Goal: Task Accomplishment & Management: Manage account settings

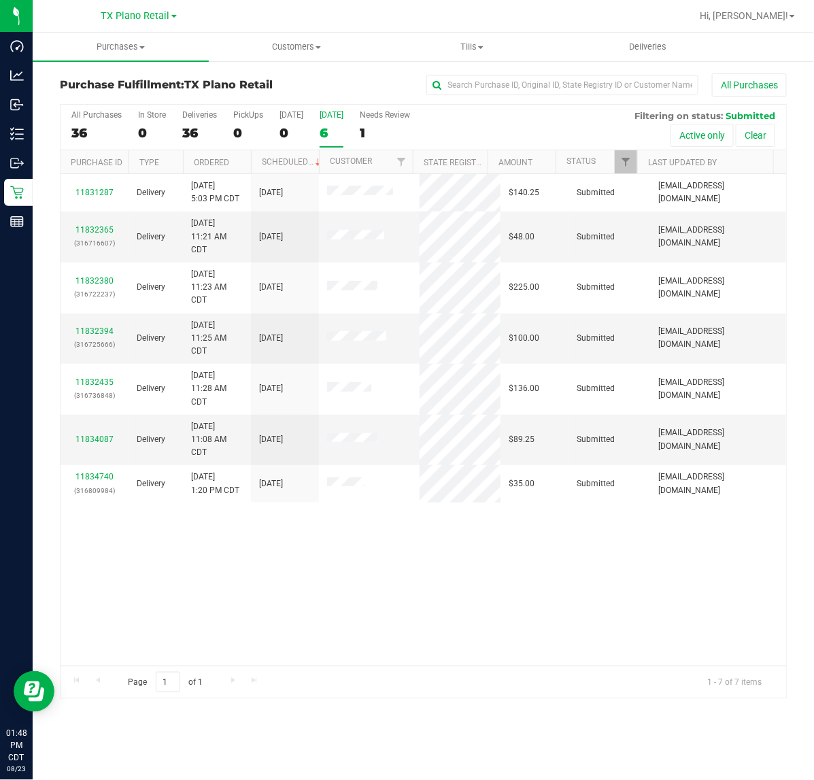
click at [321, 124] on label "[DATE] 6" at bounding box center [332, 128] width 24 height 37
click at [0, 0] on input "[DATE] 6" at bounding box center [0, 0] width 0 height 0
click at [143, 16] on span "TX Plano Retail" at bounding box center [135, 16] width 69 height 12
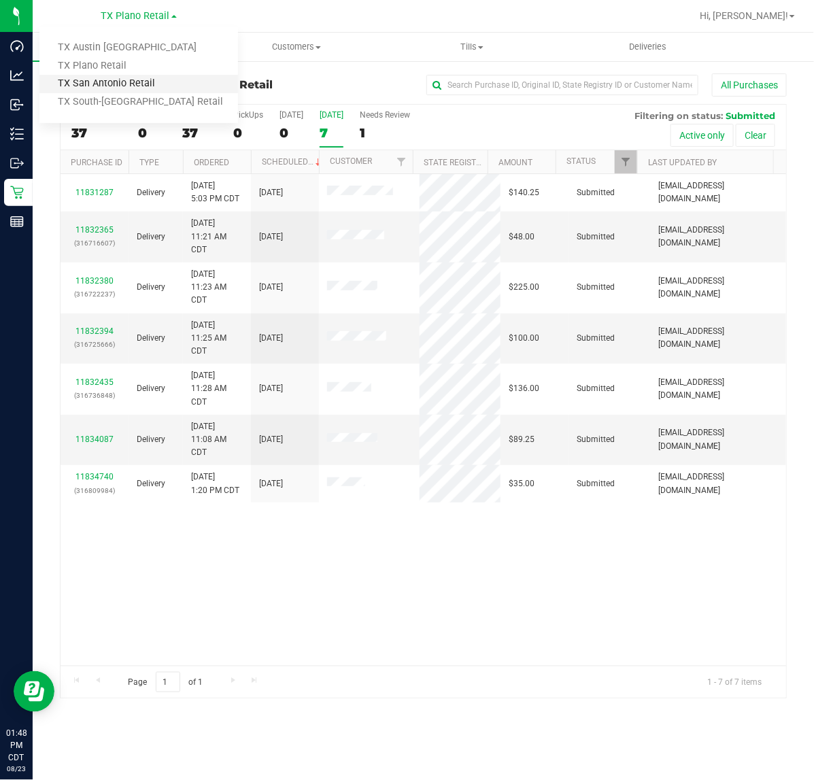
click at [134, 84] on link "TX San Antonio Retail" at bounding box center [138, 84] width 199 height 18
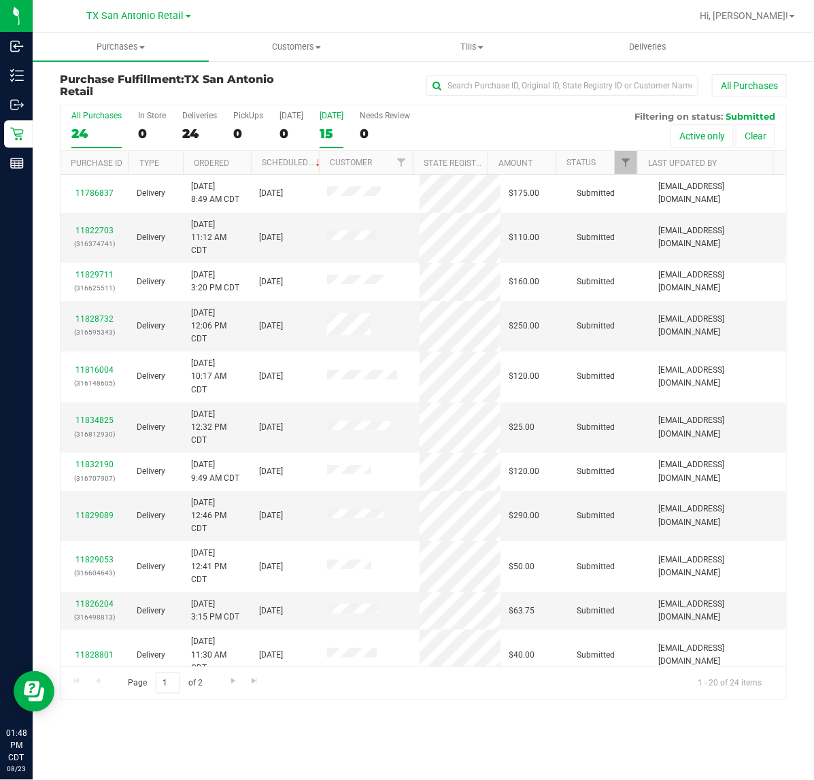
click at [332, 129] on div "15" at bounding box center [332, 134] width 24 height 16
click at [0, 0] on input "Tomorrow 15" at bounding box center [0, 0] width 0 height 0
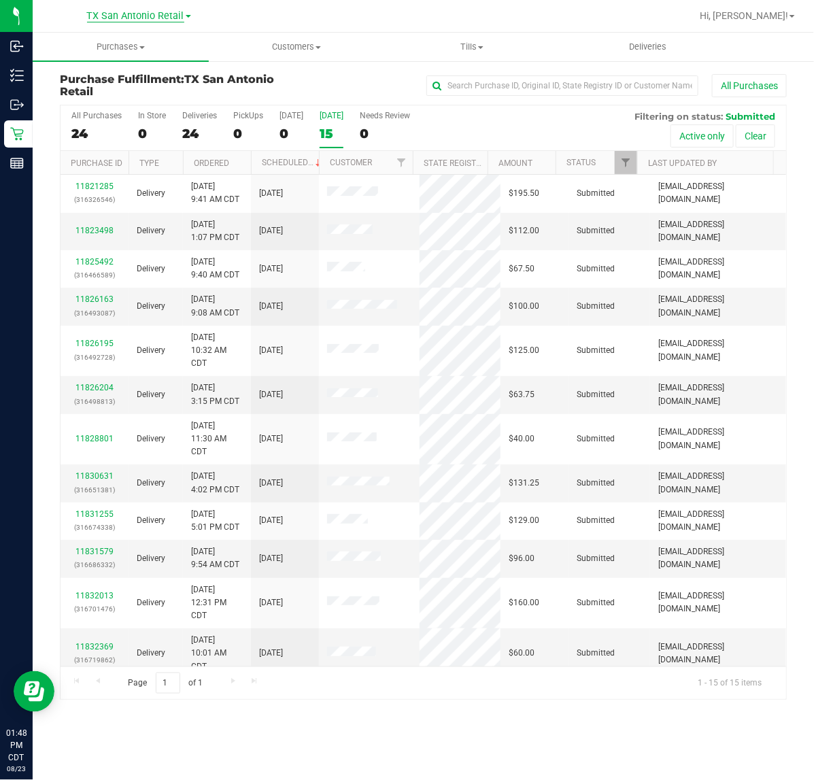
click at [156, 18] on span "TX San Antonio Retail" at bounding box center [135, 16] width 97 height 12
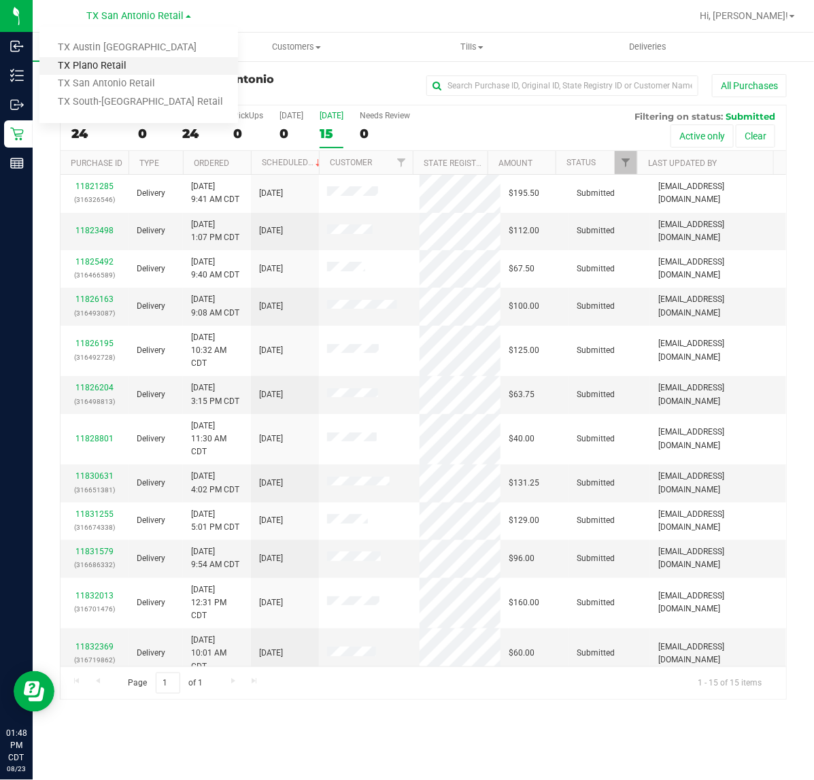
click at [128, 66] on link "TX Plano Retail" at bounding box center [138, 66] width 199 height 18
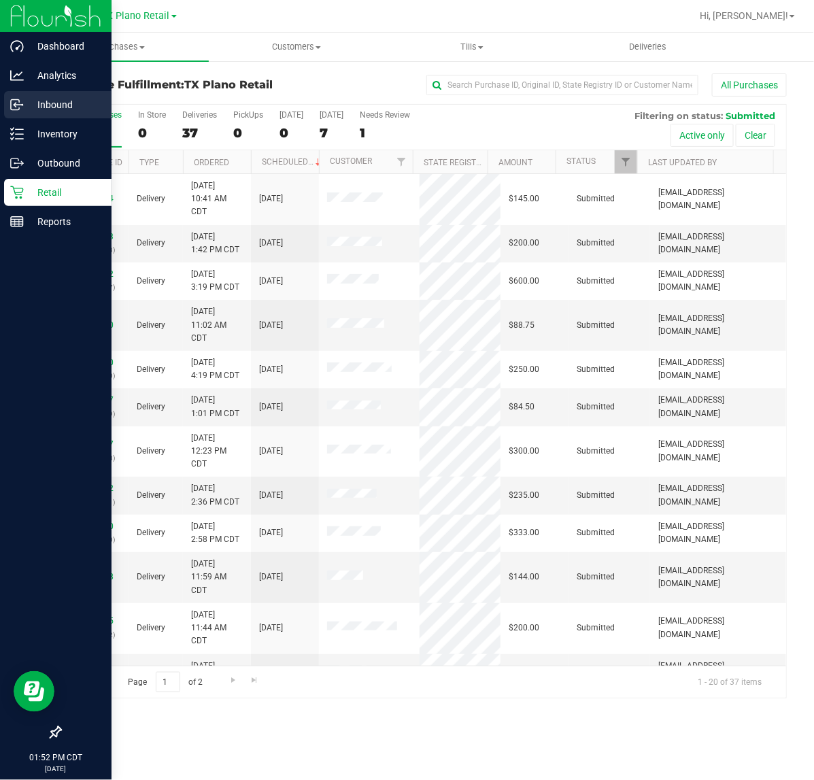
click at [21, 93] on div "Inbound" at bounding box center [57, 104] width 107 height 27
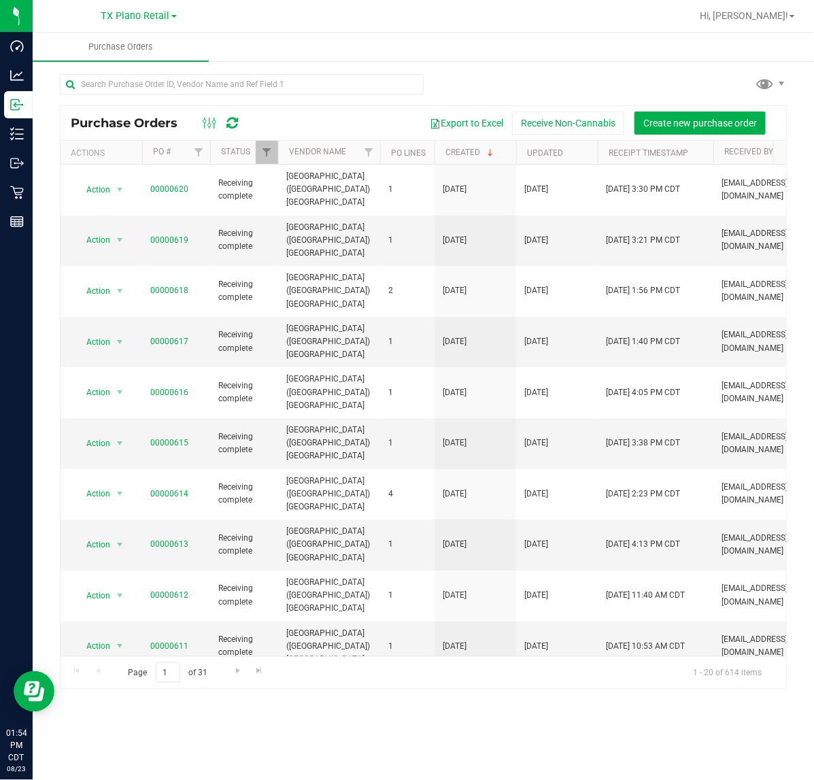
click at [233, 121] on icon at bounding box center [233, 123] width 12 height 14
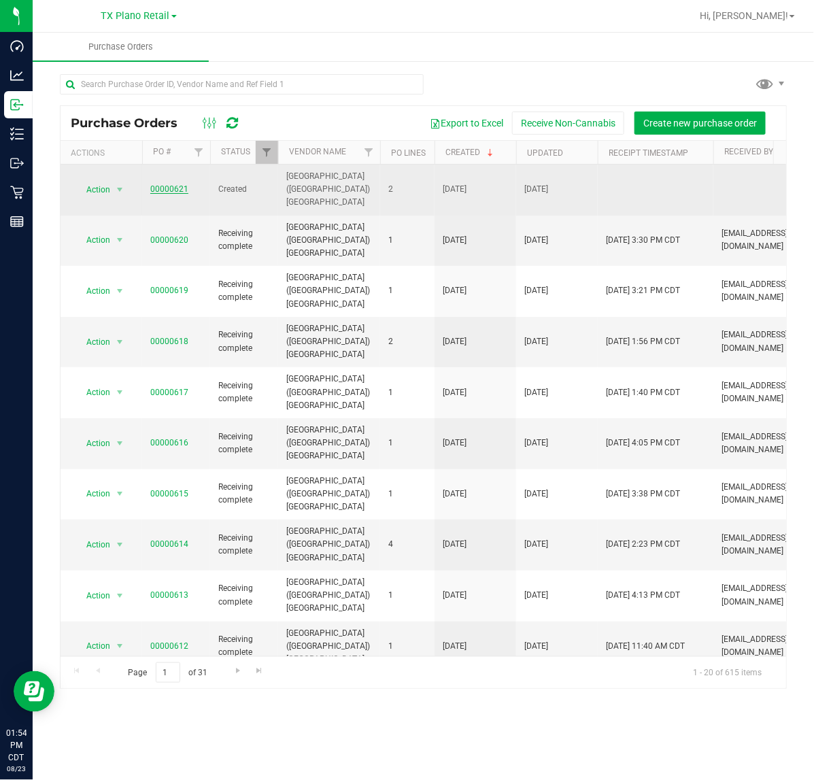
click at [175, 184] on link "00000621" at bounding box center [169, 189] width 38 height 10
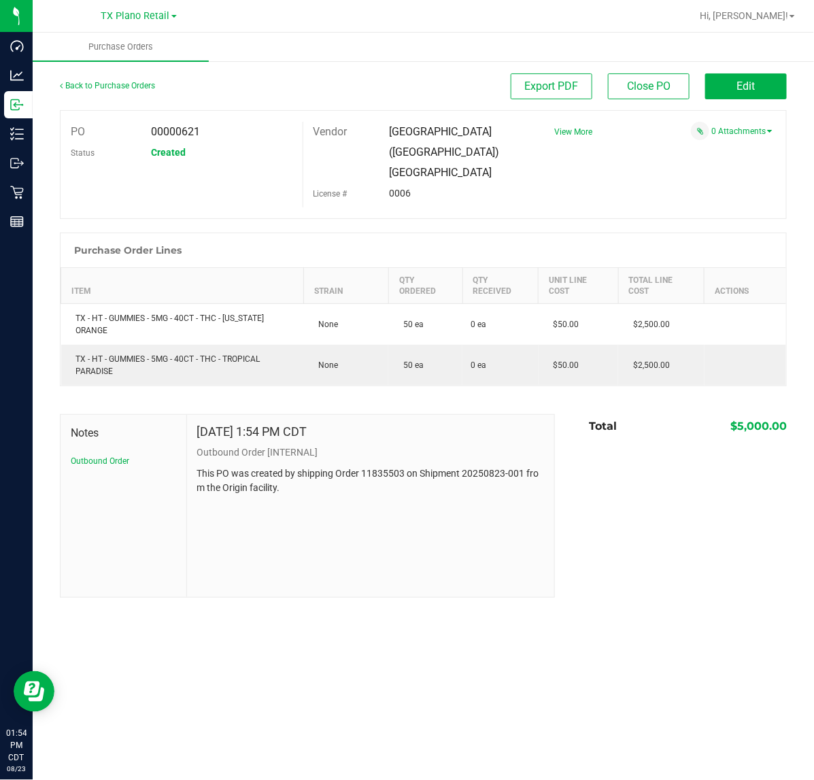
click at [739, 99] on div "Edit" at bounding box center [746, 86] width 82 height 26
click at [742, 93] on button "Edit" at bounding box center [746, 86] width 82 height 26
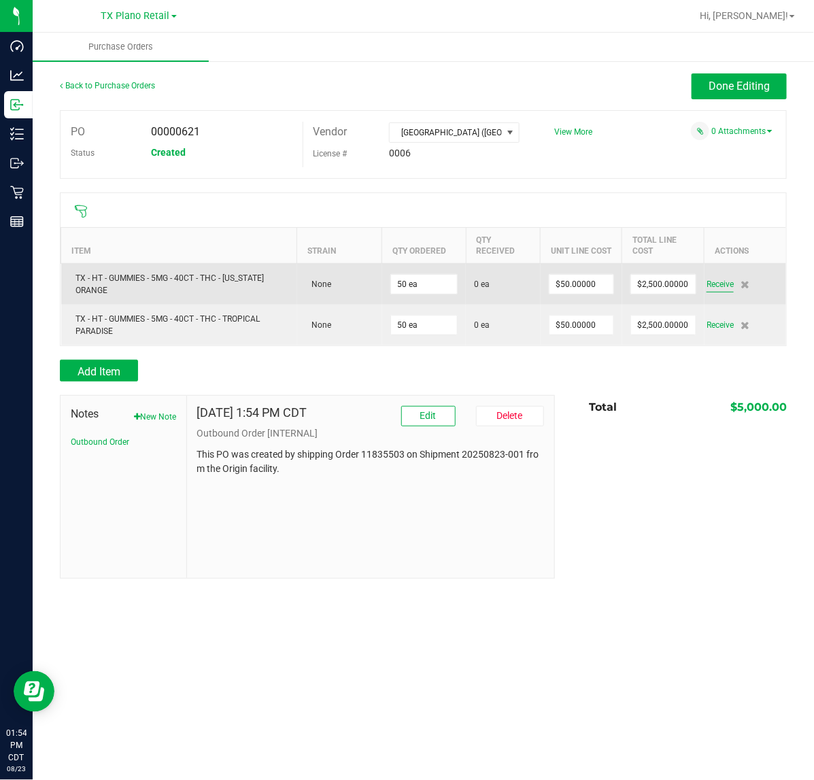
click at [729, 290] on span "Receive" at bounding box center [719, 284] width 27 height 16
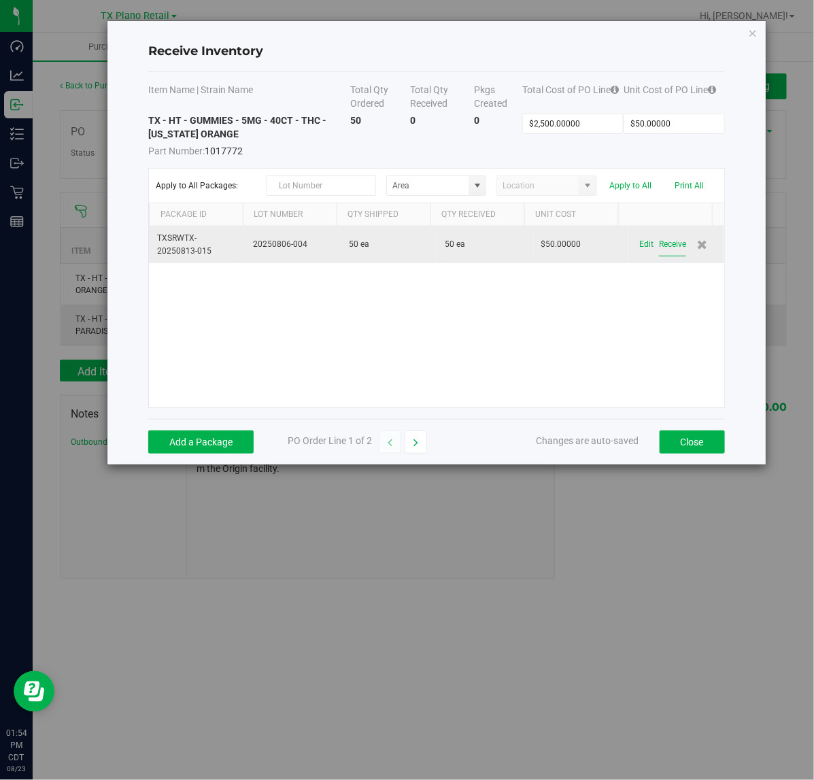
click at [668, 255] on button "Receive" at bounding box center [672, 245] width 27 height 24
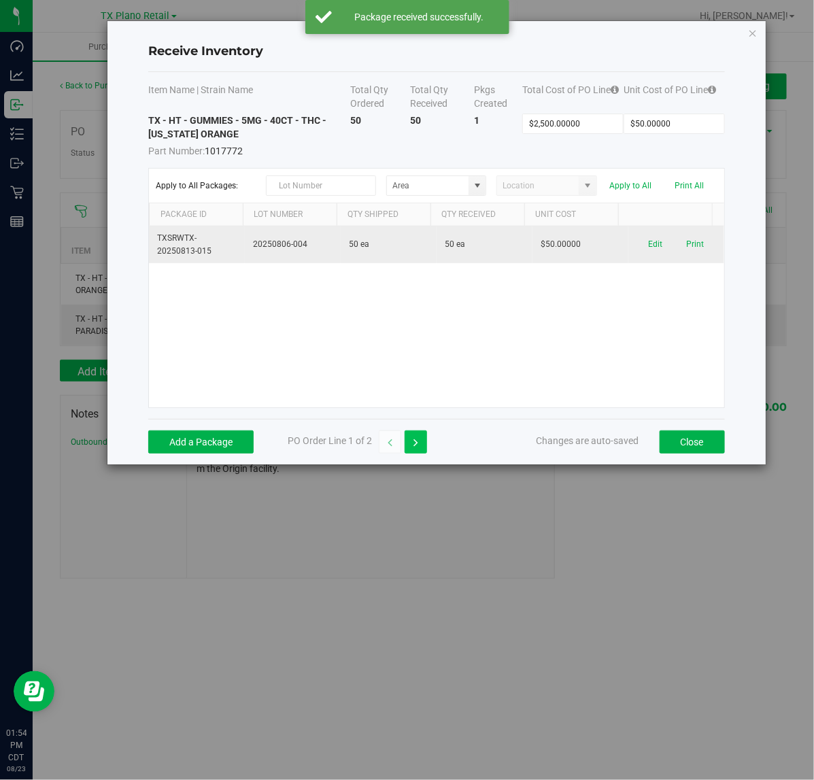
click at [417, 439] on icon "button" at bounding box center [415, 443] width 5 height 10
click at [664, 250] on button "Receive" at bounding box center [672, 245] width 27 height 24
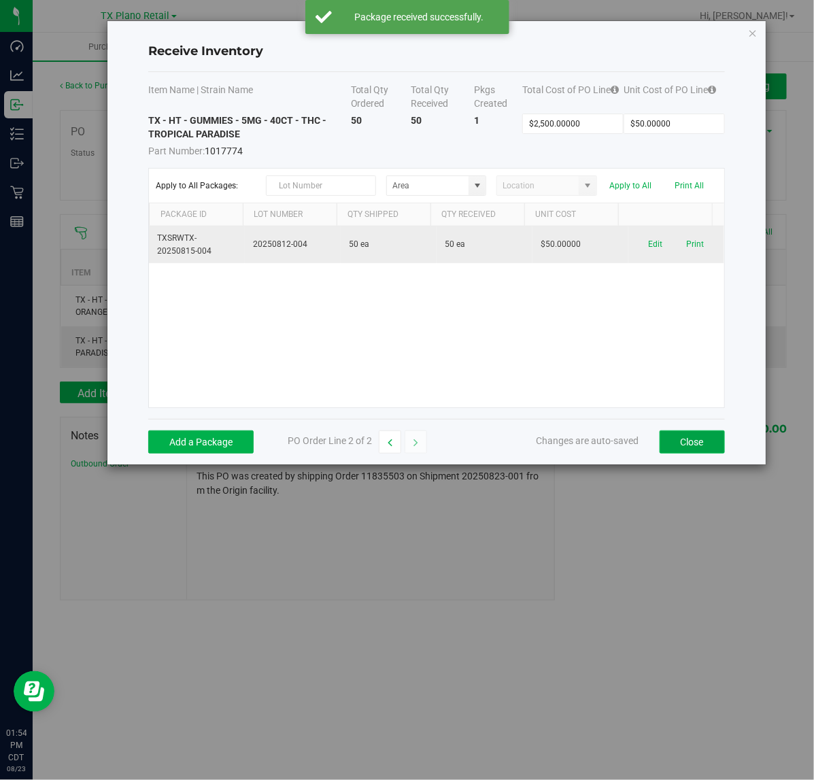
click at [687, 432] on button "Close" at bounding box center [692, 441] width 65 height 23
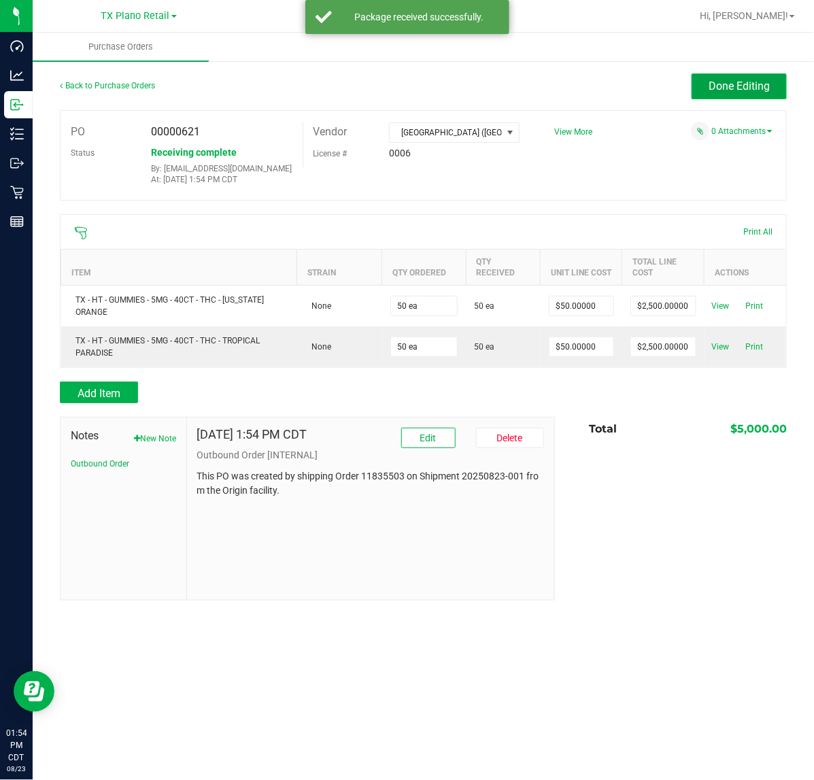
click at [745, 85] on span "Done Editing" at bounding box center [738, 86] width 61 height 13
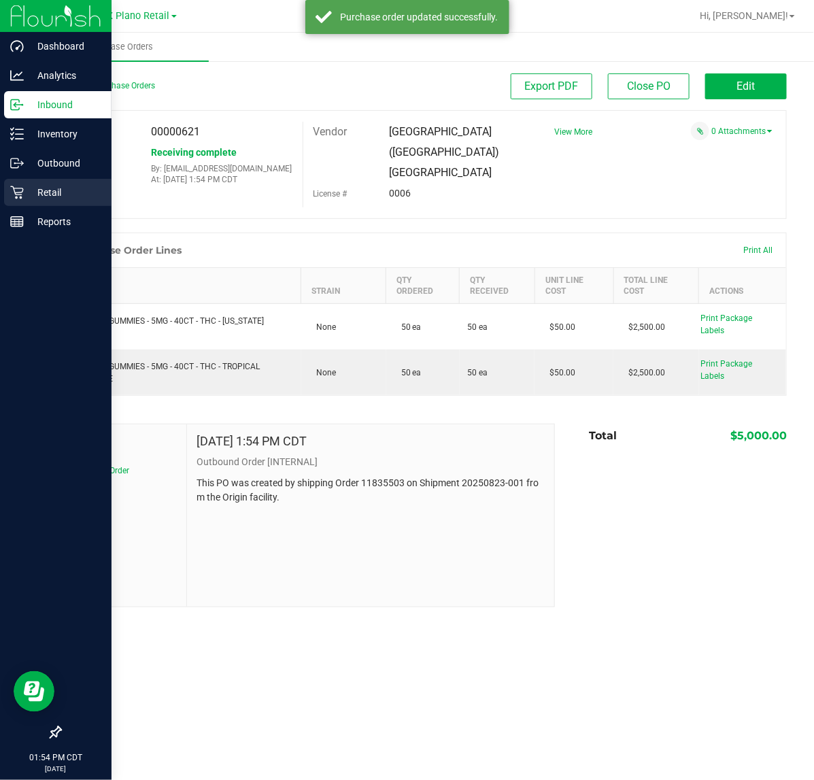
click at [46, 182] on div "Retail" at bounding box center [57, 192] width 107 height 27
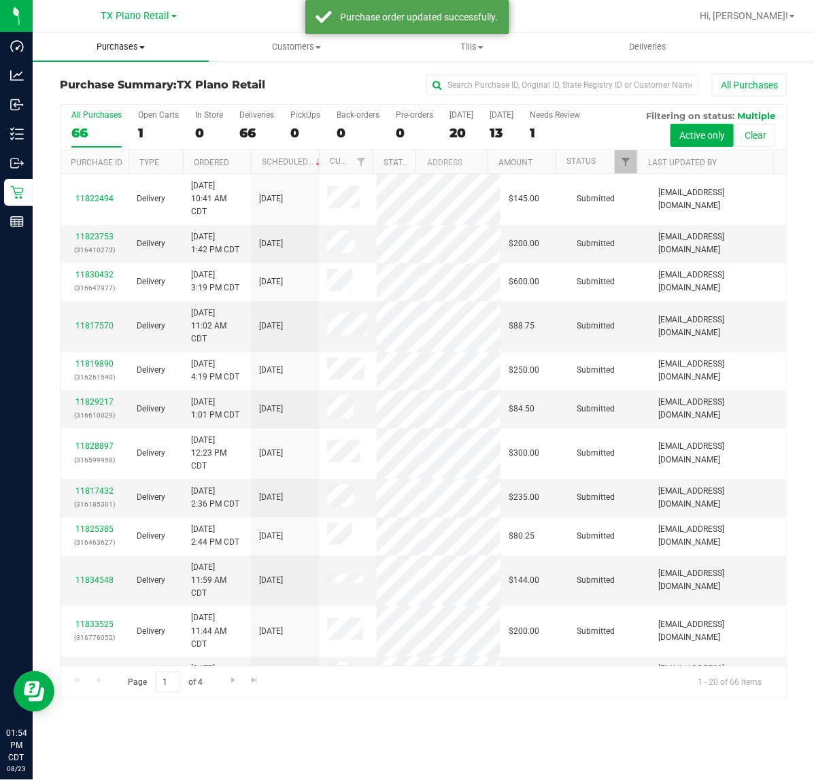
click at [126, 46] on span "Purchases" at bounding box center [121, 47] width 176 height 12
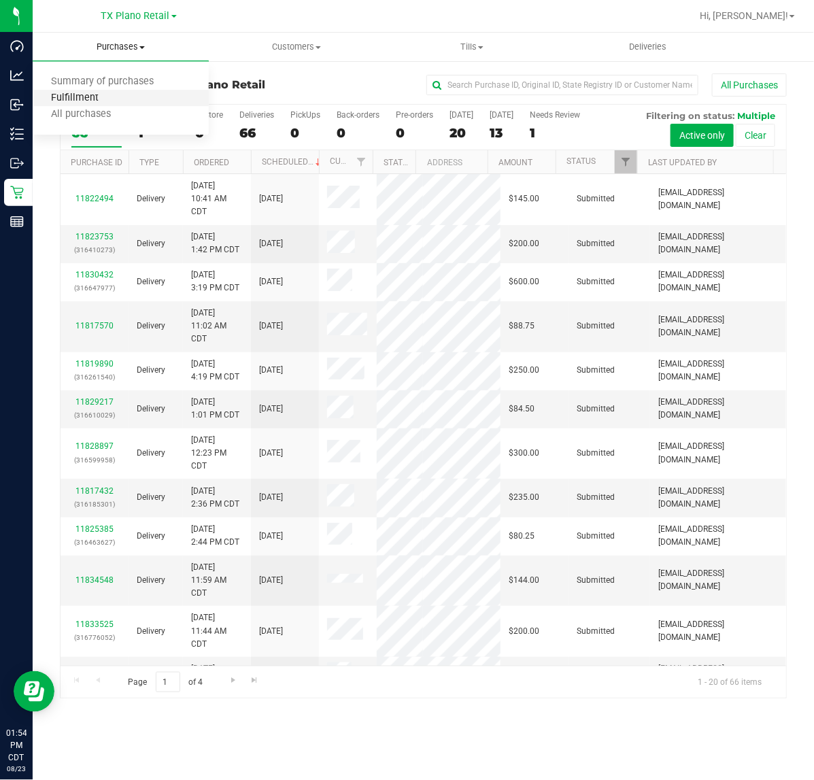
click at [107, 99] on span "Fulfillment" at bounding box center [75, 98] width 84 height 12
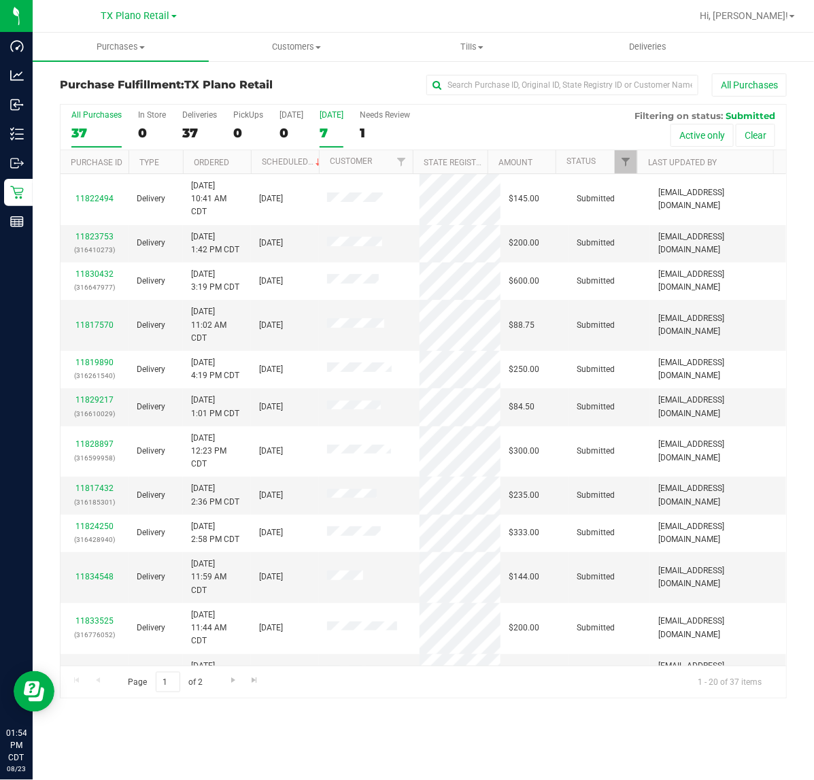
click at [338, 133] on div "7" at bounding box center [332, 133] width 24 height 16
click at [0, 0] on input "Tomorrow 7" at bounding box center [0, 0] width 0 height 0
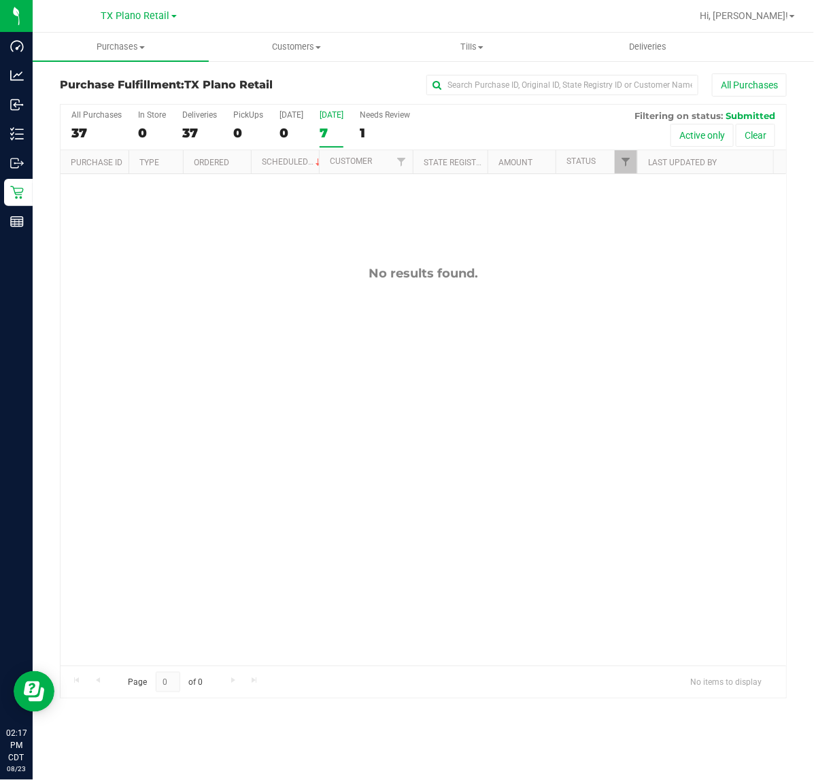
click at [334, 124] on label "Tomorrow 7" at bounding box center [332, 128] width 24 height 37
click at [0, 0] on input "Tomorrow 7" at bounding box center [0, 0] width 0 height 0
click at [141, 16] on span "TX Plano Retail" at bounding box center [135, 16] width 69 height 12
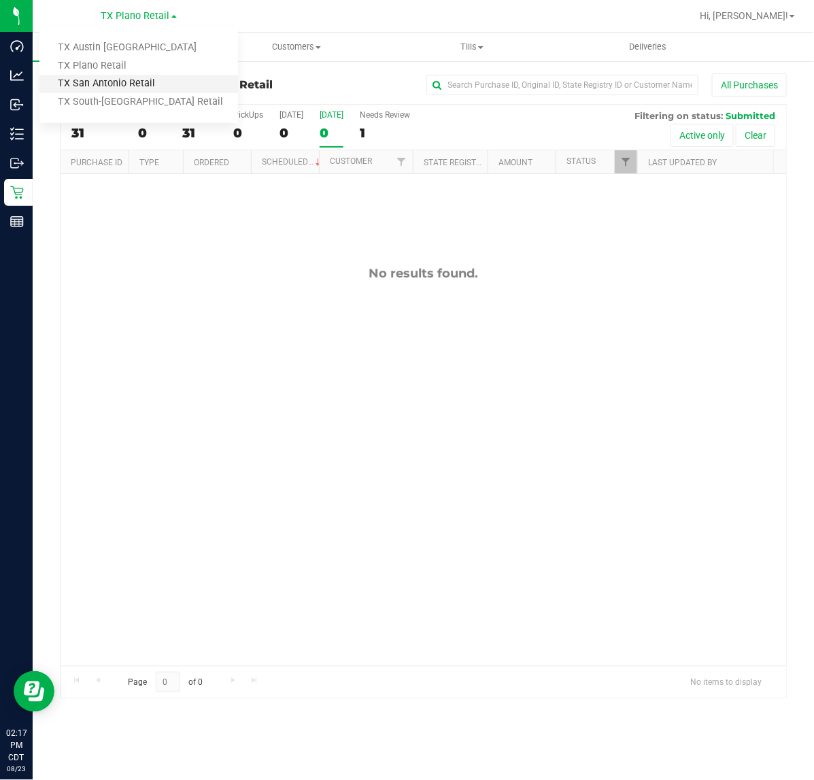
click at [109, 80] on link "TX San Antonio Retail" at bounding box center [138, 84] width 199 height 18
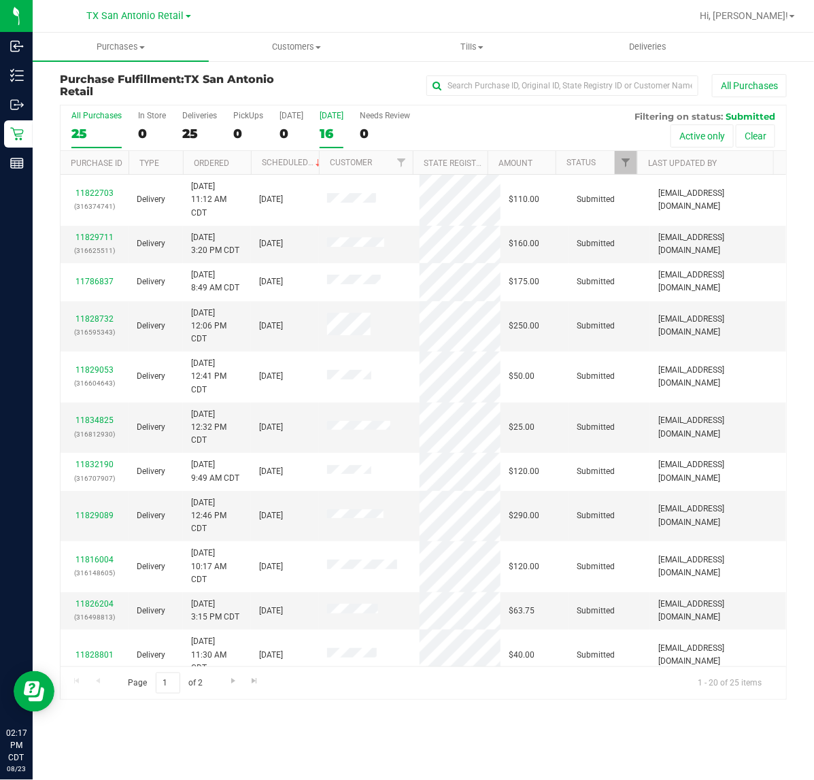
click at [340, 126] on div "16" at bounding box center [332, 134] width 24 height 16
click at [0, 0] on input "Tomorrow 16" at bounding box center [0, 0] width 0 height 0
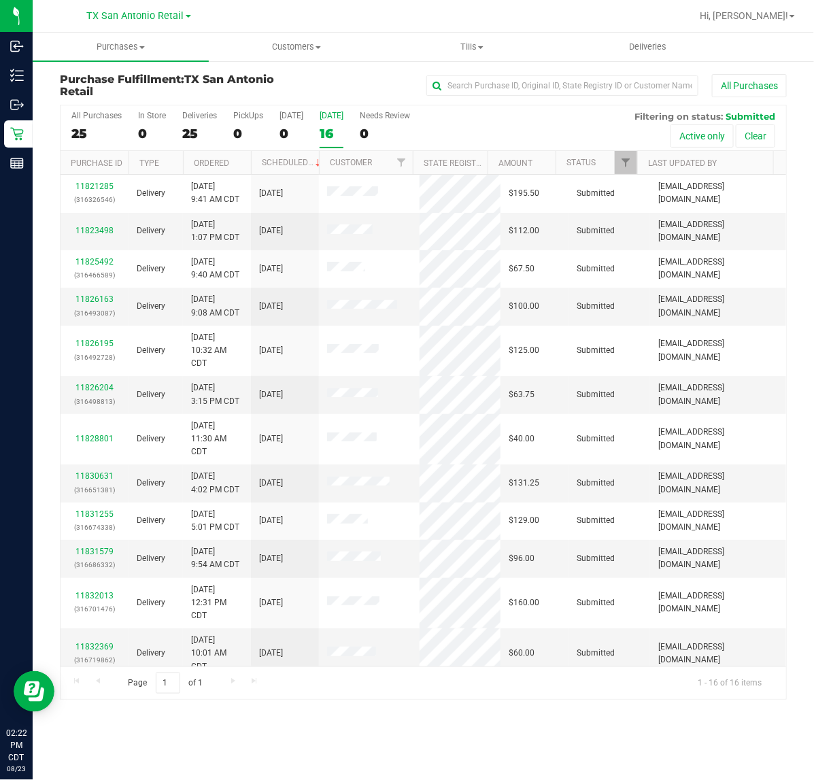
click at [340, 126] on div "16" at bounding box center [332, 134] width 24 height 16
click at [0, 0] on input "Tomorrow 16" at bounding box center [0, 0] width 0 height 0
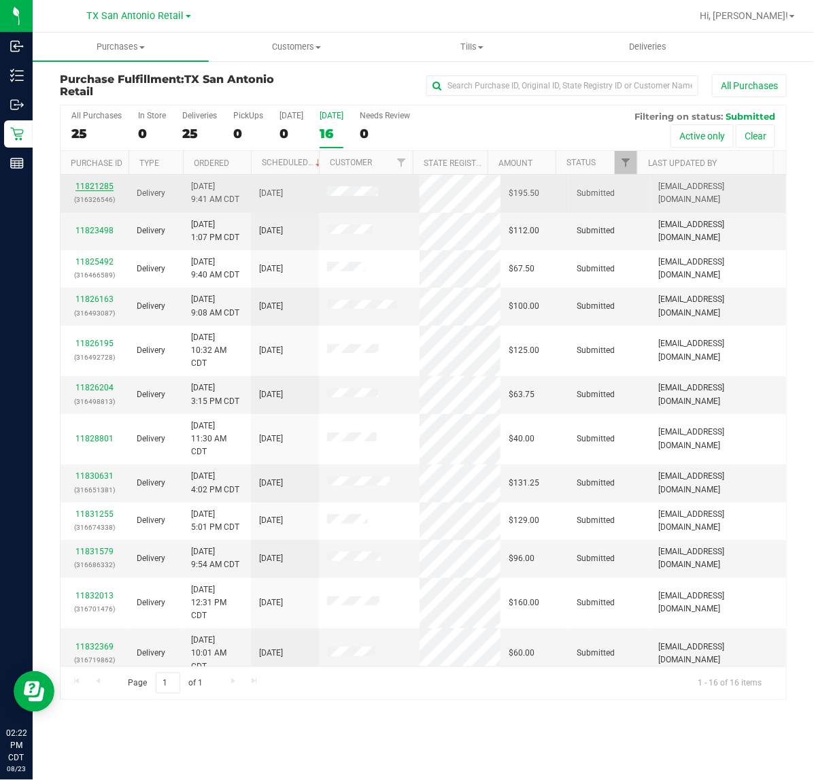
click at [100, 188] on link "11821285" at bounding box center [94, 187] width 38 height 10
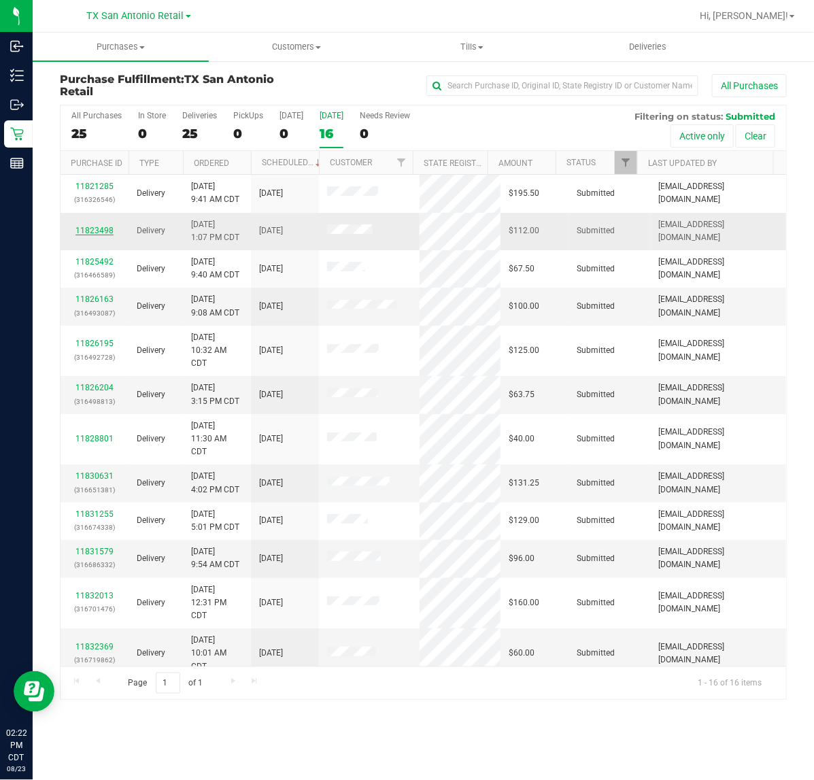
click at [97, 233] on link "11823498" at bounding box center [94, 231] width 38 height 10
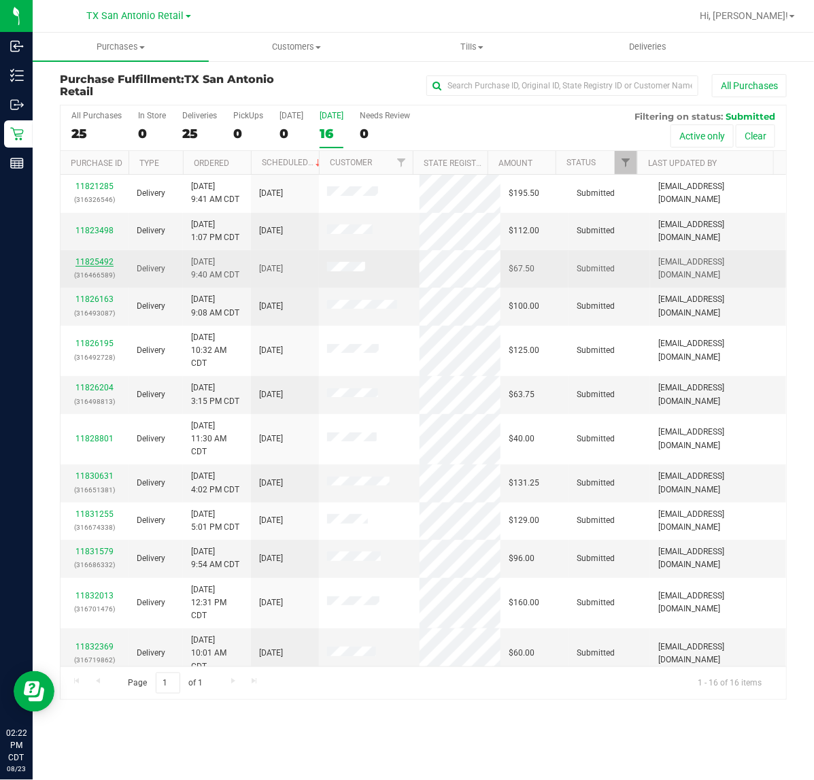
click at [92, 262] on link "11825492" at bounding box center [94, 262] width 38 height 10
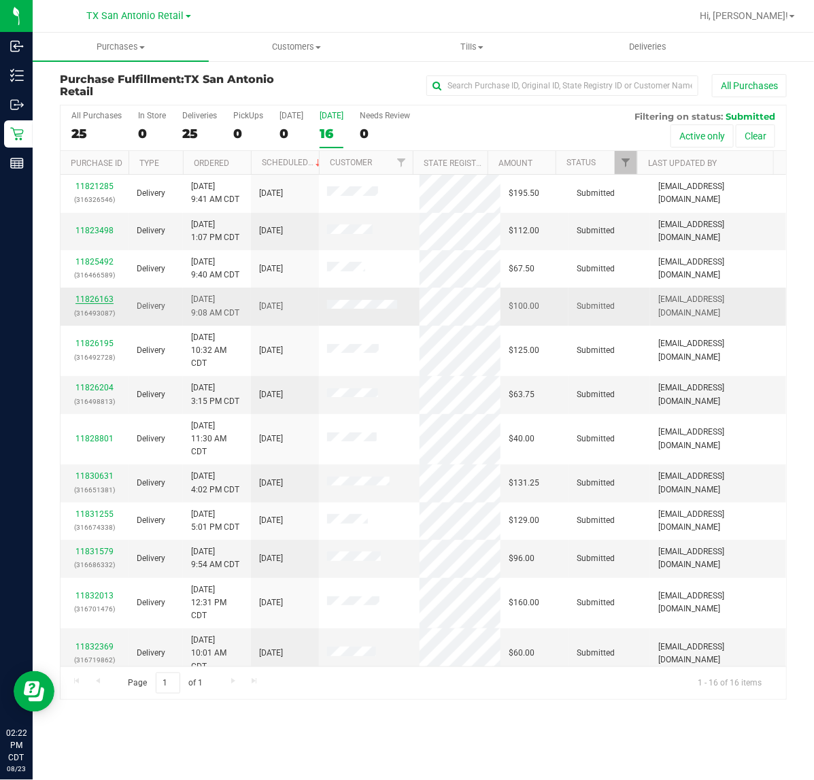
click at [93, 303] on link "11826163" at bounding box center [94, 299] width 38 height 10
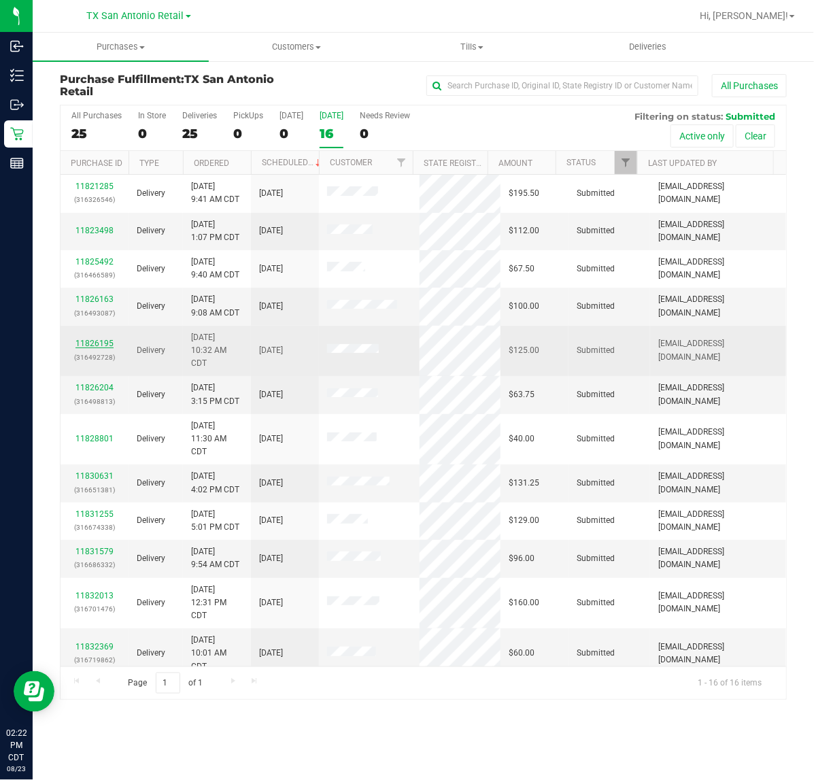
click at [90, 345] on link "11826195" at bounding box center [94, 344] width 38 height 10
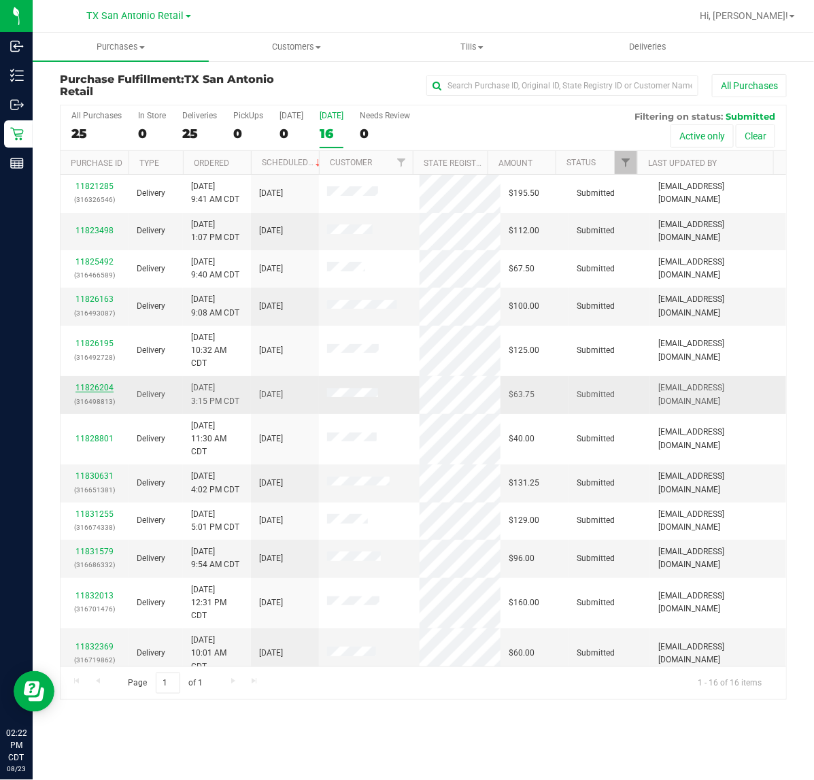
click at [97, 388] on link "11826204" at bounding box center [94, 388] width 38 height 10
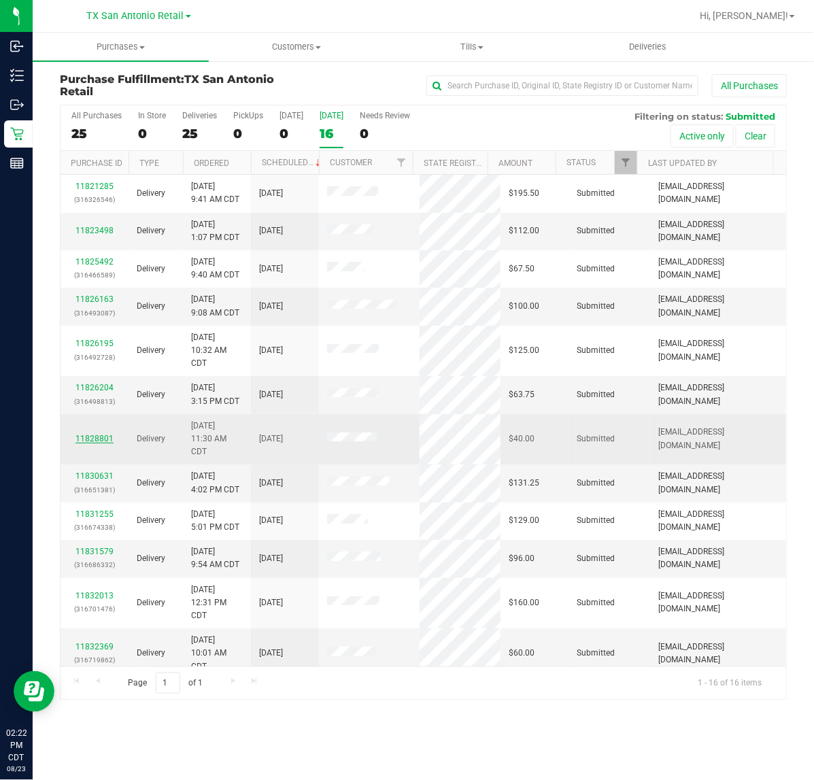
click at [90, 439] on link "11828801" at bounding box center [94, 439] width 38 height 10
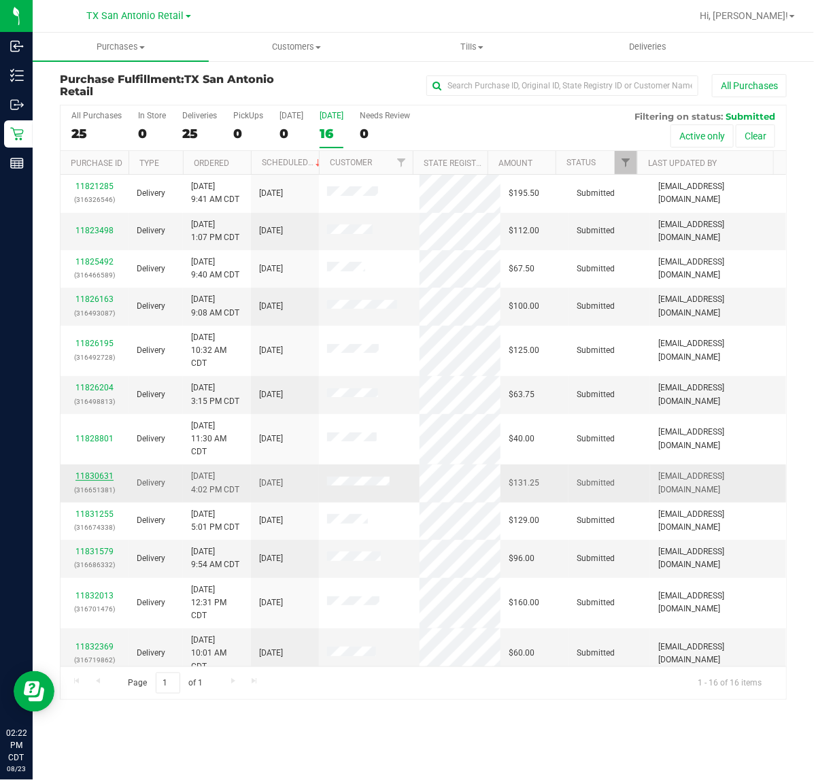
click at [92, 477] on link "11830631" at bounding box center [94, 476] width 38 height 10
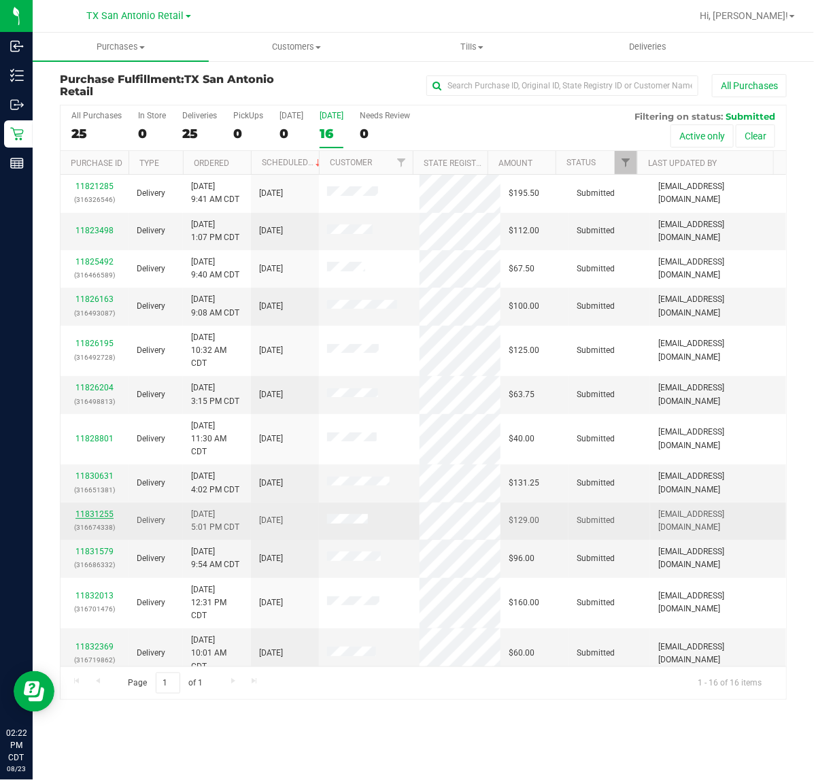
click at [95, 515] on link "11831255" at bounding box center [94, 514] width 38 height 10
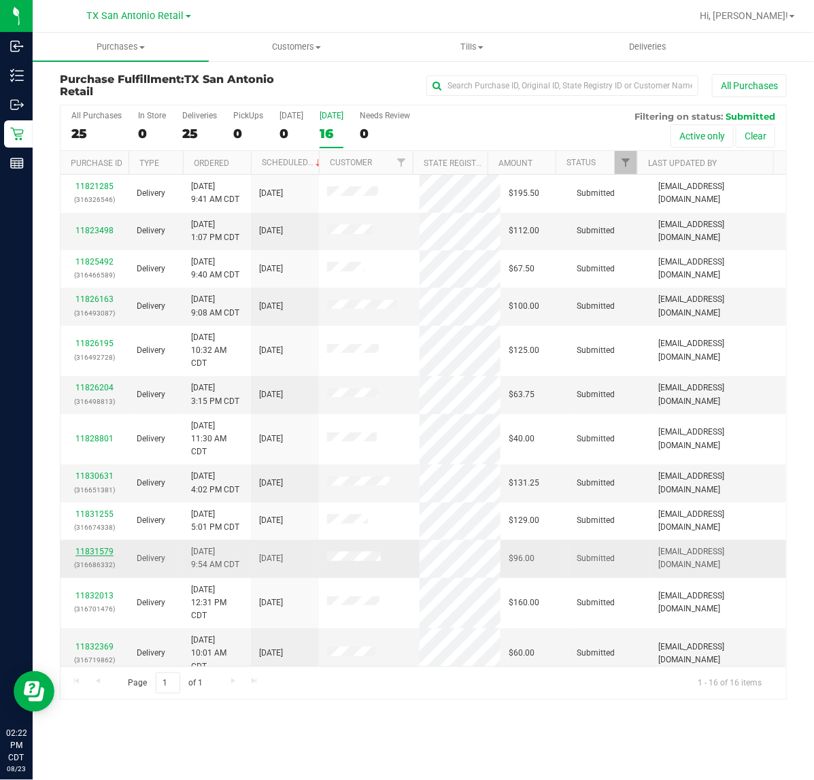
click at [87, 554] on link "11831579" at bounding box center [94, 552] width 38 height 10
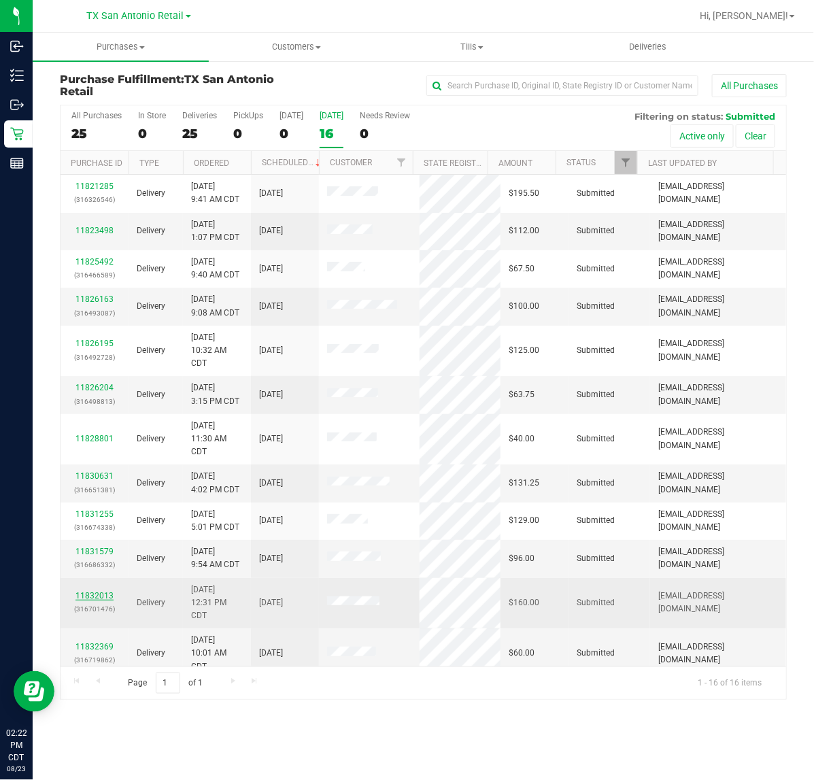
click at [97, 596] on link "11832013" at bounding box center [94, 596] width 38 height 10
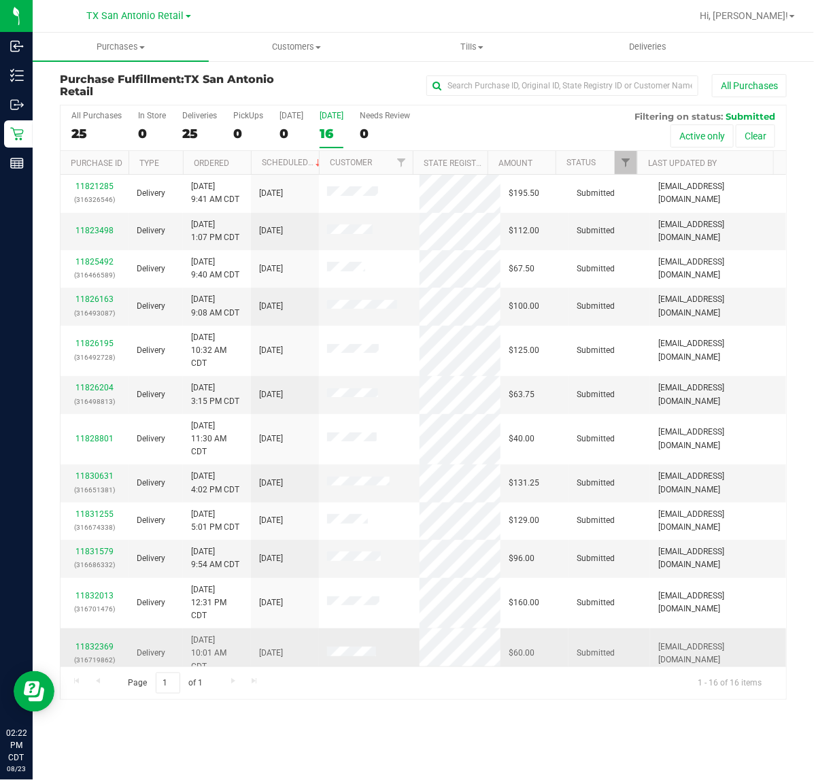
click at [93, 654] on div "11832369 (316719862)" at bounding box center [95, 653] width 52 height 26
click at [94, 648] on link "11832369" at bounding box center [94, 647] width 38 height 10
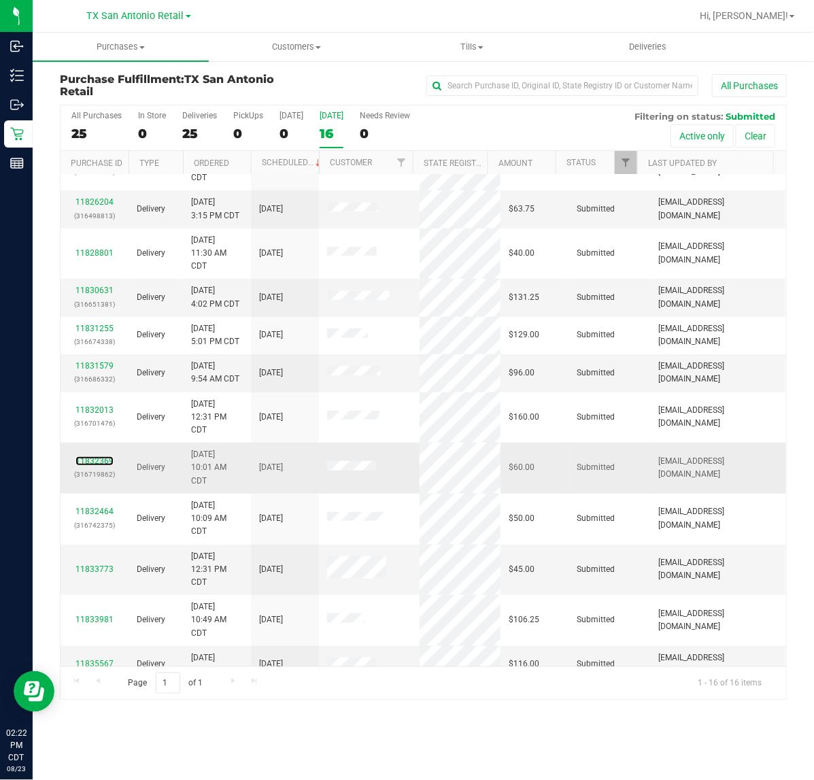
scroll to position [205, 0]
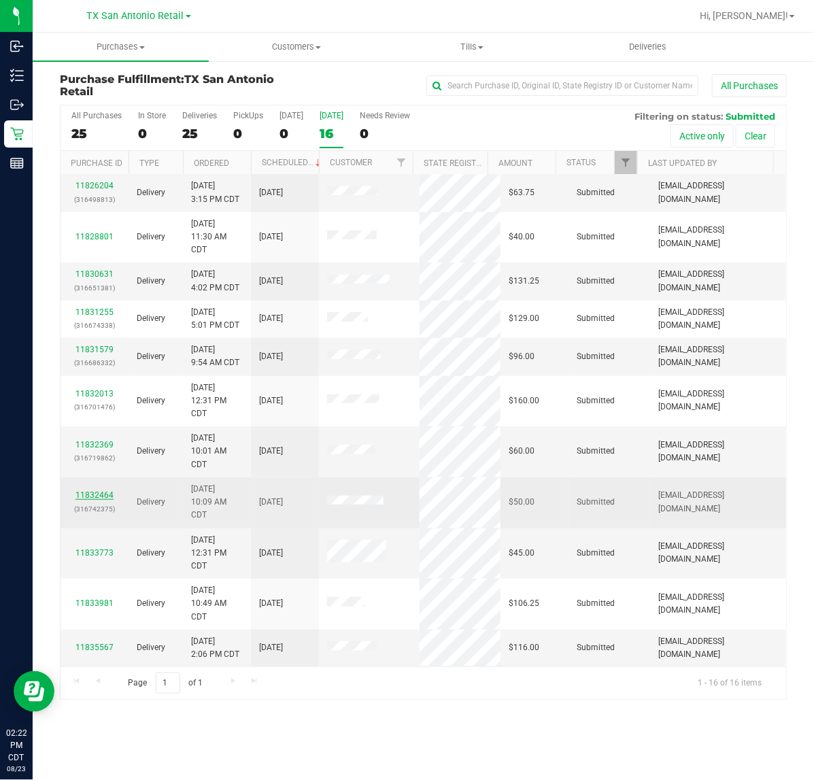
click at [92, 498] on link "11832464" at bounding box center [94, 495] width 38 height 10
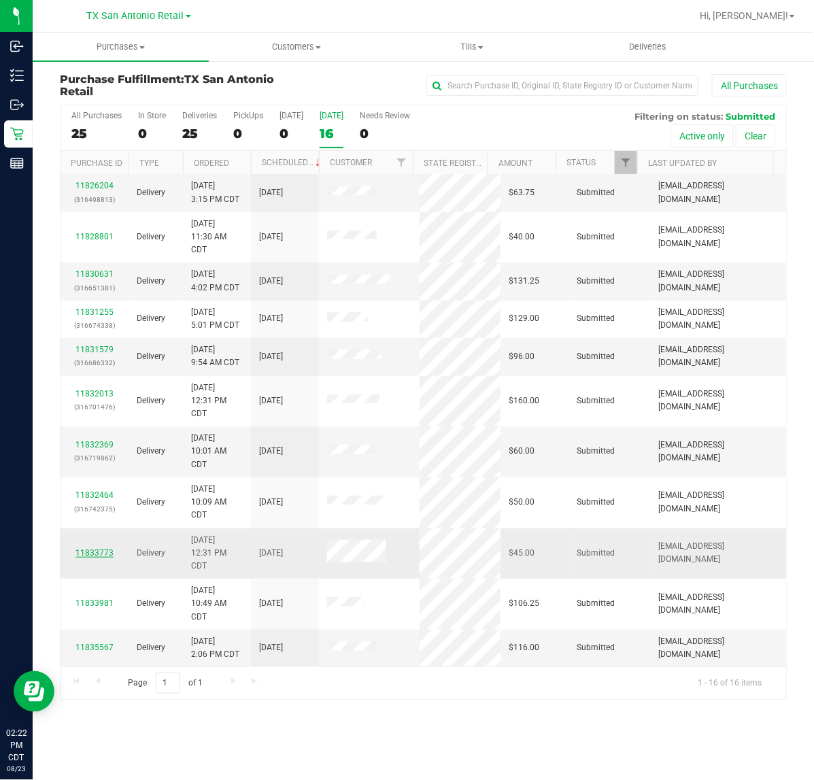
click at [90, 552] on link "11833773" at bounding box center [94, 553] width 38 height 10
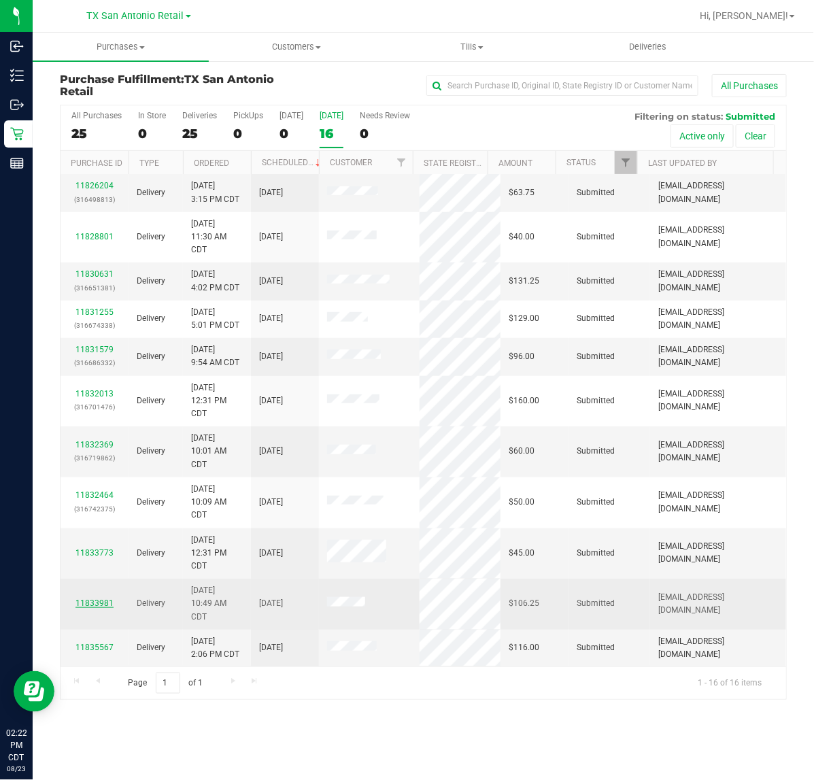
click at [87, 600] on link "11833981" at bounding box center [94, 603] width 38 height 10
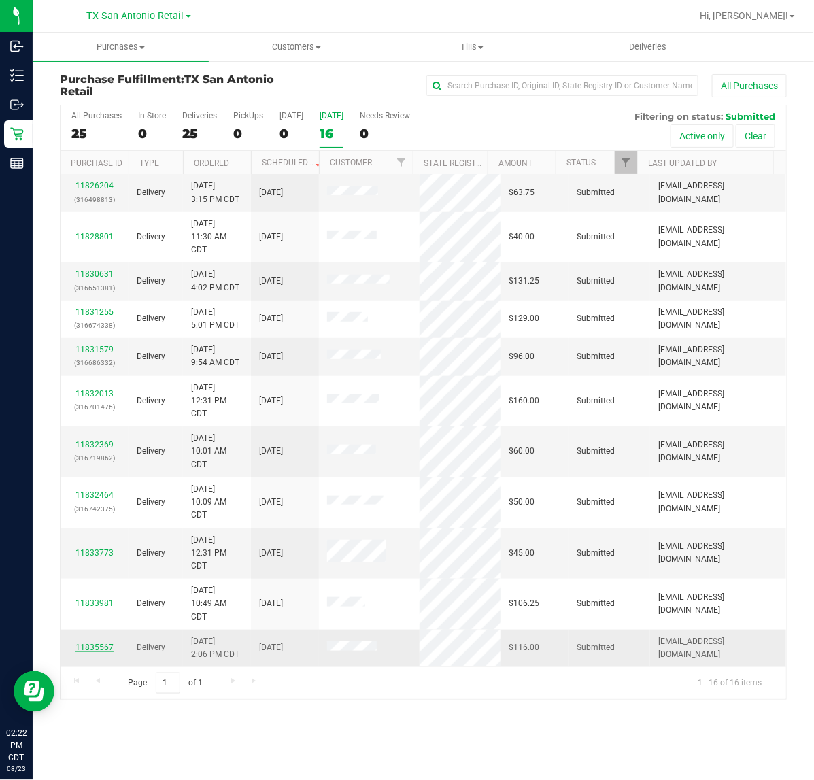
click at [94, 646] on link "11835567" at bounding box center [94, 648] width 38 height 10
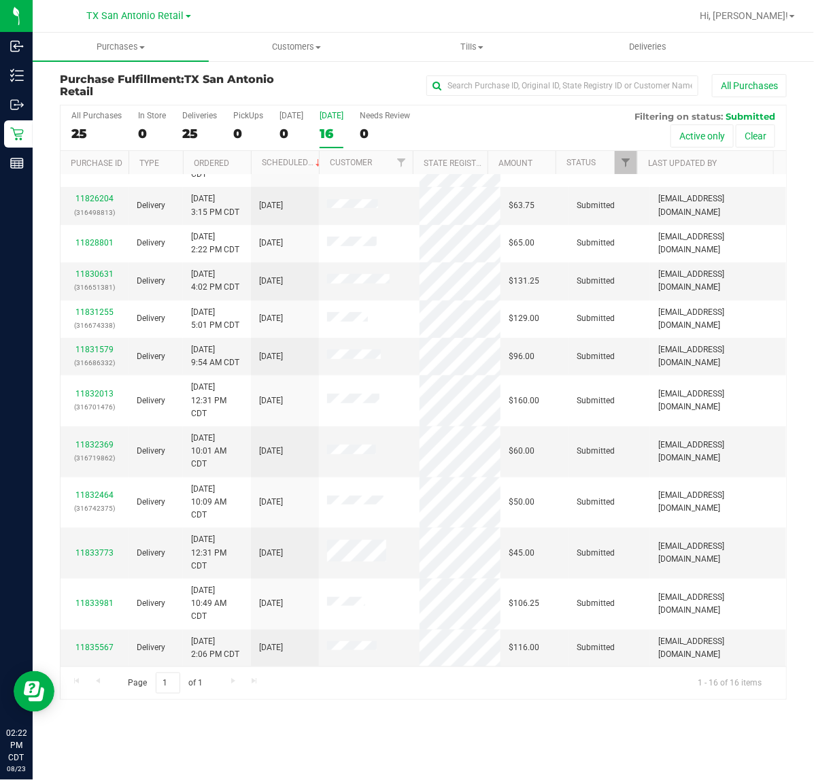
scroll to position [0, 0]
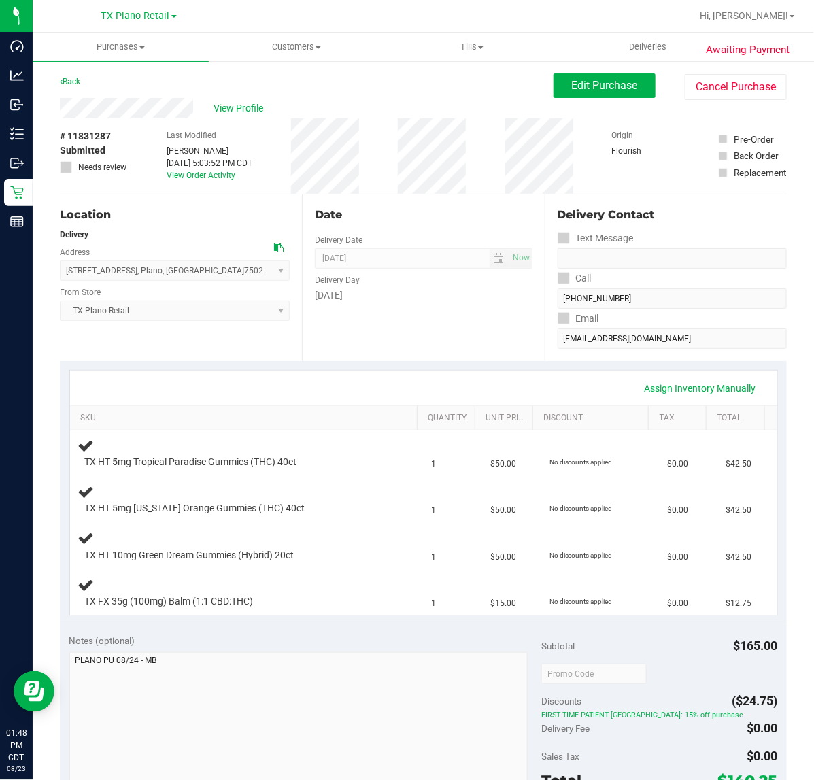
click at [402, 374] on div "Assign Inventory Manually" at bounding box center [423, 388] width 707 height 35
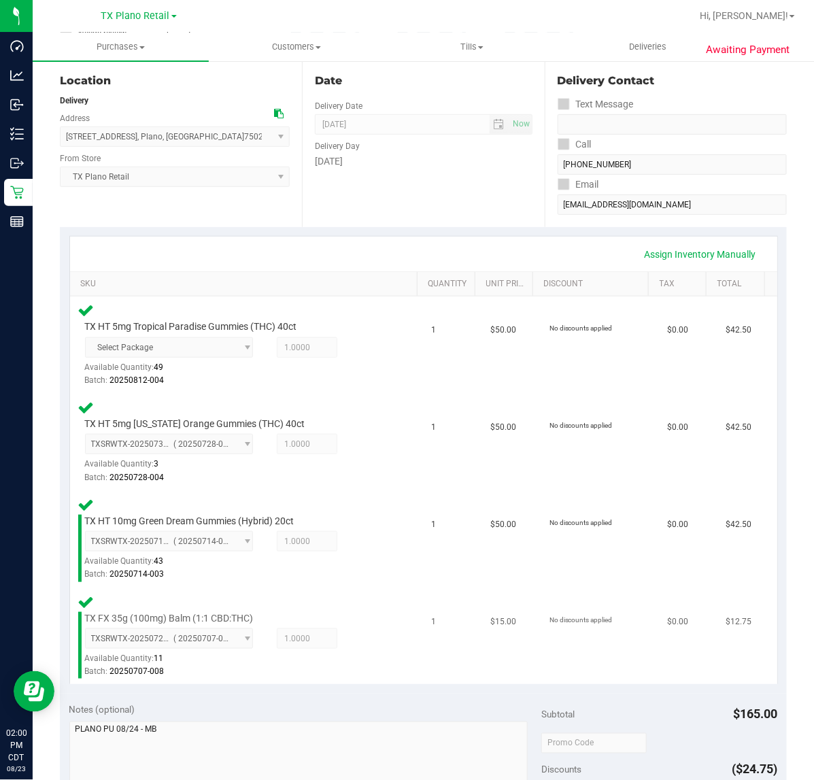
scroll to position [425, 0]
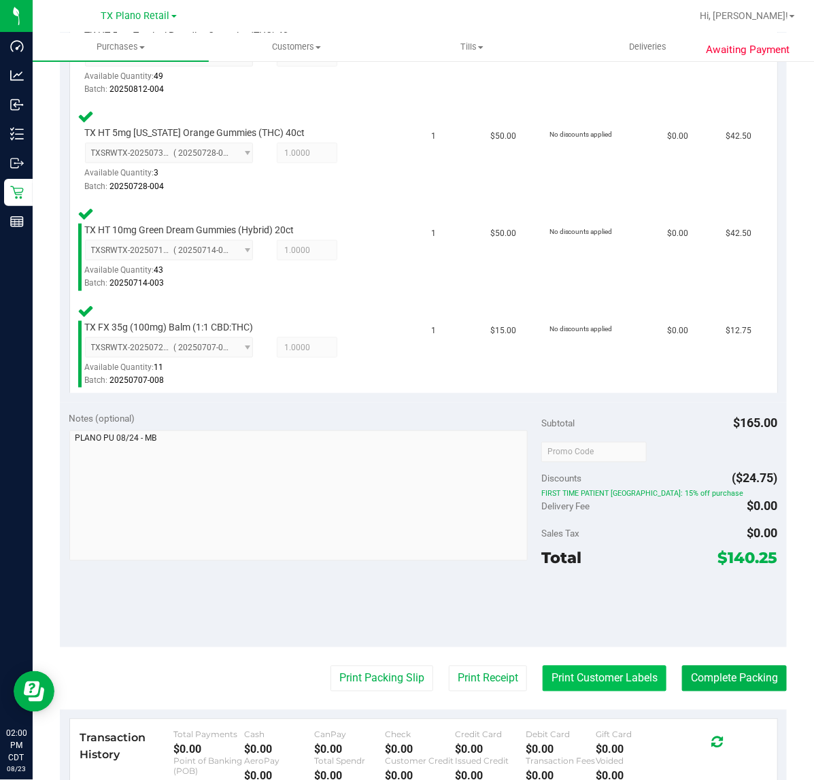
click at [549, 674] on button "Print Customer Labels" at bounding box center [605, 679] width 124 height 26
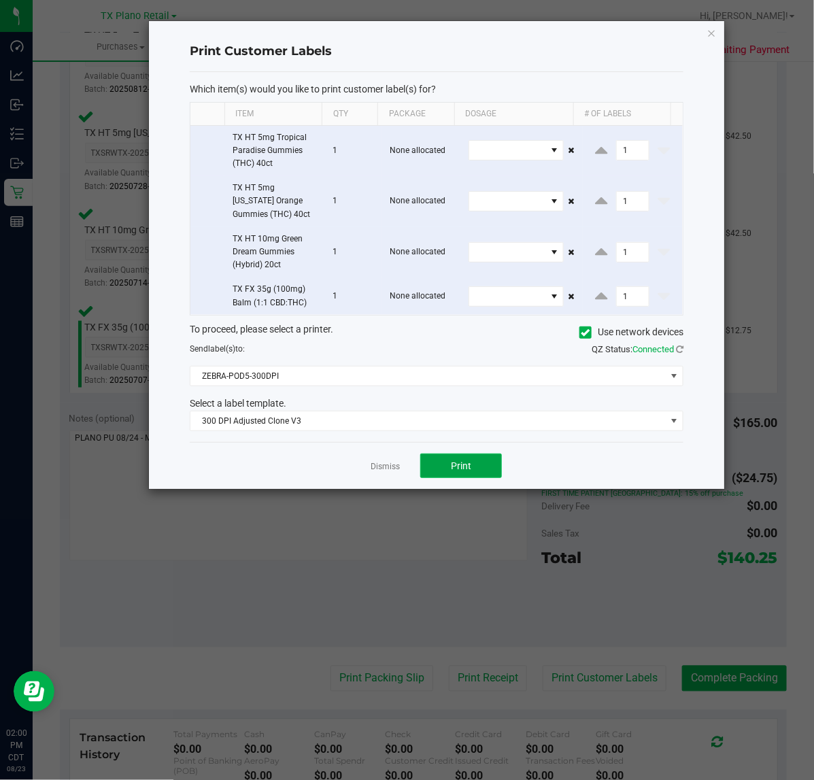
click at [464, 464] on span "Print" at bounding box center [461, 465] width 20 height 11
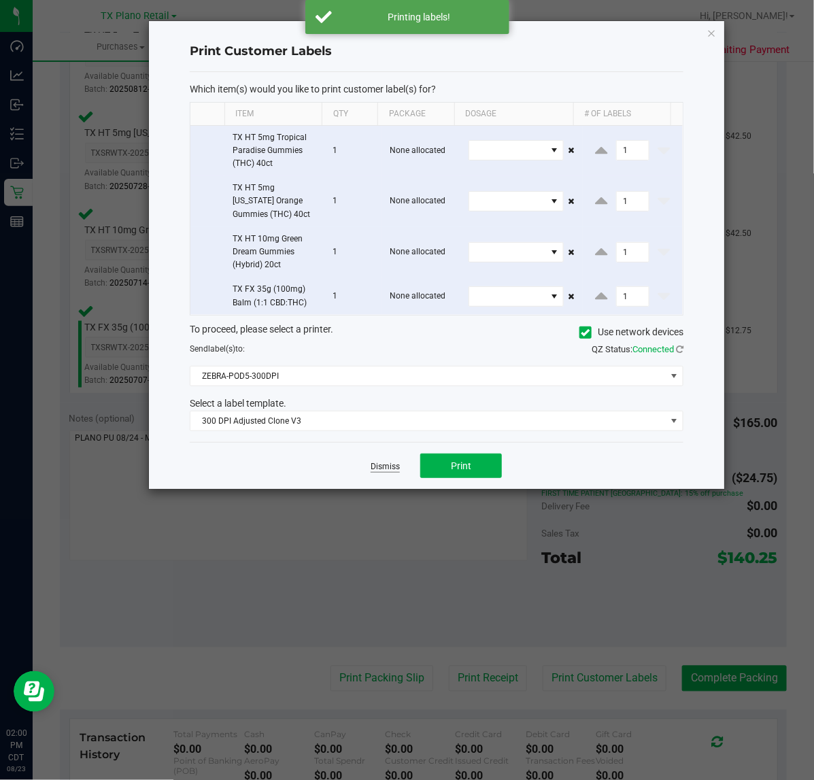
click at [382, 466] on link "Dismiss" at bounding box center [385, 467] width 29 height 12
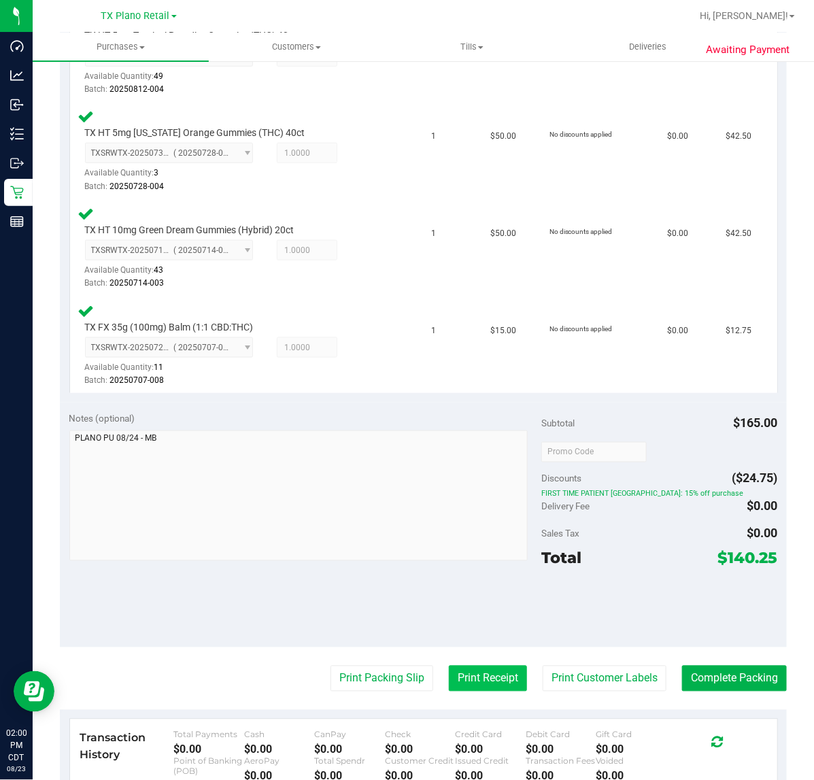
click at [467, 685] on button "Print Receipt" at bounding box center [488, 679] width 78 height 26
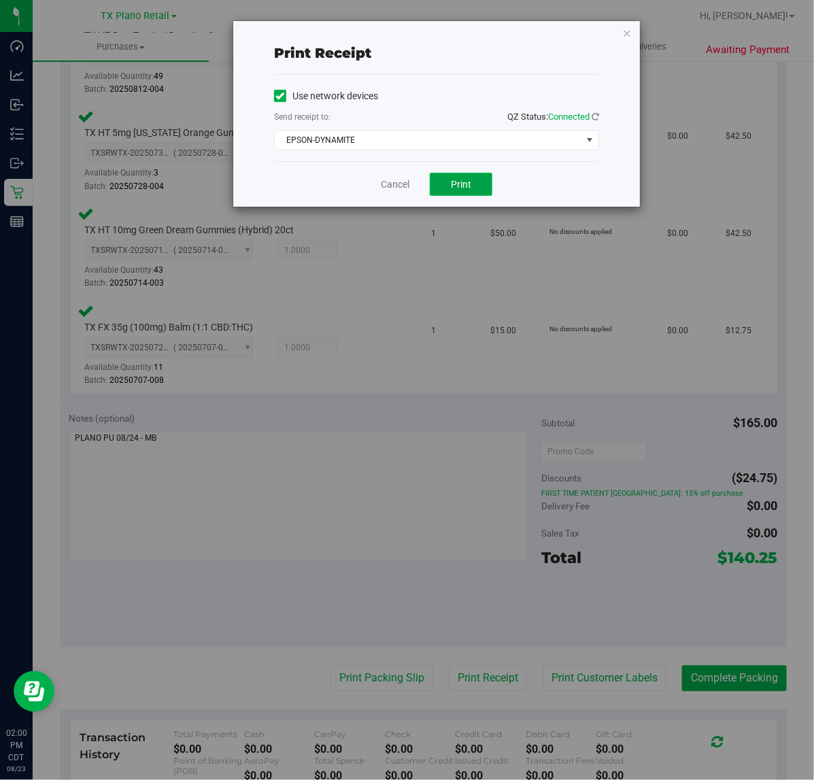
click at [467, 192] on button "Print" at bounding box center [461, 184] width 63 height 23
click at [408, 184] on div "Cancel Print" at bounding box center [436, 184] width 325 height 46
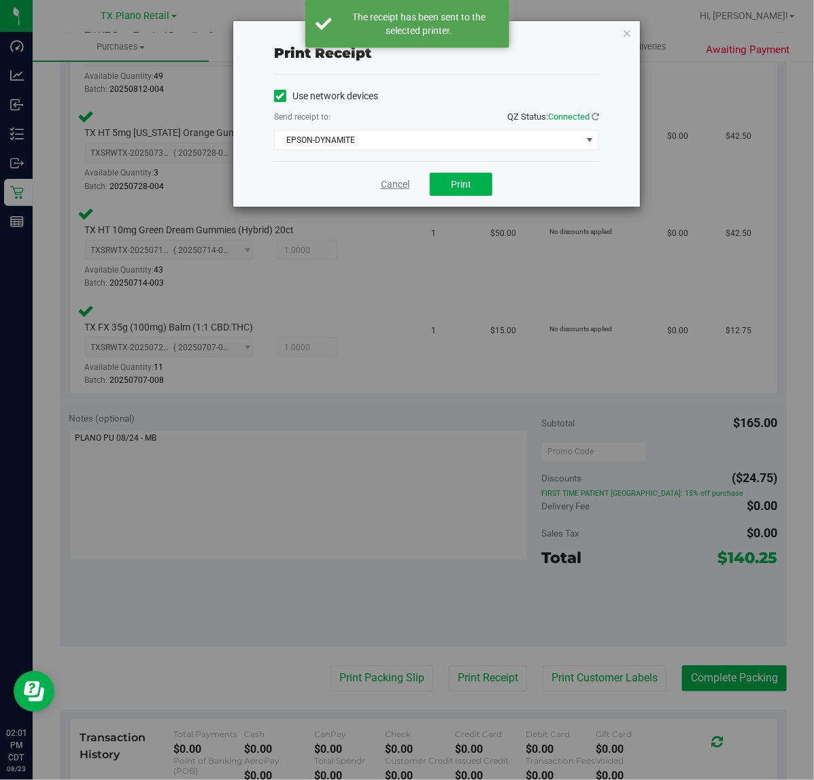
click at [396, 184] on link "Cancel" at bounding box center [395, 184] width 29 height 14
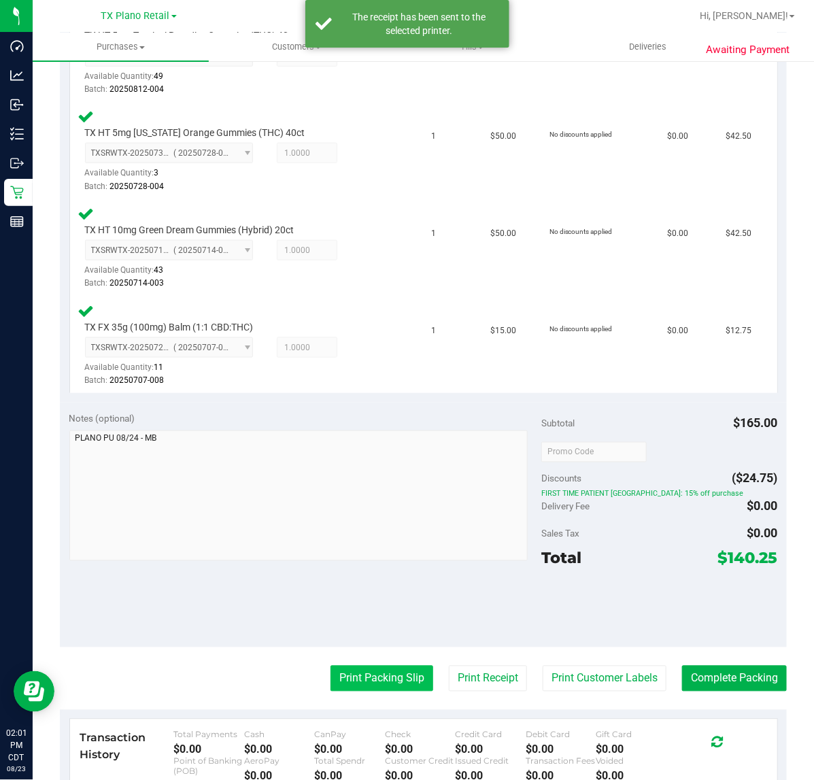
click at [391, 666] on button "Print Packing Slip" at bounding box center [381, 679] width 103 height 26
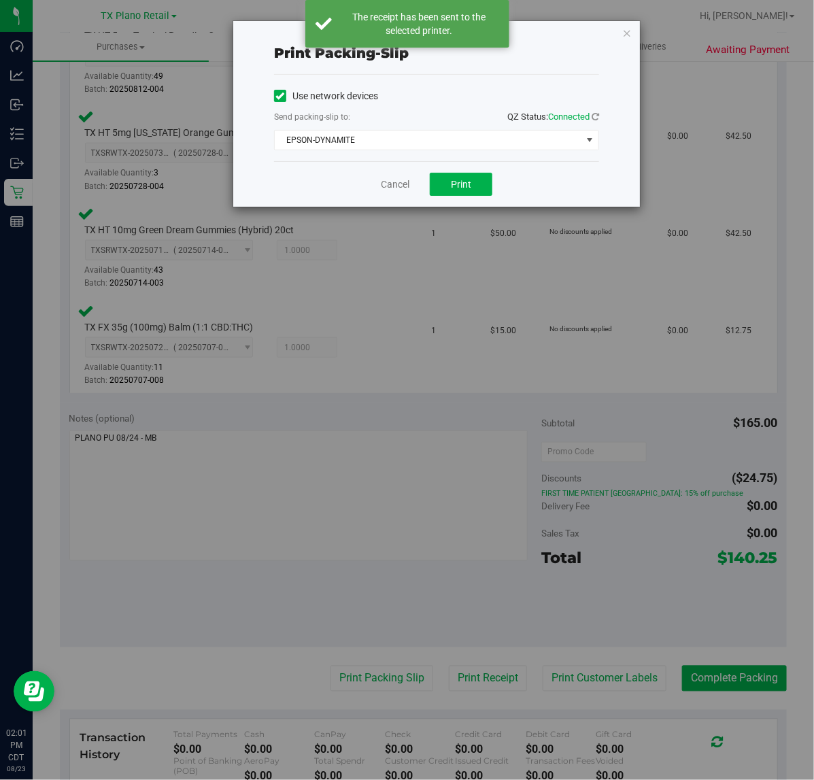
click at [460, 199] on div "Cancel Print" at bounding box center [436, 184] width 325 height 46
click at [466, 190] on span "Print" at bounding box center [461, 184] width 20 height 11
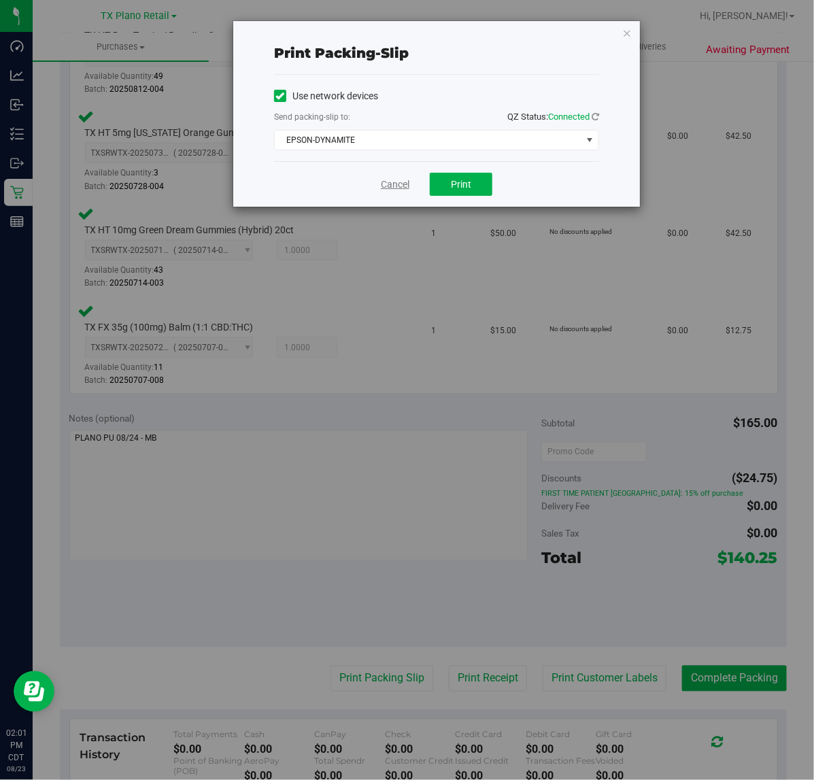
click at [388, 182] on link "Cancel" at bounding box center [395, 184] width 29 height 14
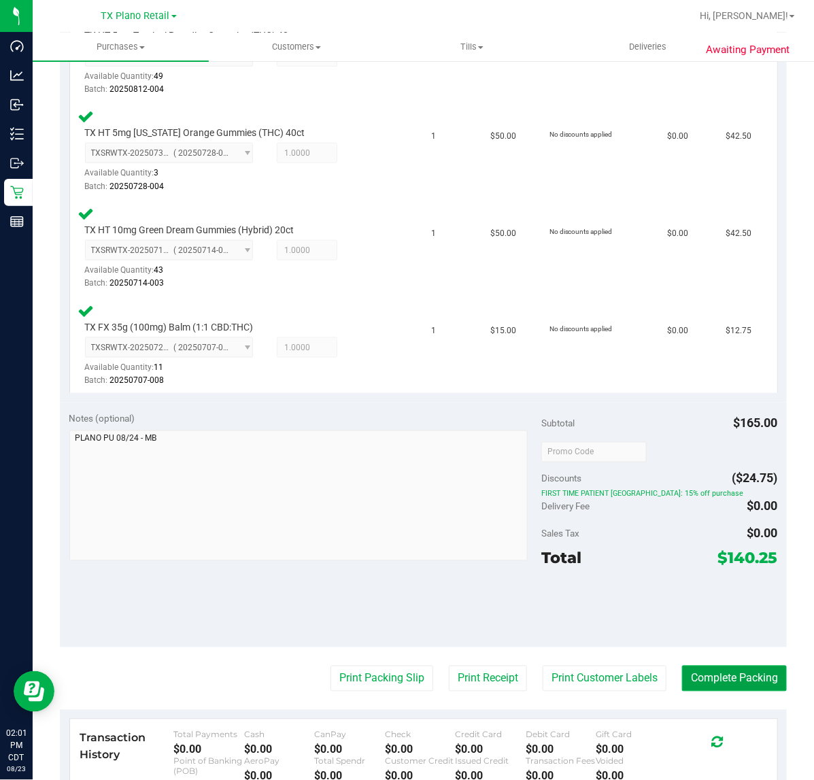
click at [746, 677] on button "Complete Packing" at bounding box center [734, 679] width 105 height 26
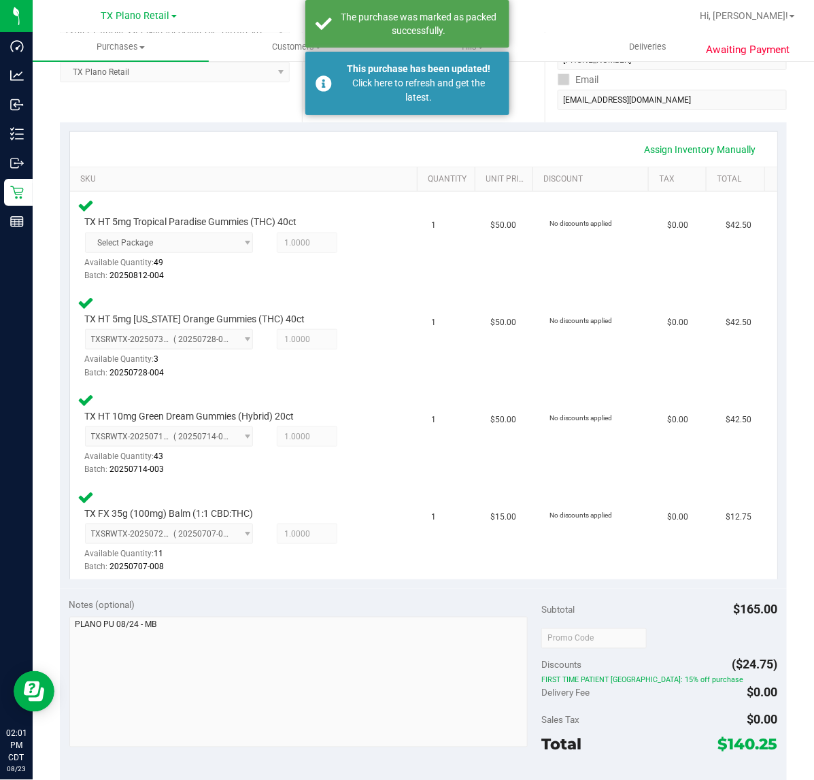
scroll to position [82, 0]
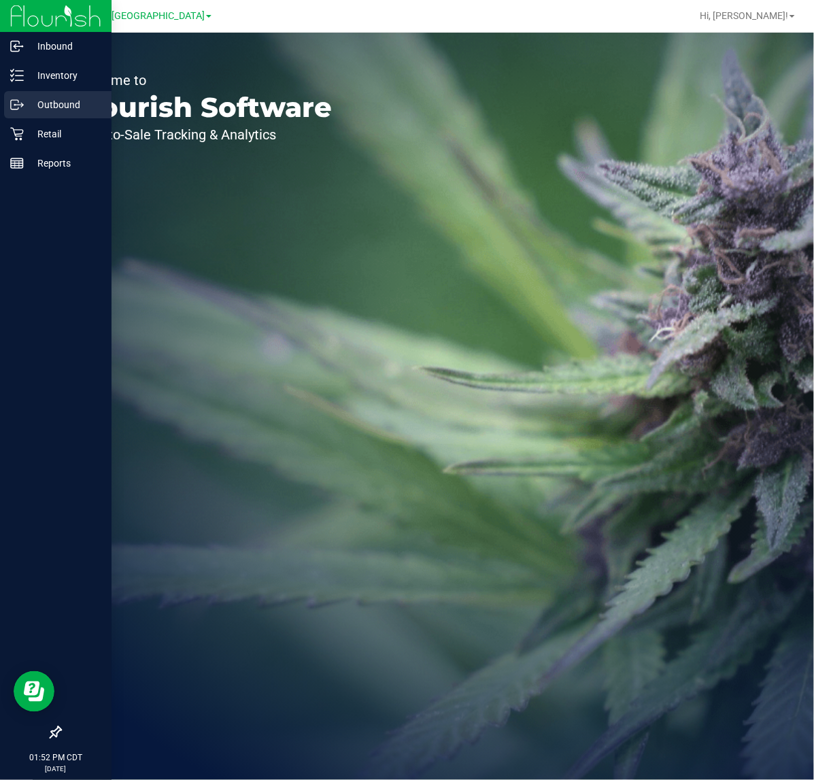
click at [34, 110] on p "Outbound" at bounding box center [65, 105] width 82 height 16
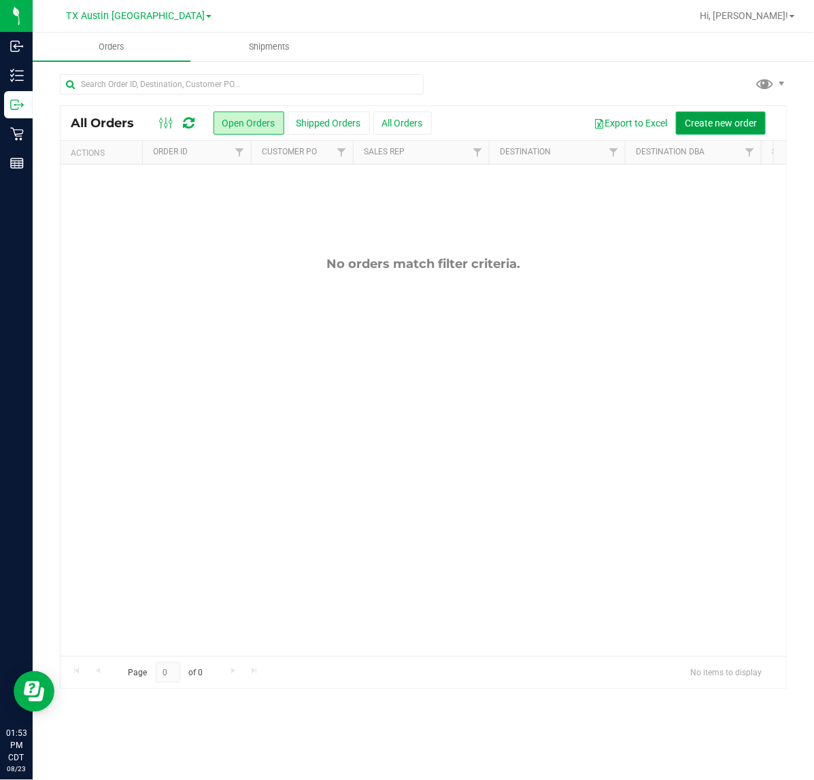
click at [697, 113] on button "Create new order" at bounding box center [721, 123] width 90 height 23
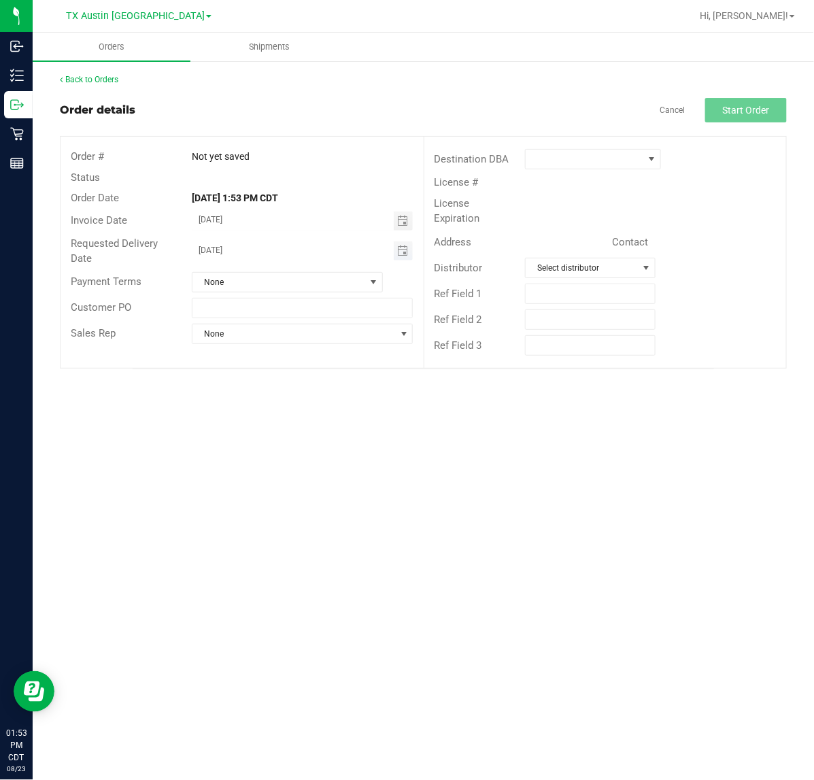
click at [403, 253] on span "Toggle calendar" at bounding box center [404, 250] width 20 height 19
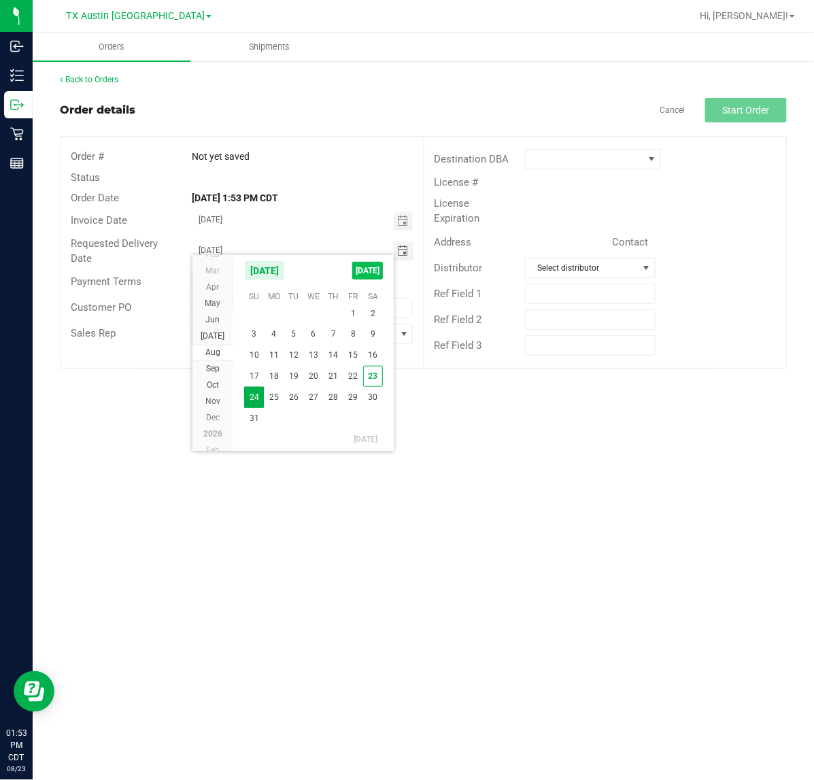
click at [379, 269] on span "TODAY" at bounding box center [367, 271] width 31 height 18
type input "[DATE]"
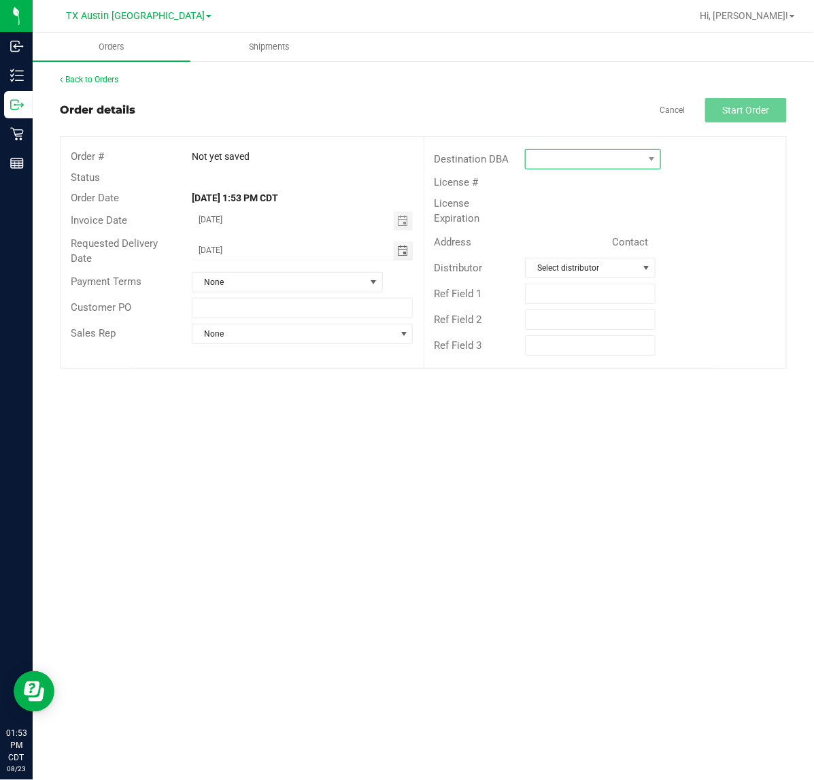
click at [622, 160] on span at bounding box center [585, 159] width 118 height 19
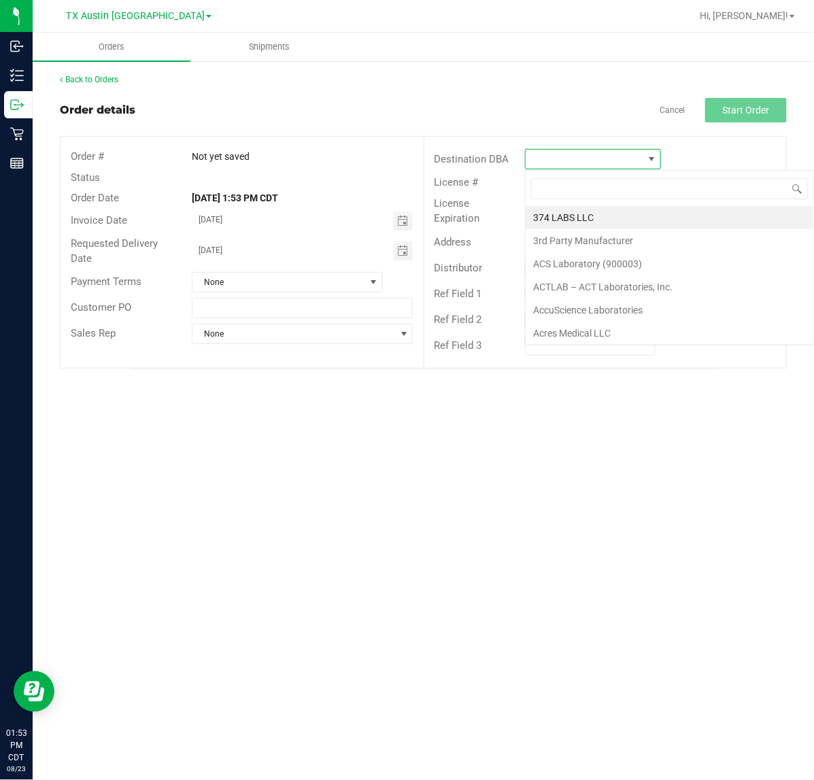
scroll to position [21, 136]
type input "tx"
click at [619, 224] on li "TX Plano Retail" at bounding box center [613, 217] width 175 height 23
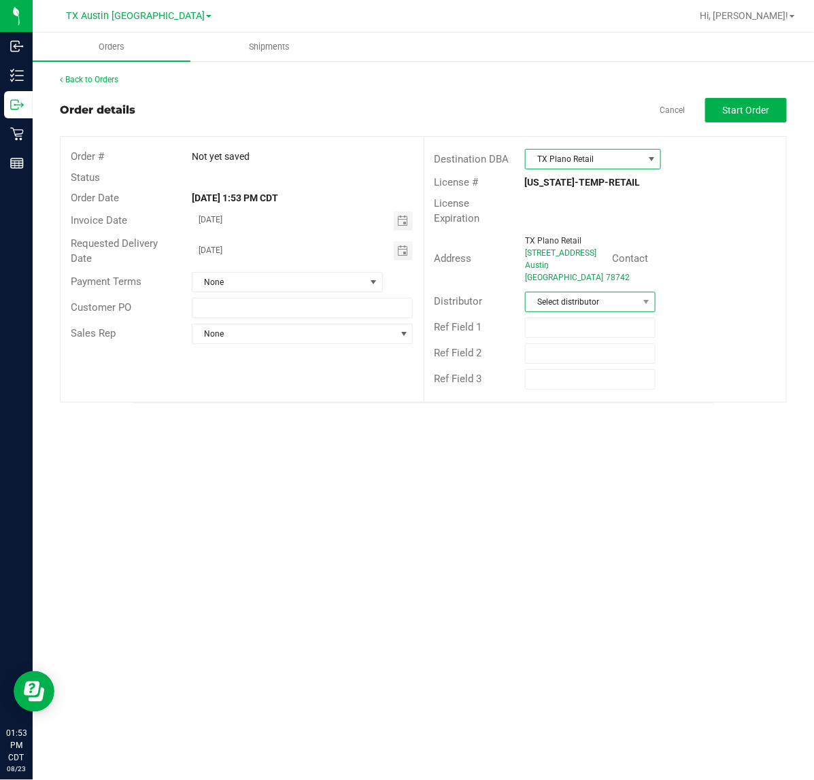
click at [637, 292] on span at bounding box center [645, 301] width 17 height 19
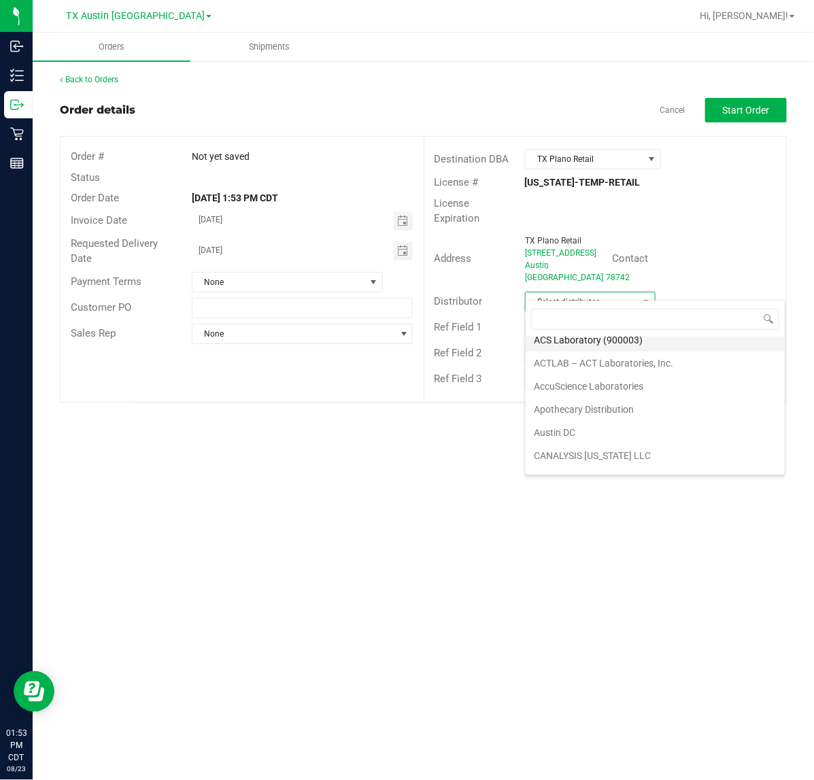
scroll to position [85, 0]
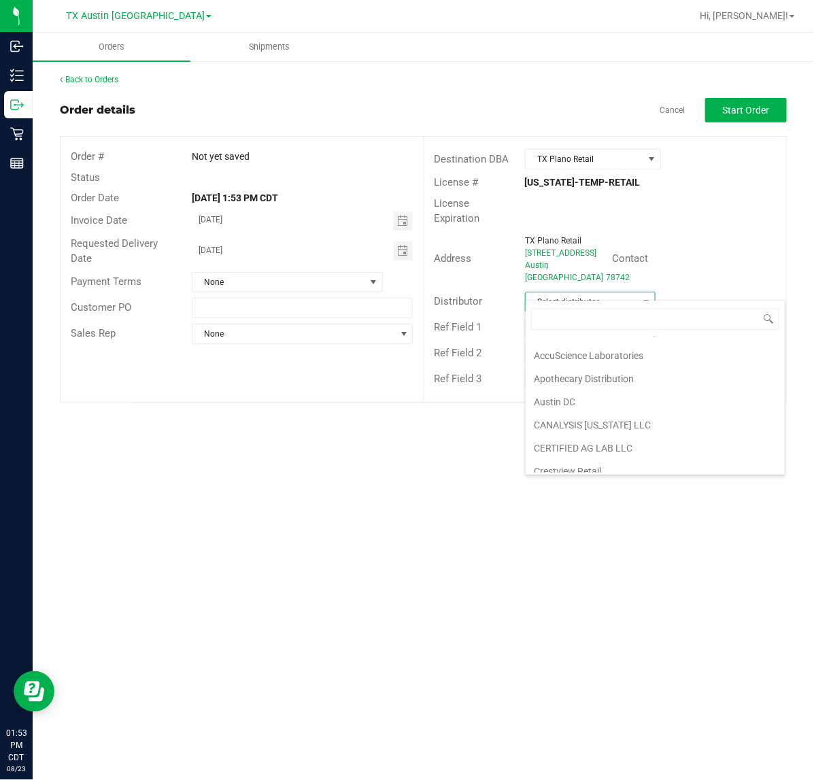
click at [634, 405] on li "Austin DC" at bounding box center [655, 401] width 259 height 23
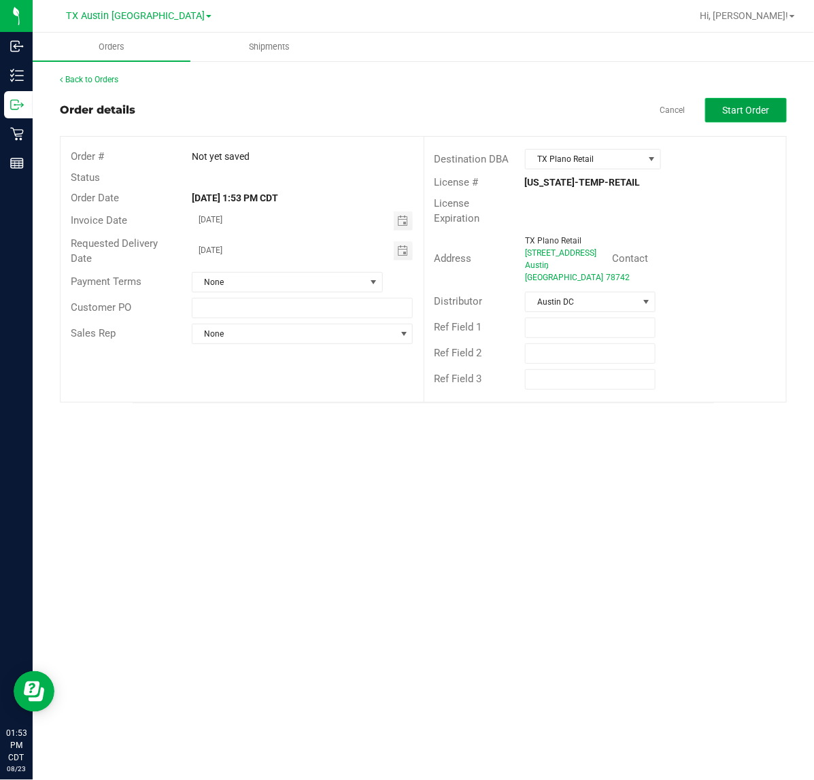
click at [766, 105] on span "Start Order" at bounding box center [746, 110] width 47 height 11
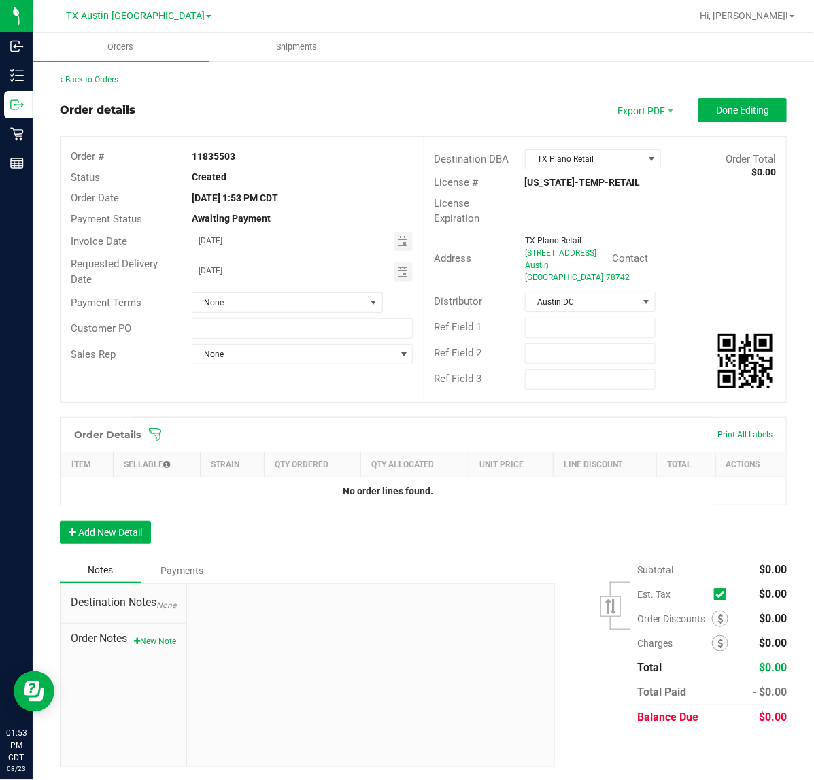
click at [154, 417] on div "Order Details Print All Labels" at bounding box center [423, 434] width 725 height 34
click at [164, 428] on span at bounding box center [511, 435] width 727 height 14
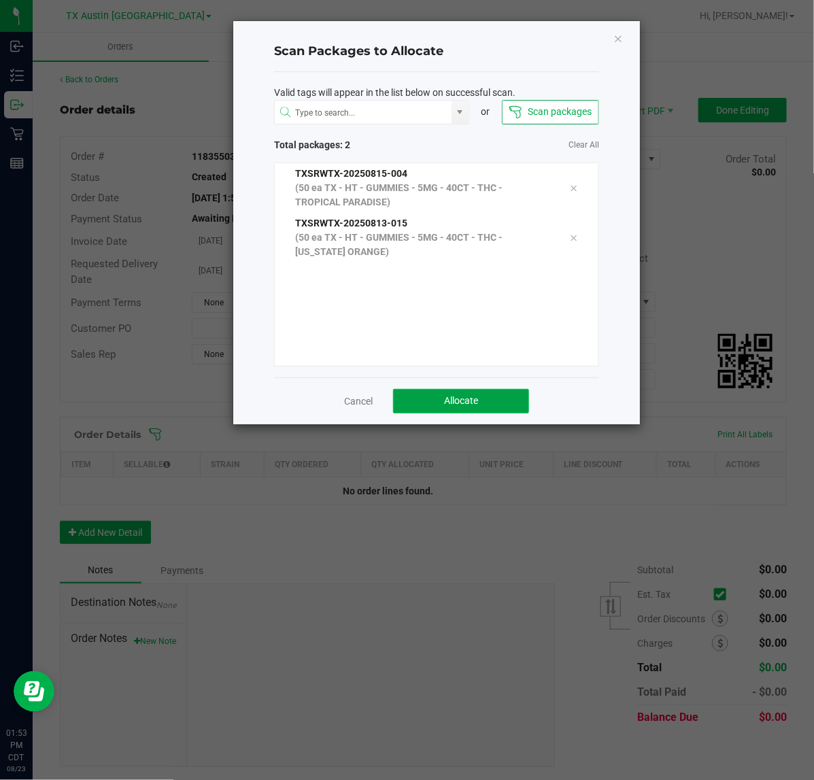
click at [494, 395] on button "Allocate" at bounding box center [461, 401] width 136 height 24
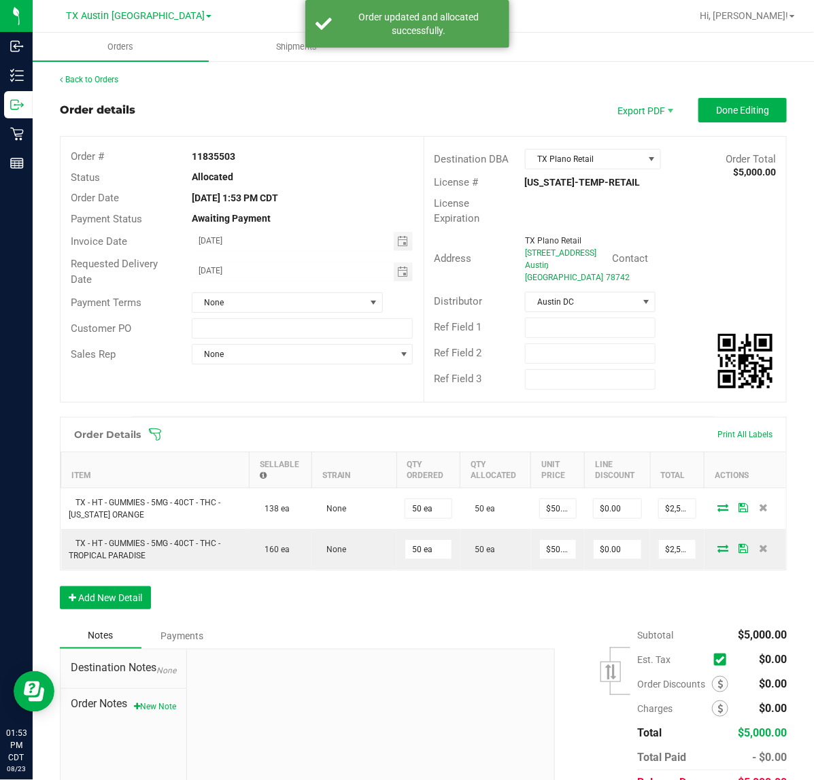
click at [756, 94] on div "Back to Orders Order details Export PDF Done Editing Order # 11835503 Status Al…" at bounding box center [423, 452] width 727 height 759
click at [748, 107] on span "Done Editing" at bounding box center [742, 110] width 53 height 11
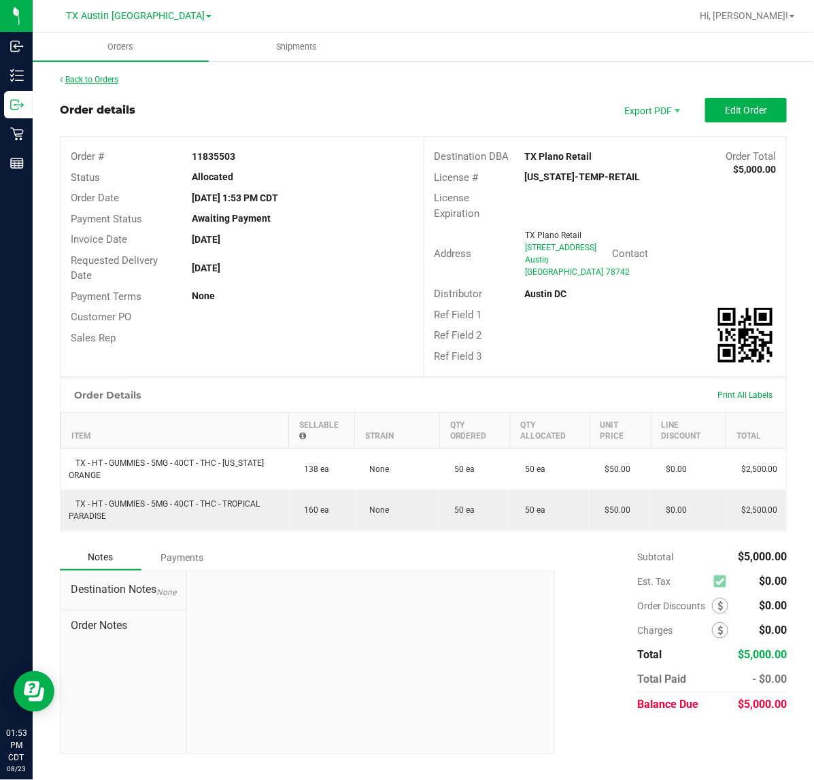
click at [112, 79] on link "Back to Orders" at bounding box center [89, 80] width 58 height 10
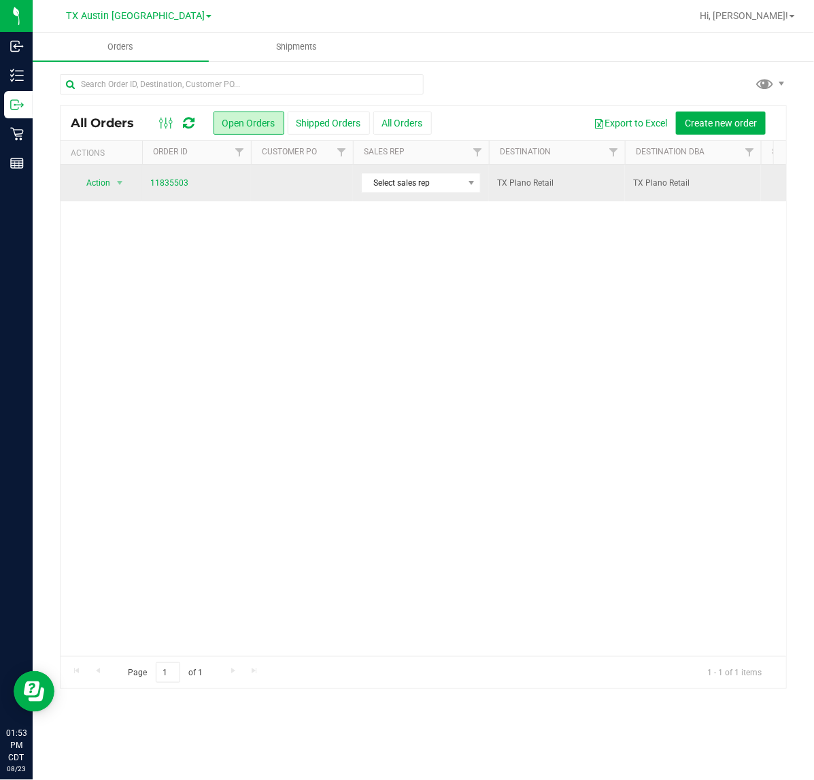
click at [294, 186] on td at bounding box center [302, 183] width 102 height 37
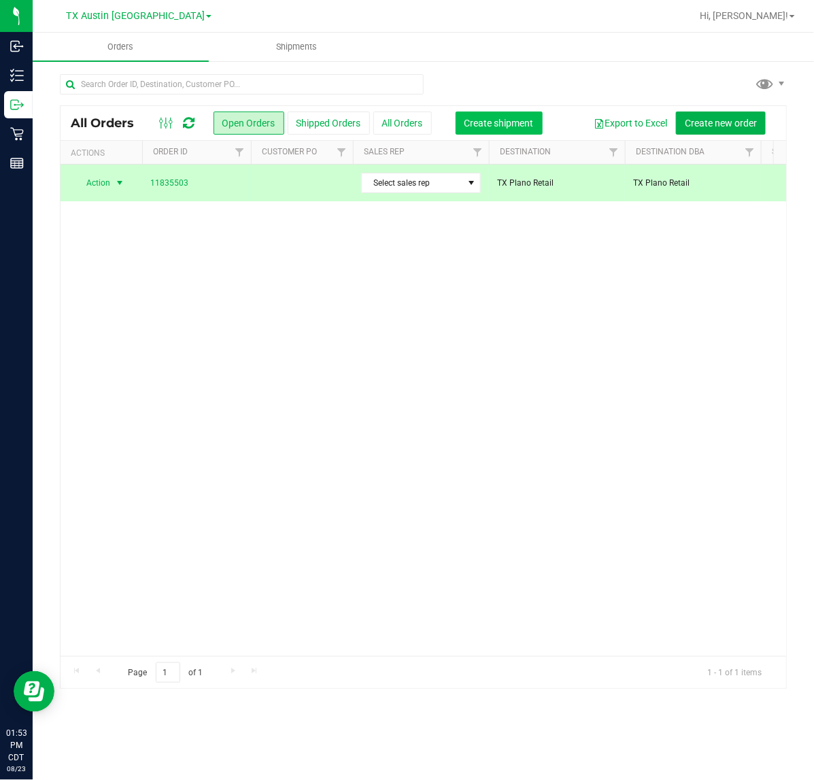
click at [495, 122] on span "Create shipment" at bounding box center [498, 123] width 69 height 11
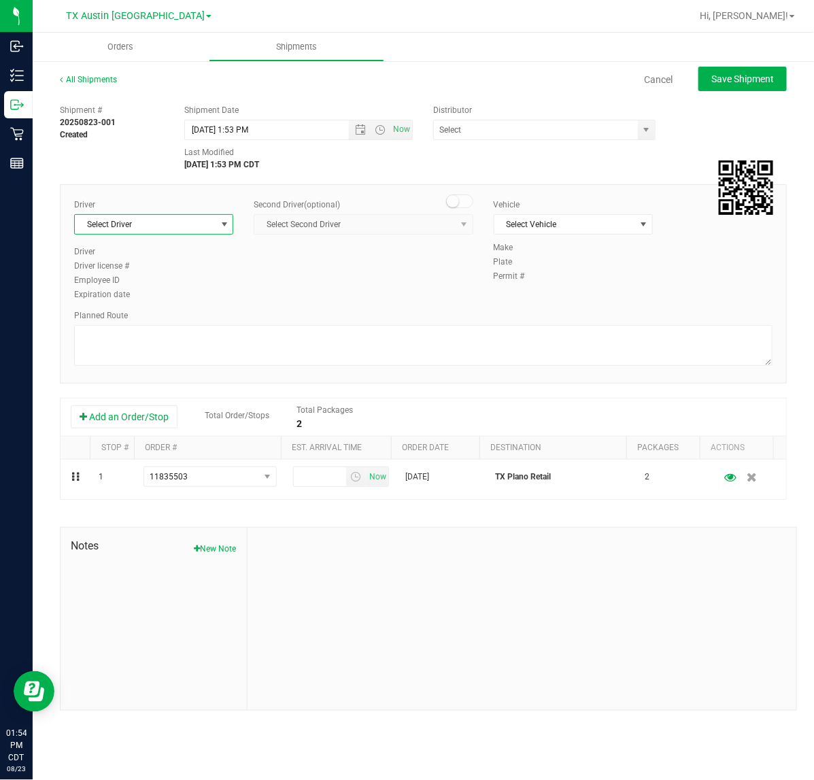
click at [151, 228] on span "Select Driver" at bounding box center [145, 224] width 141 height 19
click at [154, 282] on li "Lindsey Sherman" at bounding box center [154, 281] width 158 height 20
type input "sherm"
click at [405, 133] on span "Now" at bounding box center [401, 130] width 23 height 20
type input "8/23/2025 1:54 PM"
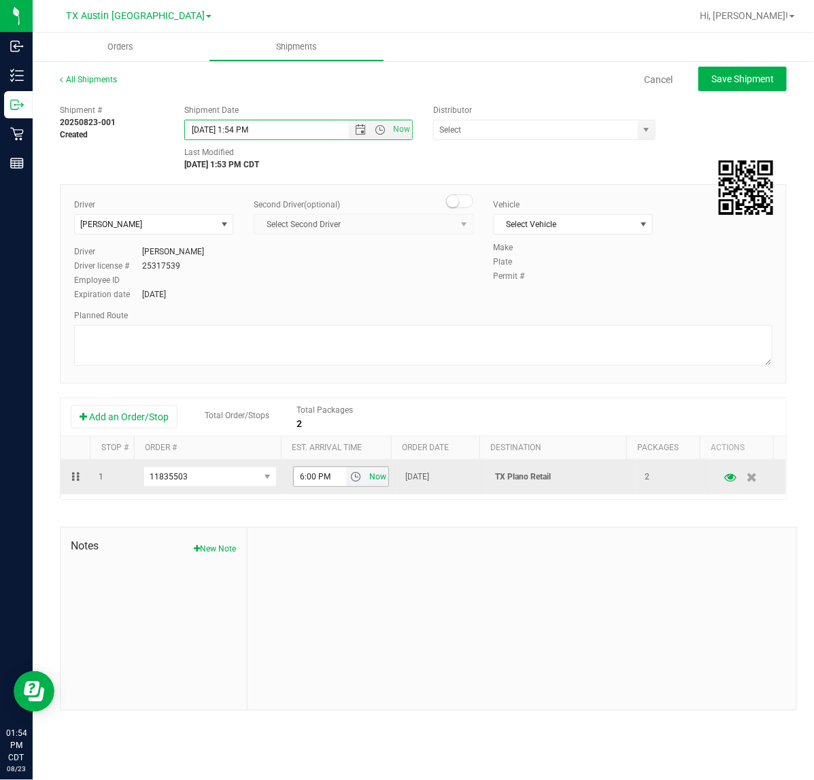
click at [379, 485] on span "Now" at bounding box center [377, 477] width 23 height 20
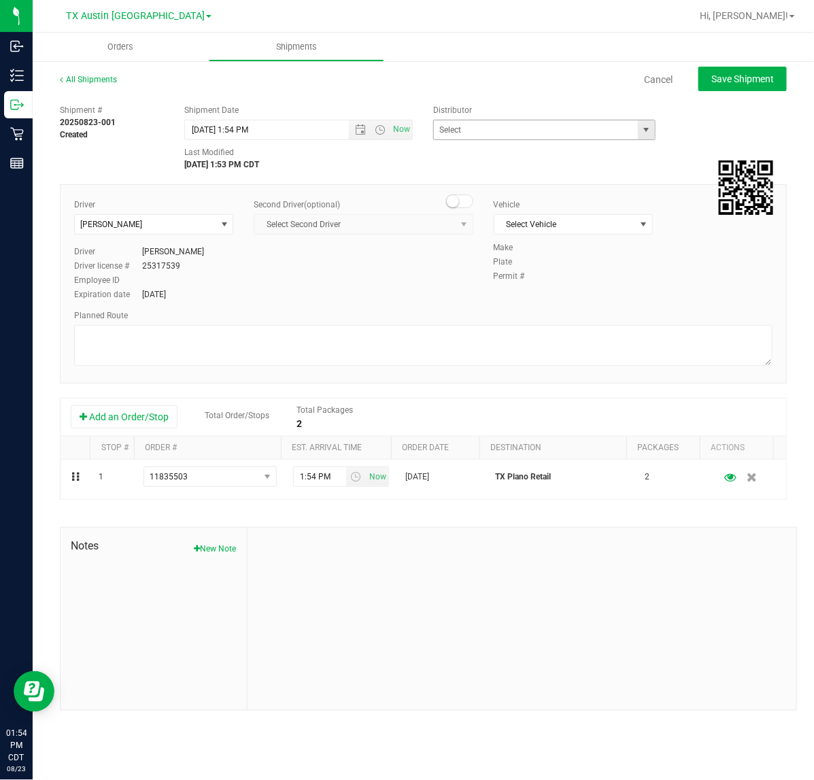
click at [644, 133] on span "select" at bounding box center [645, 129] width 11 height 11
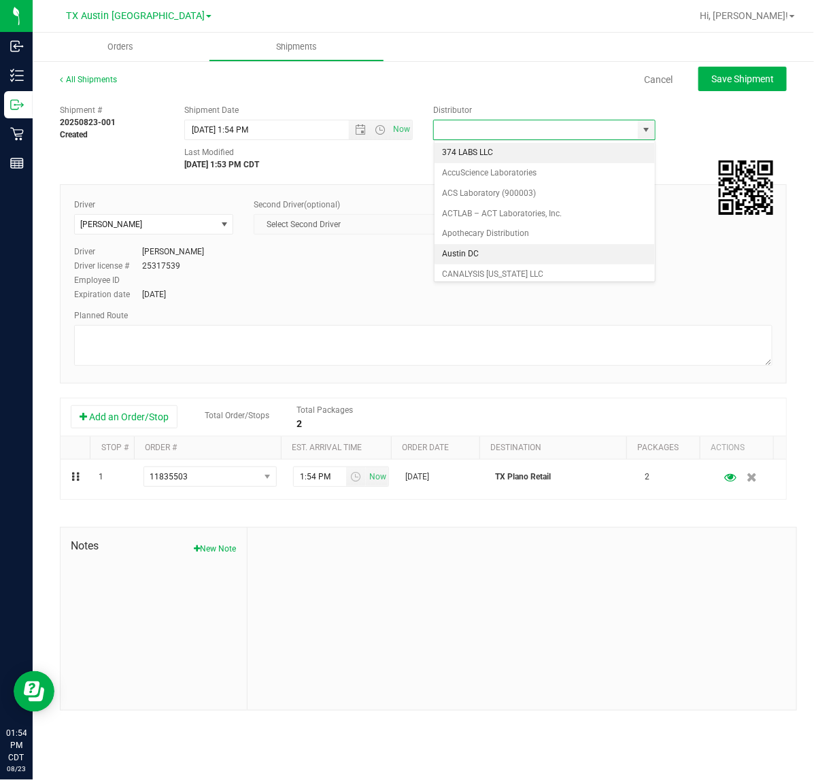
click at [532, 252] on li "Austin DC" at bounding box center [544, 254] width 220 height 20
type input "Austin DC"
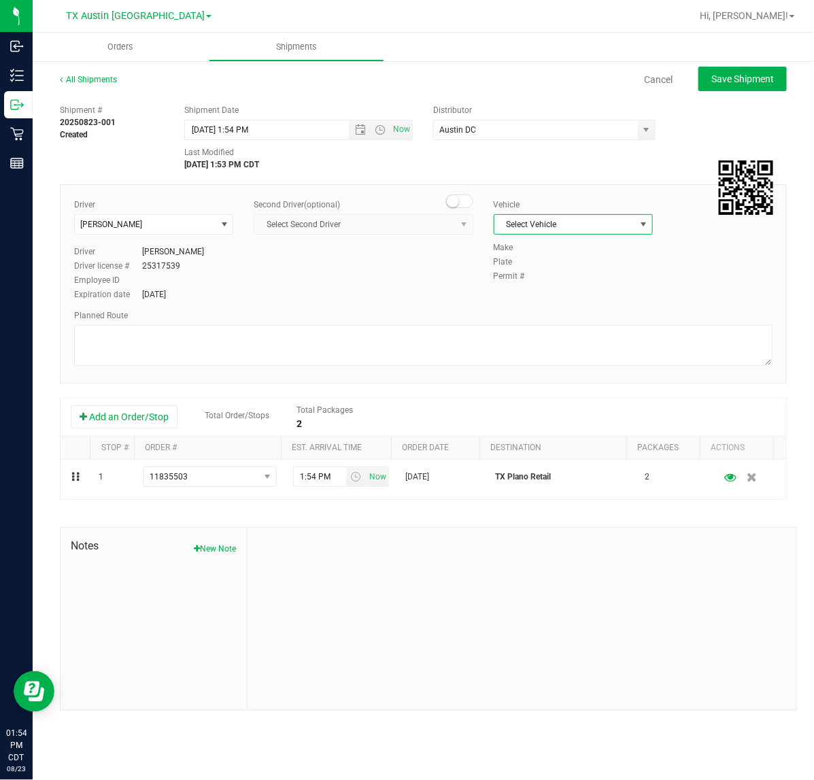
click at [617, 233] on span "Select Vehicle" at bounding box center [564, 224] width 141 height 19
click at [596, 424] on li "NO VEHICLE" at bounding box center [573, 414] width 158 height 20
click at [749, 80] on span "Save Shipment" at bounding box center [742, 78] width 63 height 11
type input "8/23/2025 6:54 PM"
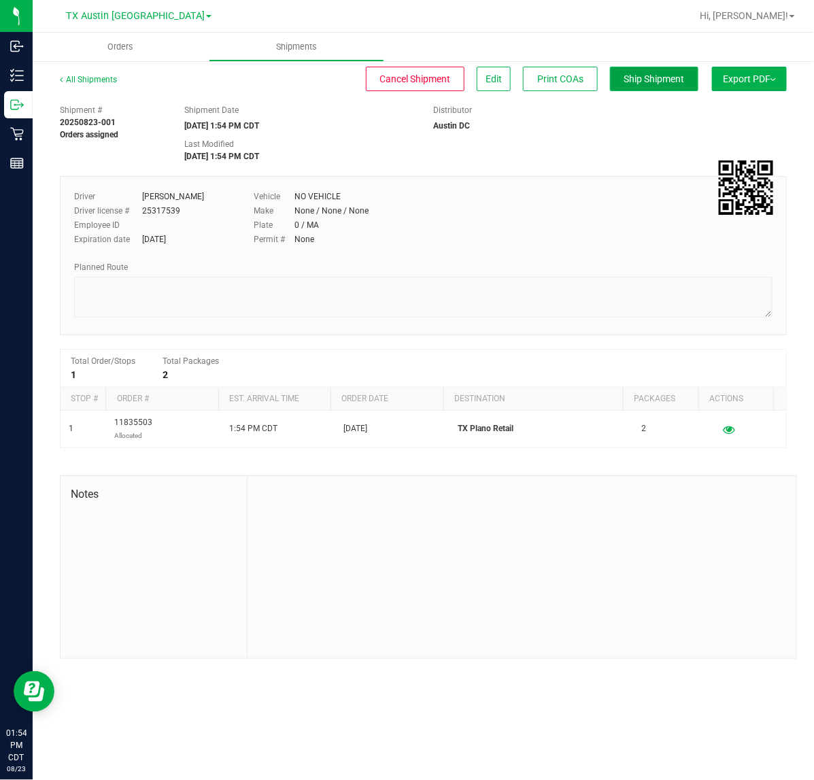
click at [626, 75] on span "Ship Shipment" at bounding box center [654, 78] width 61 height 11
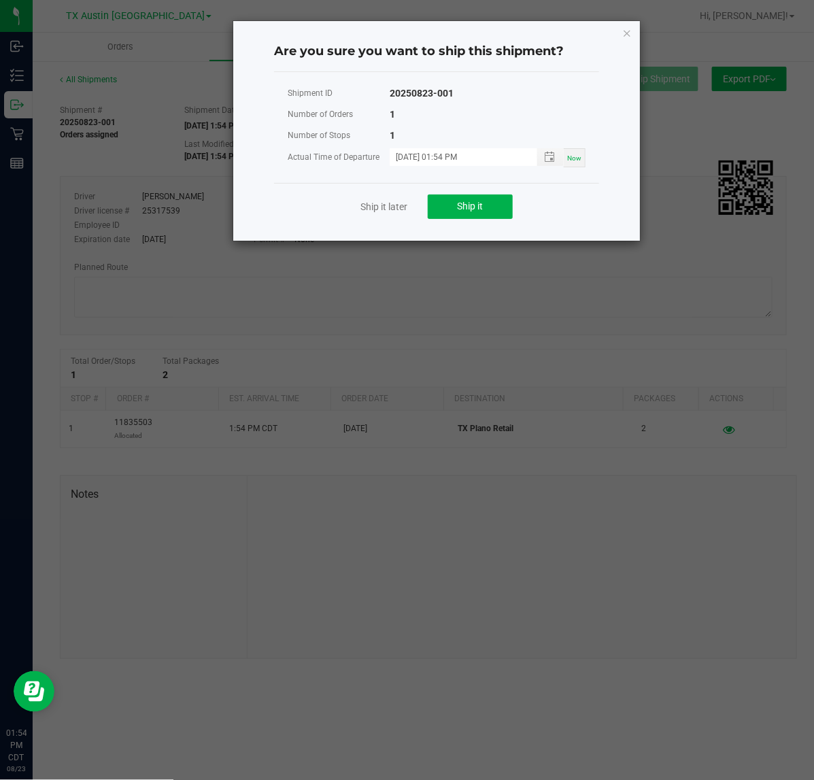
click at [464, 184] on div "Ship it later Ship it" at bounding box center [436, 206] width 325 height 47
click at [467, 191] on div "Ship it later Ship it" at bounding box center [436, 206] width 325 height 47
click at [466, 198] on button "Ship it" at bounding box center [470, 206] width 85 height 24
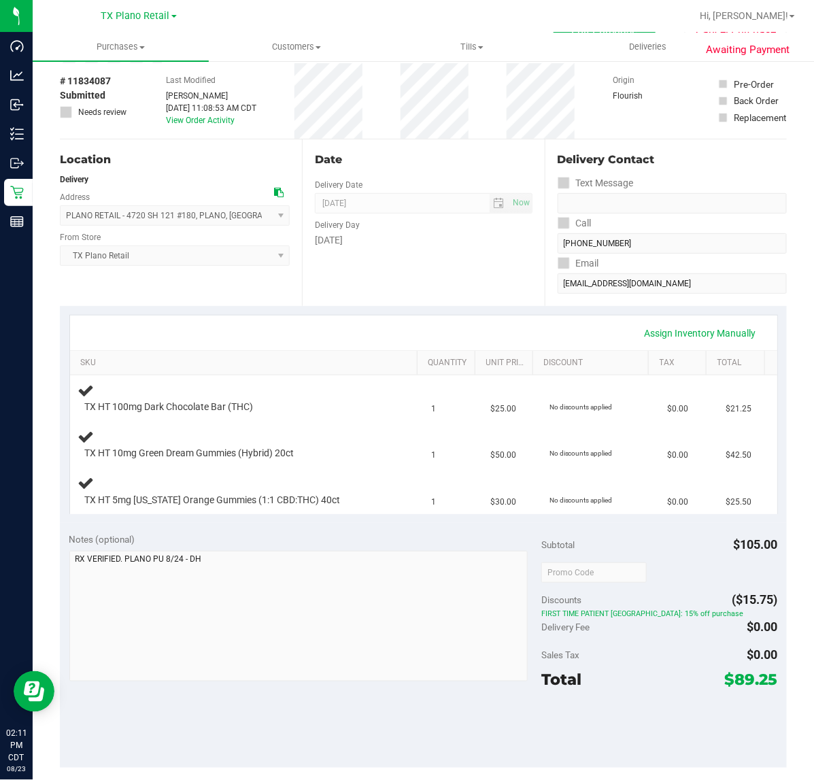
scroll to position [85, 0]
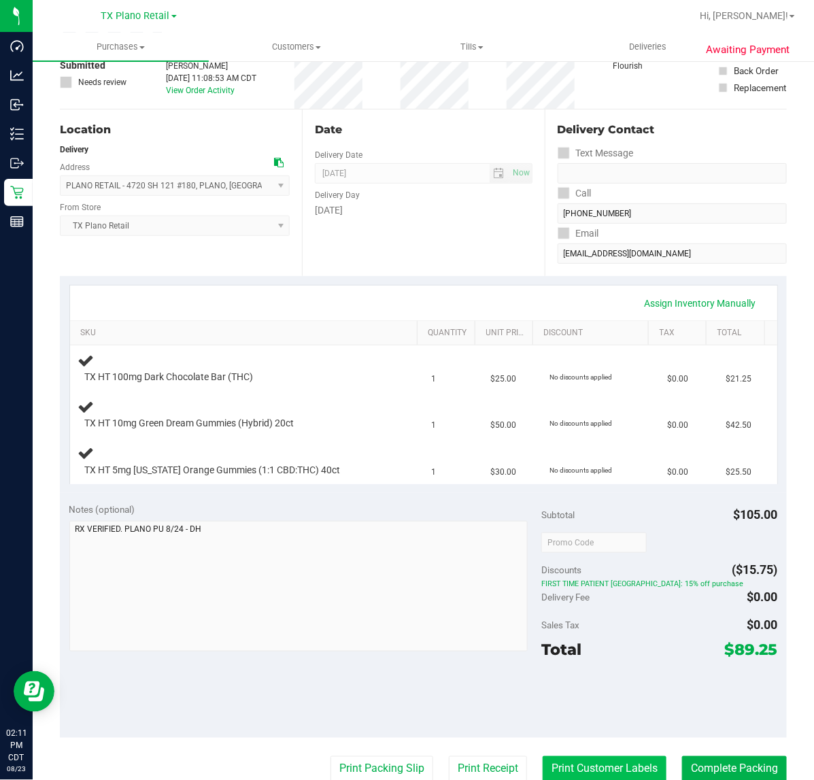
click at [615, 758] on button "Print Customer Labels" at bounding box center [605, 769] width 124 height 26
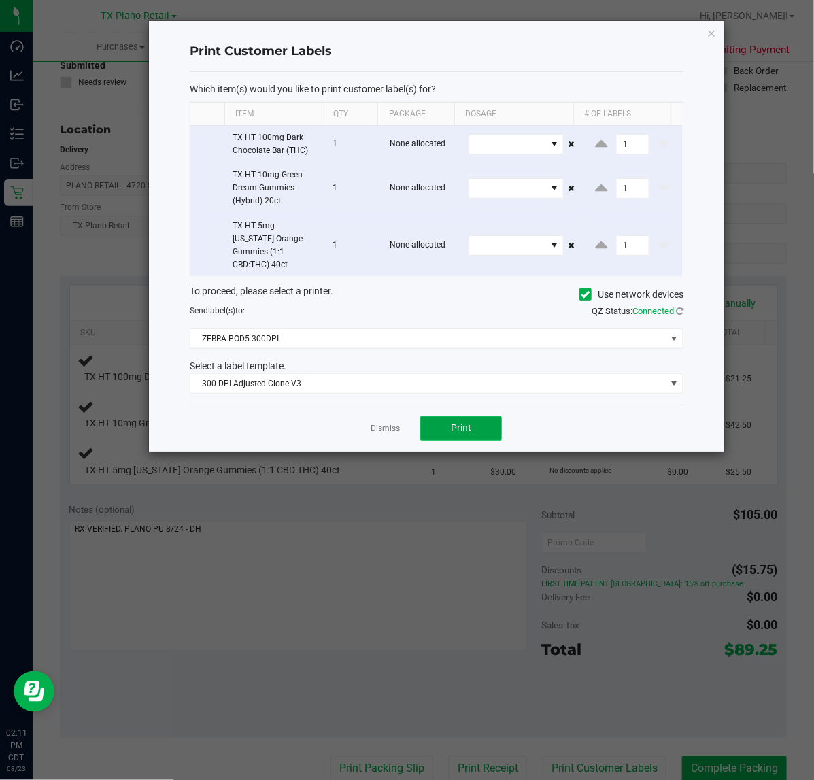
click at [442, 416] on button "Print" at bounding box center [461, 428] width 82 height 24
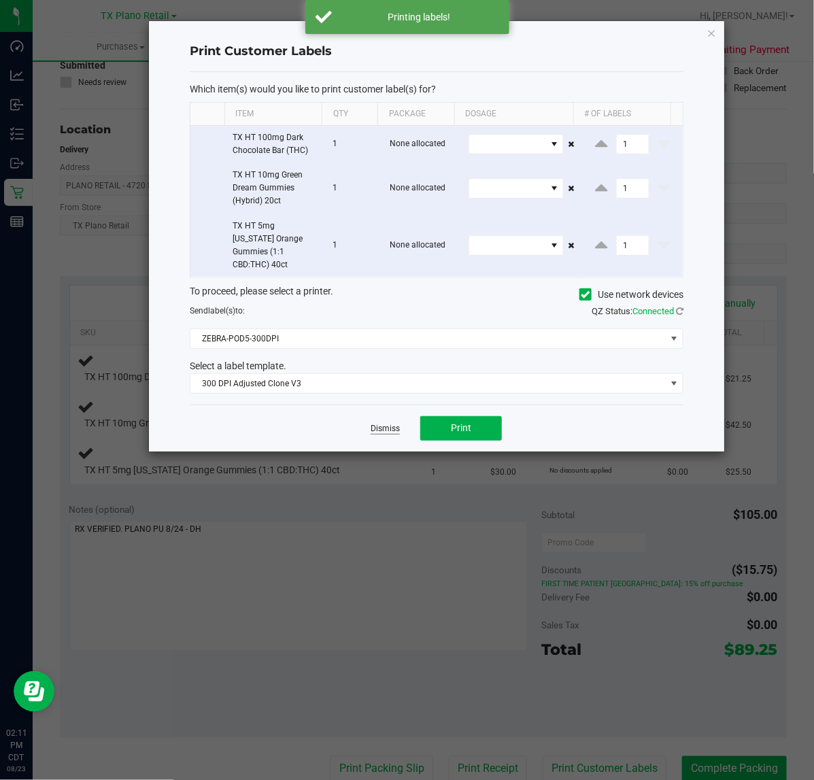
click at [390, 423] on link "Dismiss" at bounding box center [385, 429] width 29 height 12
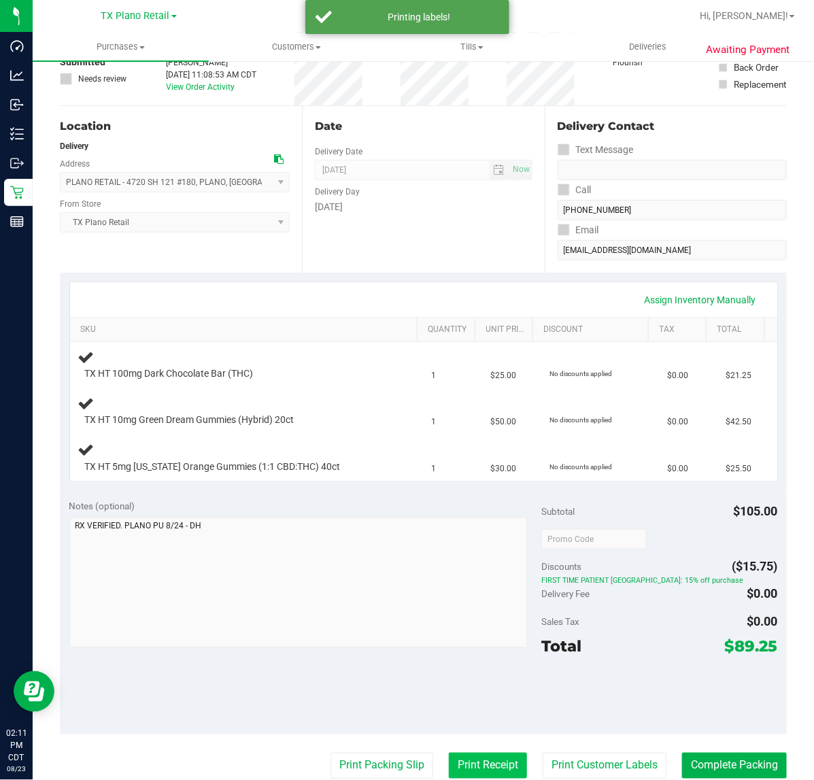
click at [476, 767] on button "Print Receipt" at bounding box center [488, 766] width 78 height 26
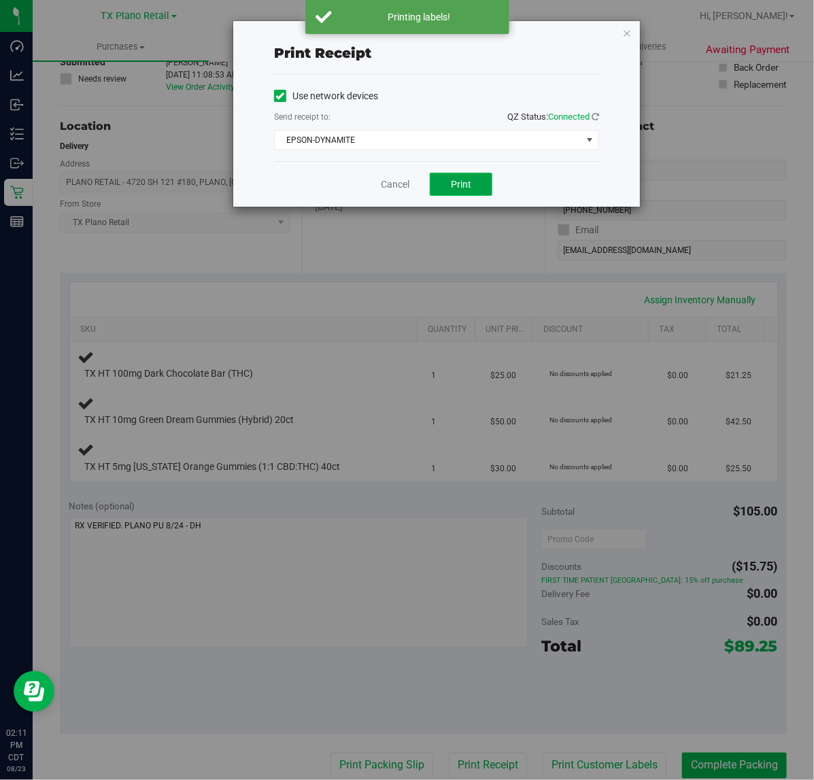
click at [460, 184] on span "Print" at bounding box center [461, 184] width 20 height 11
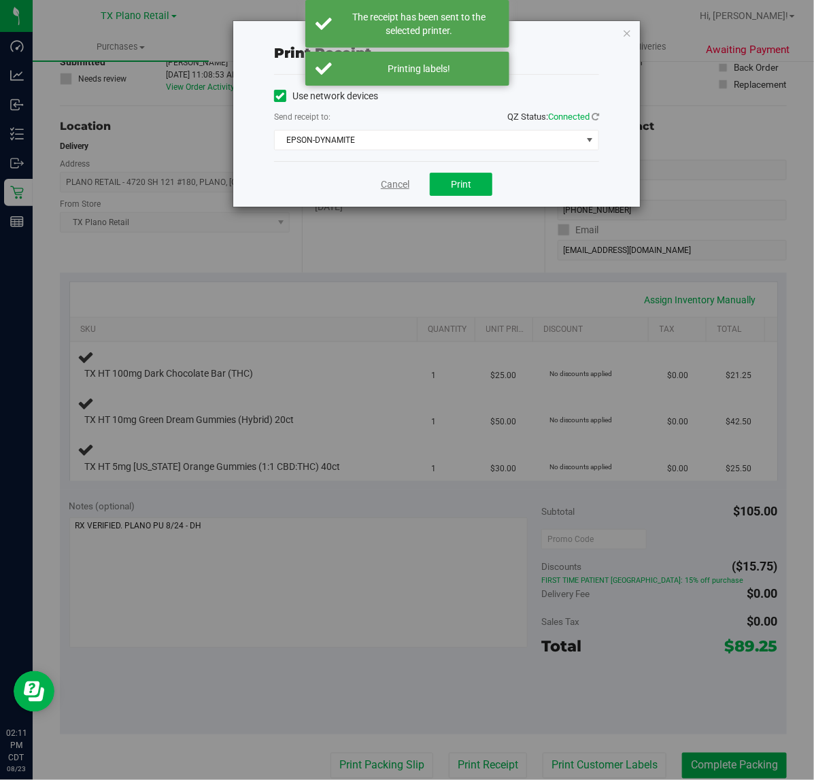
click at [383, 188] on link "Cancel" at bounding box center [395, 184] width 29 height 14
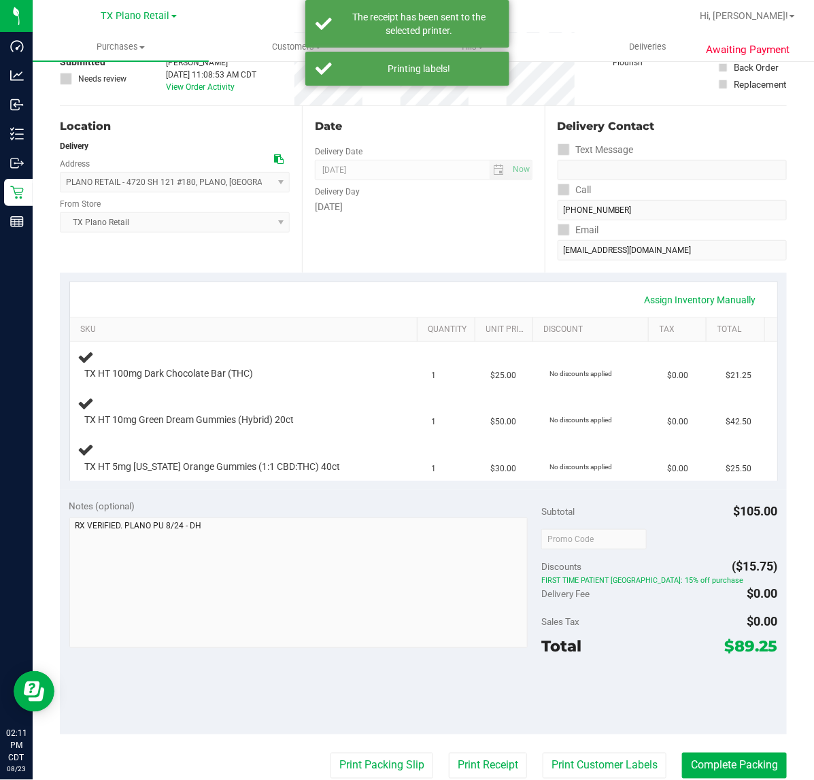
click at [483, 510] on div "Notes (optional)" at bounding box center [305, 506] width 473 height 14
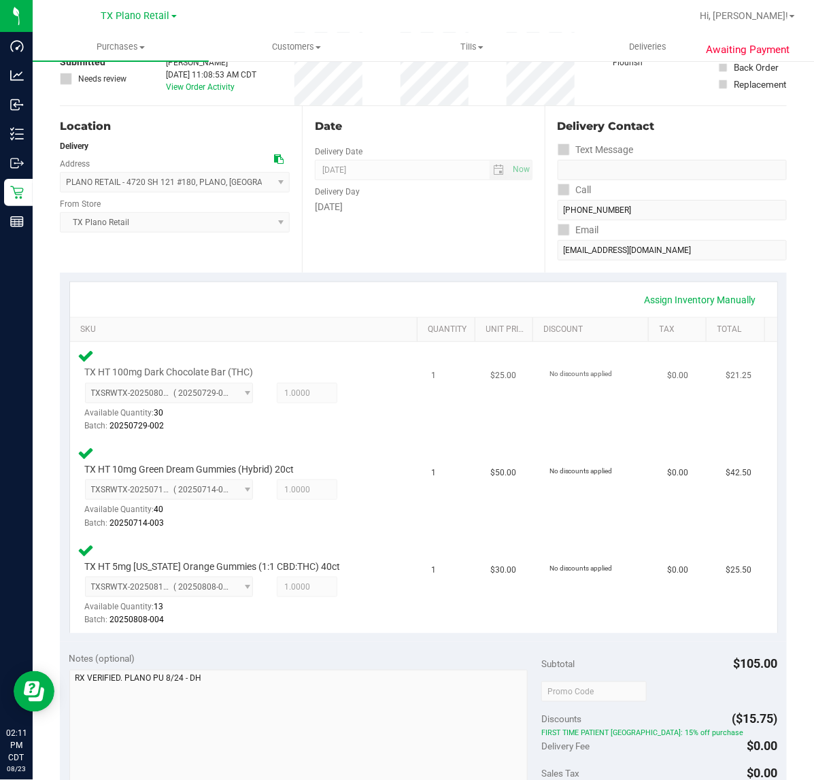
scroll to position [258, 0]
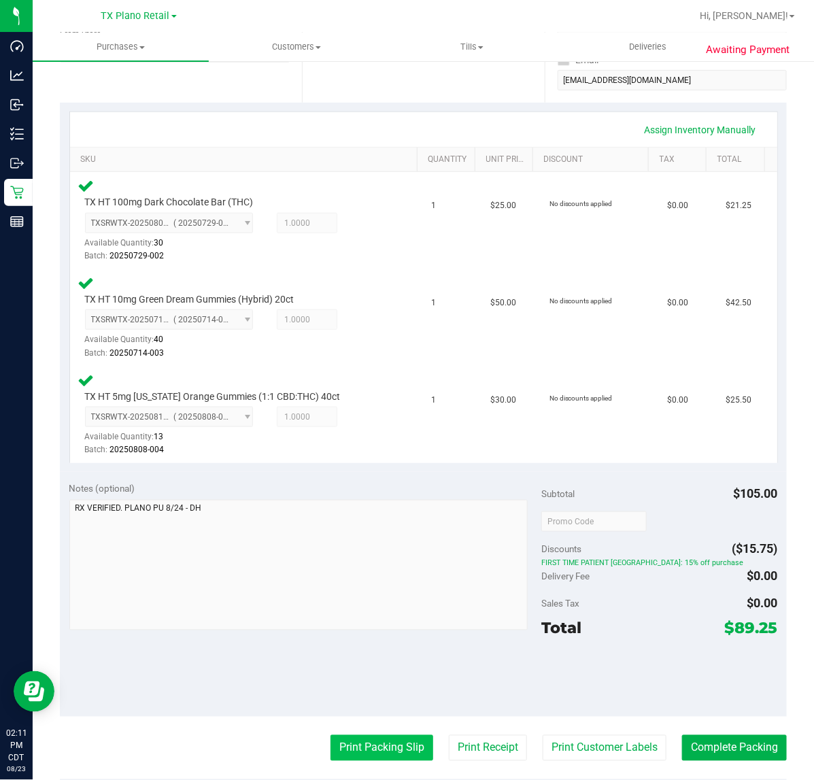
click at [356, 755] on button "Print Packing Slip" at bounding box center [381, 748] width 103 height 26
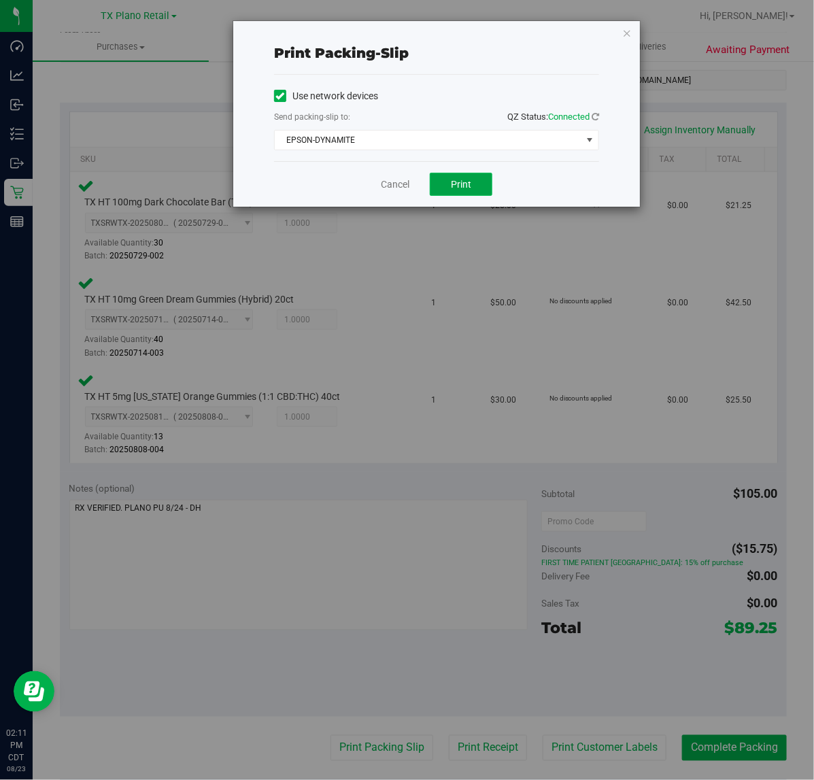
click at [467, 177] on button "Print" at bounding box center [461, 184] width 63 height 23
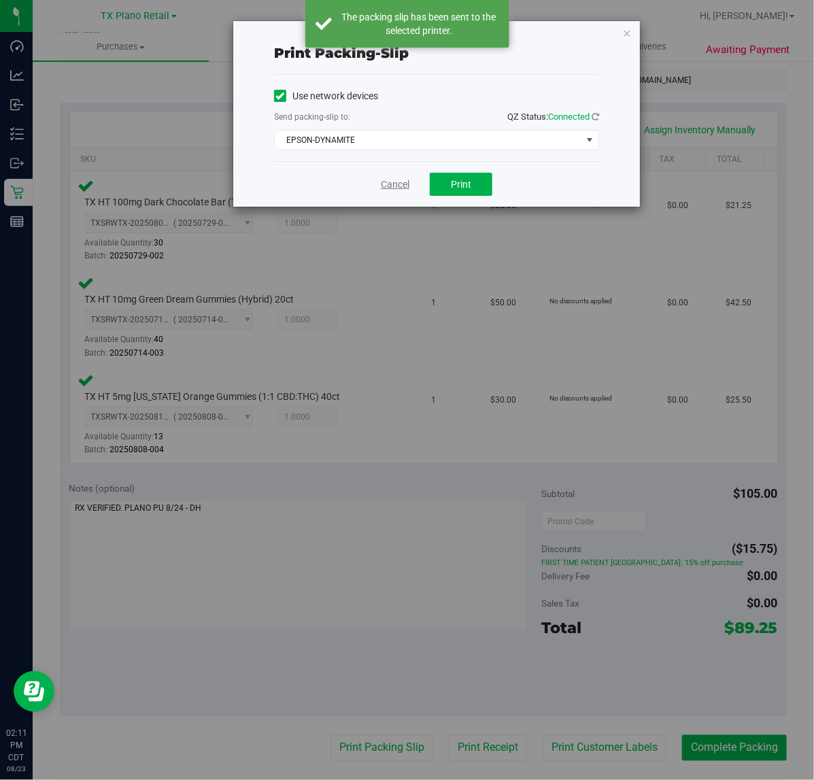
click at [393, 178] on link "Cancel" at bounding box center [395, 184] width 29 height 14
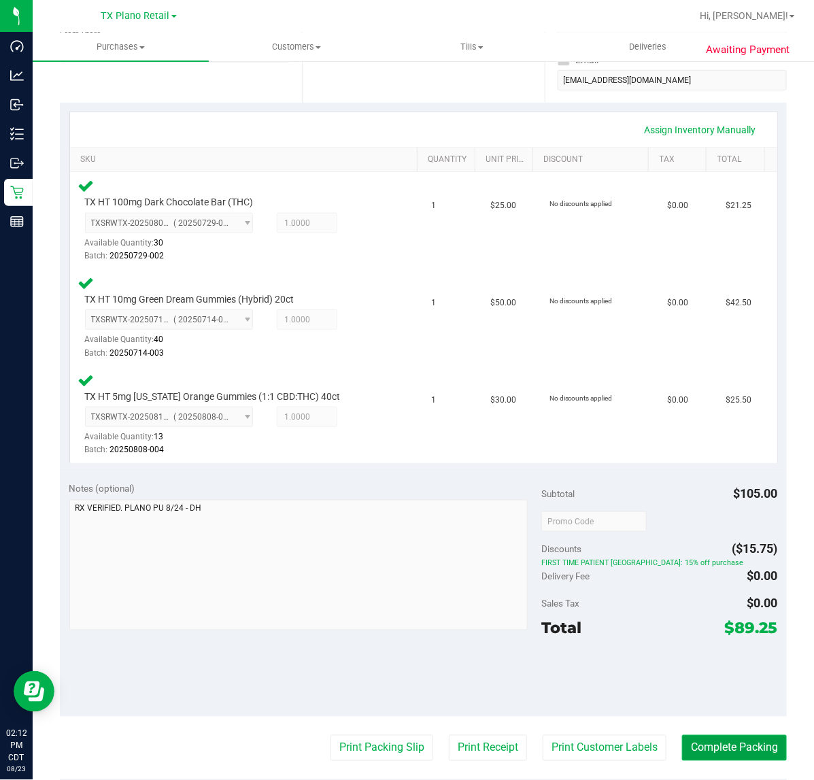
click at [682, 735] on button "Complete Packing" at bounding box center [734, 748] width 105 height 26
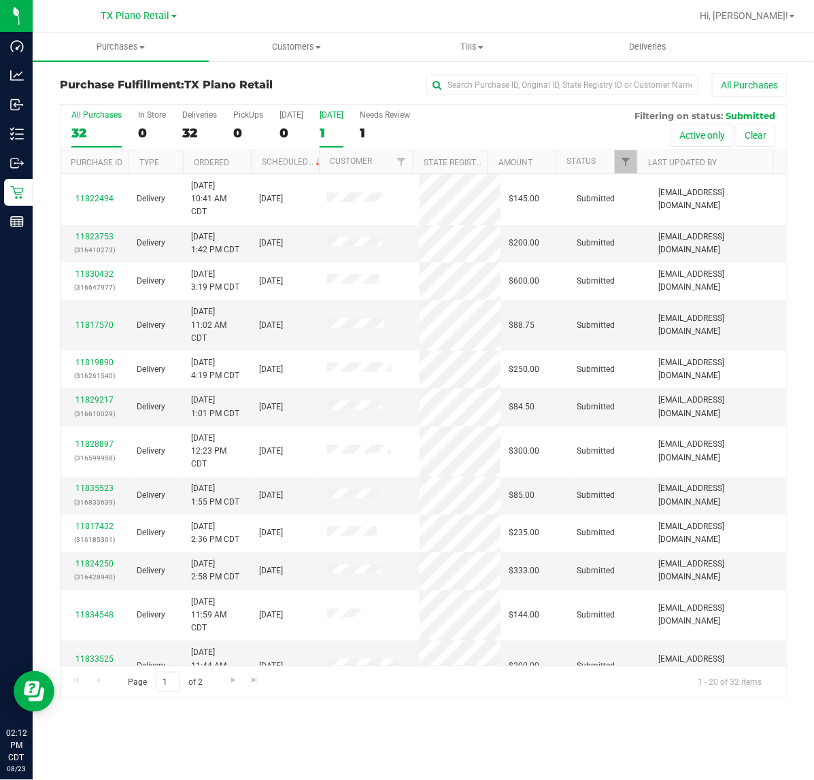
click at [326, 128] on div "1" at bounding box center [332, 133] width 24 height 16
click at [0, 0] on input "Tomorrow 1" at bounding box center [0, 0] width 0 height 0
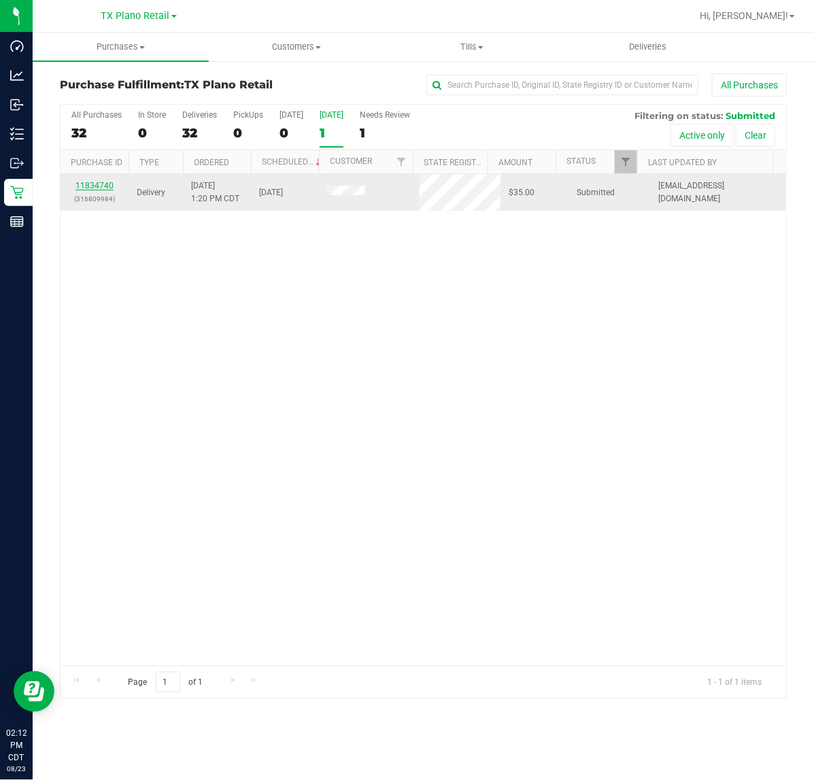
click at [92, 189] on link "11834740" at bounding box center [94, 186] width 38 height 10
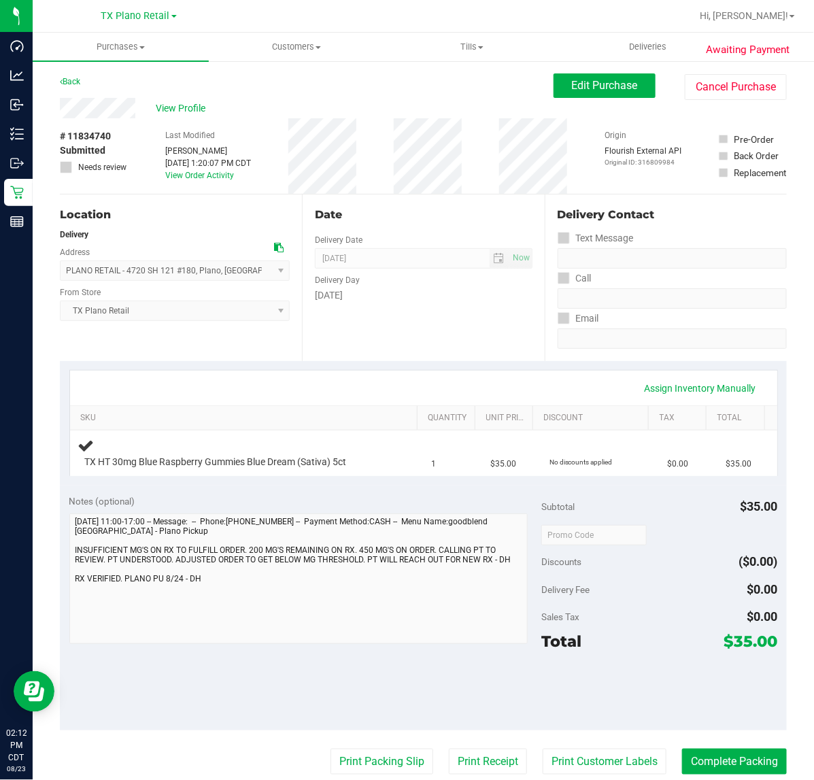
click at [403, 343] on div "Date Delivery Date 08/24/2025 Now 08/24/2025 07:00 AM Now Delivery Day Sunday" at bounding box center [423, 277] width 242 height 167
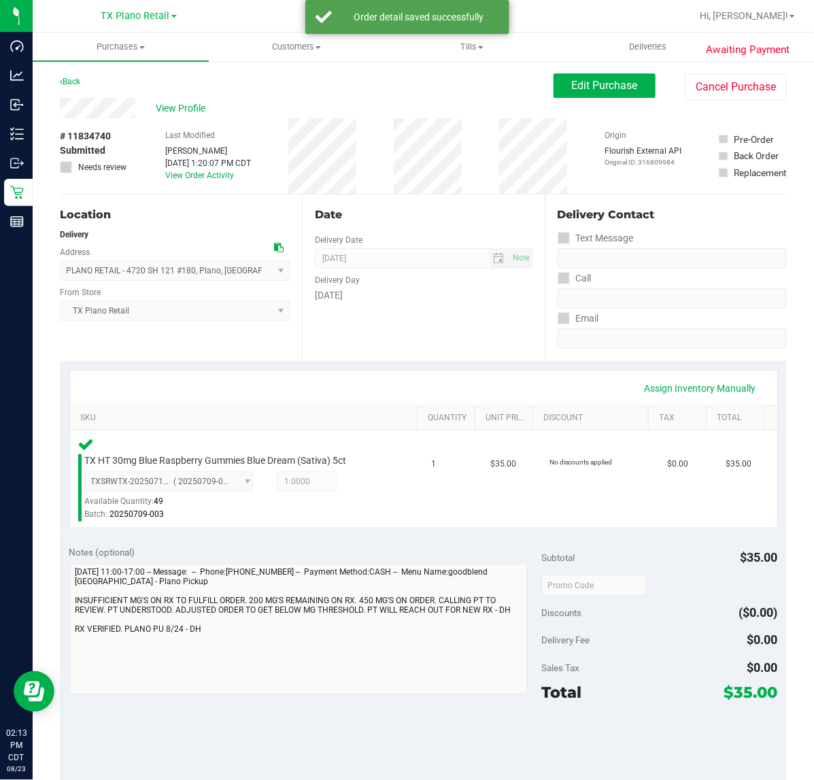
scroll to position [85, 0]
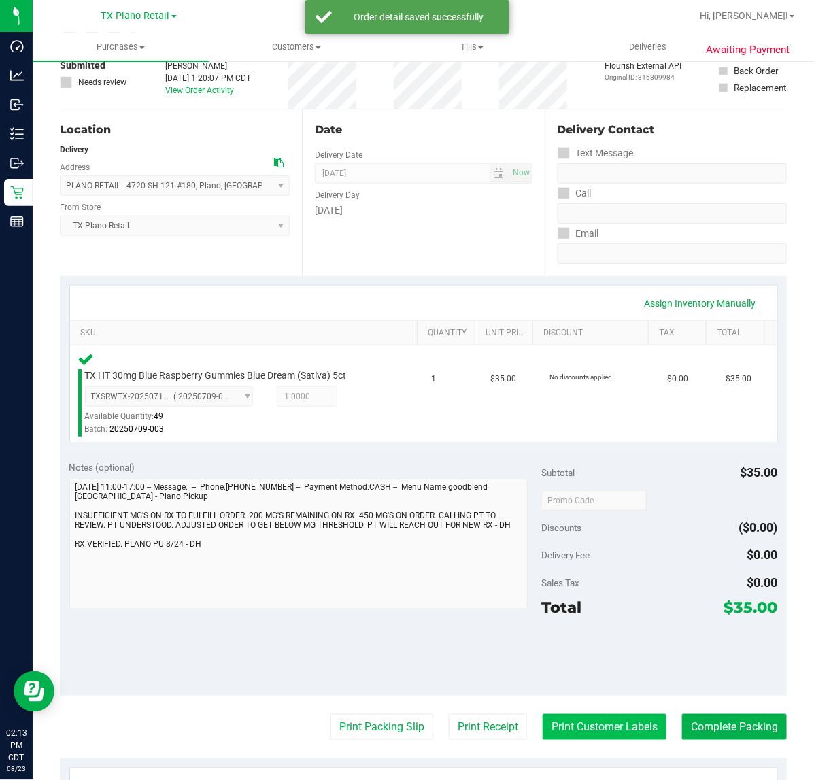
click at [561, 739] on button "Print Customer Labels" at bounding box center [605, 727] width 124 height 26
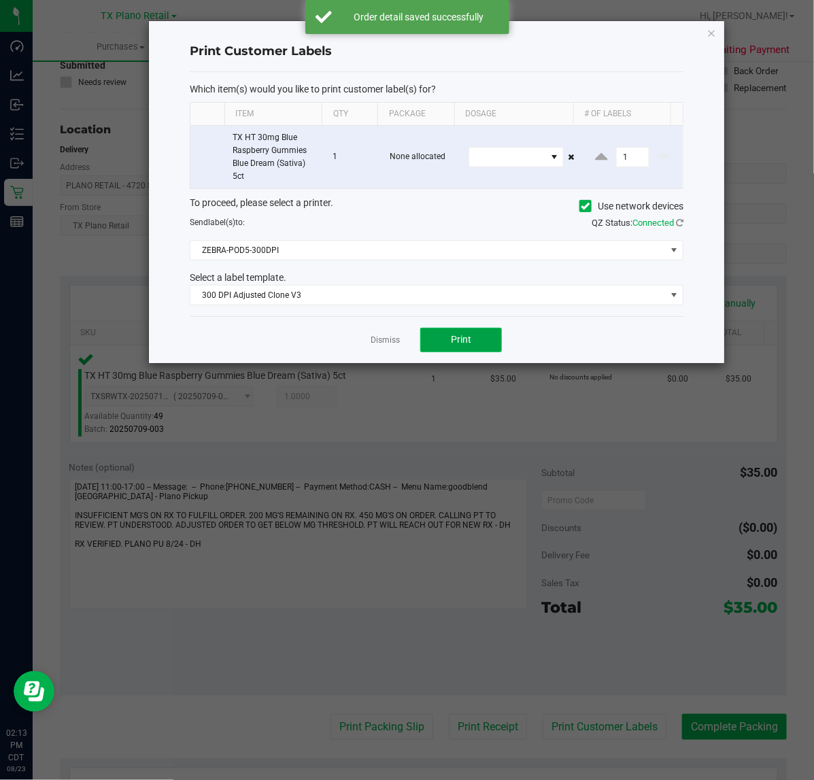
click at [441, 334] on button "Print" at bounding box center [461, 340] width 82 height 24
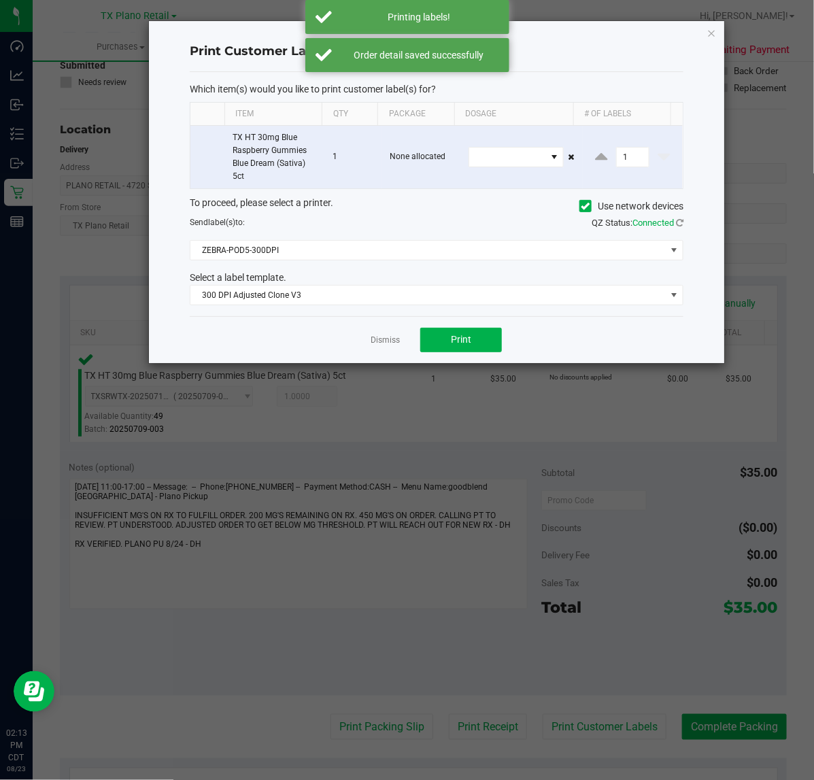
click at [365, 337] on div "Dismiss Print" at bounding box center [437, 339] width 494 height 47
click at [377, 339] on link "Dismiss" at bounding box center [385, 341] width 29 height 12
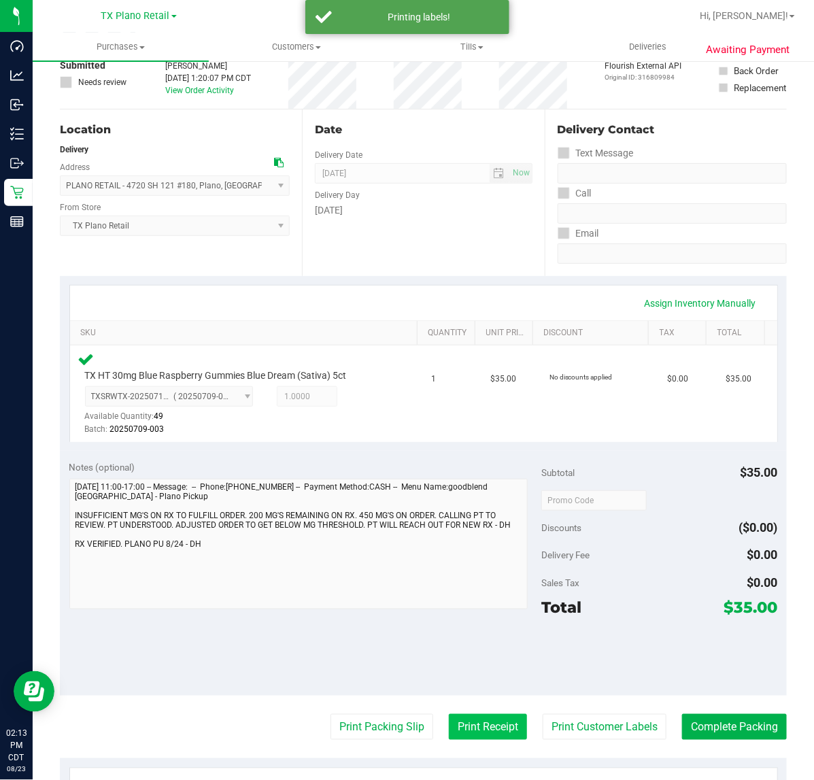
click at [481, 721] on button "Print Receipt" at bounding box center [488, 727] width 78 height 26
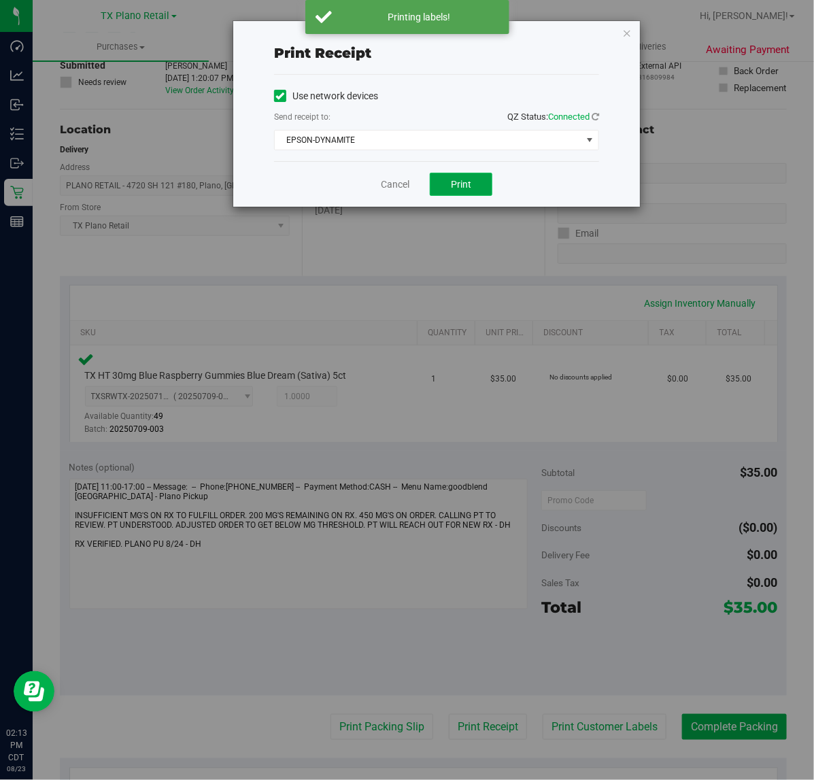
click at [453, 188] on span "Print" at bounding box center [461, 184] width 20 height 11
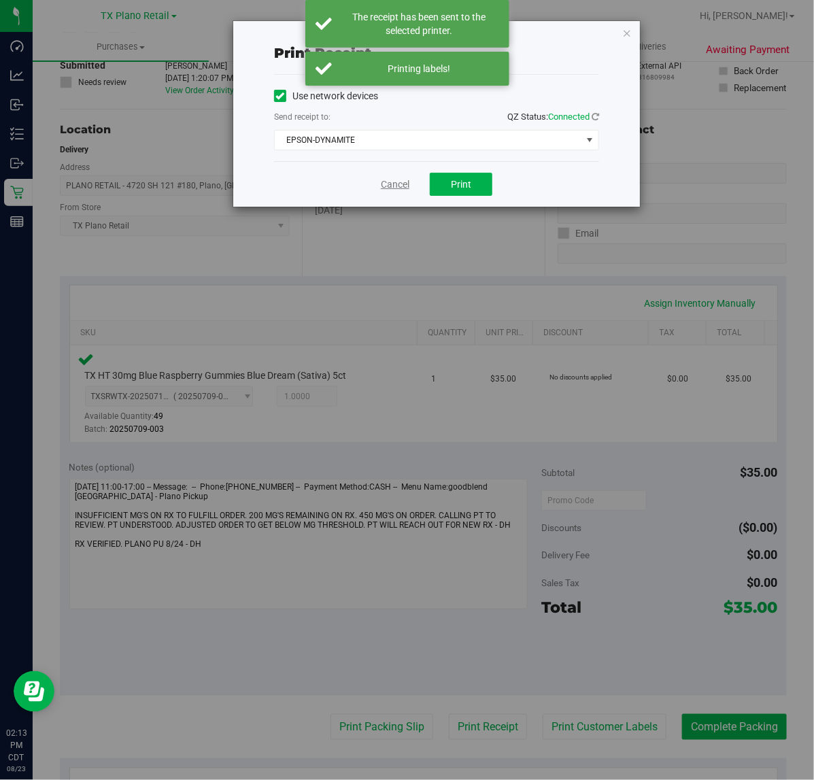
click at [385, 187] on link "Cancel" at bounding box center [395, 184] width 29 height 14
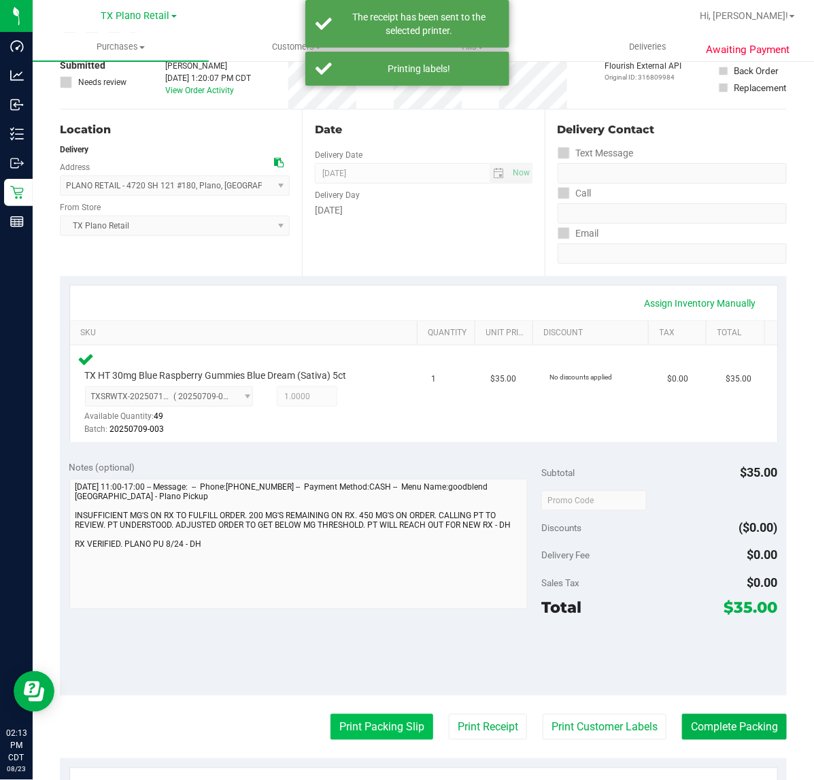
click at [348, 734] on button "Print Packing Slip" at bounding box center [381, 727] width 103 height 26
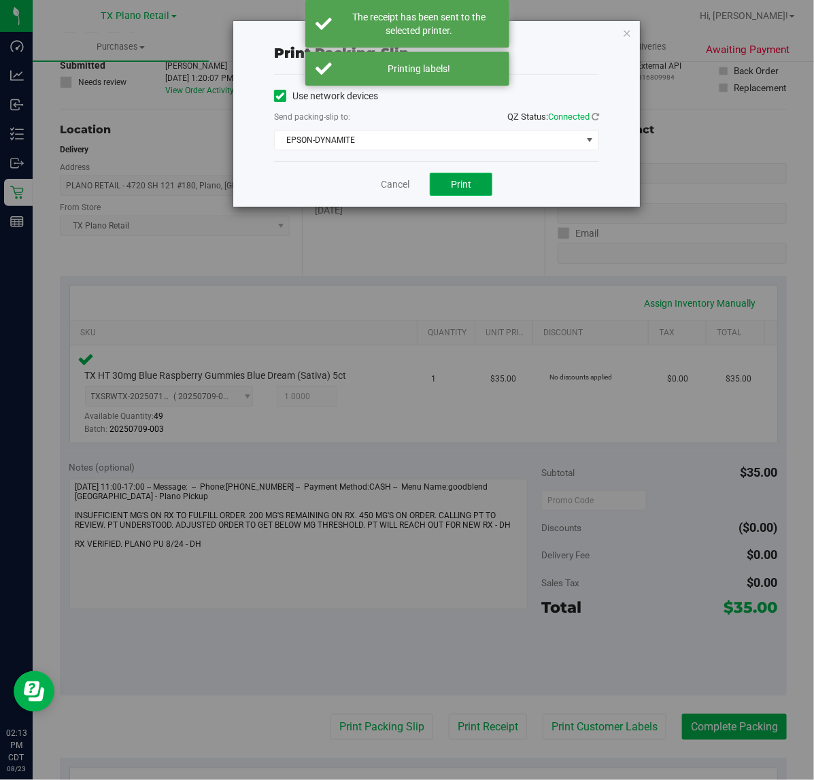
click at [481, 175] on button "Print" at bounding box center [461, 184] width 63 height 23
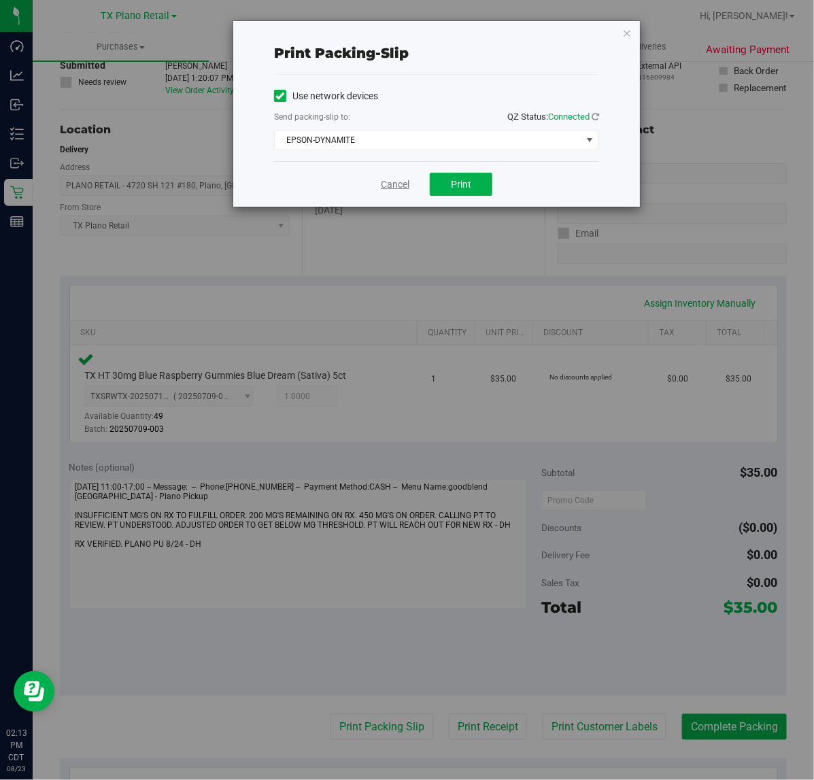
click at [399, 182] on link "Cancel" at bounding box center [395, 184] width 29 height 14
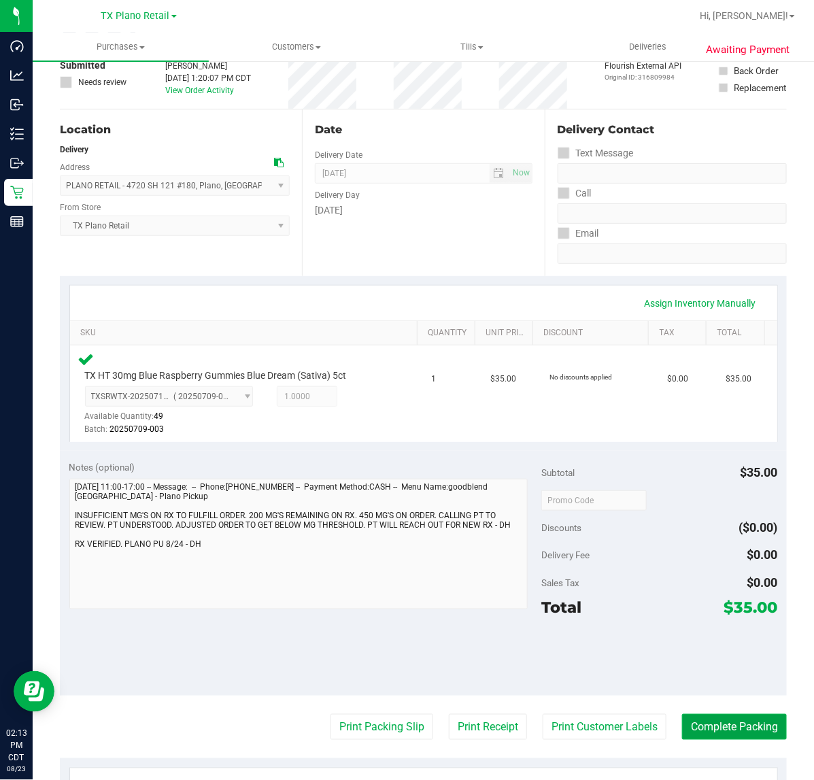
click at [688, 736] on button "Complete Packing" at bounding box center [734, 727] width 105 height 26
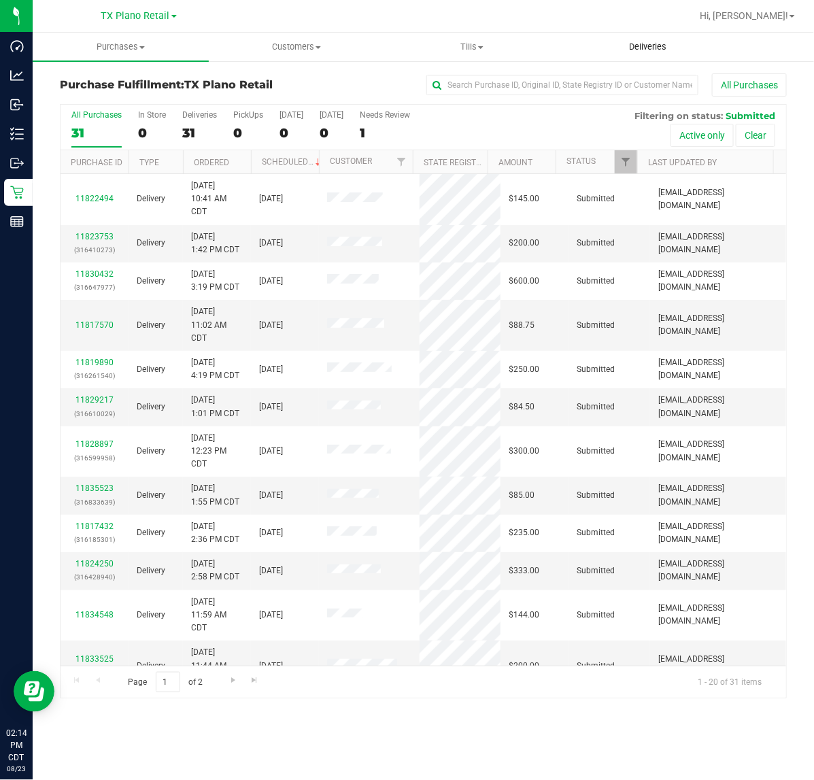
click at [653, 51] on span "Deliveries" at bounding box center [648, 47] width 74 height 12
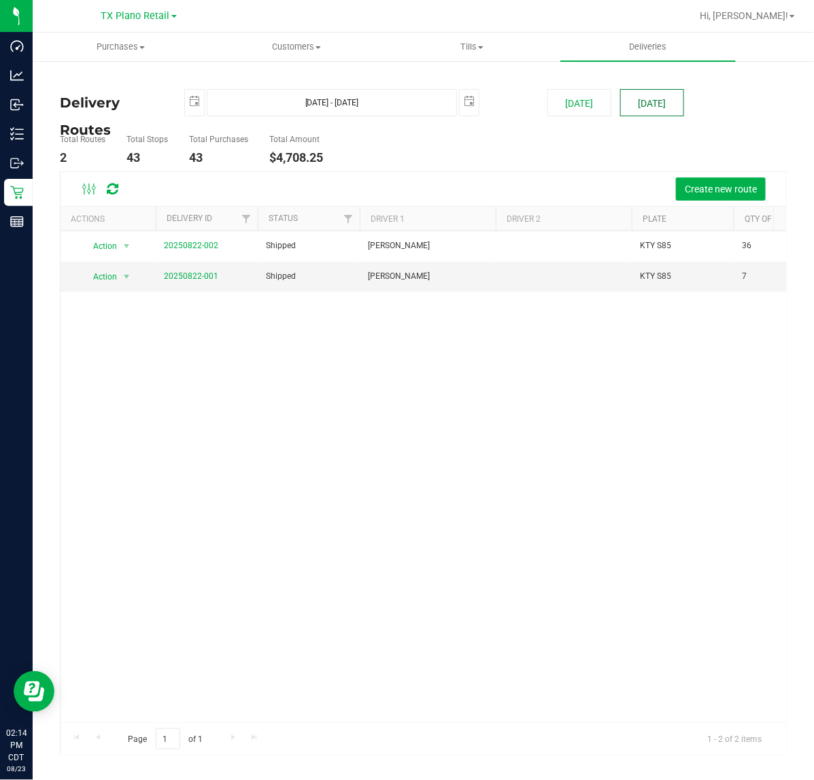
click at [665, 101] on button "Tomorrow" at bounding box center [652, 102] width 64 height 27
type input "Aug 24, 2025 - Aug 24, 2025"
type input "2025-08-24"
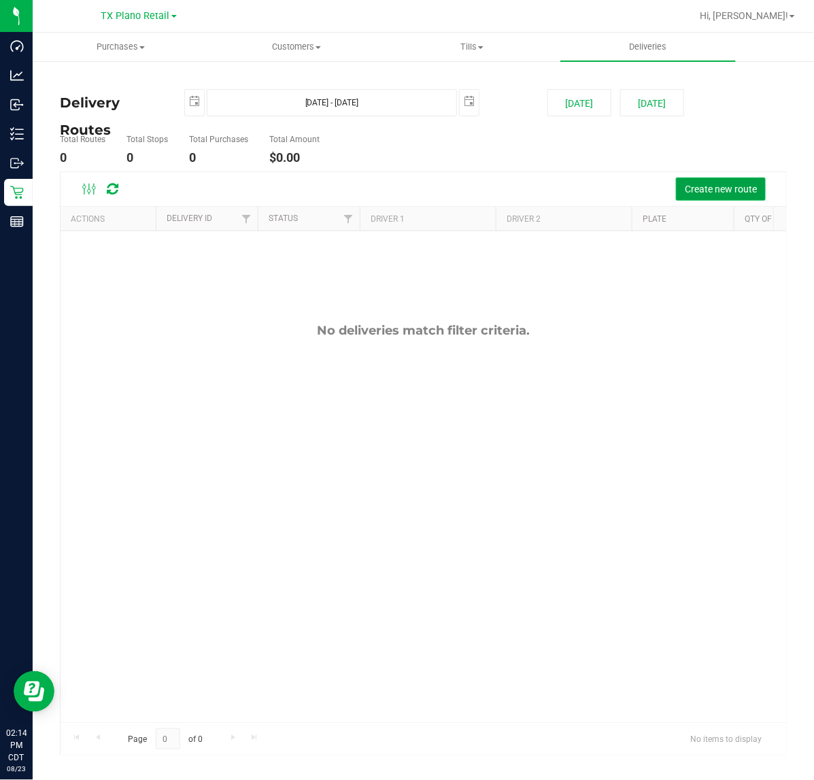
click at [702, 181] on button "Create new route" at bounding box center [721, 188] width 90 height 23
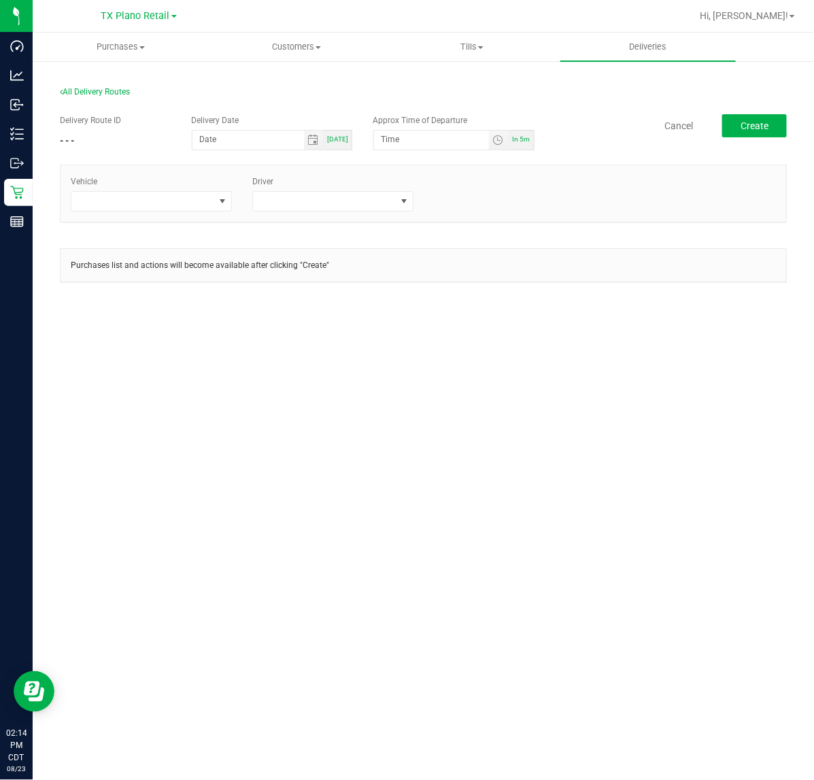
drag, startPoint x: 320, startPoint y: 140, endPoint x: 400, endPoint y: 120, distance: 82.8
click at [318, 139] on span "Toggle calendar" at bounding box center [312, 140] width 11 height 11
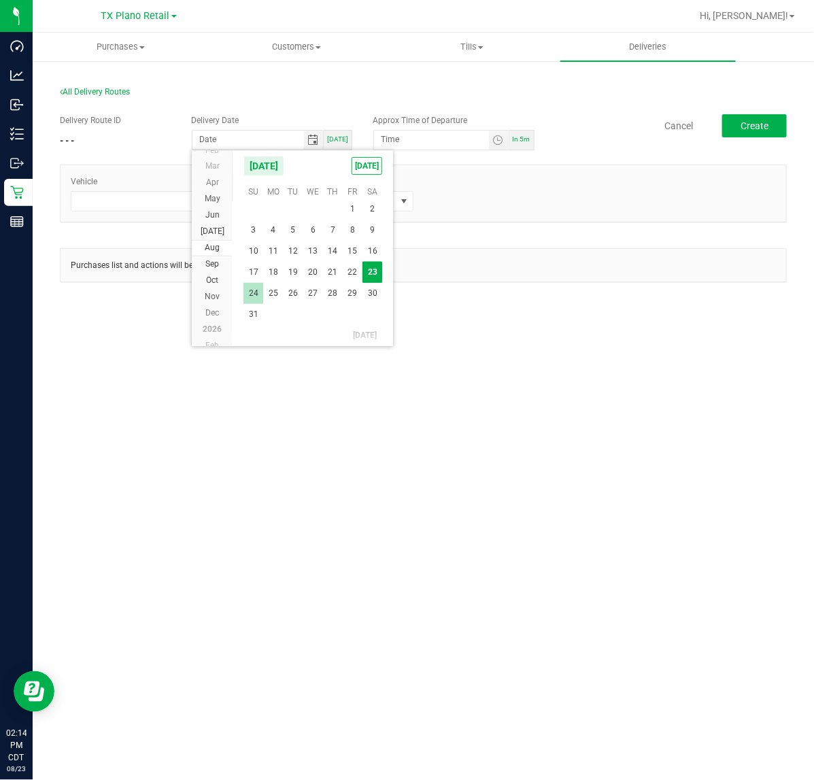
click at [253, 294] on span "24" at bounding box center [253, 293] width 20 height 21
type input "[DATE]"
type input "12:00 AM"
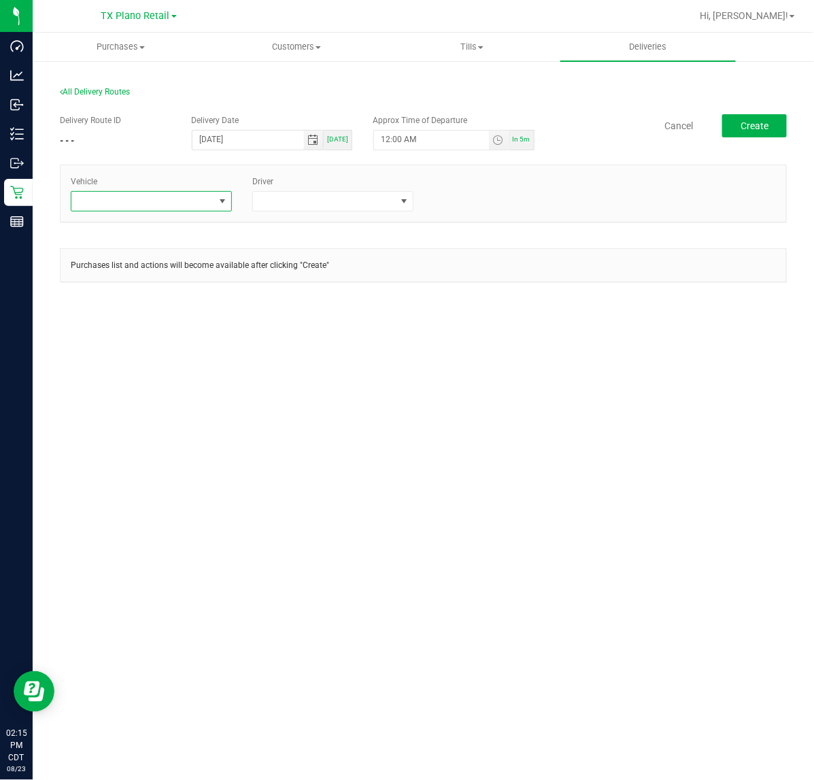
click at [221, 201] on span at bounding box center [222, 201] width 11 height 11
type input "tx"
click at [171, 347] on li "TX-TRAX-03" at bounding box center [151, 349] width 160 height 23
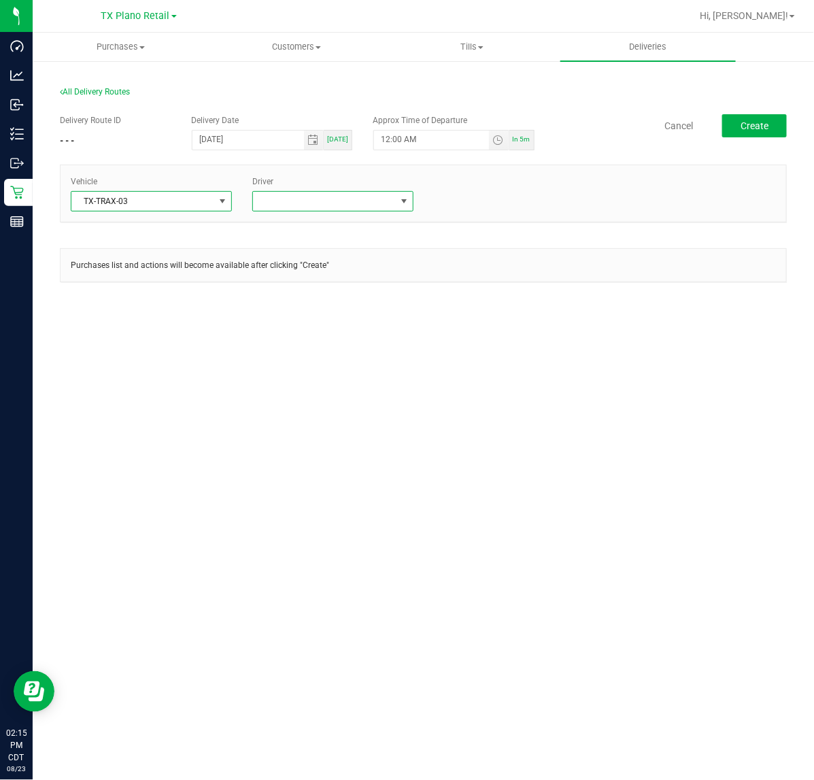
click at [331, 199] on span at bounding box center [324, 201] width 143 height 19
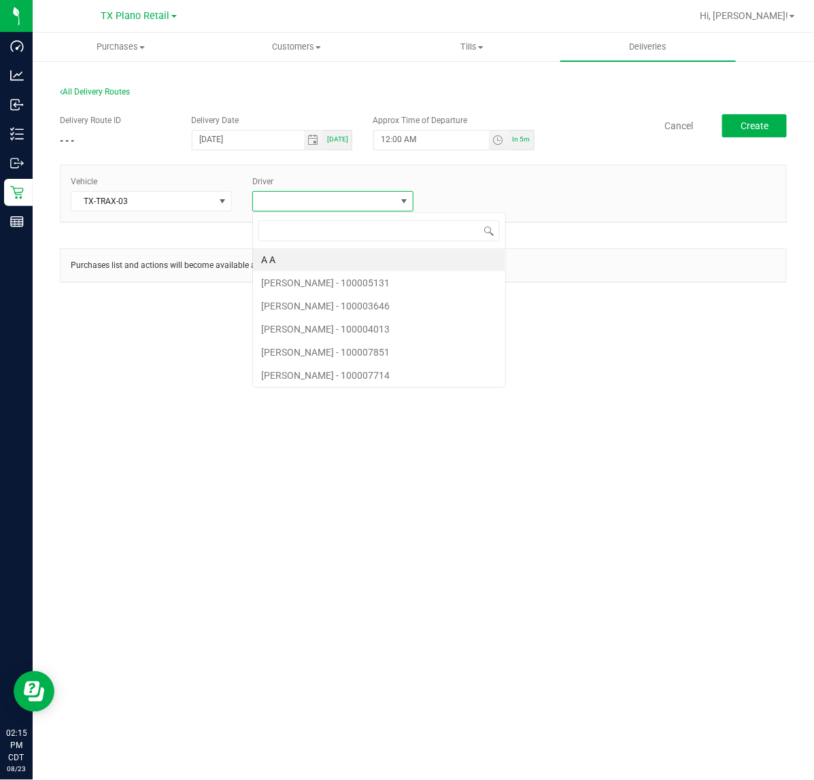
scroll to position [21, 161]
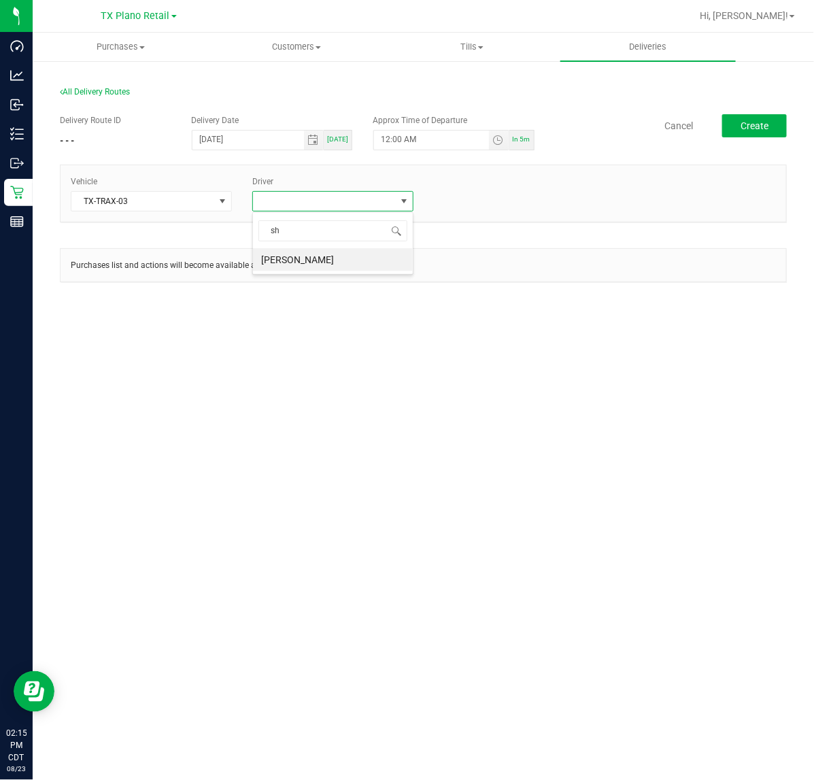
type input "s"
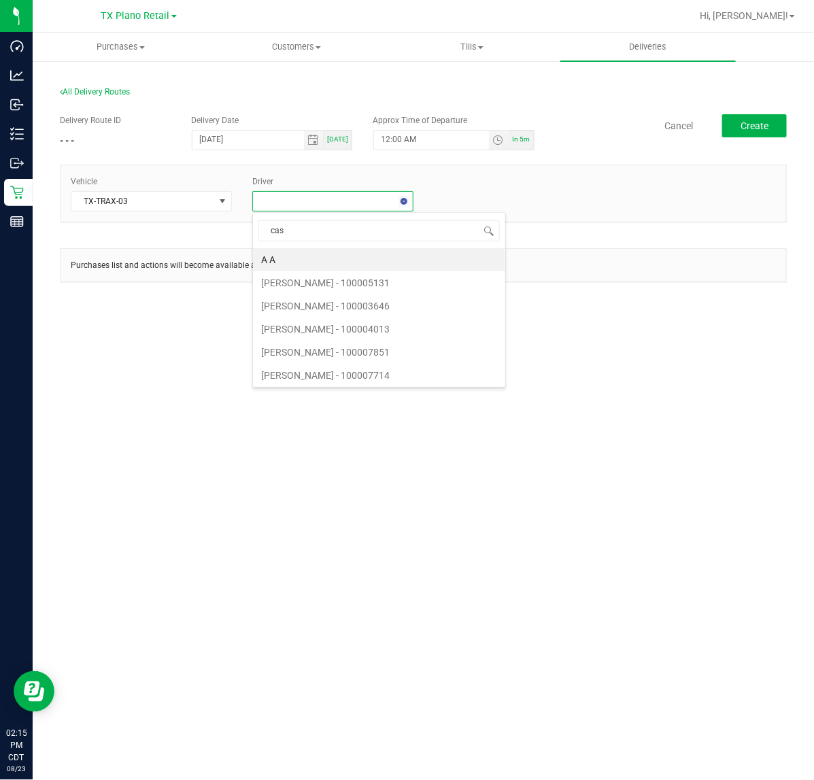
type input "cast"
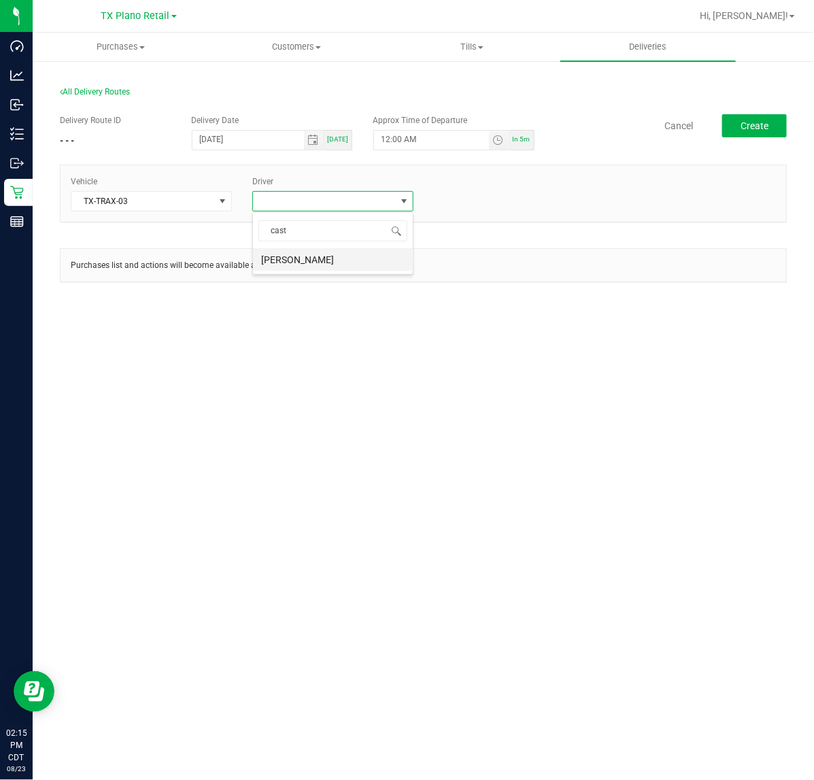
click at [328, 254] on li "Nathaniel Castillo" at bounding box center [333, 259] width 160 height 23
click at [790, 133] on div "All Delivery Routes Delivery Route ID - - - Delivery Date 08/24/2025 Today Appr…" at bounding box center [423, 195] width 747 height 245
click at [783, 133] on button "Create" at bounding box center [754, 125] width 65 height 23
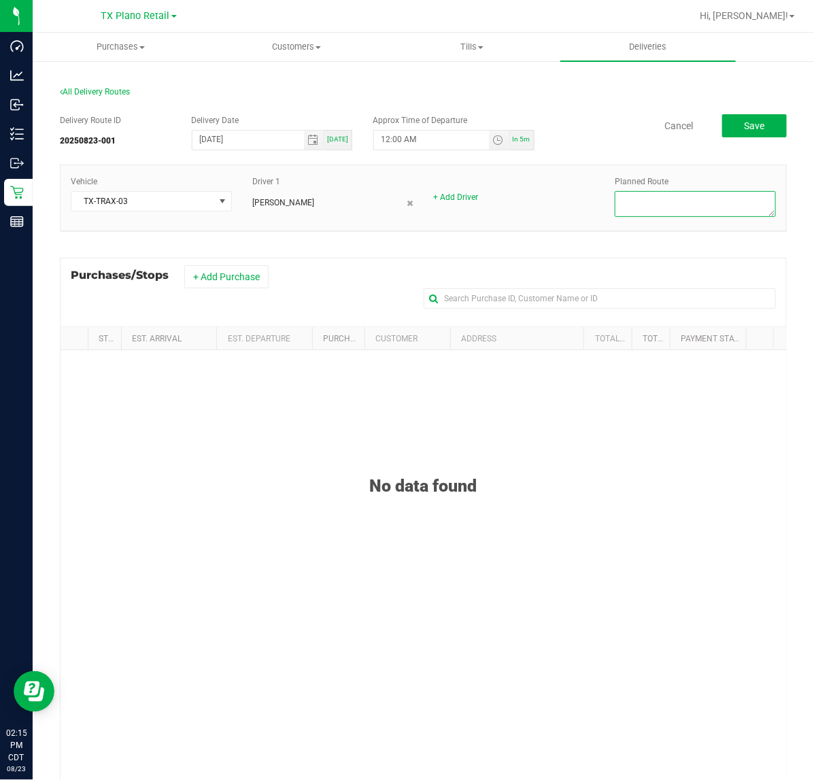
click at [660, 213] on textarea at bounding box center [695, 204] width 161 height 26
type textarea "Plano Retail"
click at [239, 267] on button "+ Add Purchase" at bounding box center [226, 276] width 84 height 23
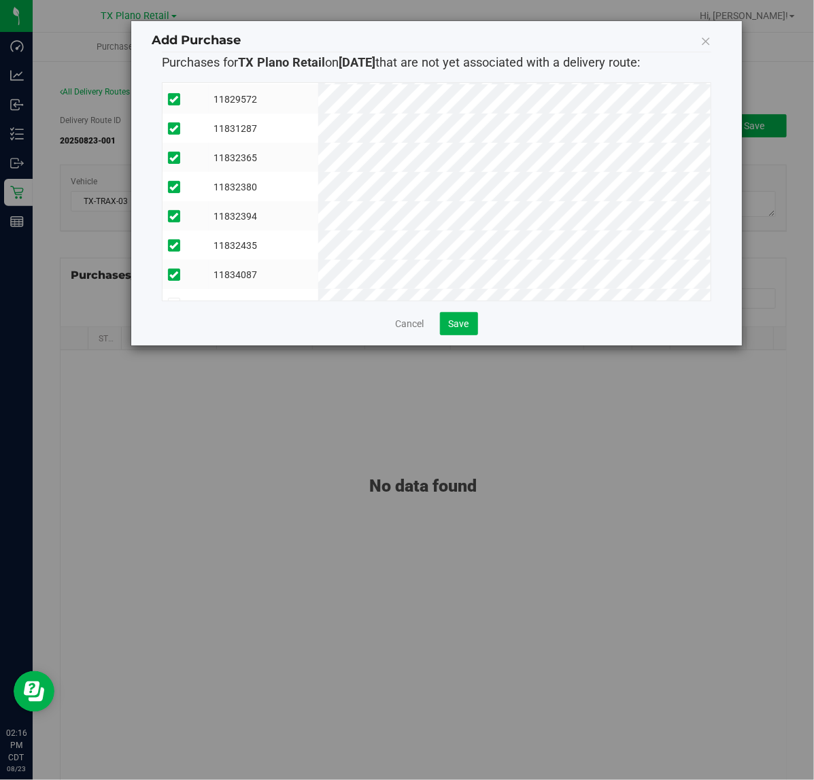
scroll to position [199, 0]
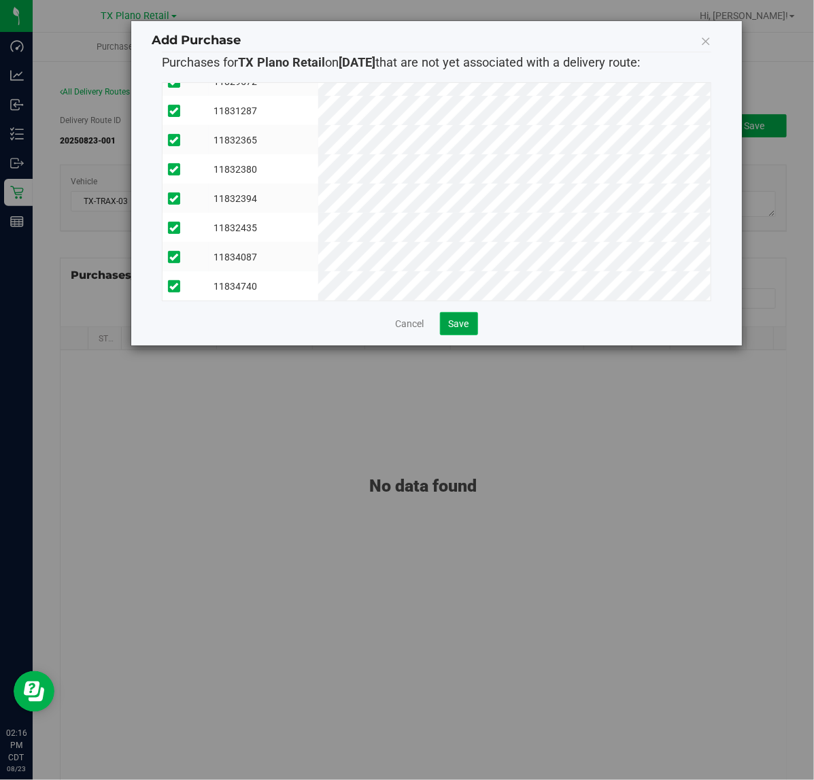
click at [466, 328] on span "Save" at bounding box center [459, 323] width 20 height 11
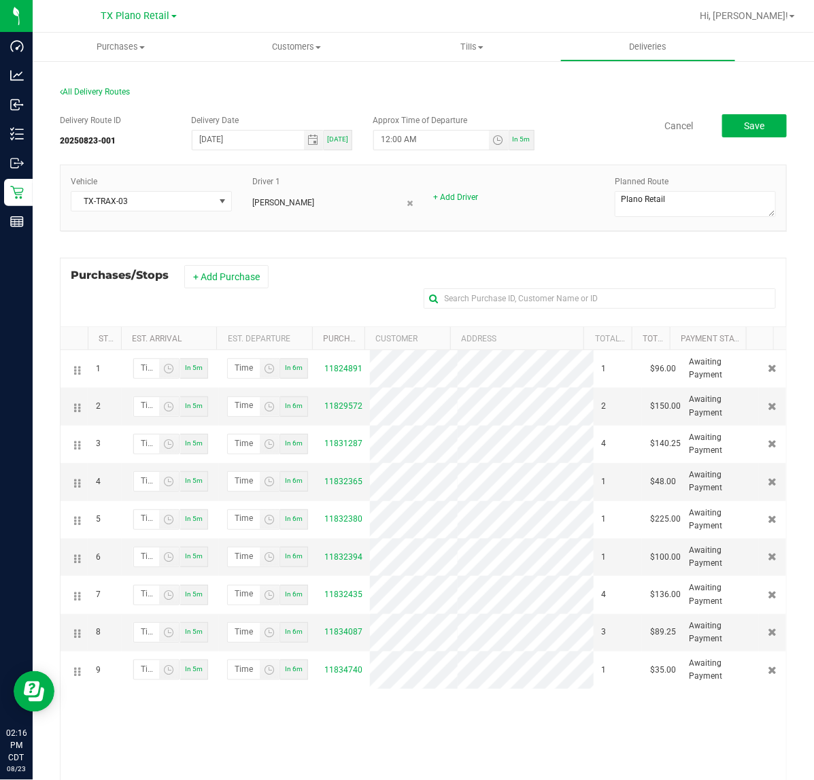
click at [741, 143] on div "Delivery Route ID 20250823-001 Delivery Date 08/24/2025 Today Approx Time of De…" at bounding box center [423, 133] width 727 height 38
click at [742, 141] on div "Delivery Route ID 20250823-001 Delivery Date 08/24/2025 Today Approx Time of De…" at bounding box center [423, 133] width 727 height 38
click at [747, 128] on span "Save" at bounding box center [754, 125] width 20 height 11
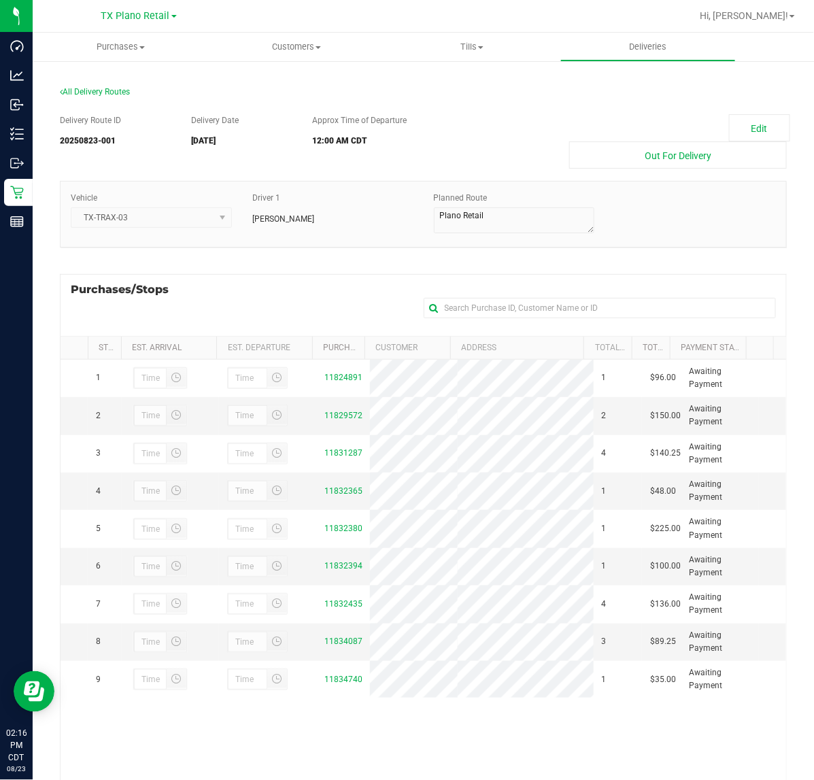
click at [623, 29] on div at bounding box center [466, 16] width 447 height 27
click at [636, 43] on span "Deliveries" at bounding box center [648, 47] width 74 height 12
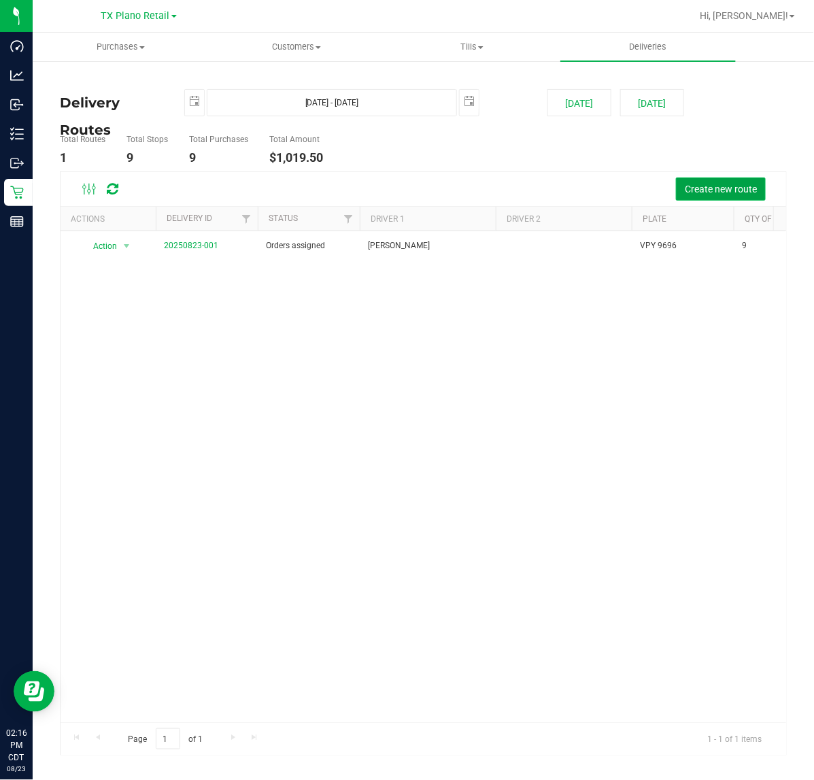
click at [716, 187] on span "Create new route" at bounding box center [721, 189] width 72 height 11
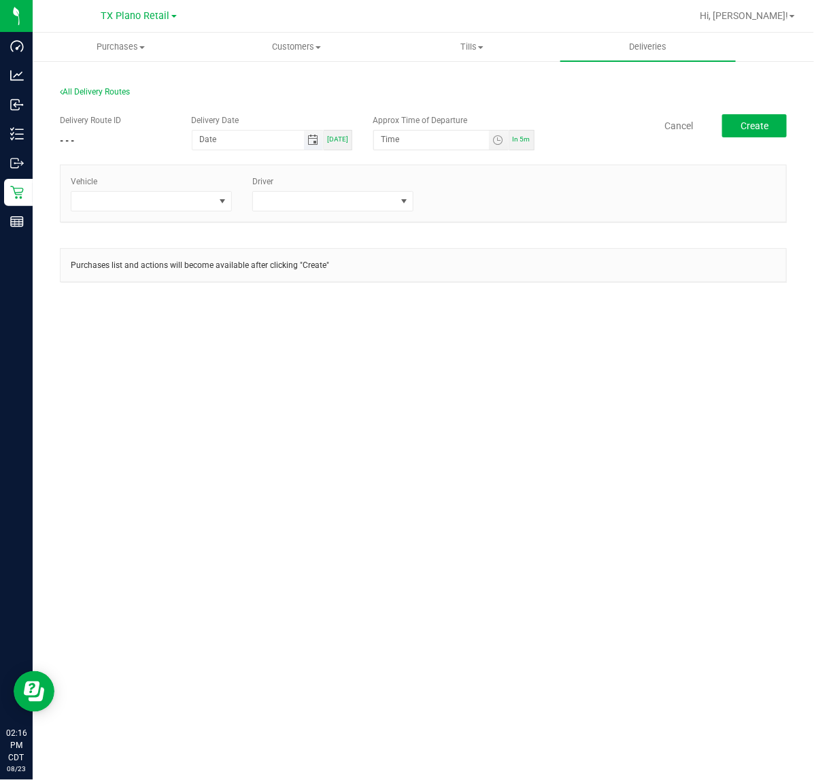
click at [317, 141] on span "Toggle calendar" at bounding box center [312, 140] width 11 height 11
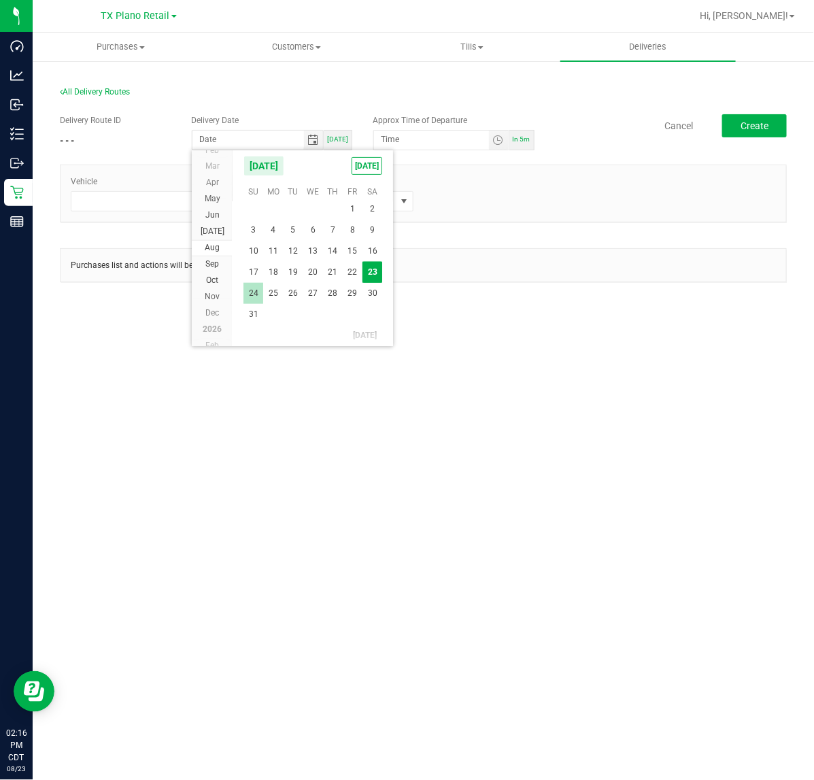
click at [243, 290] on span "24" at bounding box center [253, 293] width 20 height 21
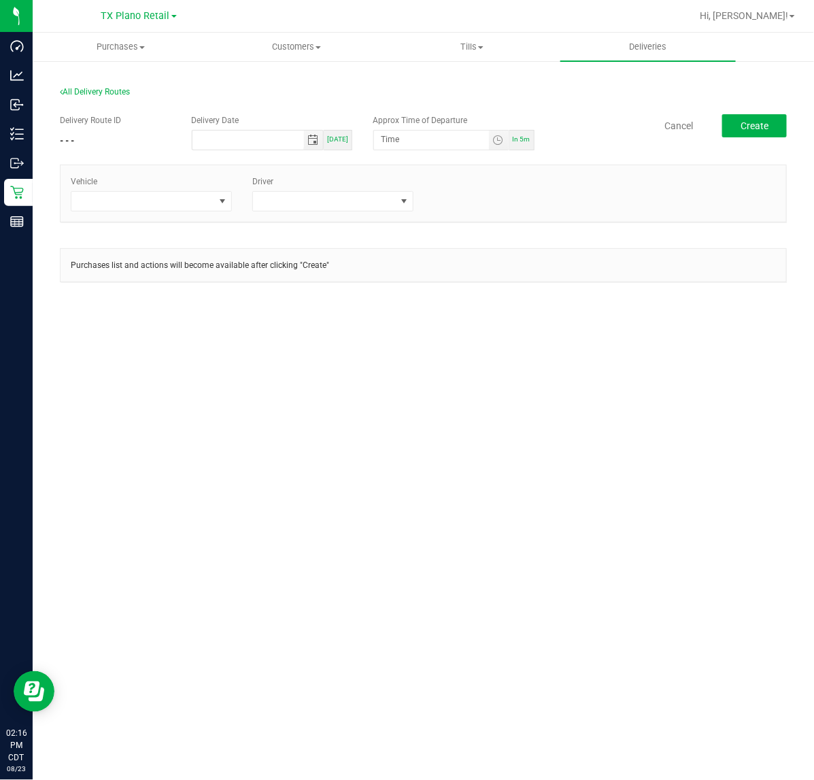
type input "[DATE]"
click at [496, 140] on span "Toggle time list" at bounding box center [497, 140] width 11 height 11
click at [460, 420] on div "Cancel Set" at bounding box center [439, 405] width 129 height 41
click at [467, 408] on button "Set" at bounding box center [472, 405] width 51 height 30
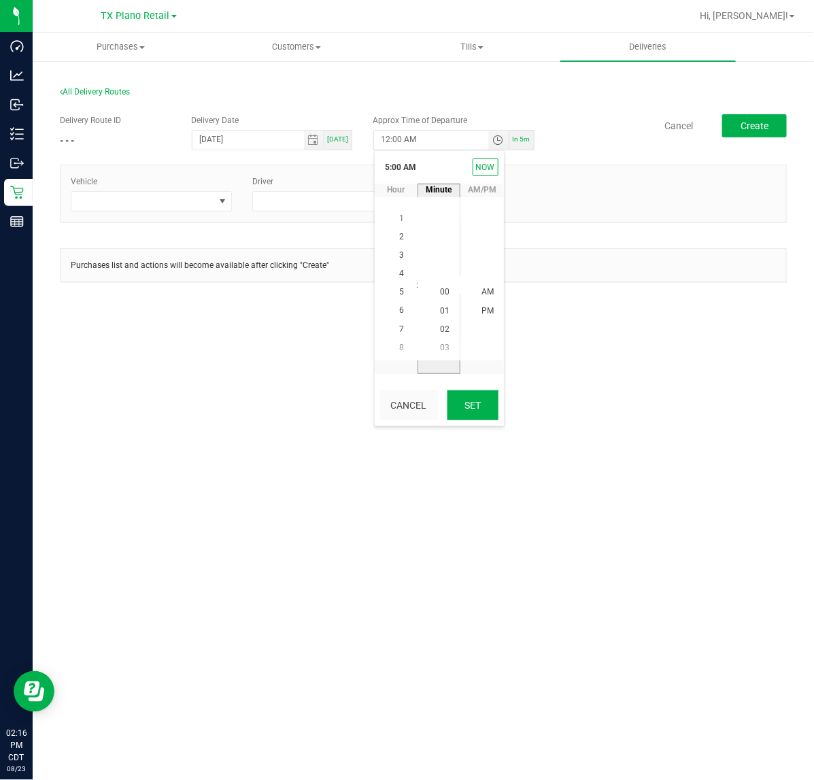
type input "5:00 AM"
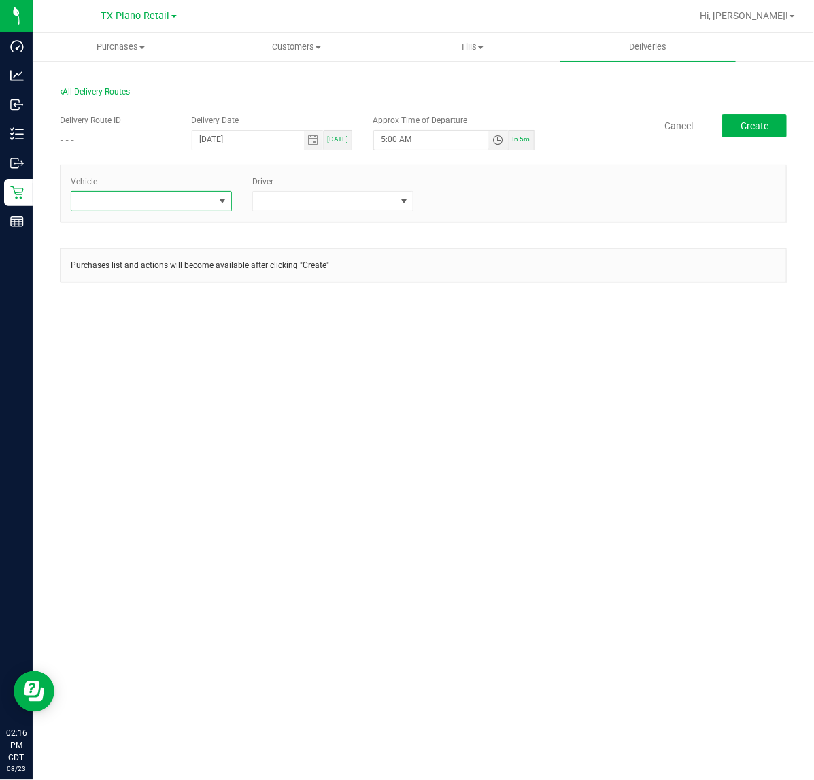
click at [224, 205] on span at bounding box center [222, 201] width 11 height 11
type input "tx"
click at [145, 350] on li "TX-TRAX-03" at bounding box center [151, 349] width 160 height 23
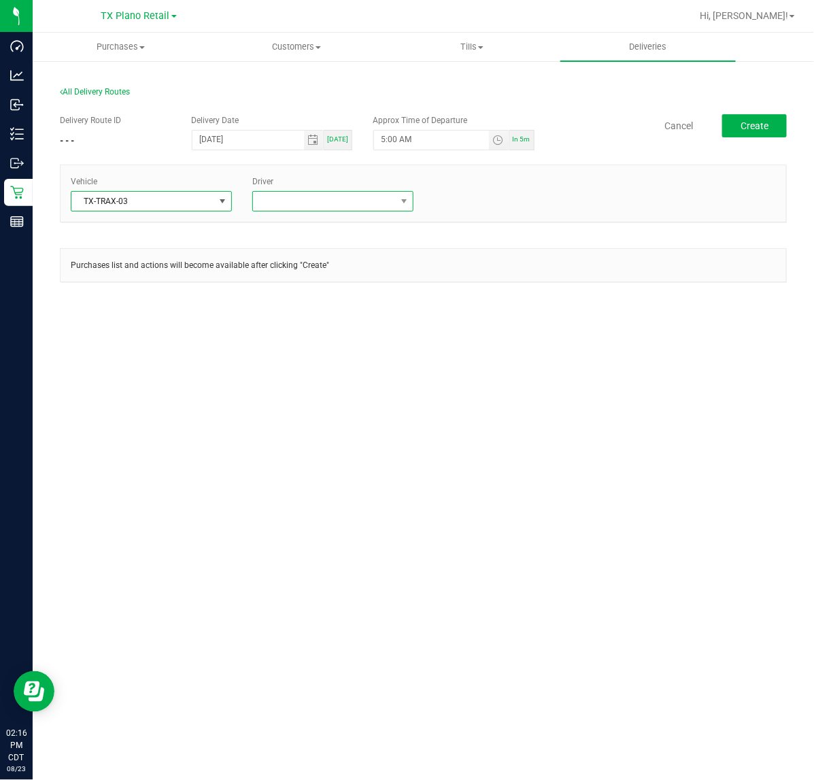
click at [314, 199] on span at bounding box center [324, 201] width 143 height 19
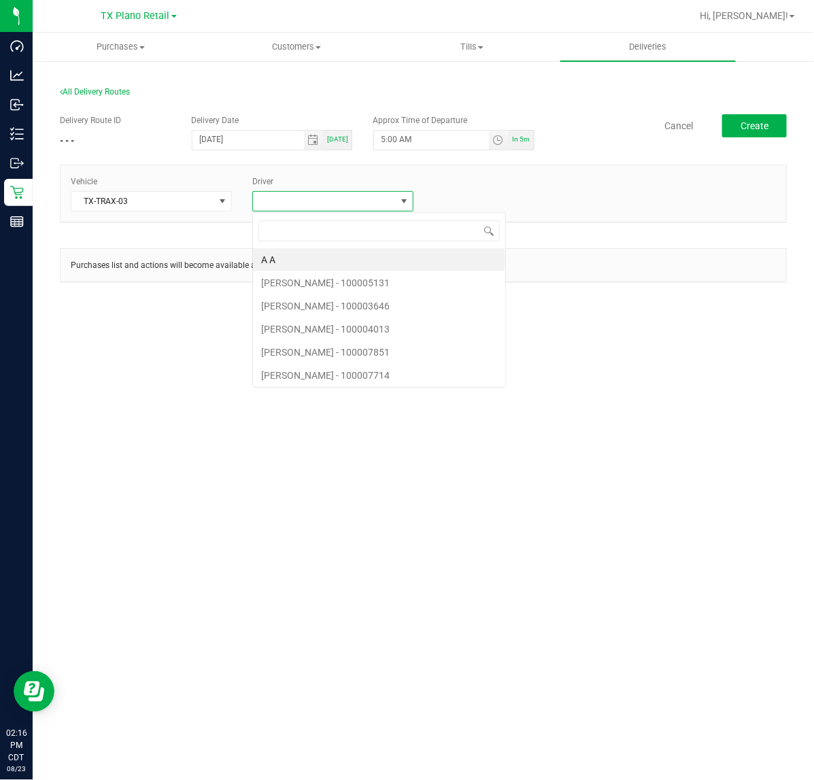
scroll to position [21, 161]
type input "cast"
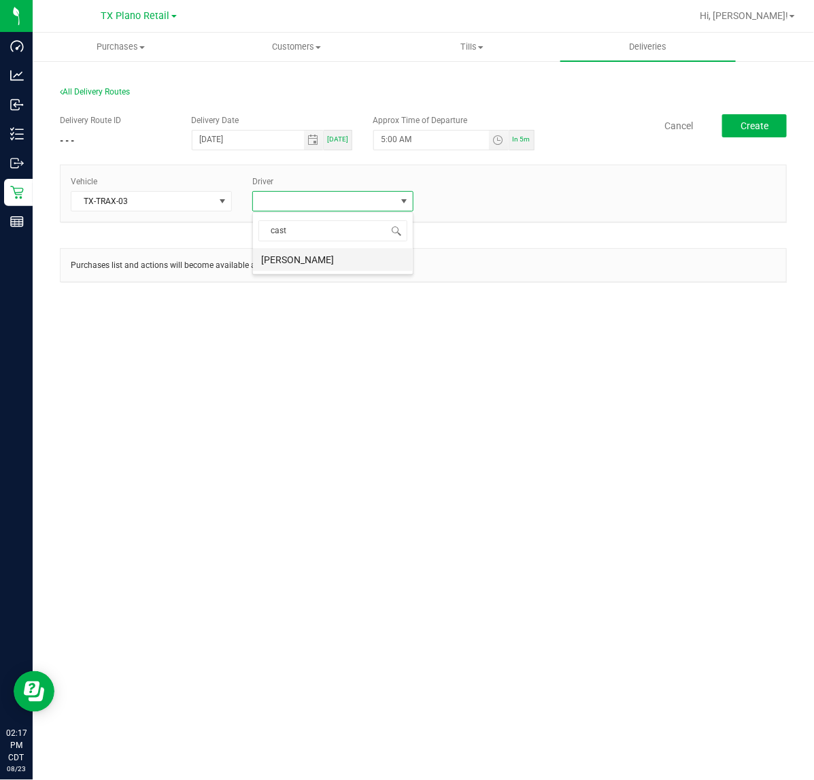
click at [318, 260] on li "Nathaniel Castillo" at bounding box center [333, 259] width 160 height 23
click at [772, 109] on div "Delivery Route ID - - - Delivery Date 08/24/2025 Today Approx Time of Departure…" at bounding box center [423, 205] width 727 height 202
click at [770, 114] on button "Create" at bounding box center [754, 125] width 65 height 23
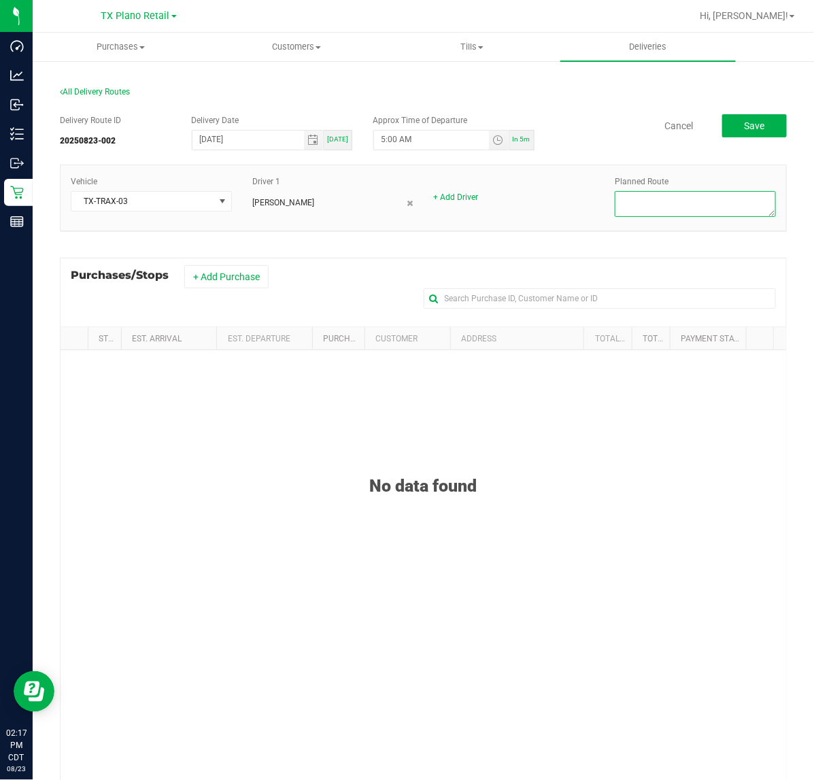
click at [680, 202] on textarea at bounding box center [695, 204] width 161 height 26
type textarea "Dallas Core DEL (Plano DC)"
click at [206, 293] on div "Purchases/Stops + Add Purchase" at bounding box center [423, 292] width 727 height 69
click at [218, 277] on button "+ Add Purchase" at bounding box center [226, 276] width 84 height 23
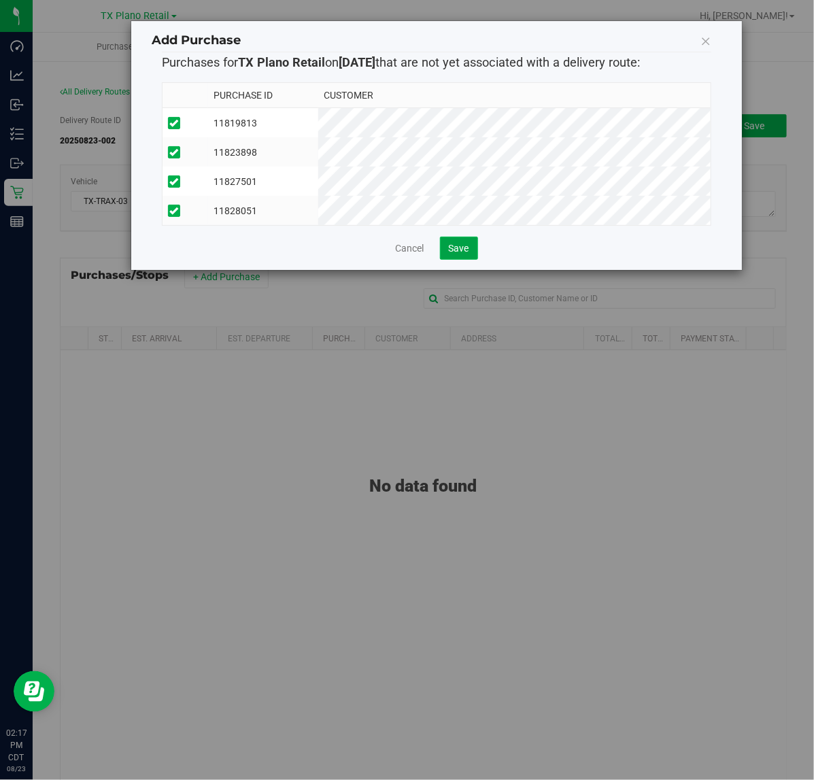
click at [459, 254] on span "Save" at bounding box center [459, 248] width 20 height 11
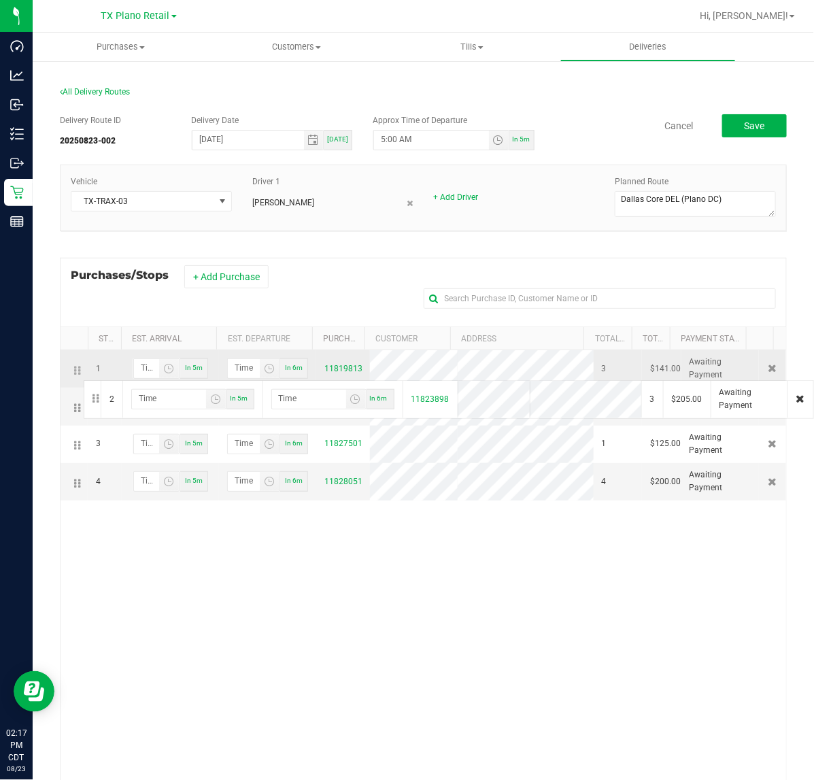
drag, startPoint x: 80, startPoint y: 409, endPoint x: 82, endPoint y: 379, distance: 30.7
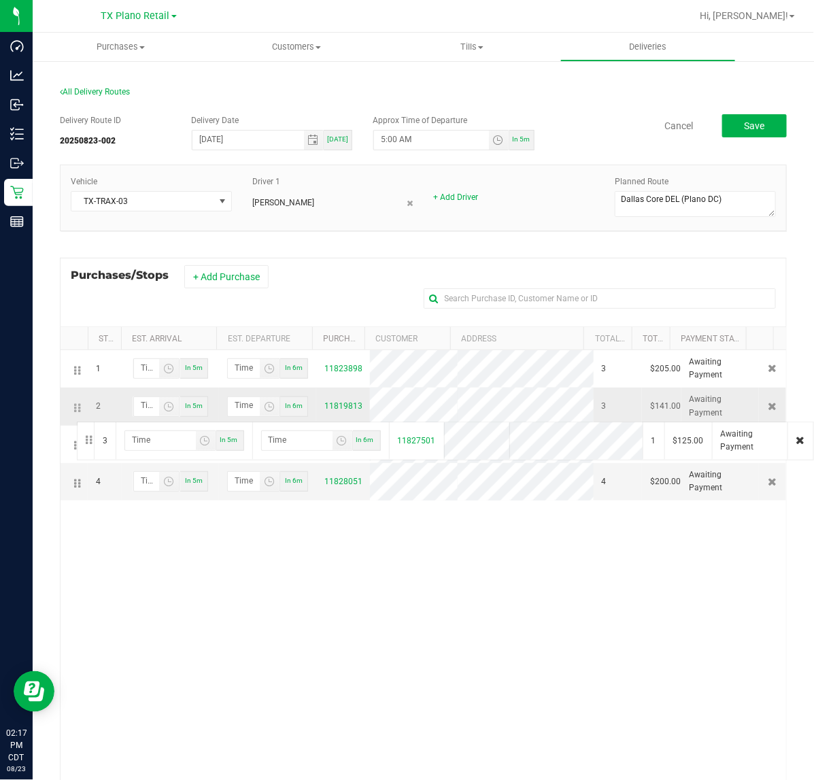
drag, startPoint x: 73, startPoint y: 450, endPoint x: 75, endPoint y: 420, distance: 29.9
click at [744, 126] on span "Save" at bounding box center [754, 125] width 20 height 11
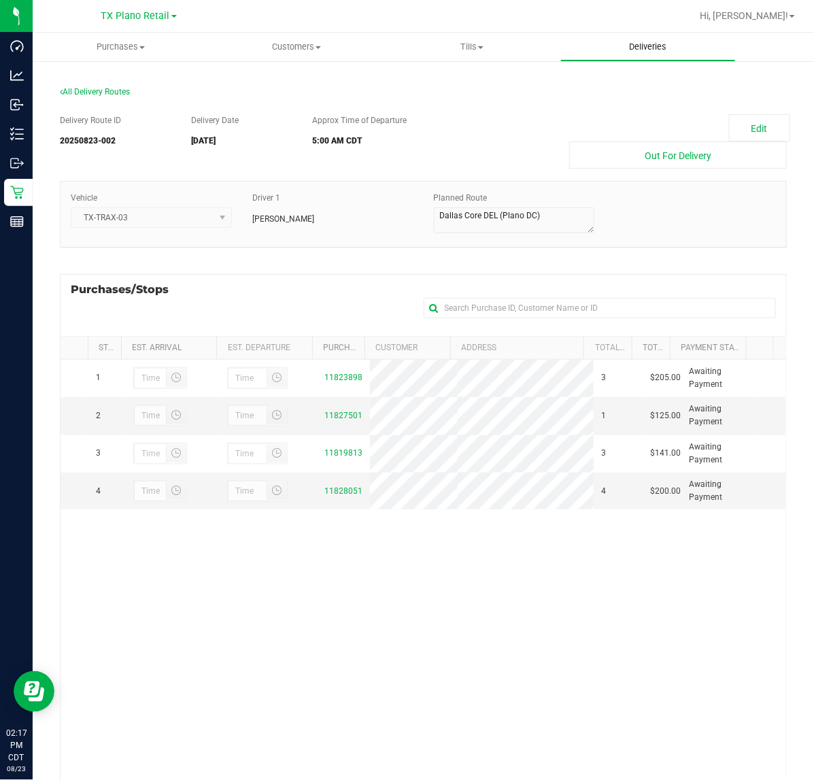
click at [636, 46] on span "Deliveries" at bounding box center [648, 47] width 74 height 12
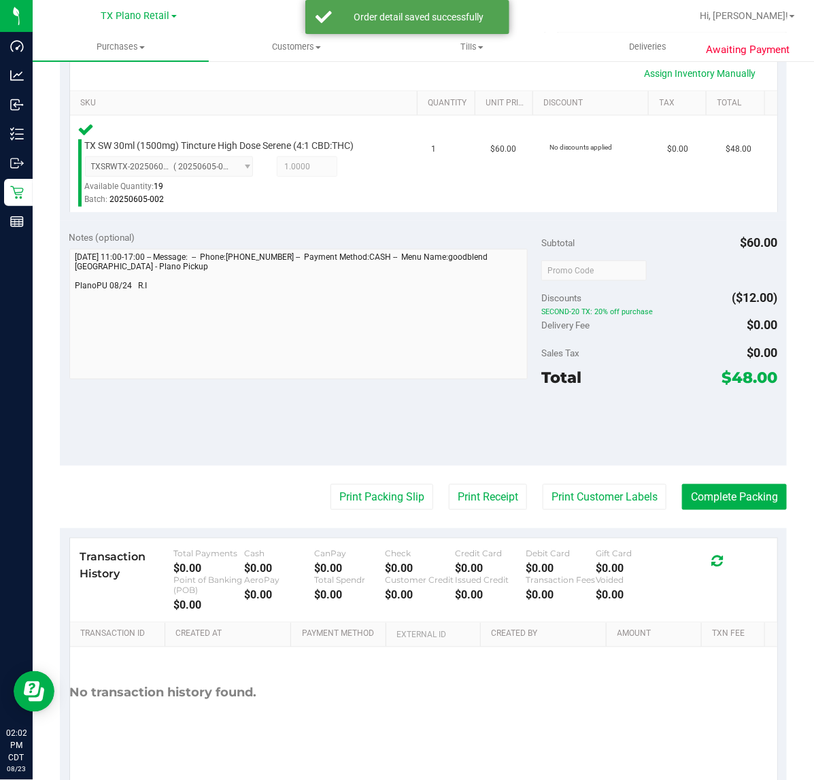
scroll to position [340, 0]
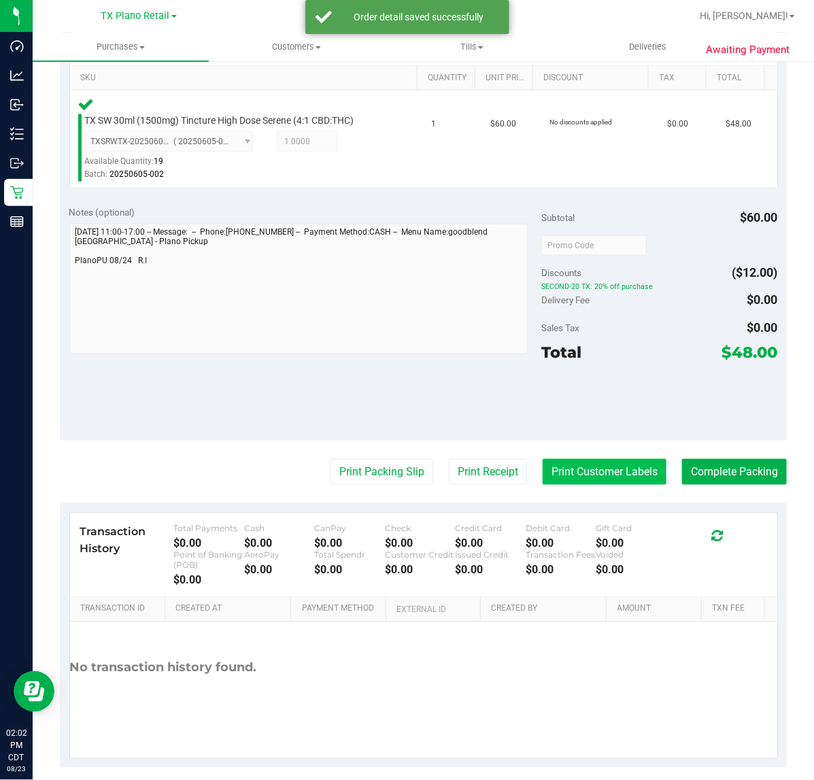
click at [551, 463] on button "Print Customer Labels" at bounding box center [605, 472] width 124 height 26
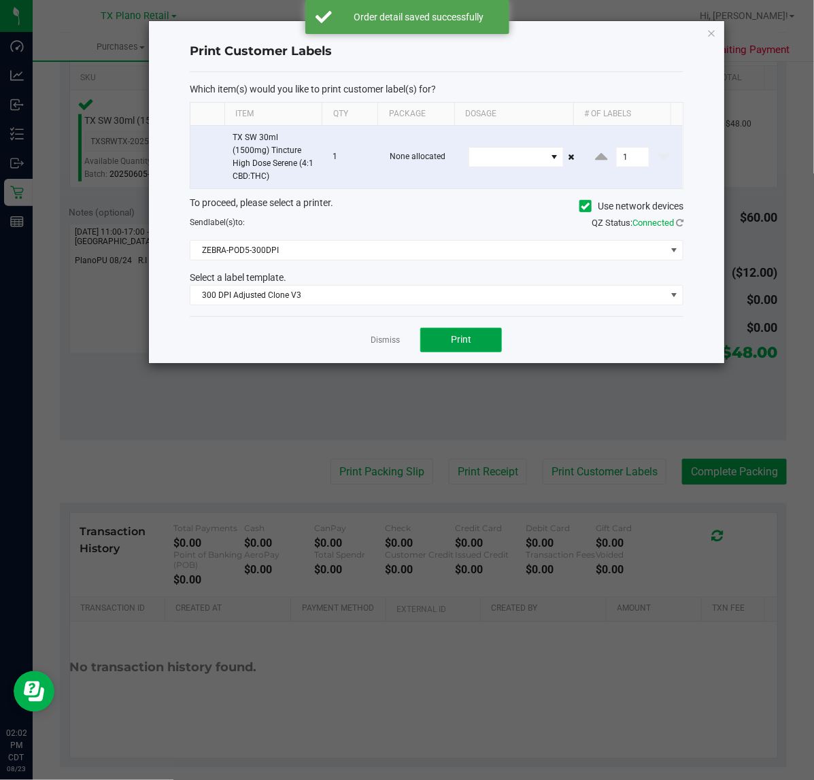
click at [456, 352] on button "Print" at bounding box center [461, 340] width 82 height 24
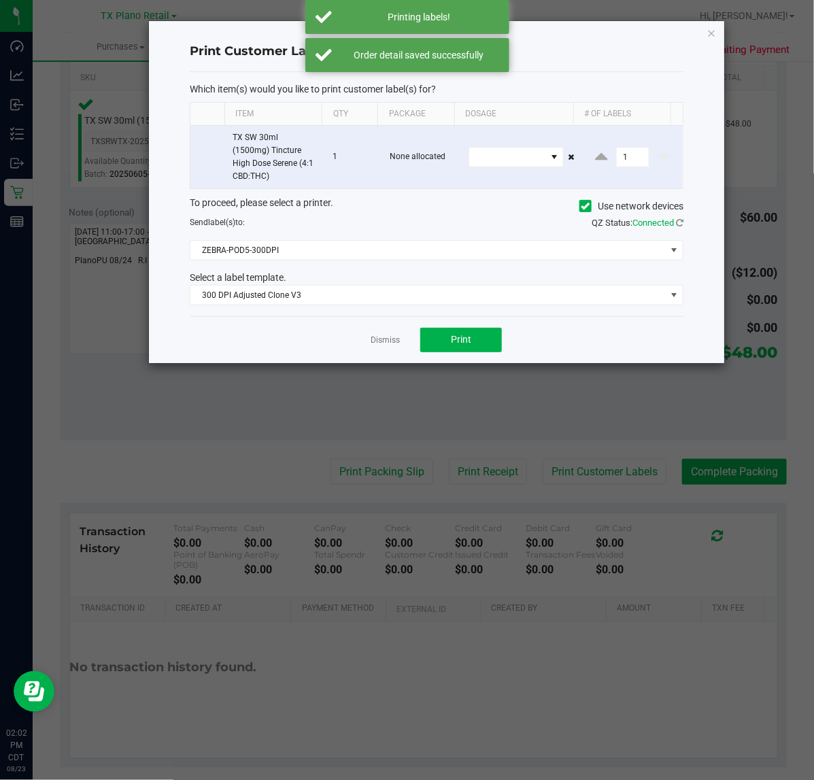
click at [379, 347] on app-cancel-button "Dismiss" at bounding box center [385, 339] width 29 height 14
click at [384, 345] on link "Dismiss" at bounding box center [385, 341] width 29 height 12
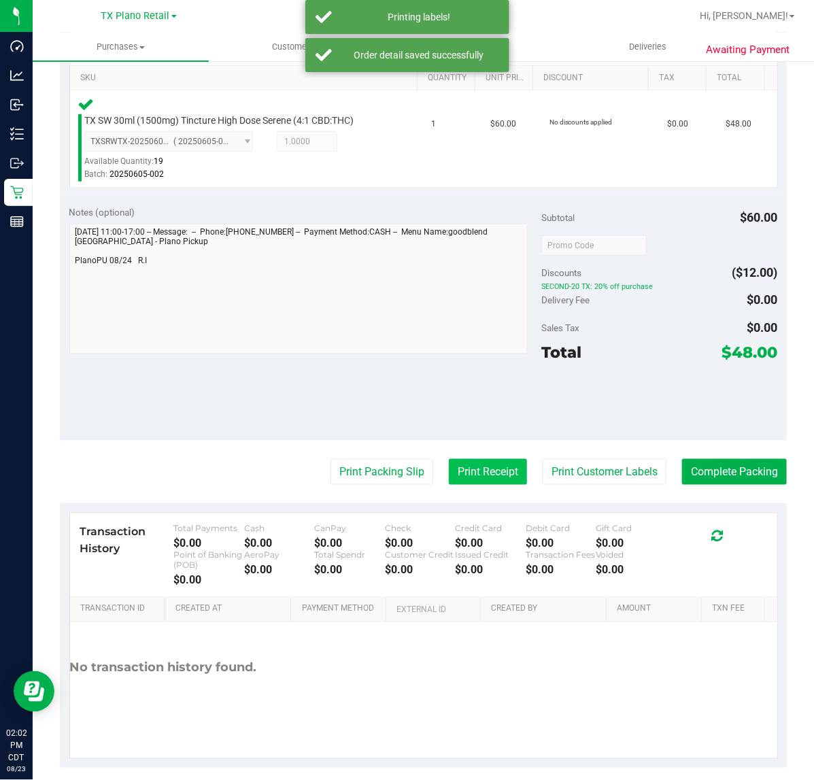
click at [495, 474] on button "Print Receipt" at bounding box center [488, 472] width 78 height 26
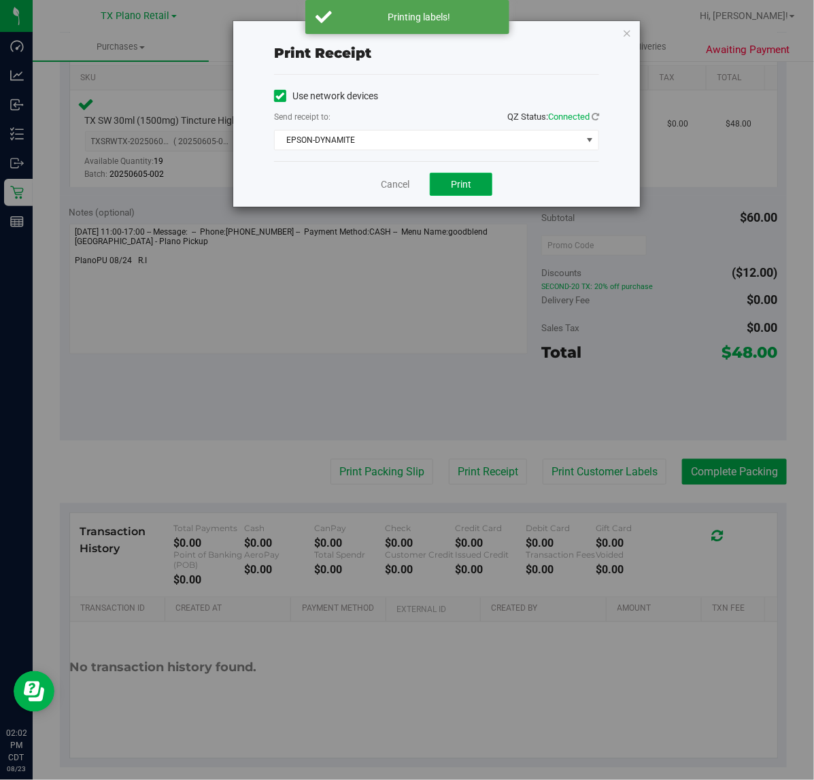
click at [466, 173] on button "Print" at bounding box center [461, 184] width 63 height 23
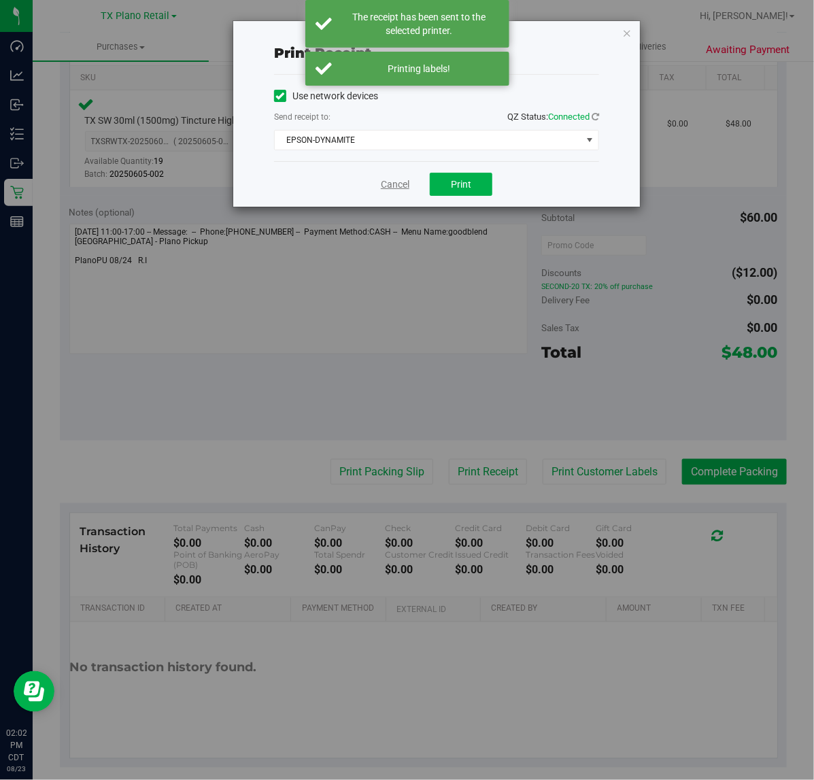
click at [381, 187] on link "Cancel" at bounding box center [395, 184] width 29 height 14
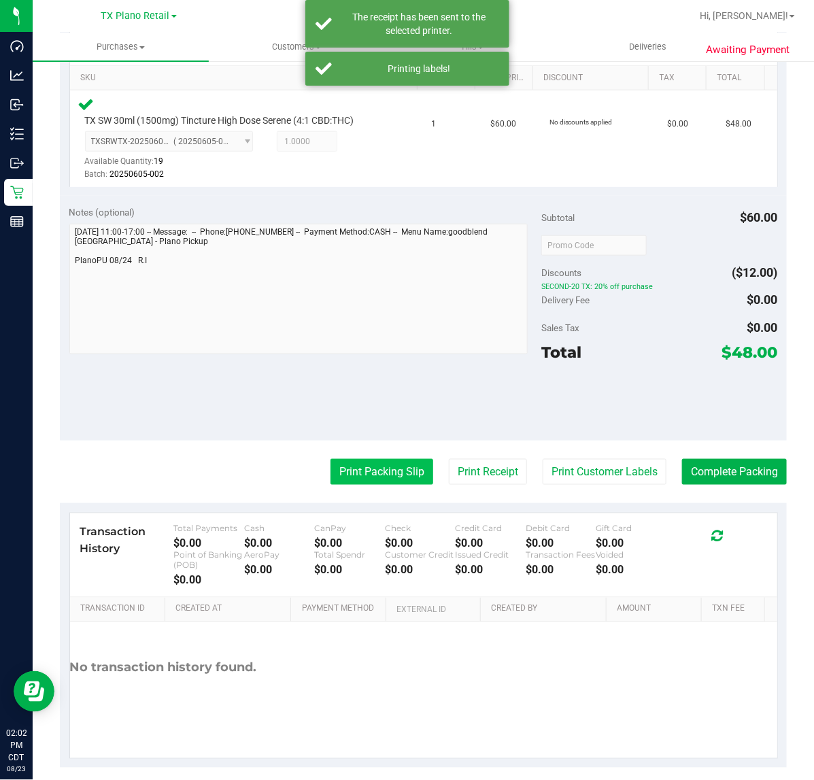
click at [350, 470] on button "Print Packing Slip" at bounding box center [381, 472] width 103 height 26
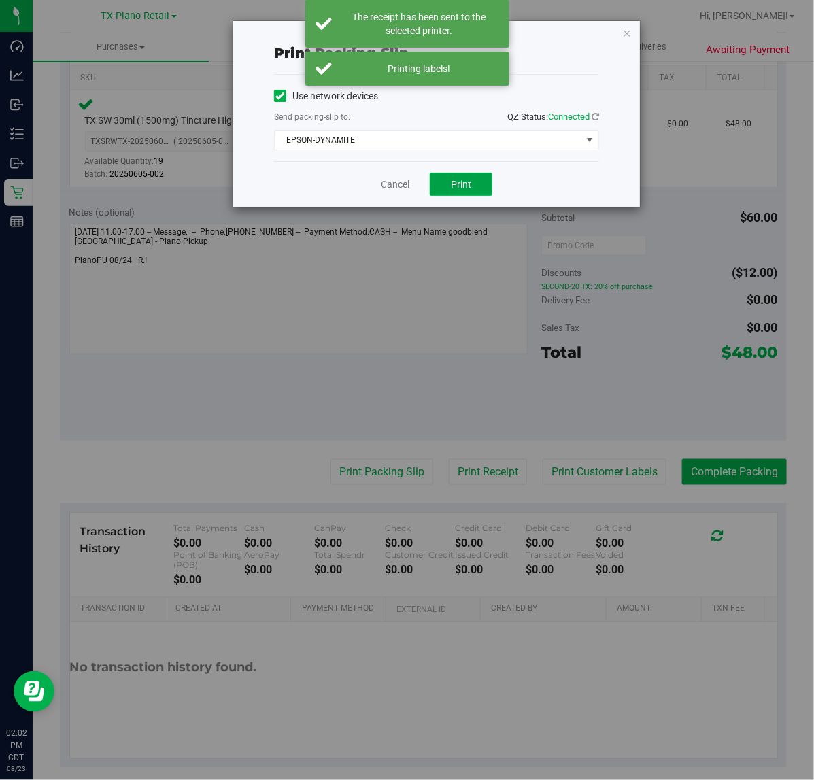
click at [462, 185] on span "Print" at bounding box center [461, 184] width 20 height 11
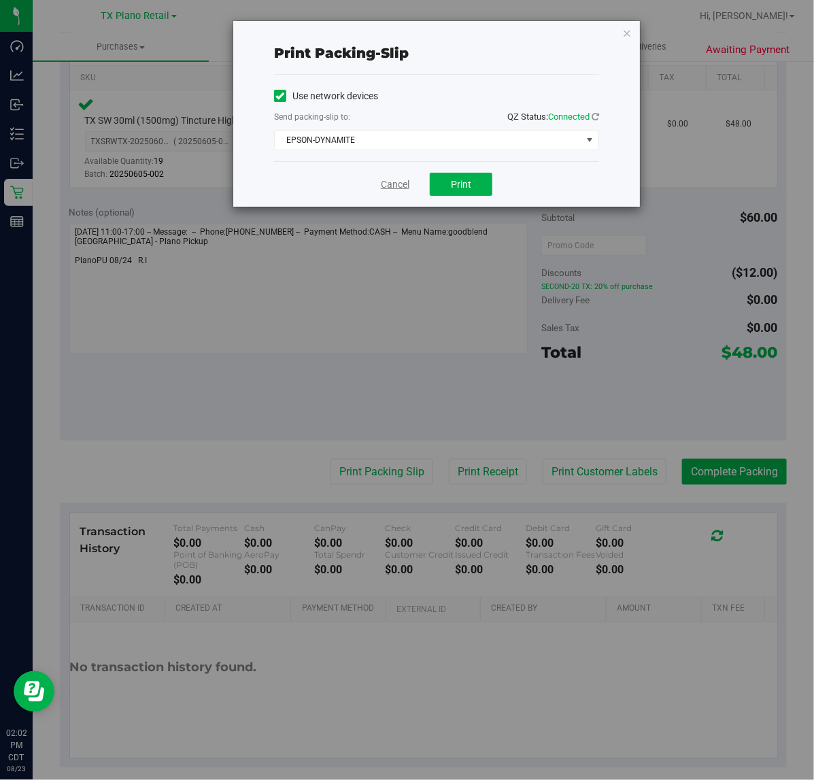
click at [383, 186] on link "Cancel" at bounding box center [395, 184] width 29 height 14
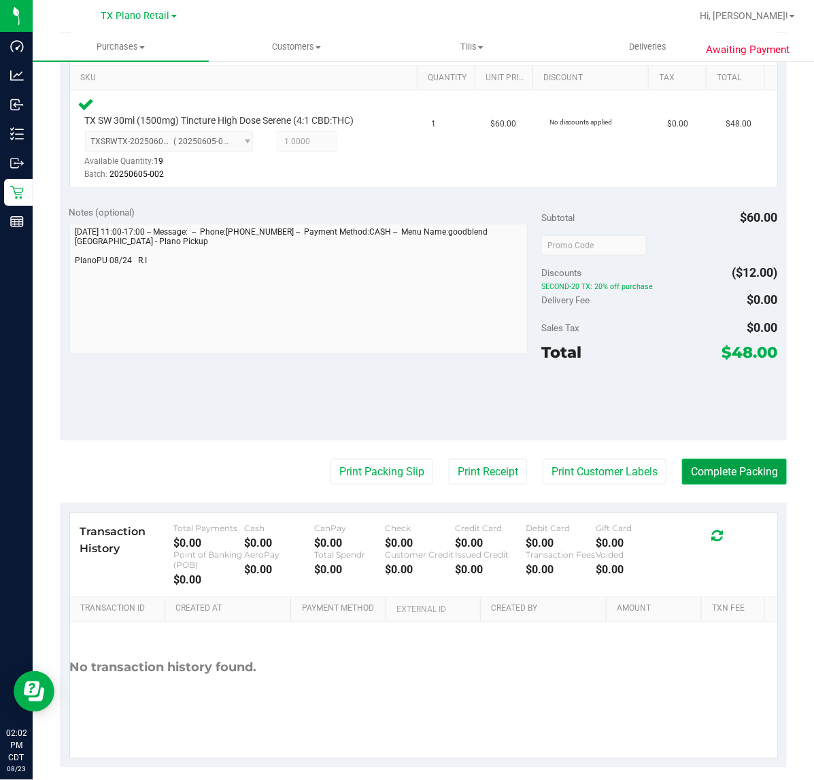
click at [689, 471] on button "Complete Packing" at bounding box center [734, 472] width 105 height 26
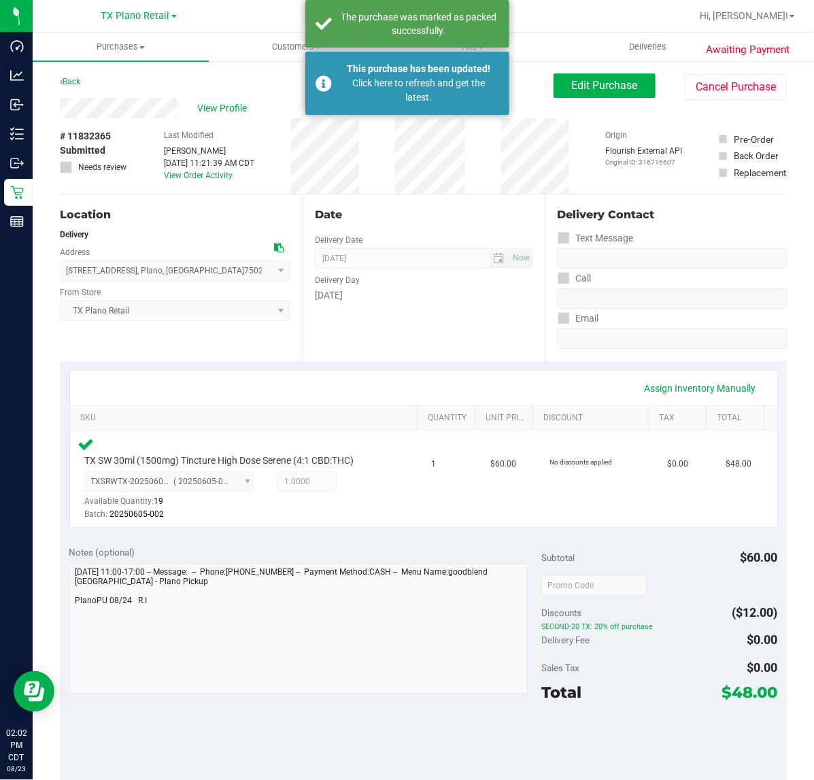
scroll to position [14, 0]
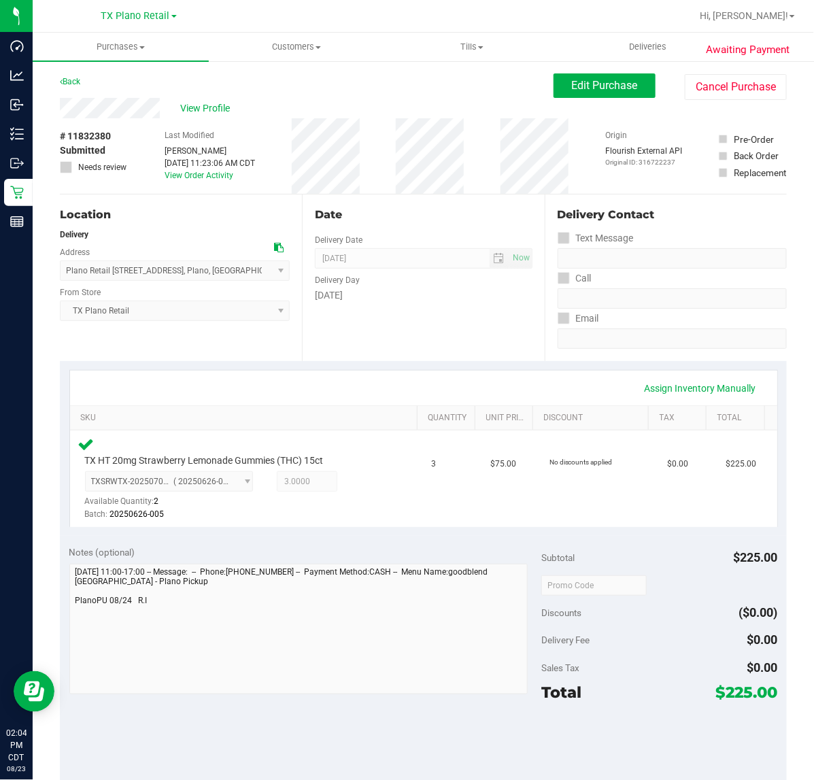
scroll to position [191, 0]
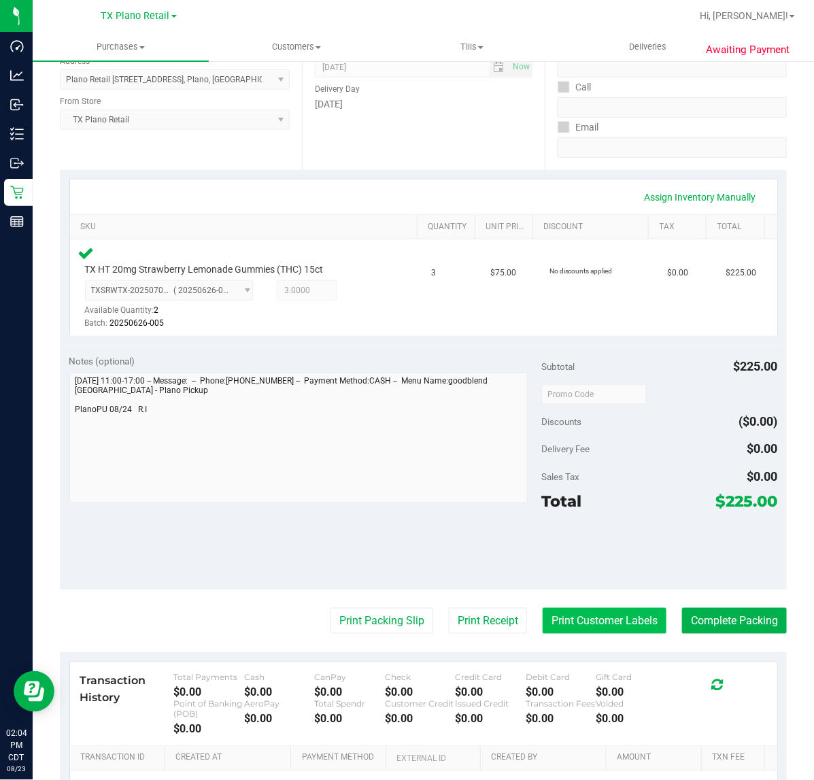
click at [586, 627] on button "Print Customer Labels" at bounding box center [605, 621] width 124 height 26
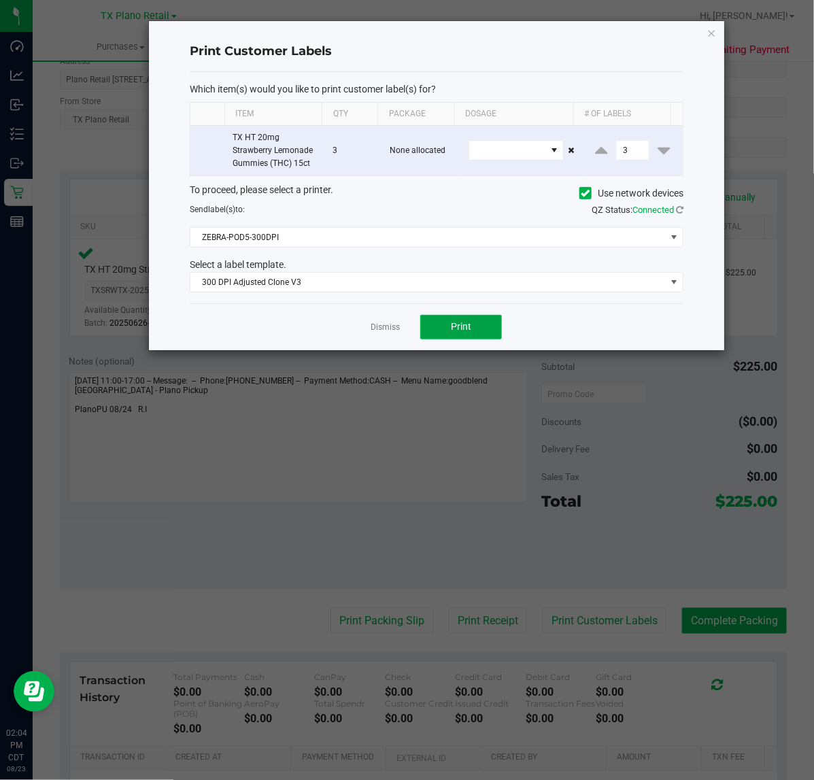
click at [464, 330] on span "Print" at bounding box center [461, 326] width 20 height 11
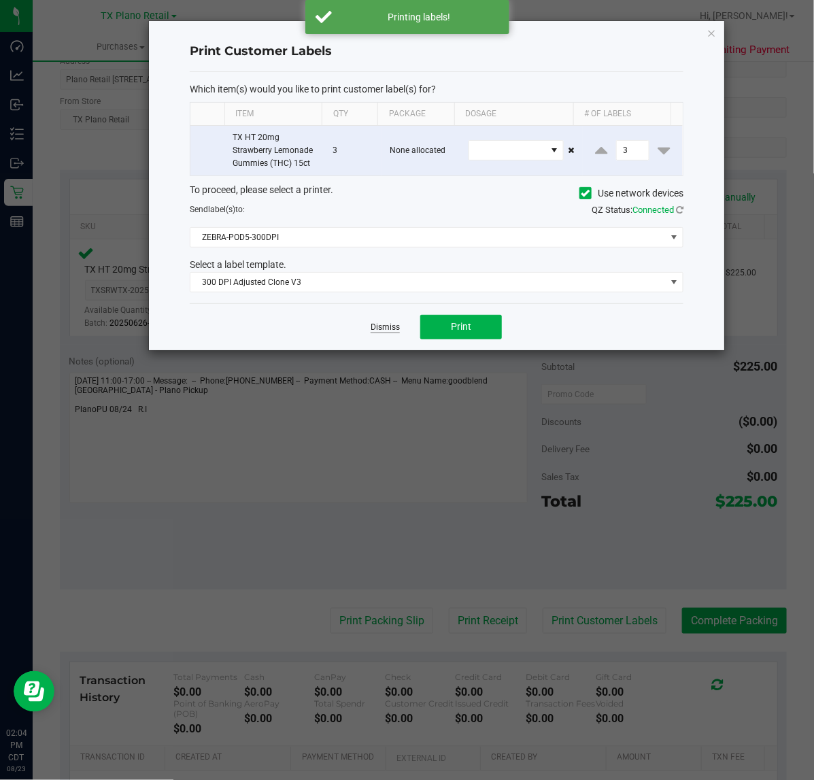
click at [396, 328] on link "Dismiss" at bounding box center [385, 328] width 29 height 12
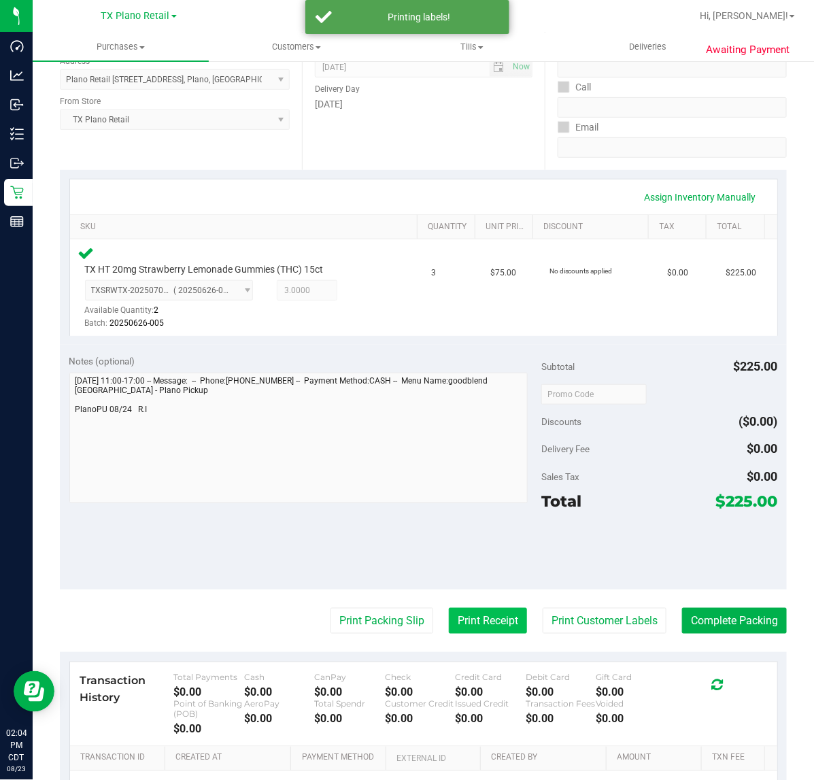
click at [481, 628] on button "Print Receipt" at bounding box center [488, 621] width 78 height 26
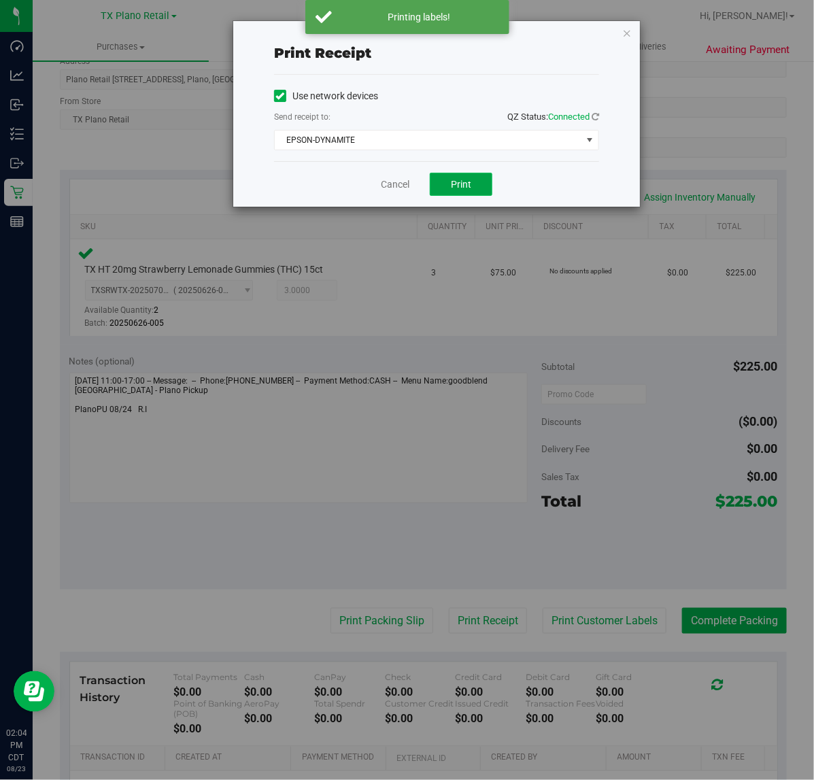
click at [453, 186] on span "Print" at bounding box center [461, 184] width 20 height 11
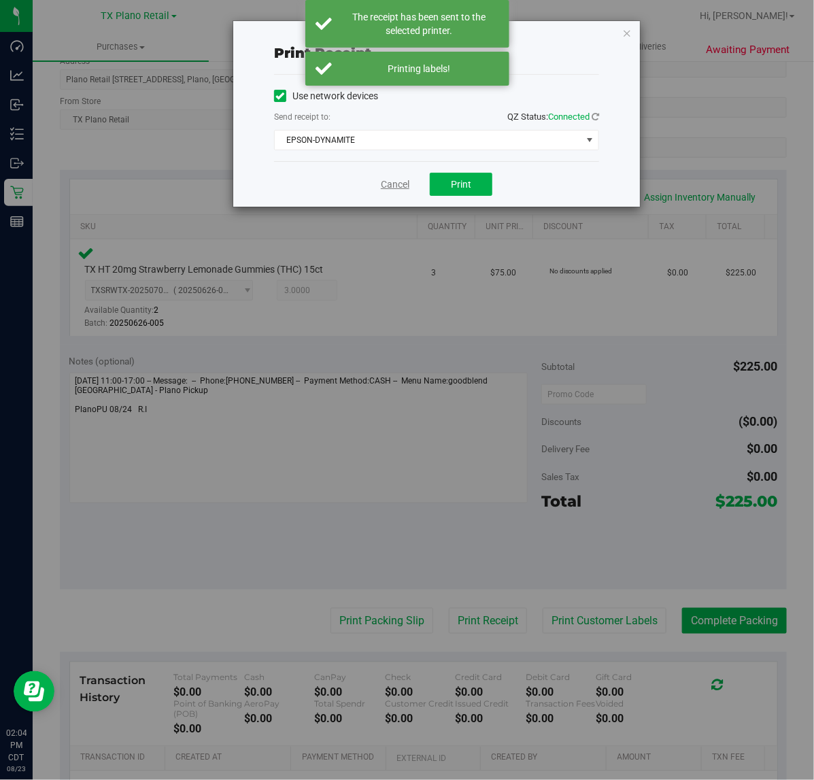
click at [396, 188] on link "Cancel" at bounding box center [395, 184] width 29 height 14
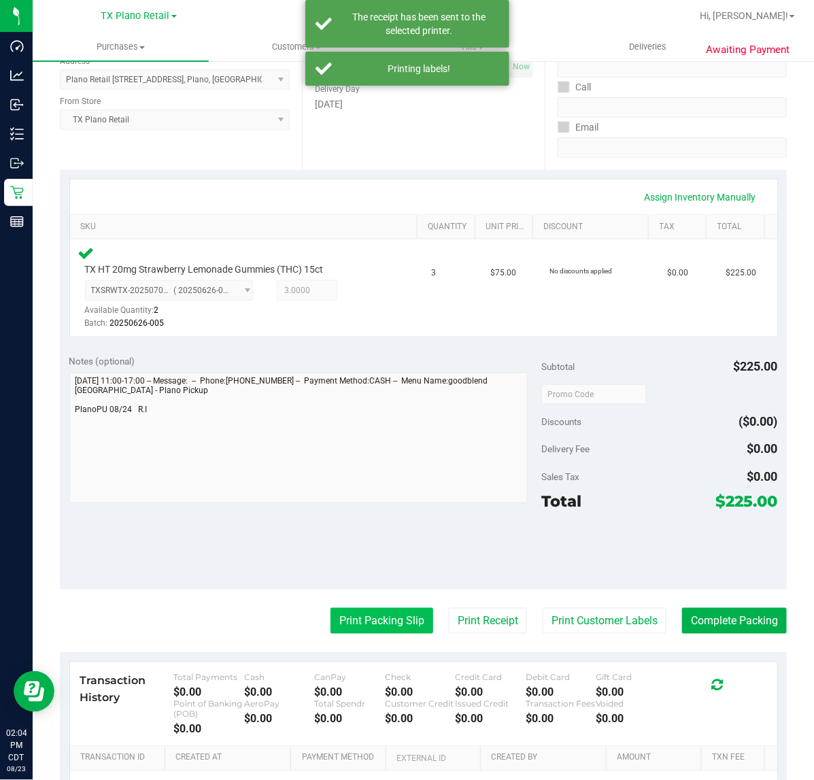
click at [368, 626] on button "Print Packing Slip" at bounding box center [381, 621] width 103 height 26
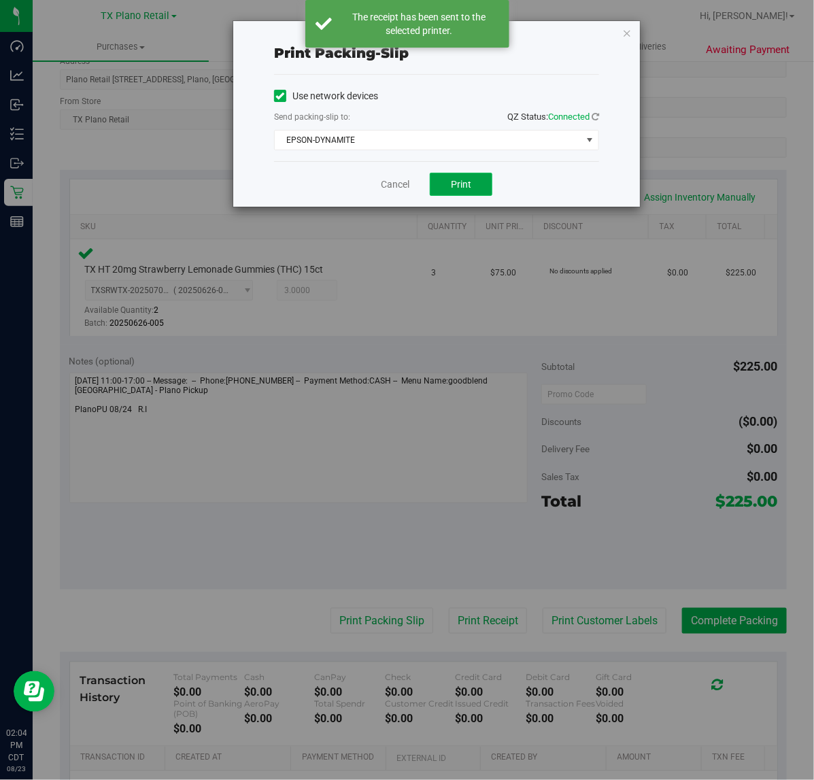
click at [460, 182] on span "Print" at bounding box center [461, 184] width 20 height 11
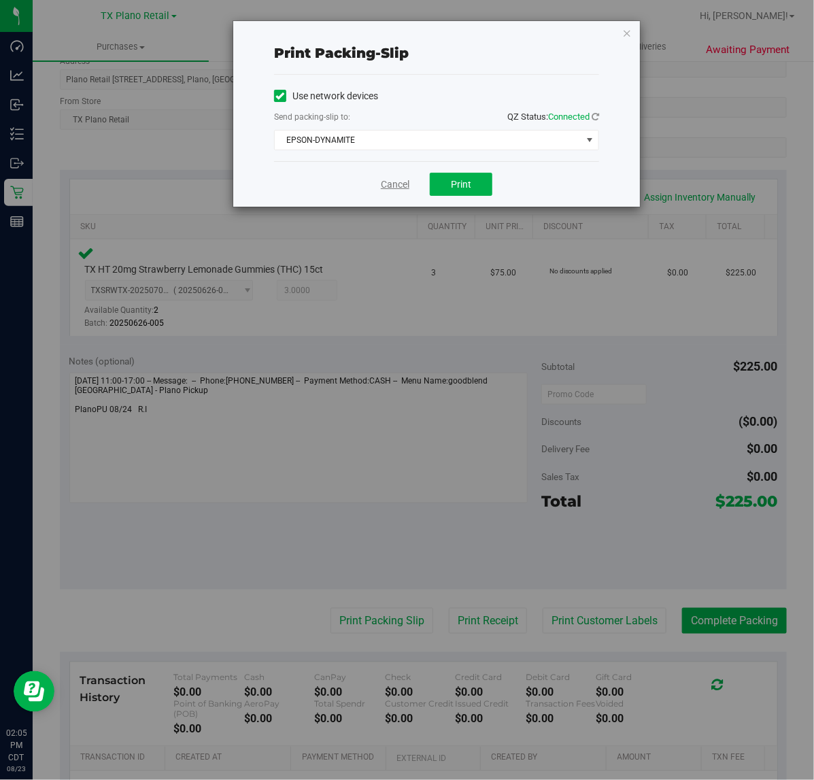
click at [393, 184] on link "Cancel" at bounding box center [395, 184] width 29 height 14
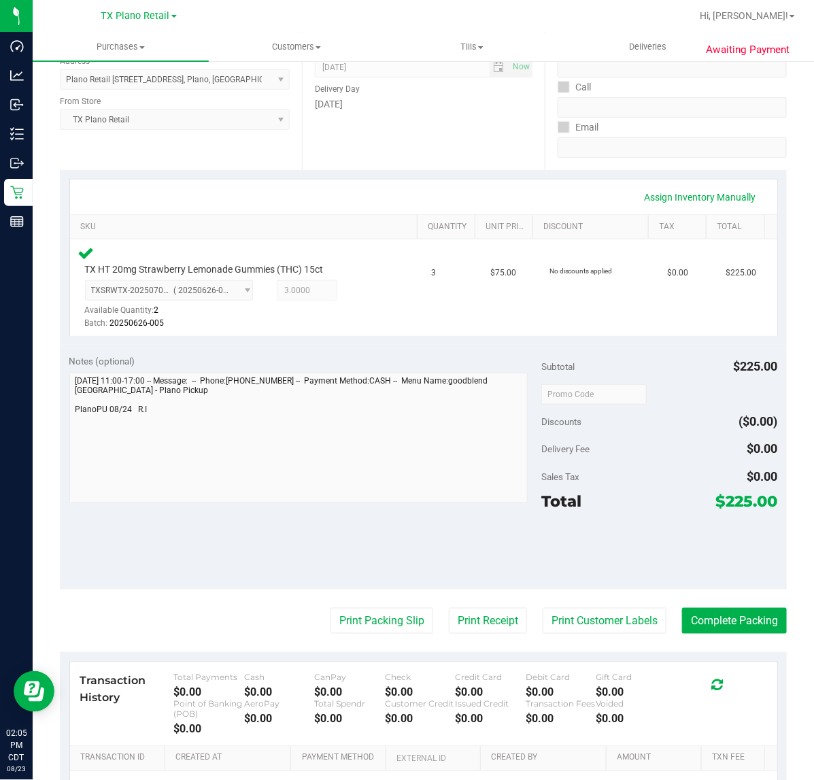
click at [613, 349] on div "Notes (optional) Subtotal $225.00 Discounts ($0.00) Delivery Fee $0.00 Sales Ta…" at bounding box center [423, 467] width 727 height 245
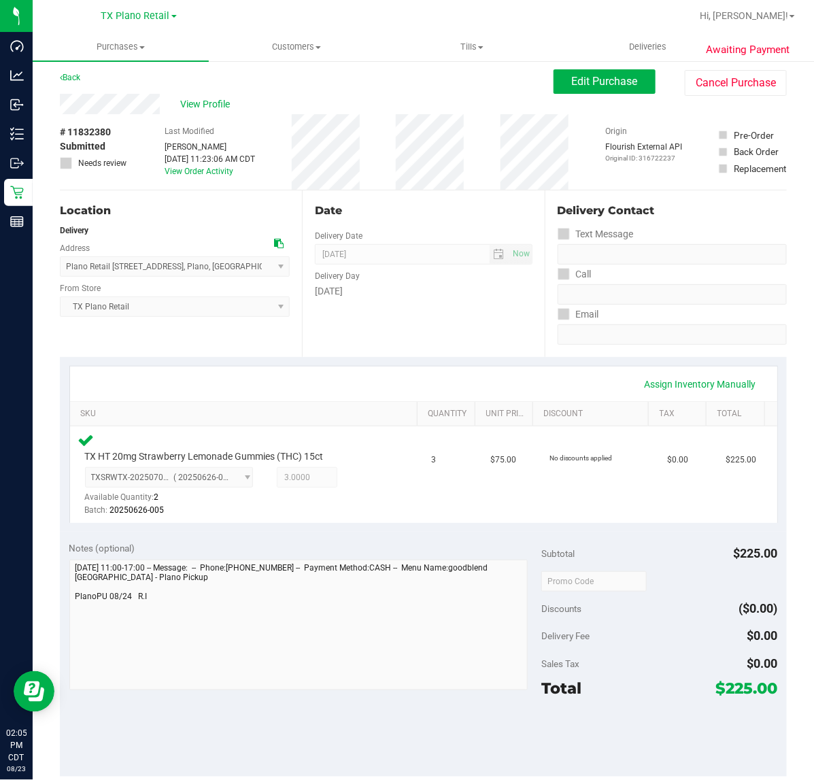
scroll to position [0, 0]
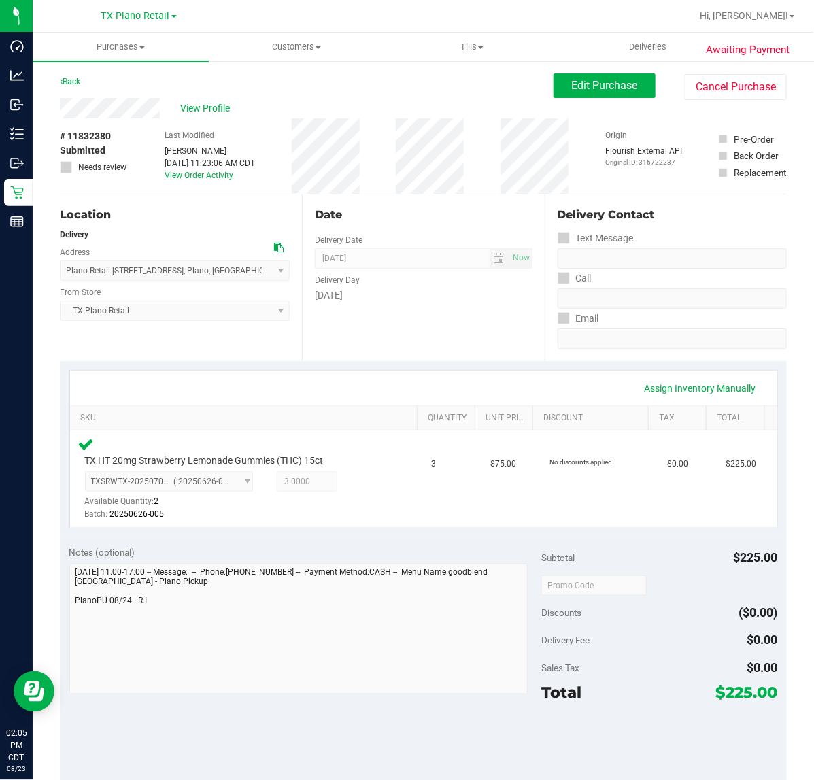
click at [385, 279] on div "Delivery Day" at bounding box center [423, 279] width 217 height 20
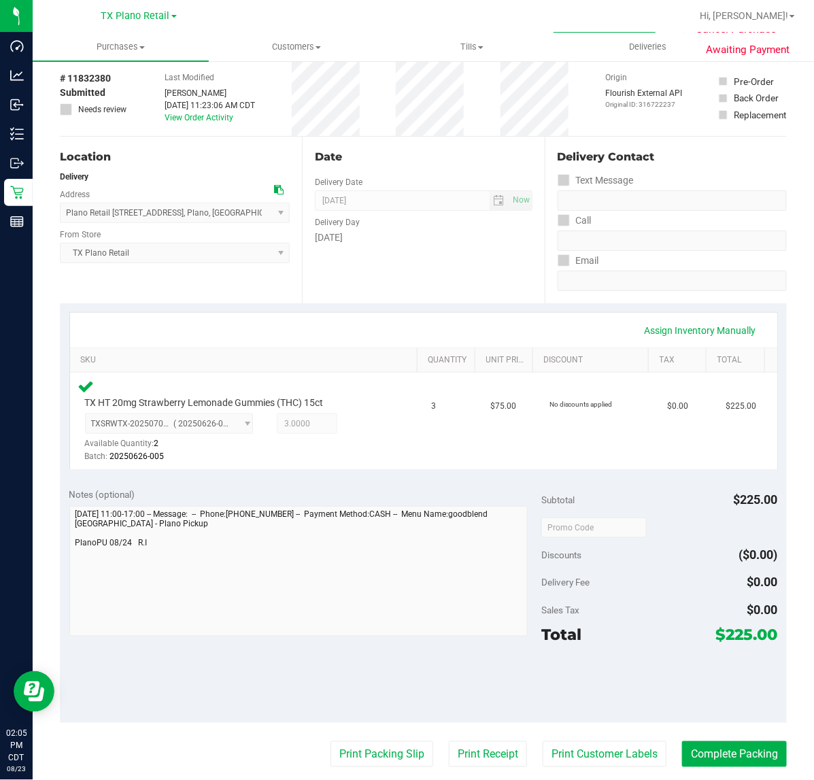
scroll to position [85, 0]
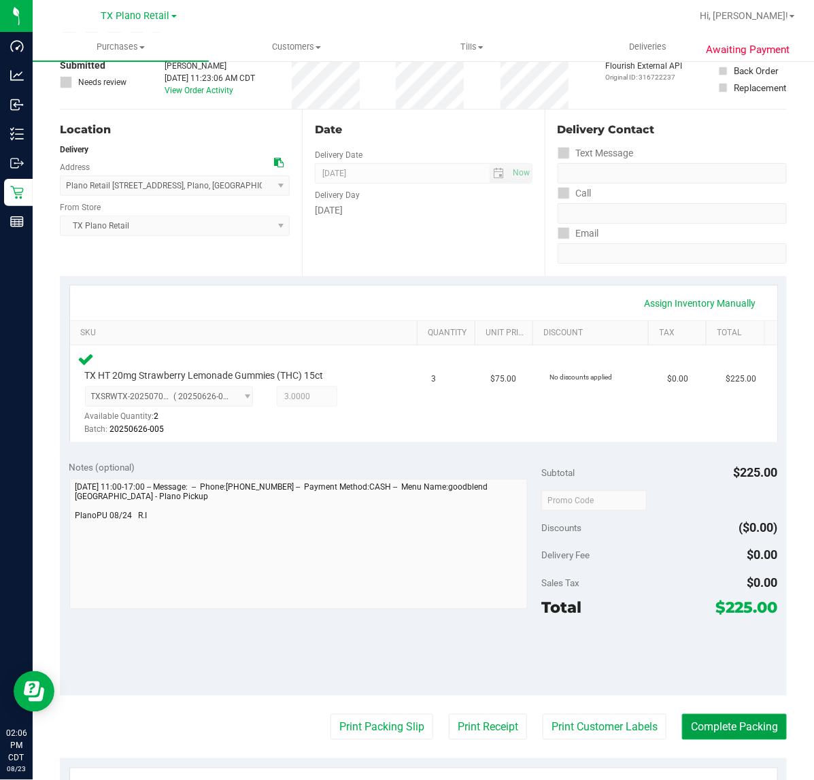
click at [759, 721] on button "Complete Packing" at bounding box center [734, 727] width 105 height 26
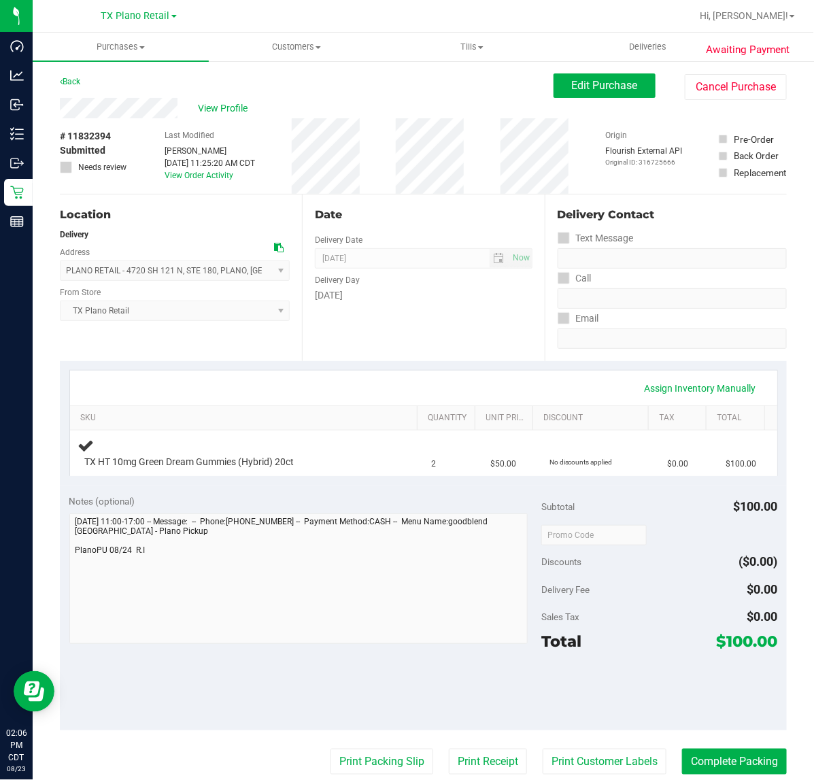
click at [460, 325] on div "Date Delivery Date [DATE] Now [DATE] 07:00 AM Now Delivery Day [DATE]" at bounding box center [423, 277] width 242 height 167
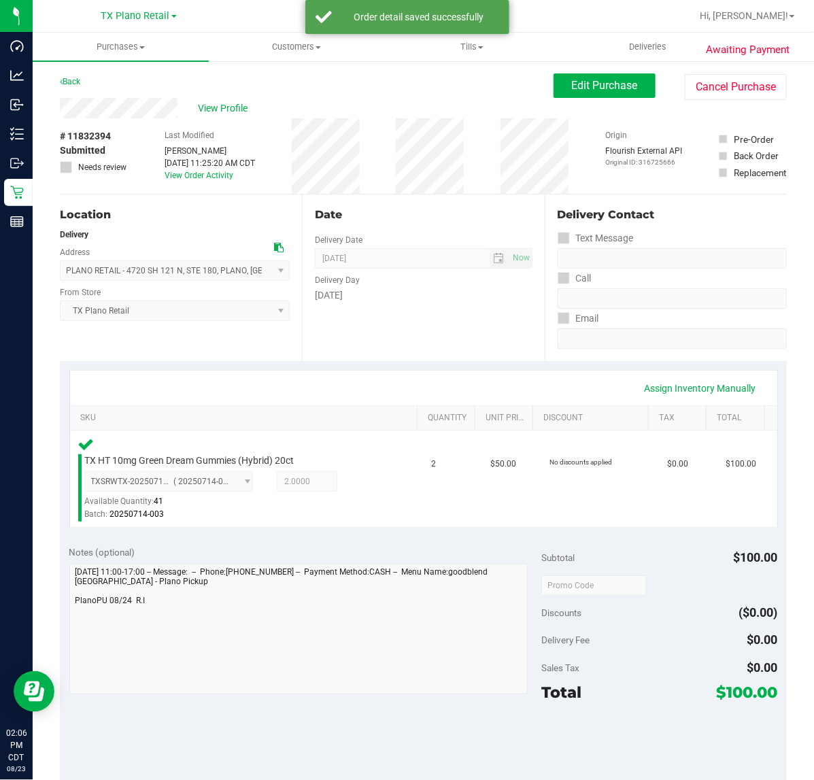
scroll to position [178, 0]
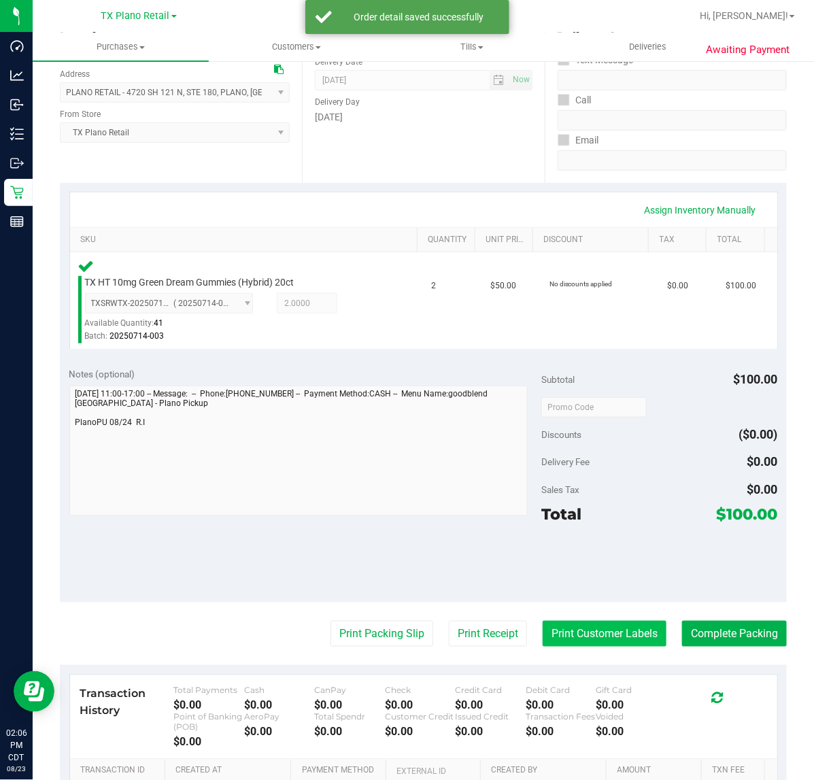
click at [585, 631] on button "Print Customer Labels" at bounding box center [605, 634] width 124 height 26
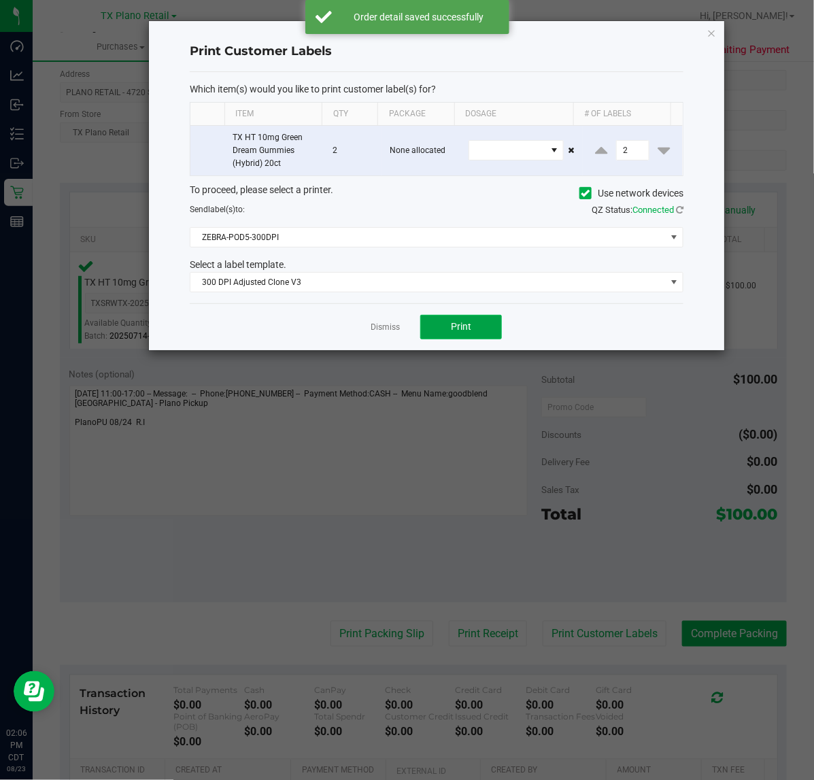
click at [480, 335] on button "Print" at bounding box center [461, 327] width 82 height 24
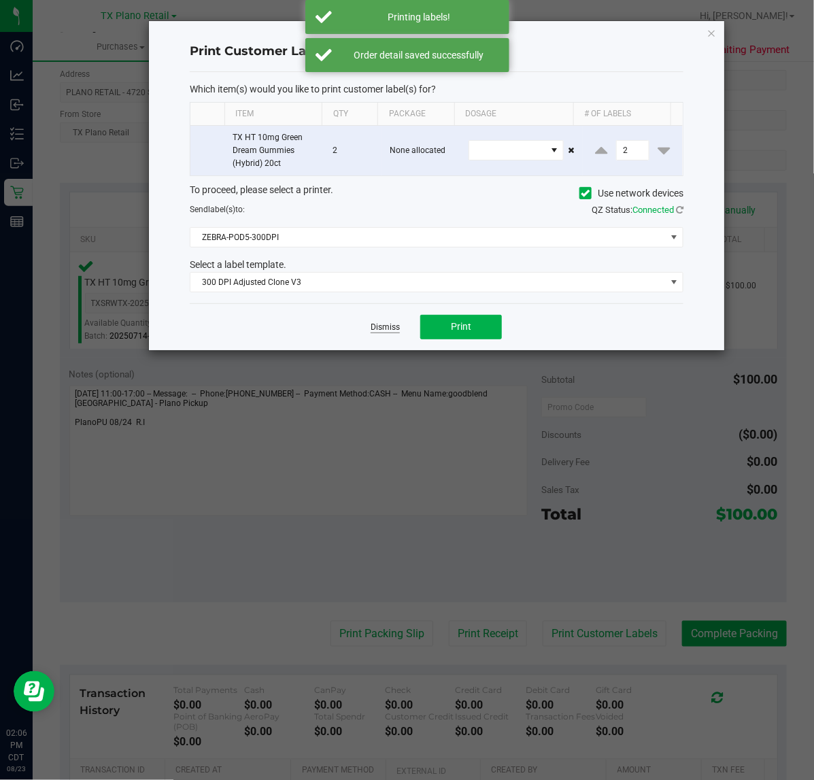
click at [383, 328] on link "Dismiss" at bounding box center [385, 328] width 29 height 12
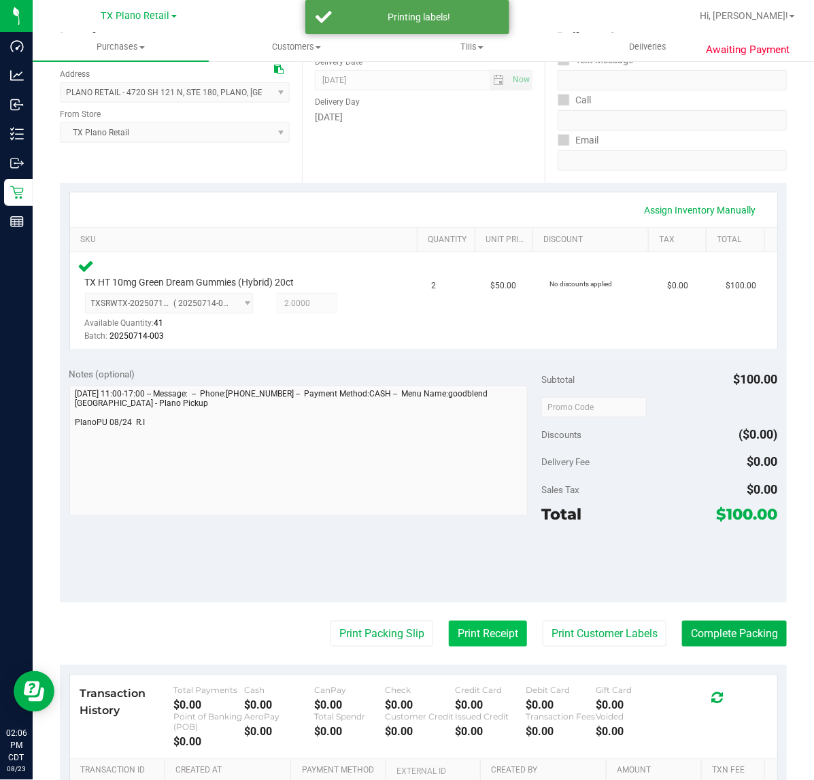
click at [475, 626] on button "Print Receipt" at bounding box center [488, 634] width 78 height 26
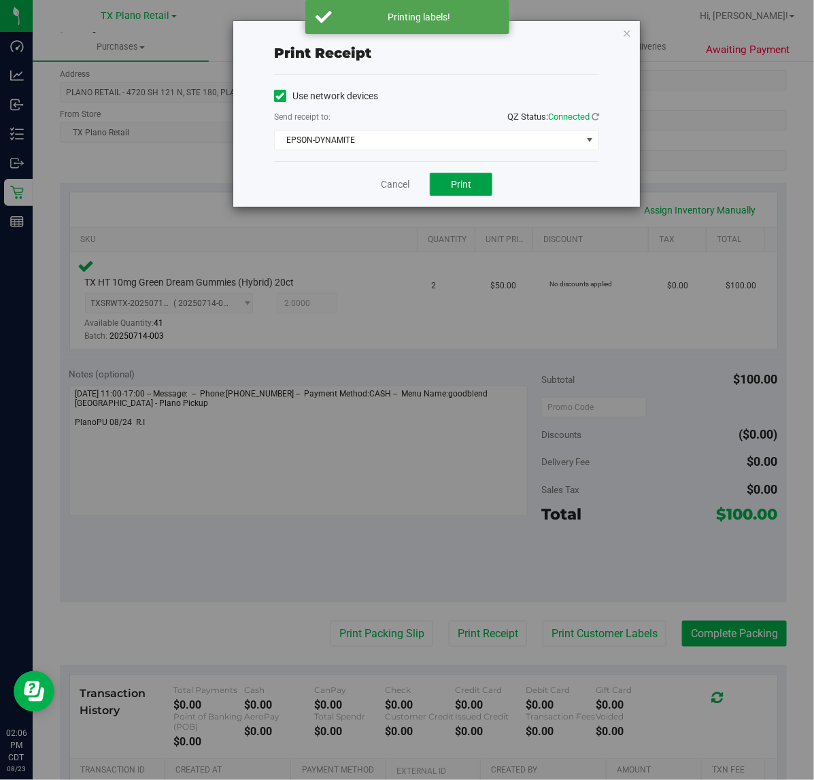
click at [454, 196] on button "Print" at bounding box center [461, 184] width 63 height 23
click at [390, 189] on link "Cancel" at bounding box center [395, 184] width 29 height 14
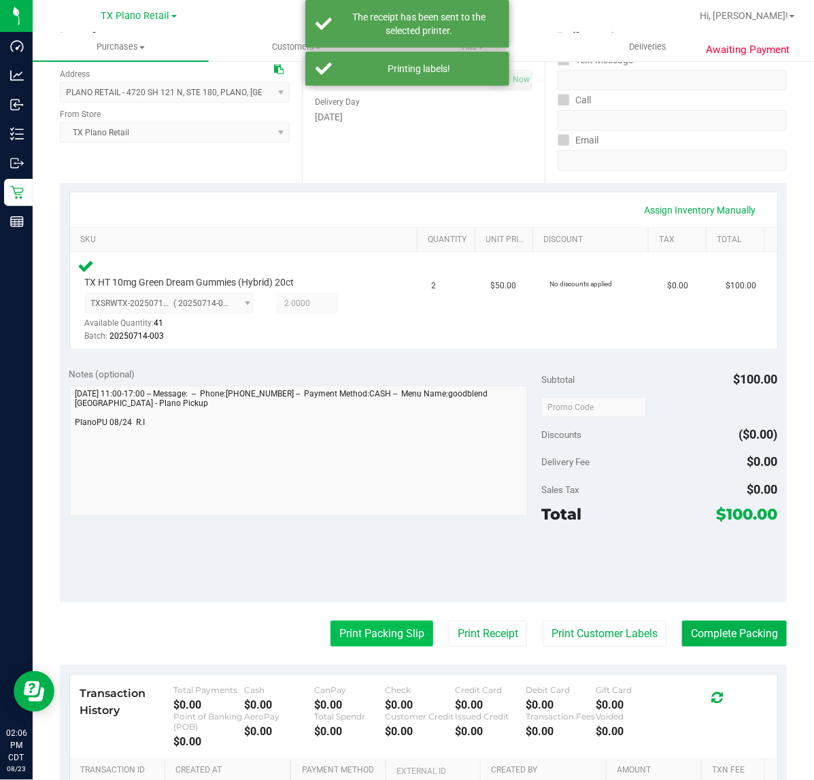
click at [369, 634] on button "Print Packing Slip" at bounding box center [381, 634] width 103 height 26
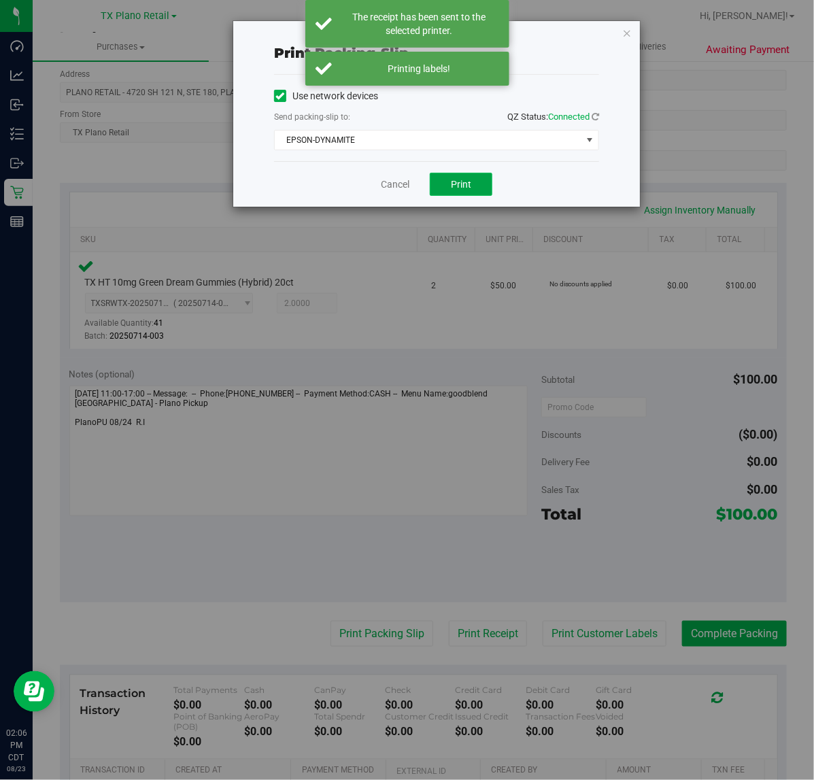
click at [466, 192] on button "Print" at bounding box center [461, 184] width 63 height 23
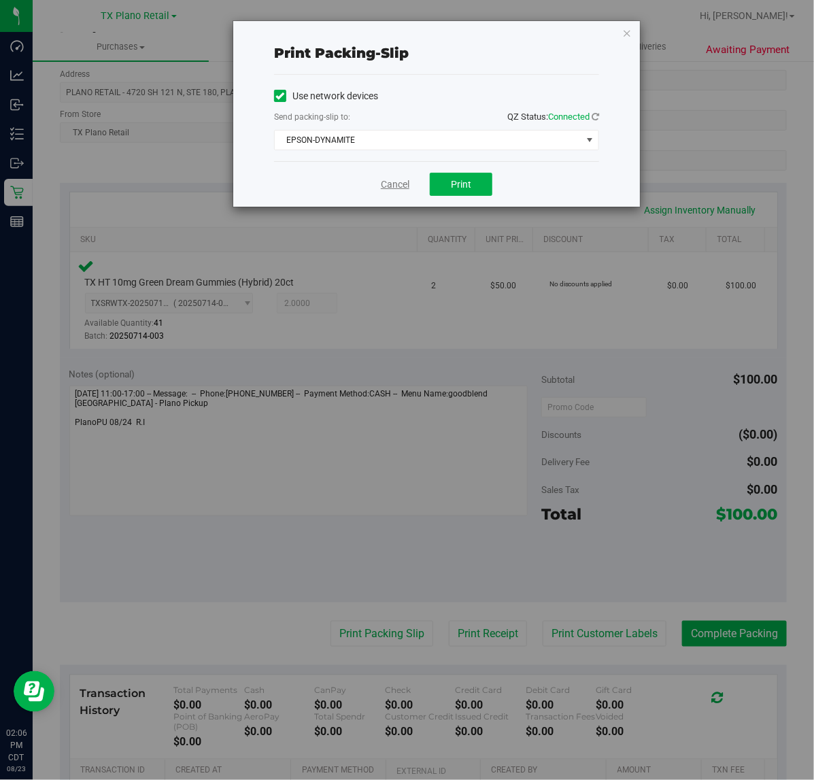
click at [385, 184] on link "Cancel" at bounding box center [395, 184] width 29 height 14
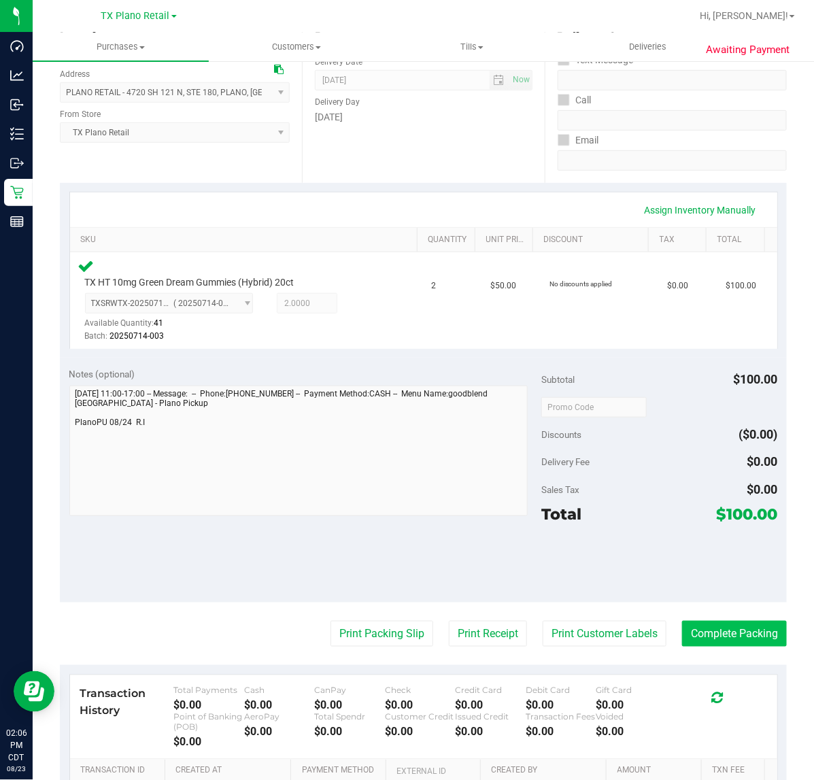
click at [724, 629] on button "Complete Packing" at bounding box center [734, 634] width 105 height 26
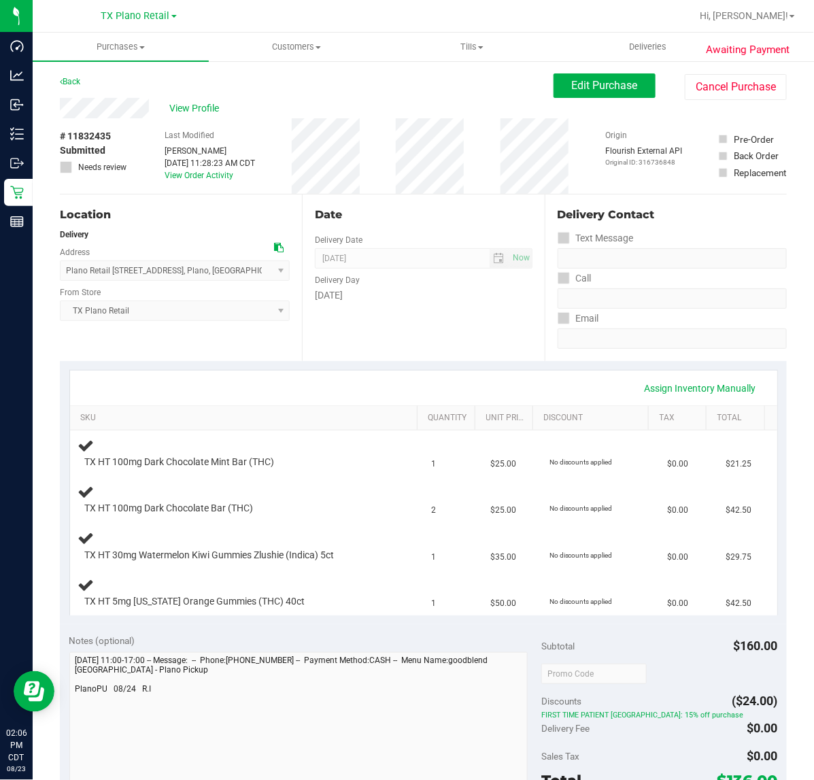
click at [437, 375] on div "Assign Inventory Manually" at bounding box center [423, 388] width 707 height 35
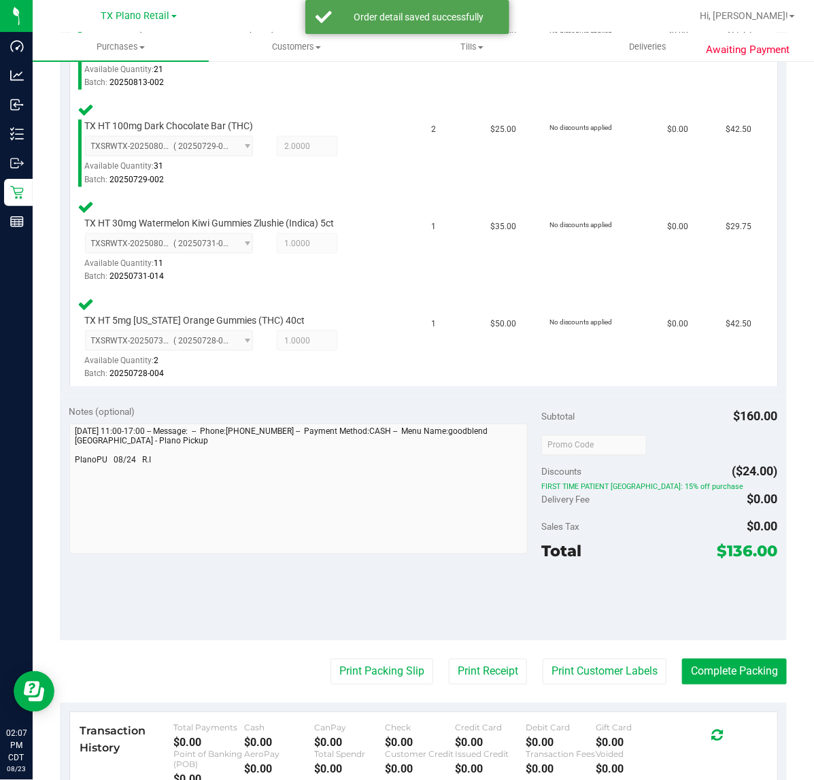
scroll to position [439, 0]
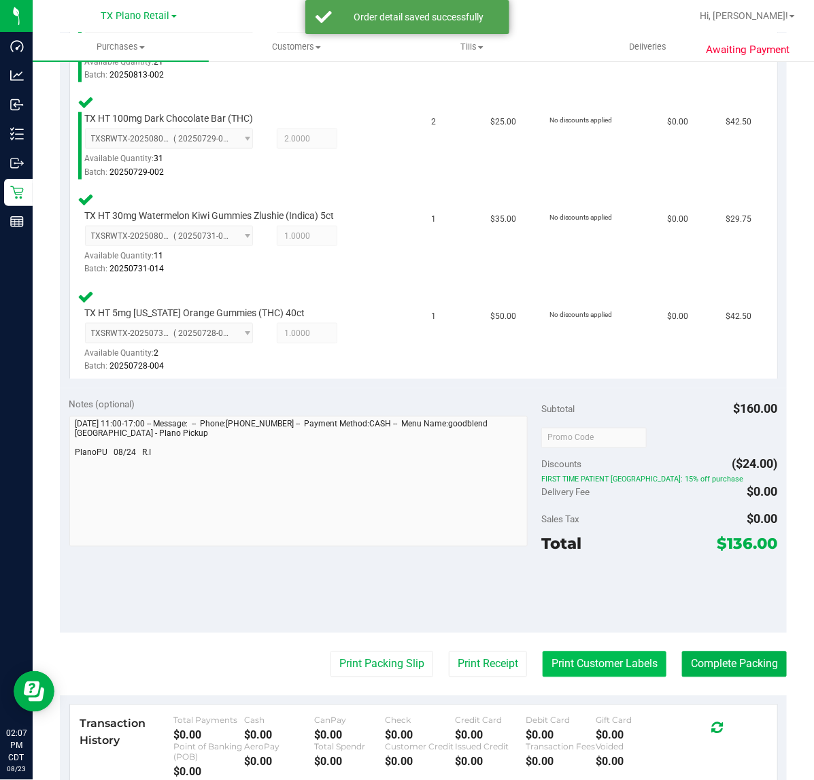
click at [590, 665] on button "Print Customer Labels" at bounding box center [605, 664] width 124 height 26
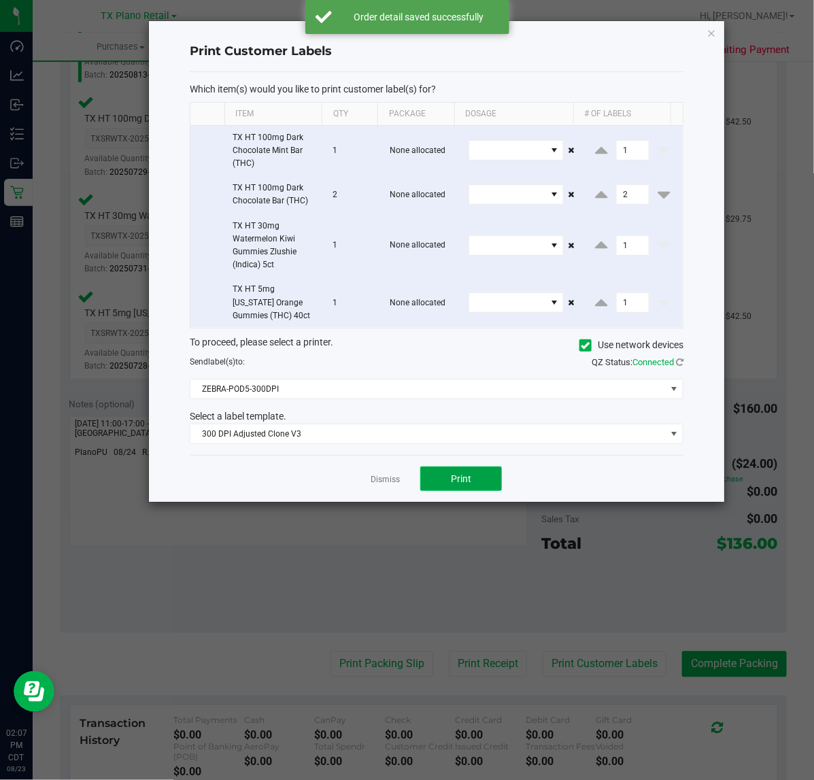
click at [467, 484] on span "Print" at bounding box center [461, 478] width 20 height 11
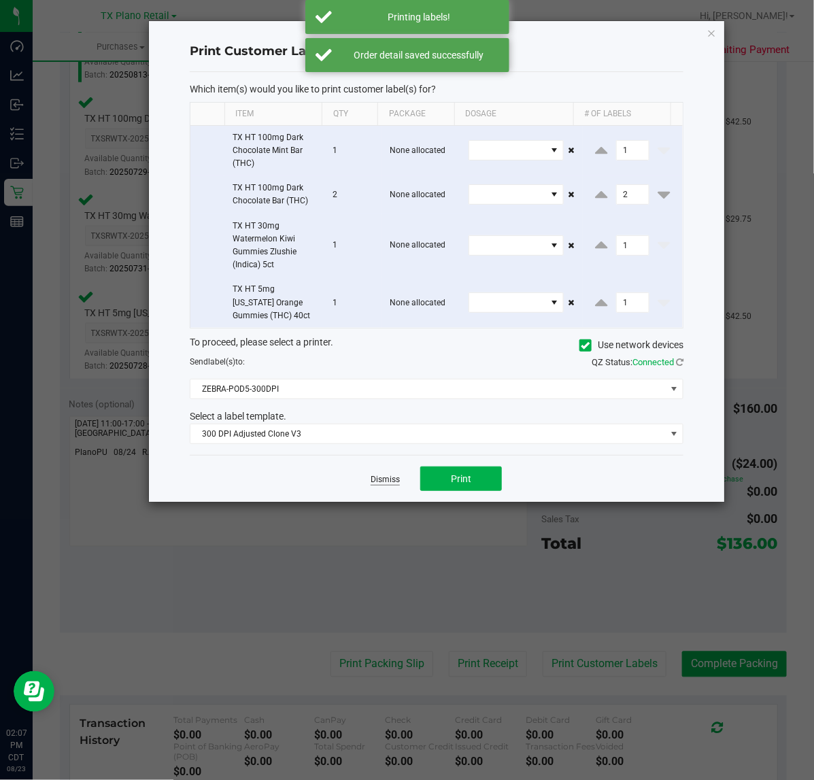
click at [390, 481] on link "Dismiss" at bounding box center [385, 480] width 29 height 12
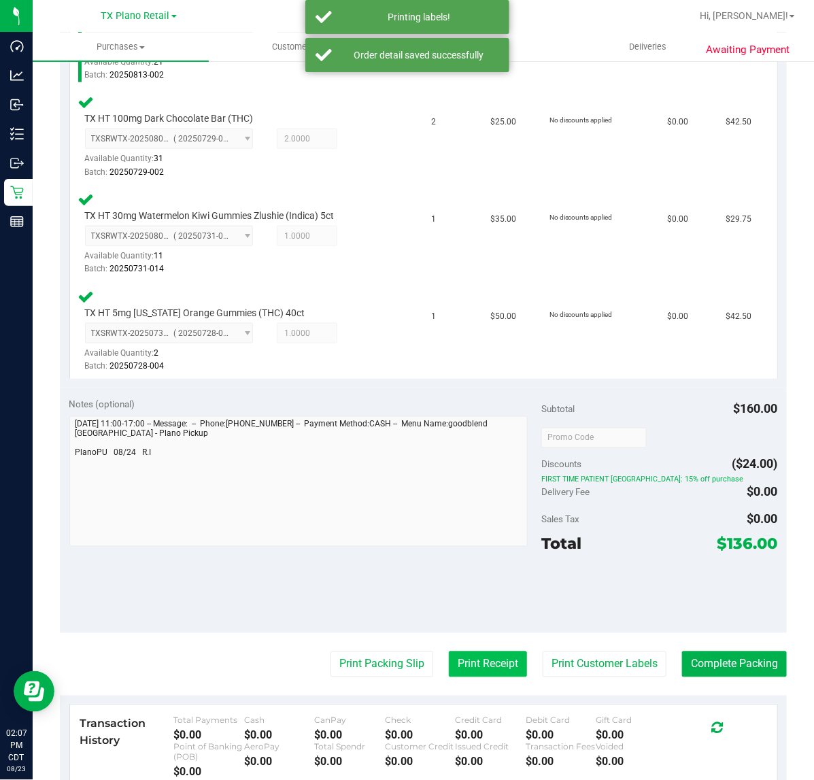
click at [483, 673] on button "Print Receipt" at bounding box center [488, 664] width 78 height 26
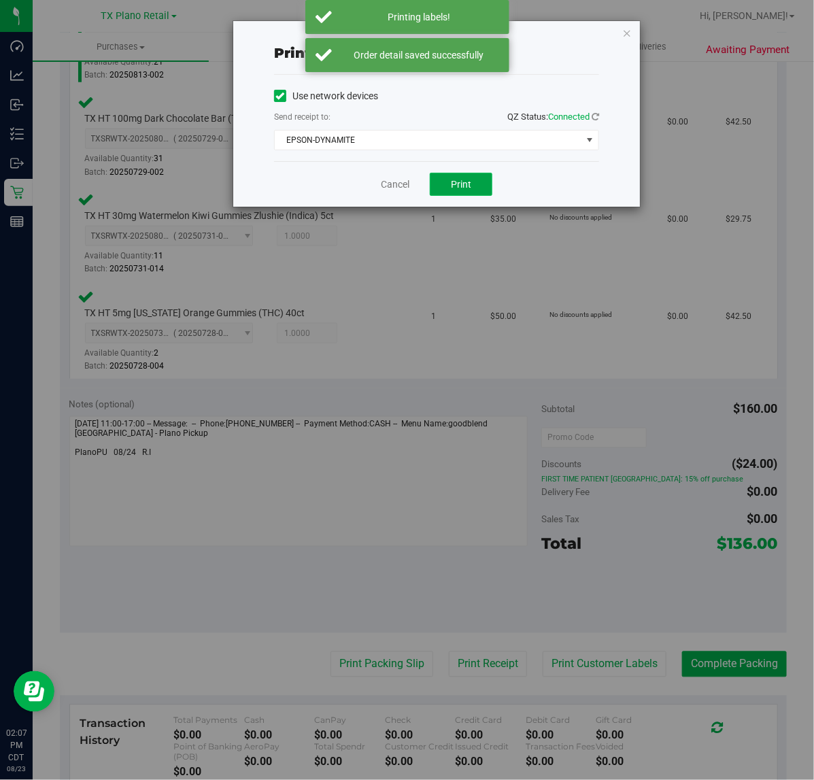
click at [454, 186] on span "Print" at bounding box center [461, 184] width 20 height 11
click at [381, 188] on link "Cancel" at bounding box center [389, 184] width 29 height 14
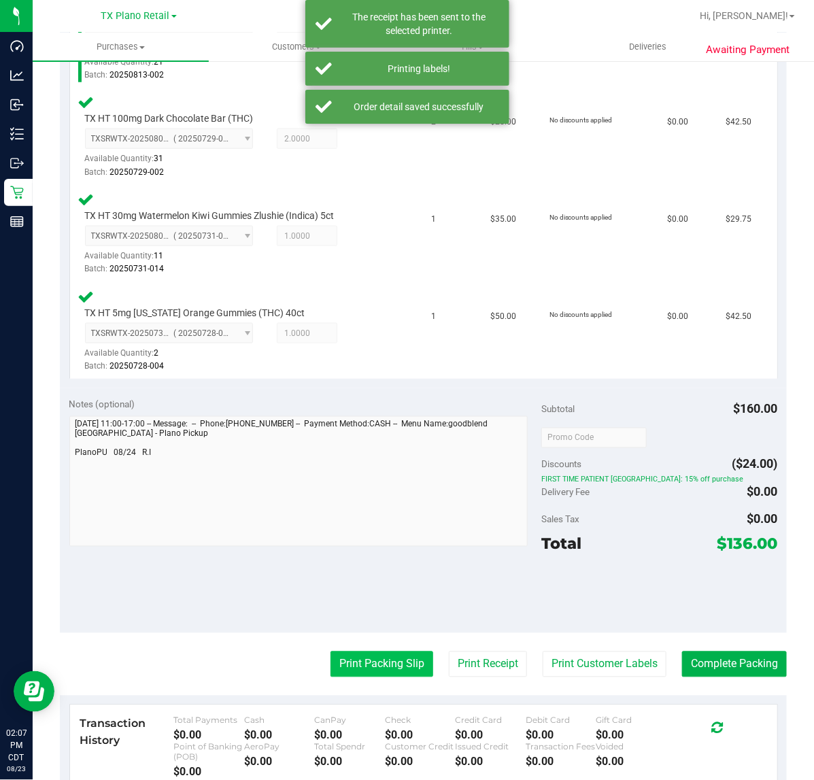
click at [368, 651] on button "Print Packing Slip" at bounding box center [381, 664] width 103 height 26
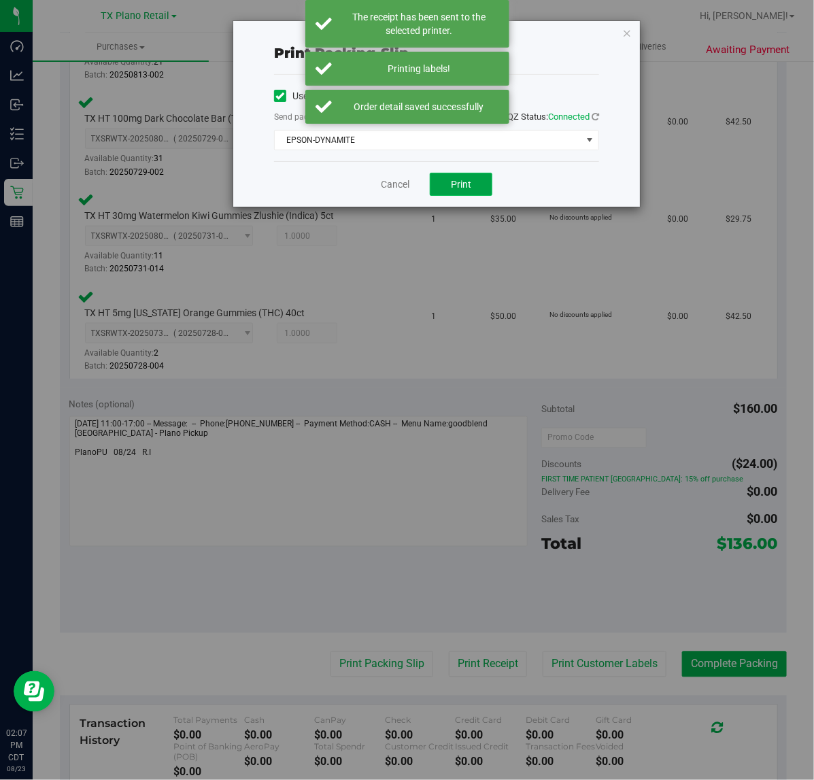
click at [474, 184] on button "Print" at bounding box center [461, 184] width 63 height 23
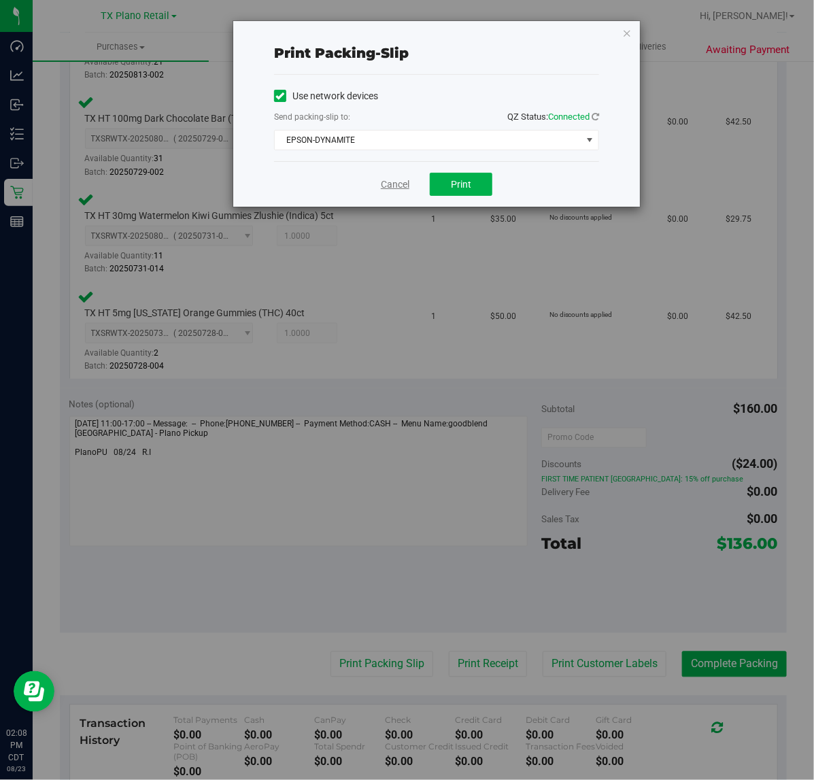
click at [386, 182] on link "Cancel" at bounding box center [395, 184] width 29 height 14
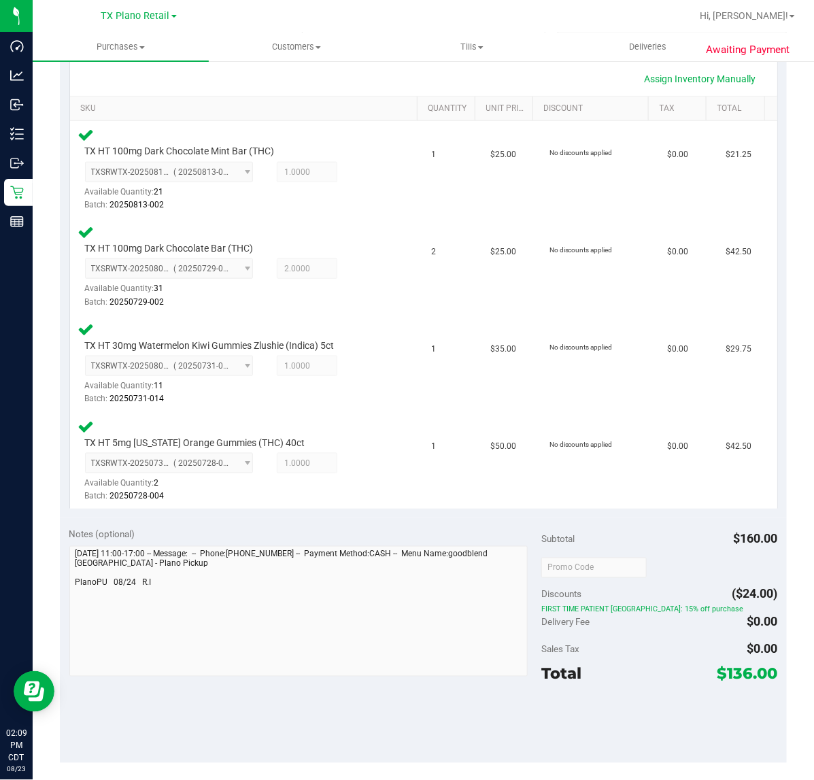
scroll to position [340, 0]
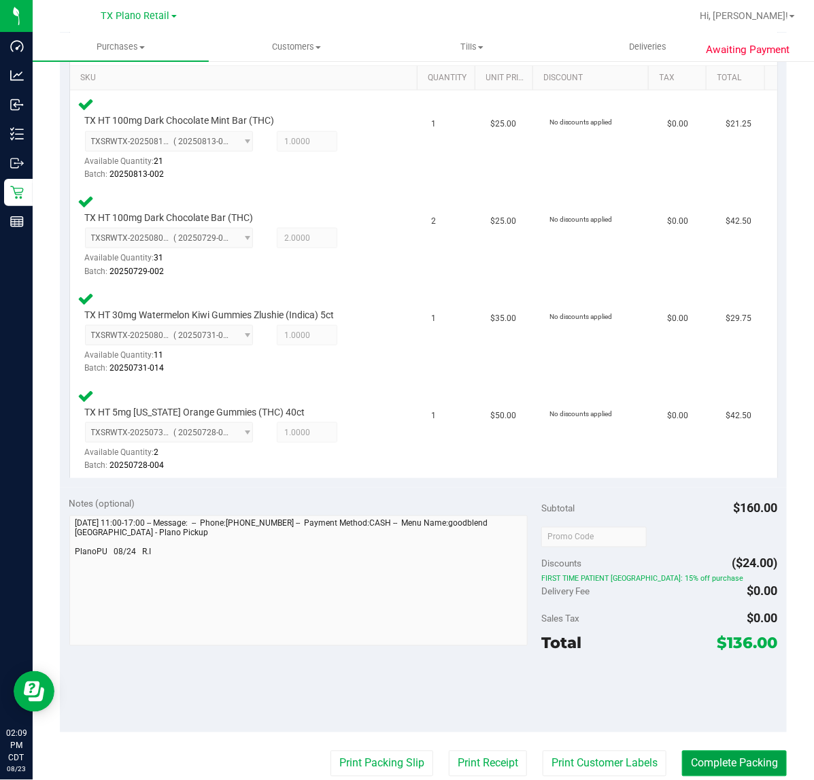
click at [719, 770] on button "Complete Packing" at bounding box center [734, 764] width 105 height 26
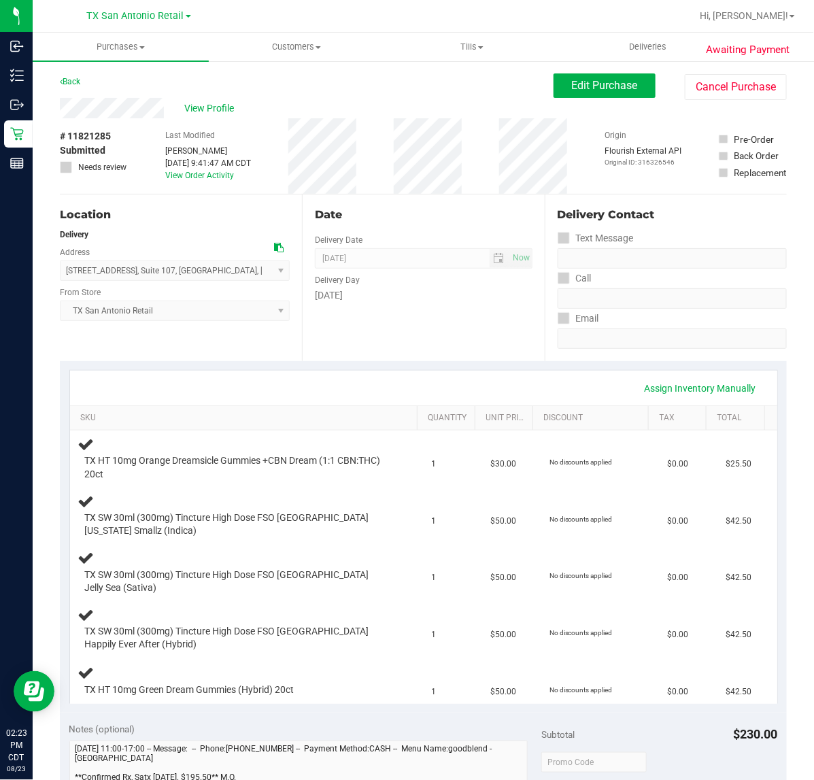
click at [413, 352] on div "Date Delivery Date [DATE] Now [DATE] 07:00 AM Now Delivery Day [DATE]" at bounding box center [423, 277] width 242 height 167
click at [607, 73] on button "Edit Purchase" at bounding box center [604, 85] width 102 height 24
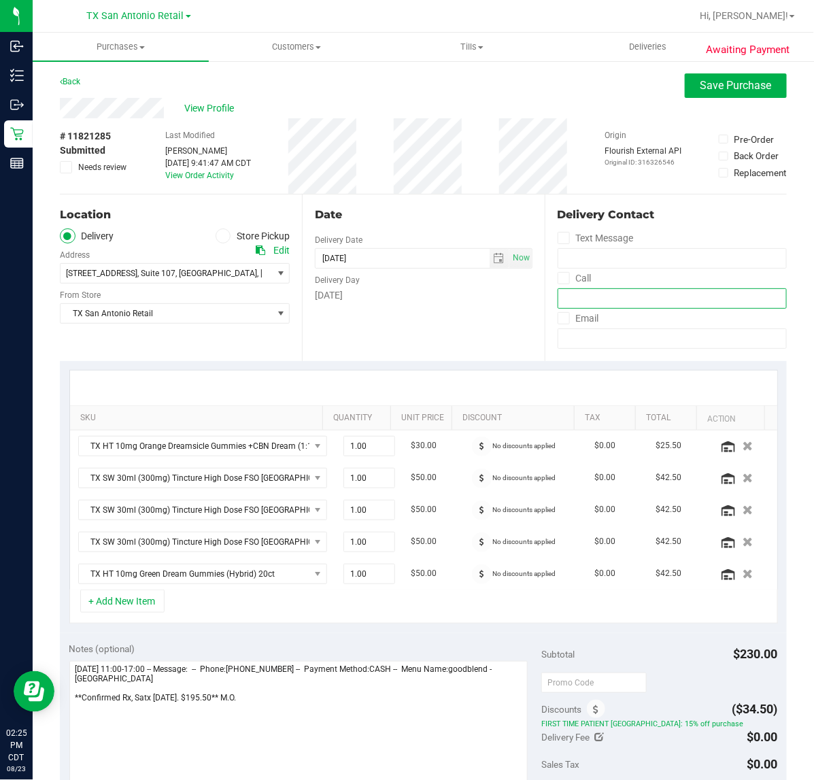
click at [588, 300] on input "tel" at bounding box center [672, 298] width 229 height 20
type input "[PHONE_NUMBER]"
click at [559, 278] on icon at bounding box center [563, 278] width 9 height 0
click at [0, 0] on input "Call" at bounding box center [0, 0] width 0 height 0
click at [751, 80] on span "Save Purchase" at bounding box center [735, 85] width 71 height 13
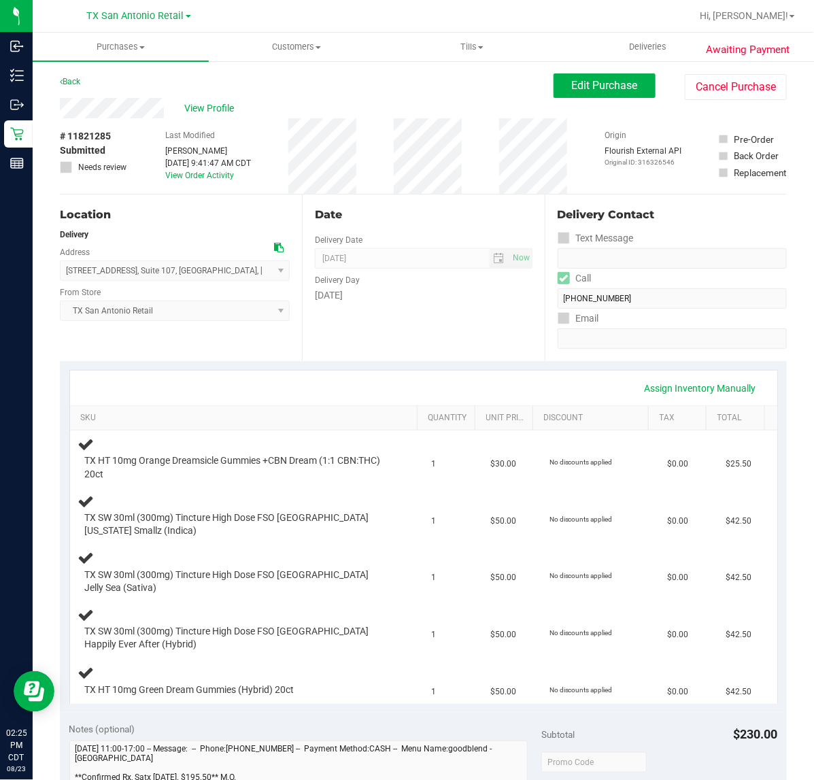
click at [475, 291] on div "[DATE]" at bounding box center [423, 295] width 217 height 14
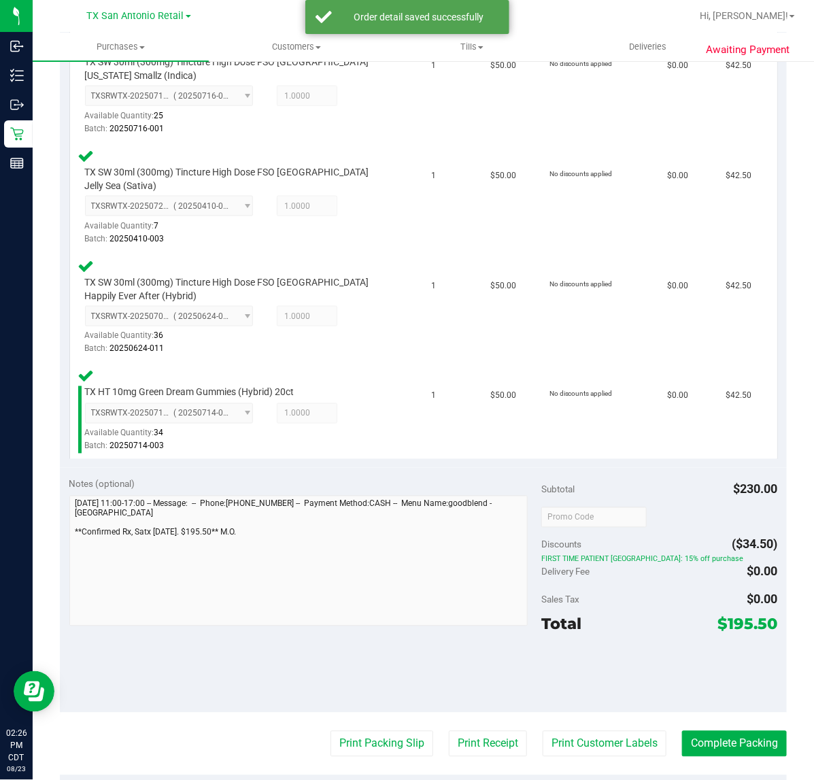
scroll to position [510, 0]
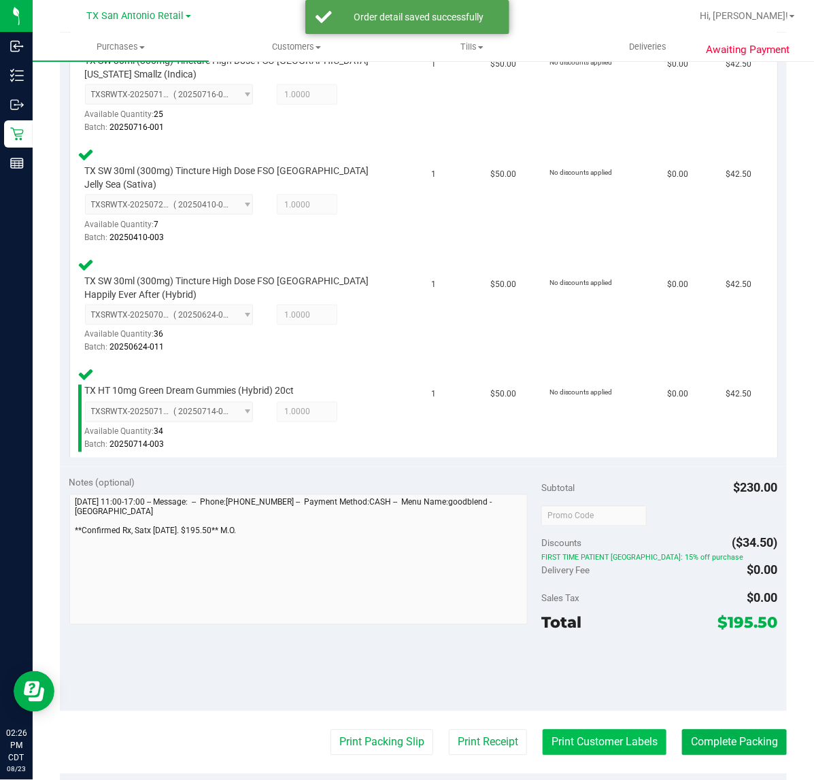
click at [613, 730] on button "Print Customer Labels" at bounding box center [605, 743] width 124 height 26
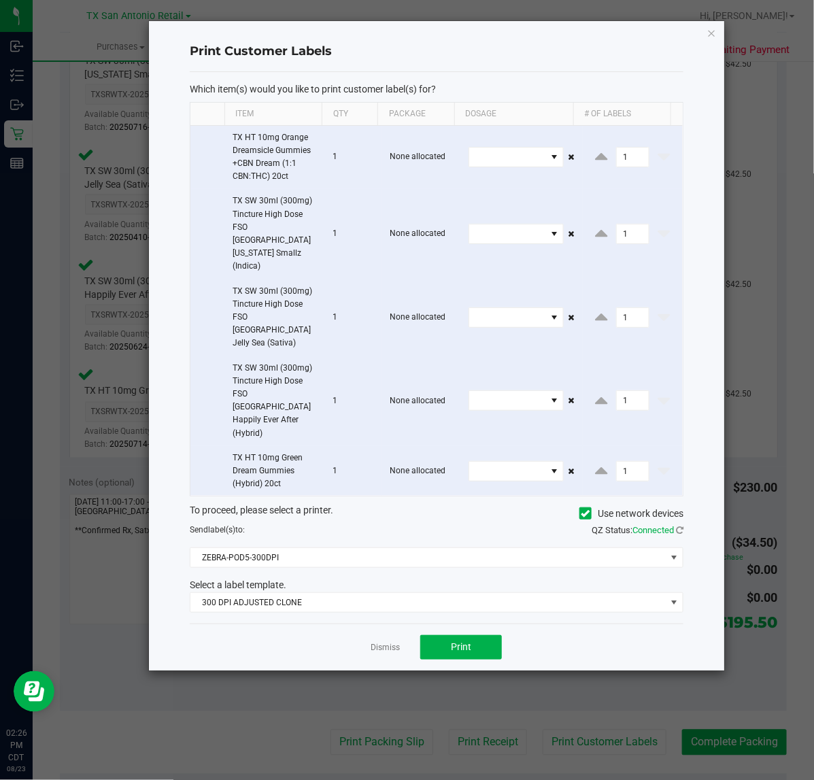
click at [458, 578] on div "Select a label template." at bounding box center [437, 585] width 514 height 14
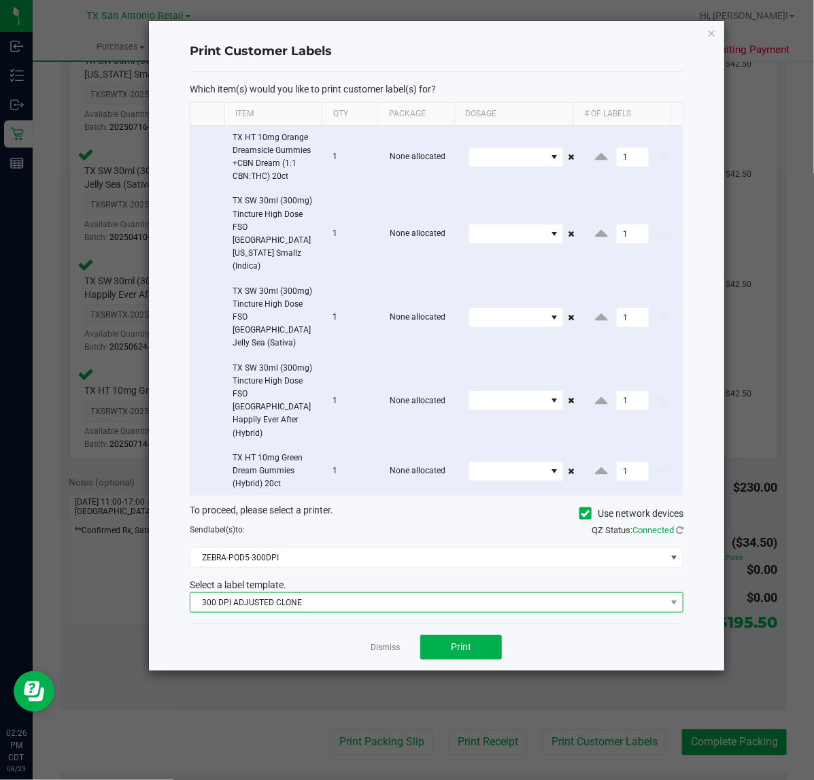
click at [445, 593] on span "300 DPI ADJUSTED CLONE" at bounding box center [427, 602] width 475 height 19
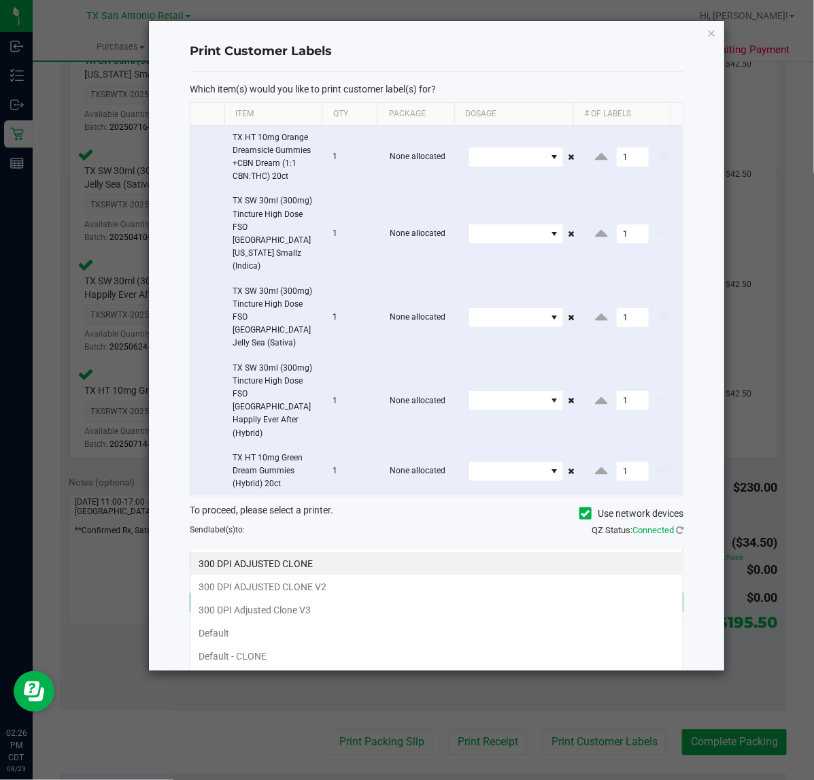
scroll to position [21, 494]
click at [388, 600] on li "300 DPI Adjusted Clone V3" at bounding box center [436, 609] width 492 height 23
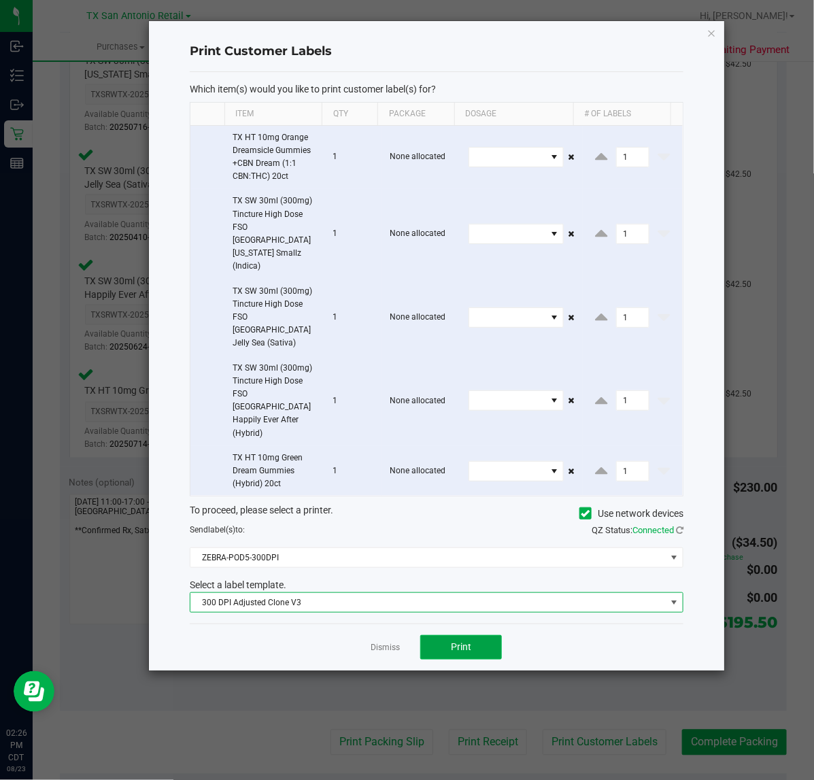
click at [444, 635] on button "Print" at bounding box center [461, 647] width 82 height 24
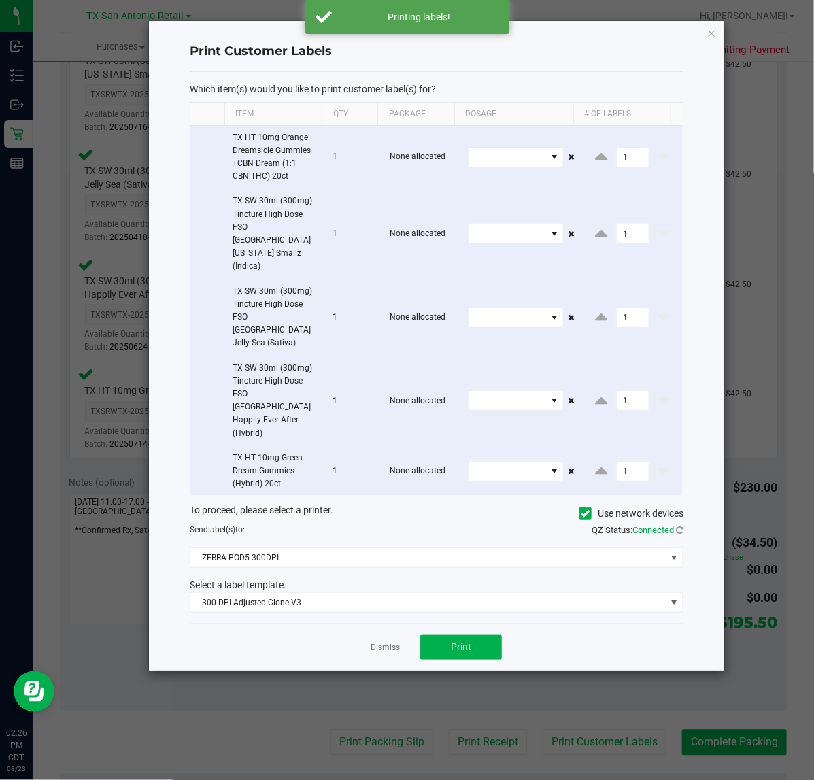
drag, startPoint x: 386, startPoint y: 583, endPoint x: 447, endPoint y: 651, distance: 91.5
click at [388, 642] on link "Dismiss" at bounding box center [385, 648] width 29 height 12
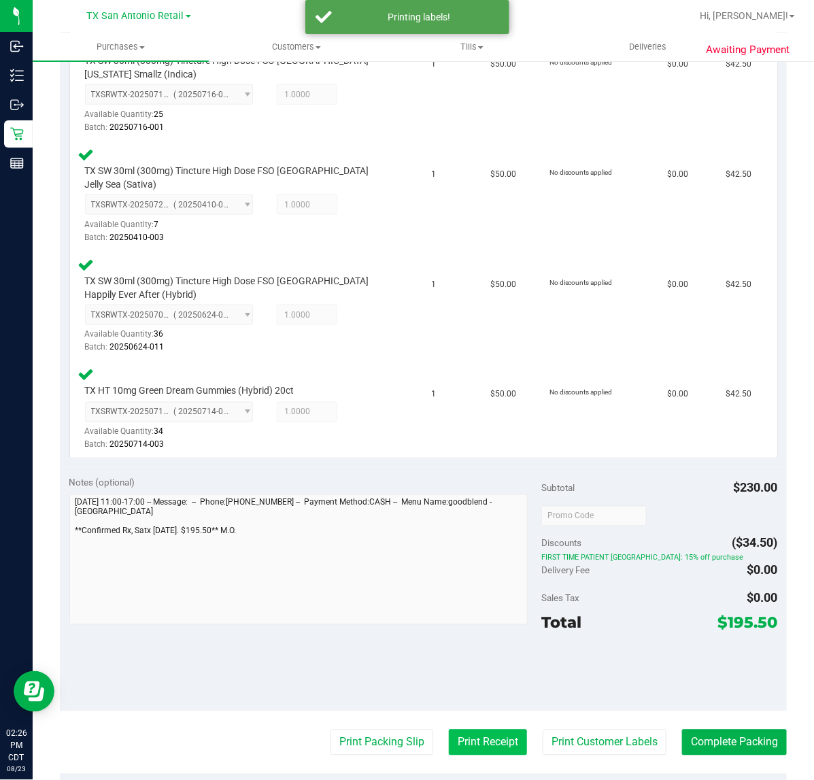
drag, startPoint x: 460, startPoint y: 709, endPoint x: 459, endPoint y: 724, distance: 15.0
click at [460, 711] on purchase-details "Back Edit Purchase Cancel Purchase View Profile # 11821285 Submitted Needs revi…" at bounding box center [423, 300] width 727 height 1475
click at [459, 730] on button "Print Receipt" at bounding box center [488, 743] width 78 height 26
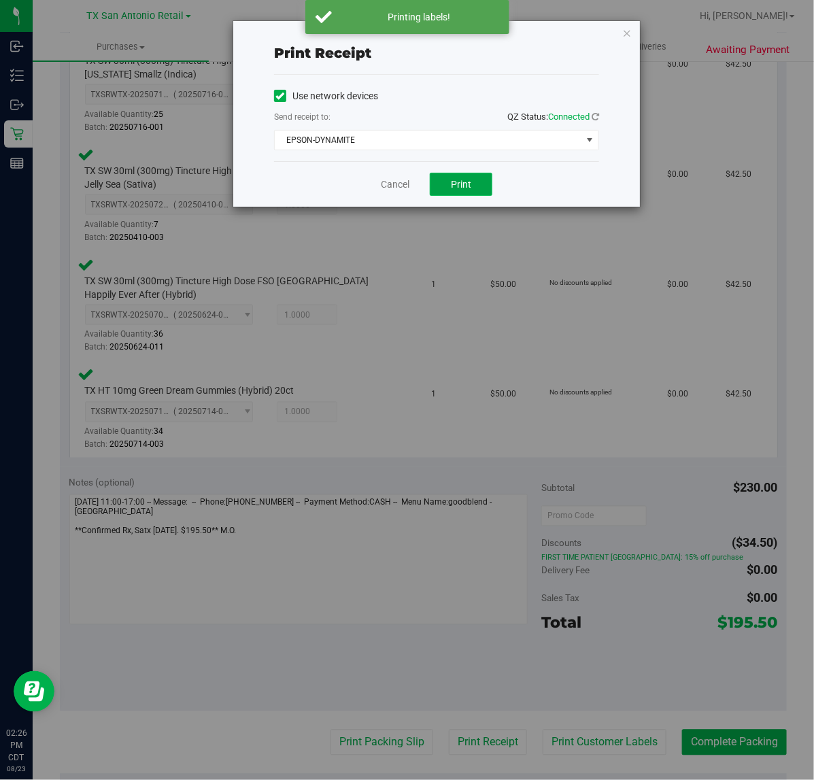
click at [441, 178] on button "Print" at bounding box center [461, 184] width 63 height 23
click at [395, 185] on link "Cancel" at bounding box center [389, 184] width 29 height 14
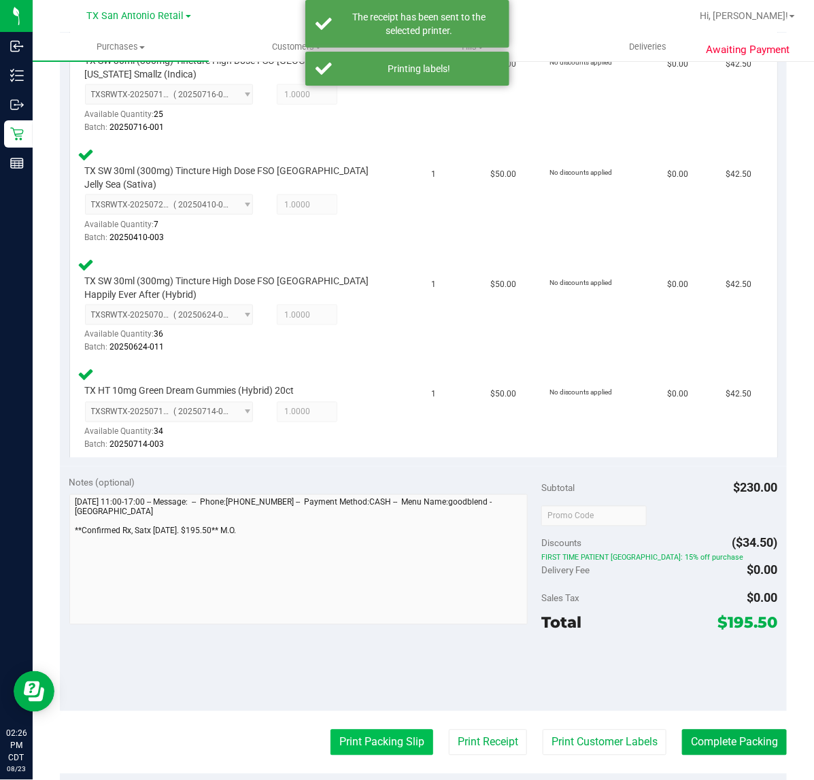
click at [368, 730] on button "Print Packing Slip" at bounding box center [381, 743] width 103 height 26
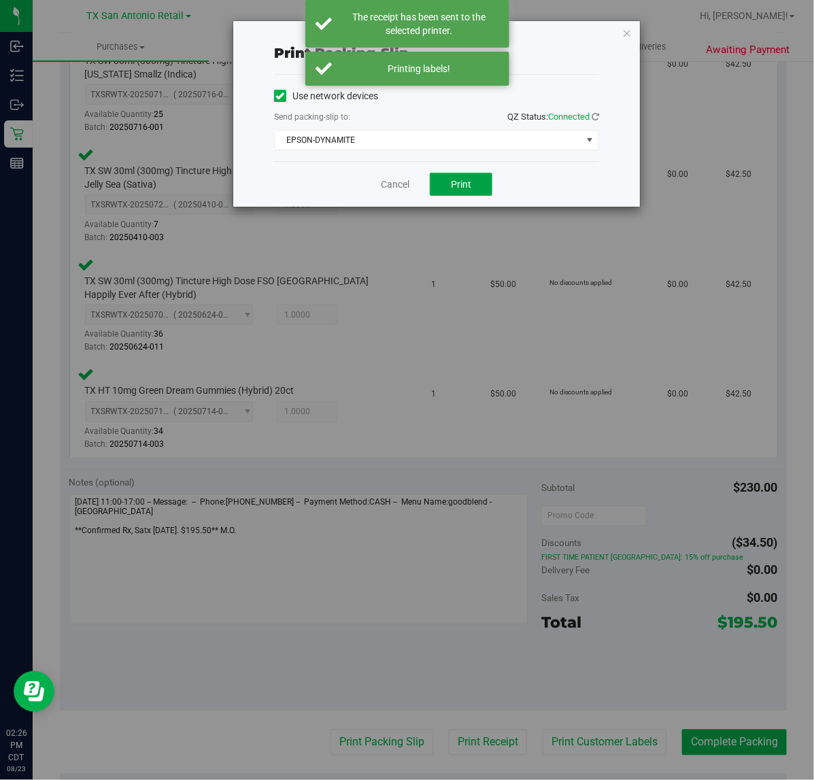
click at [444, 189] on button "Print" at bounding box center [461, 184] width 63 height 23
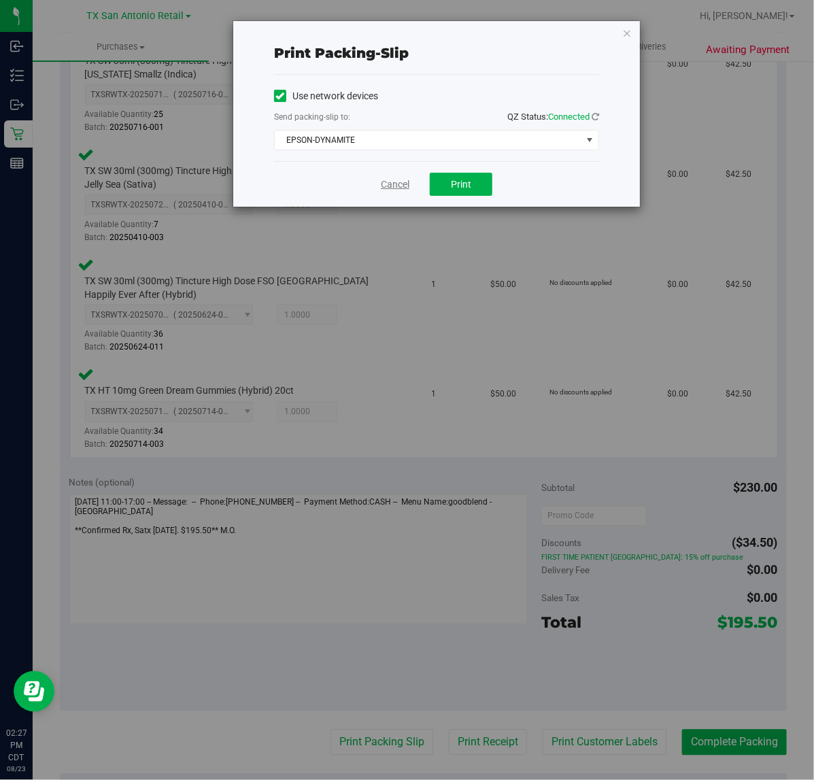
click at [398, 185] on link "Cancel" at bounding box center [395, 184] width 29 height 14
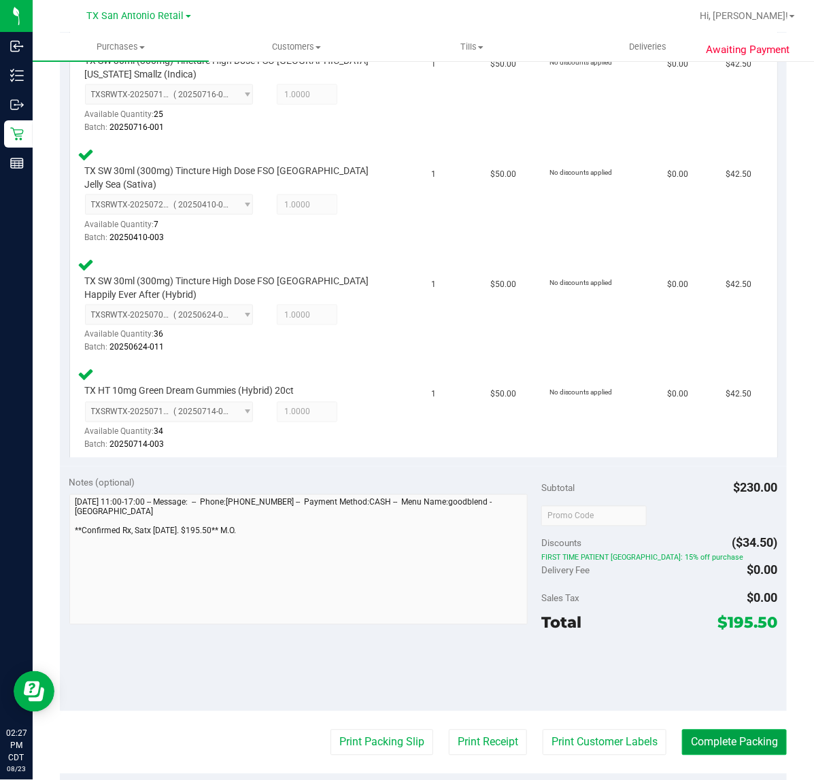
click at [708, 736] on button "Complete Packing" at bounding box center [734, 743] width 105 height 26
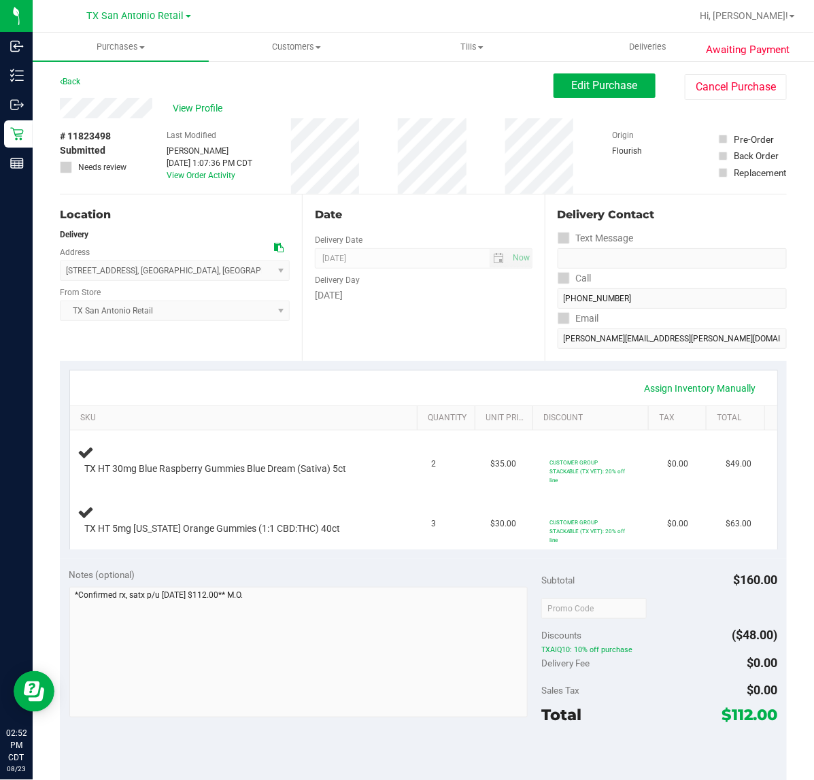
click at [495, 342] on div "Date Delivery Date [DATE] Now [DATE] 07:00 AM Now Delivery Day [DATE]" at bounding box center [423, 277] width 242 height 167
click at [392, 354] on div "Date Delivery Date [DATE] Now [DATE] 07:00 AM Now Delivery Day [DATE]" at bounding box center [423, 277] width 242 height 167
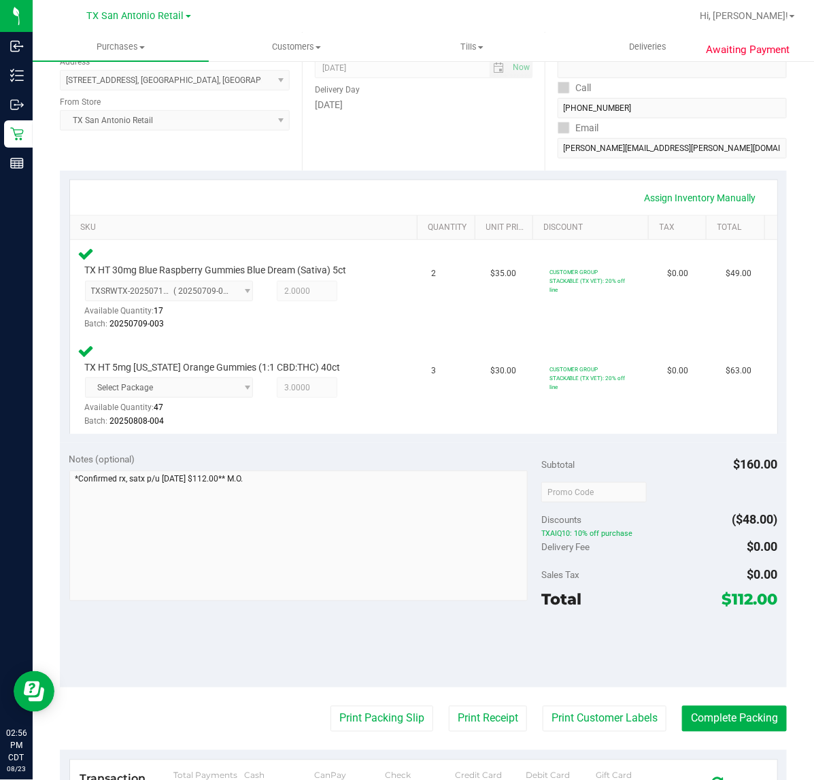
scroll to position [255, 0]
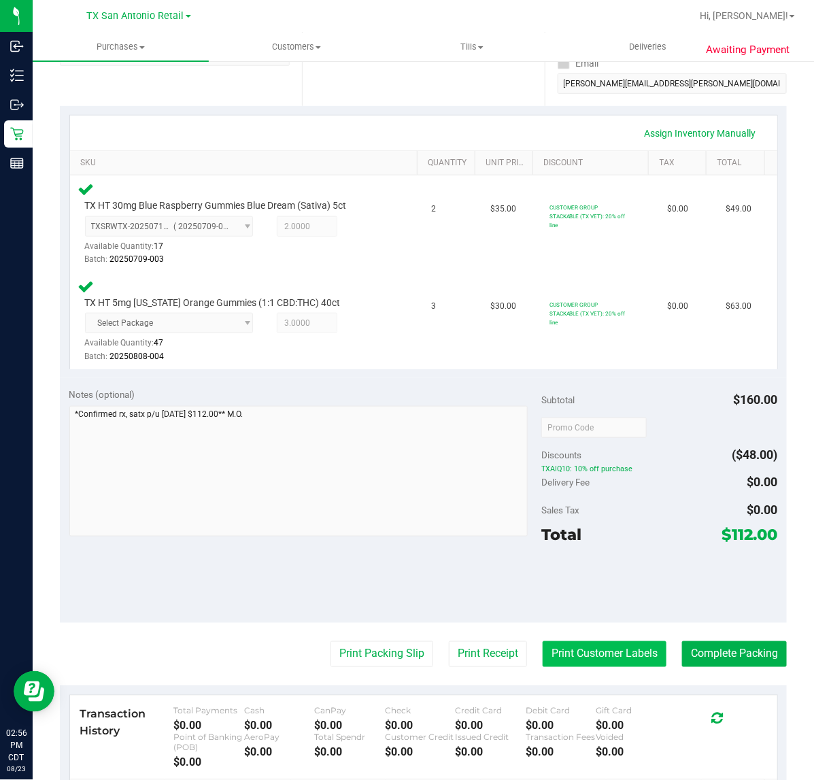
click at [579, 651] on button "Print Customer Labels" at bounding box center [605, 654] width 124 height 26
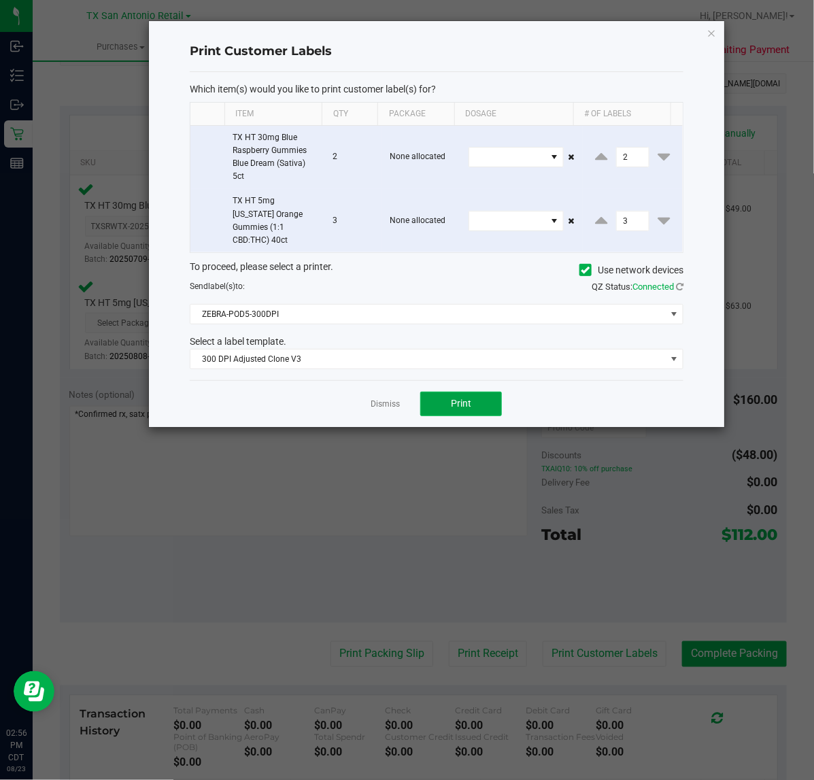
click at [435, 392] on button "Print" at bounding box center [461, 404] width 82 height 24
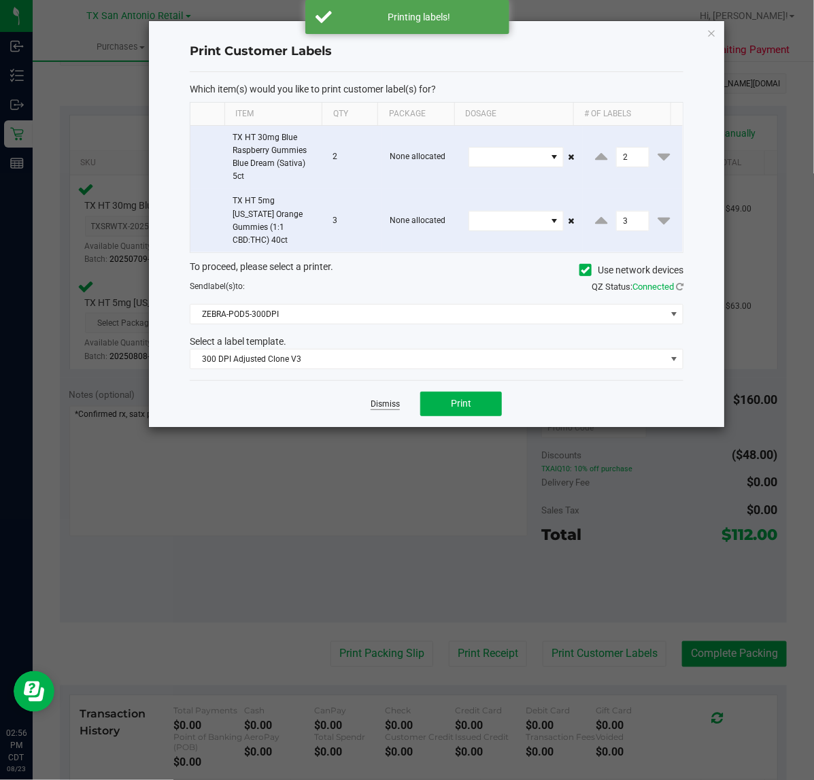
click at [398, 398] on link "Dismiss" at bounding box center [385, 404] width 29 height 12
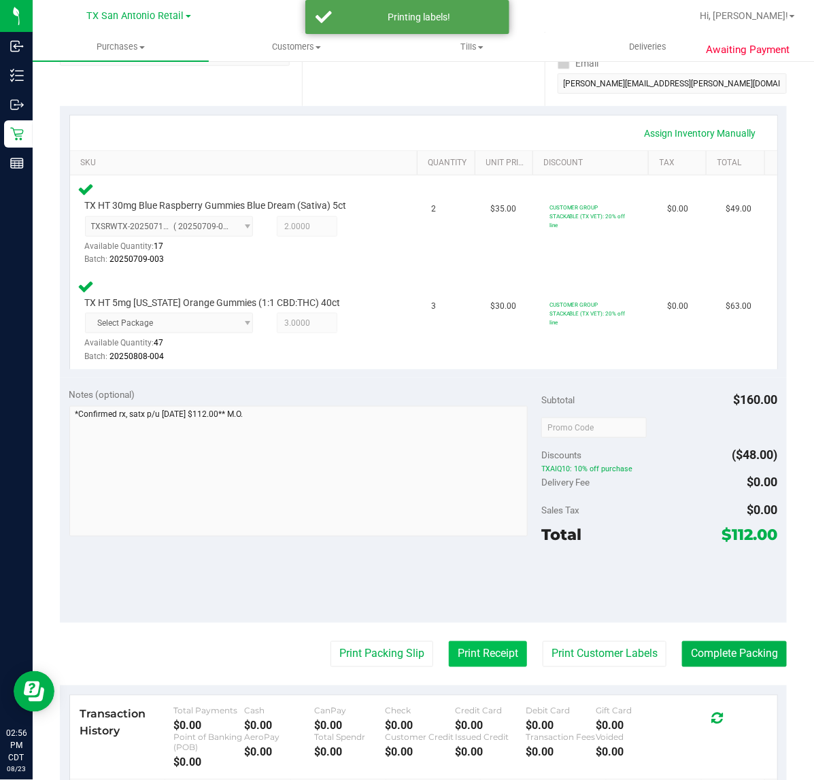
click at [490, 650] on button "Print Receipt" at bounding box center [488, 654] width 78 height 26
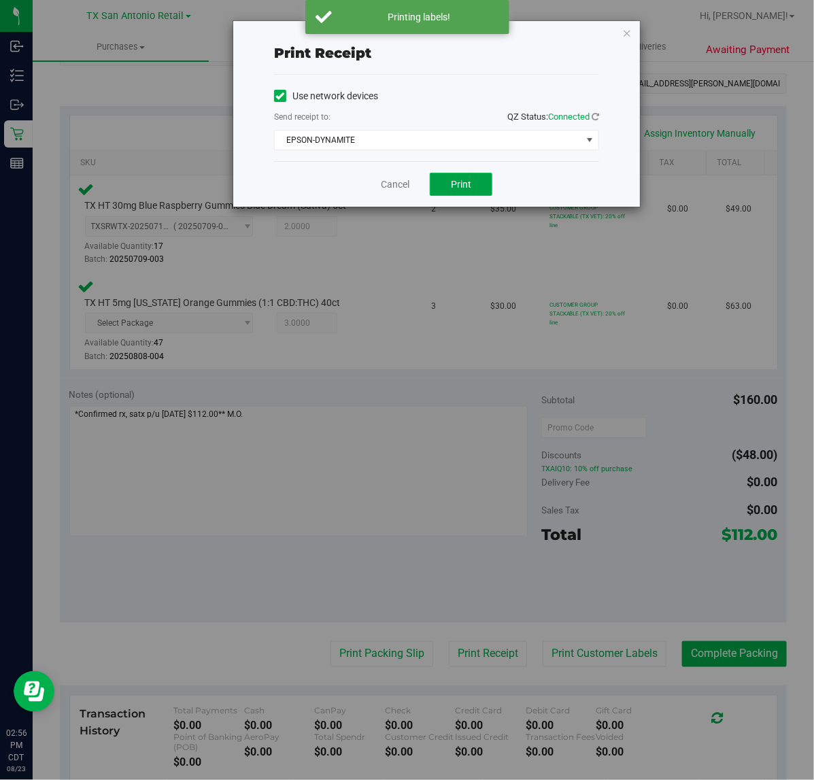
click at [473, 178] on button "Print" at bounding box center [461, 184] width 63 height 23
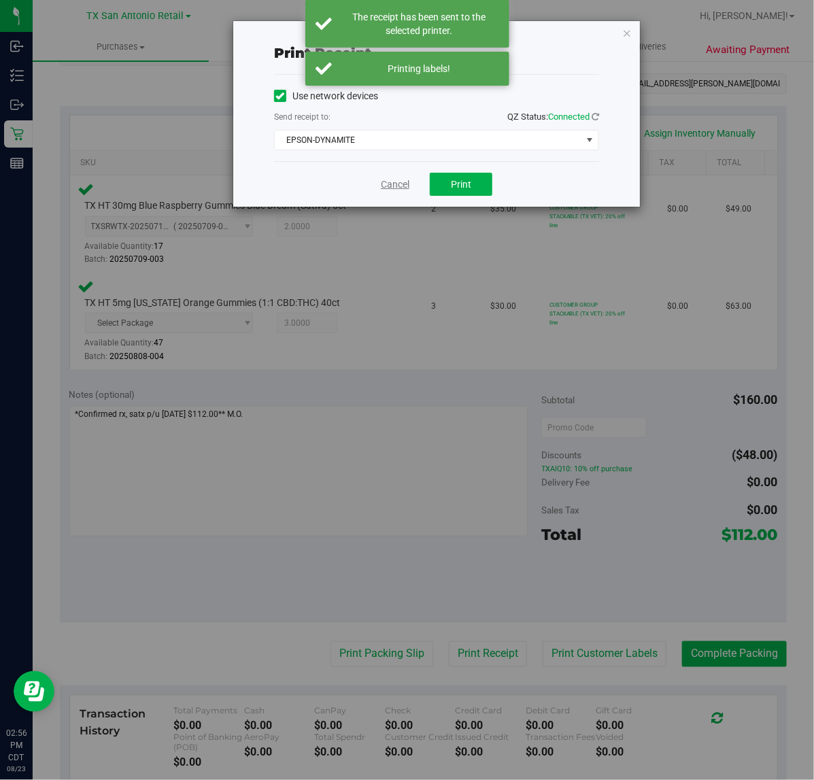
click at [399, 186] on link "Cancel" at bounding box center [395, 184] width 29 height 14
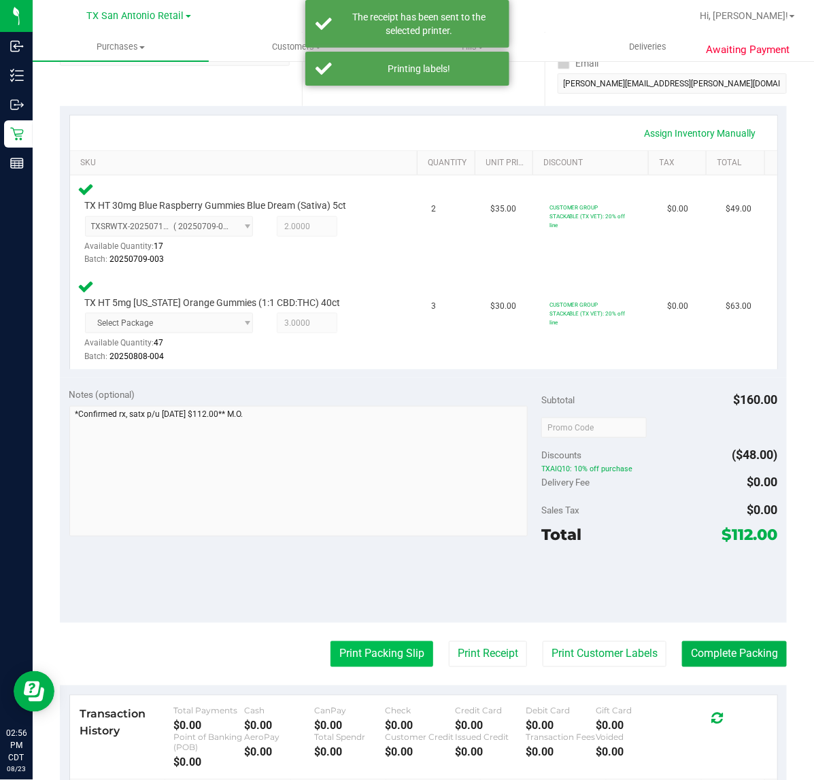
click at [364, 661] on button "Print Packing Slip" at bounding box center [381, 654] width 103 height 26
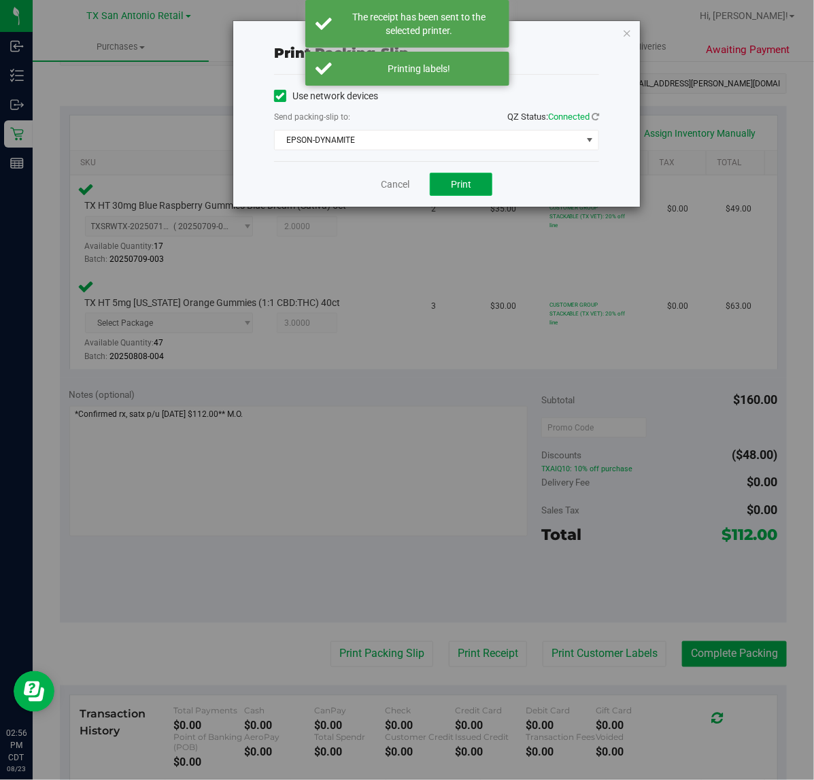
click at [471, 190] on button "Print" at bounding box center [461, 184] width 63 height 23
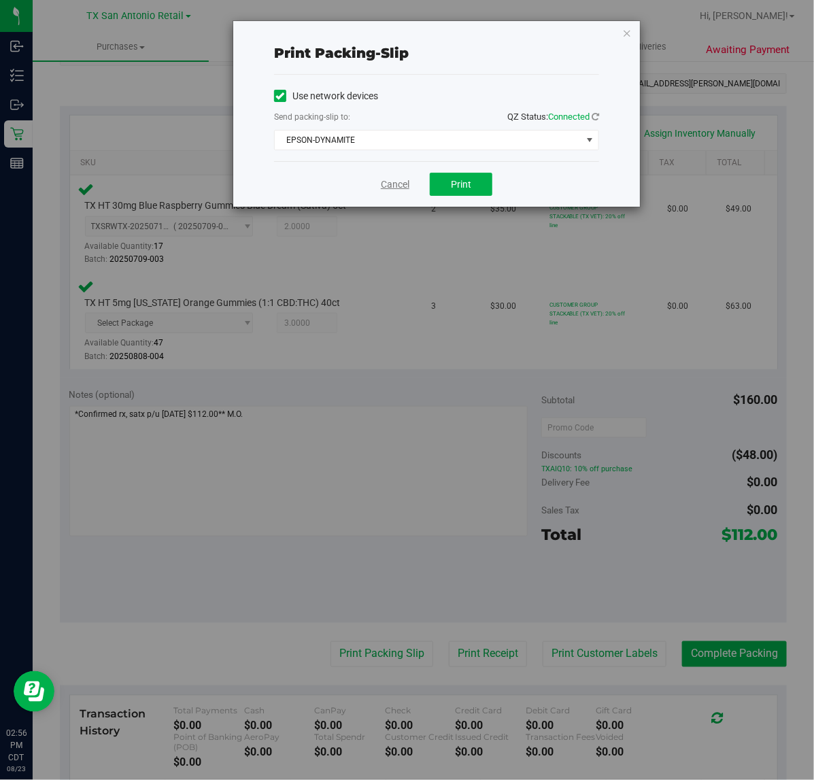
click at [389, 184] on link "Cancel" at bounding box center [395, 184] width 29 height 14
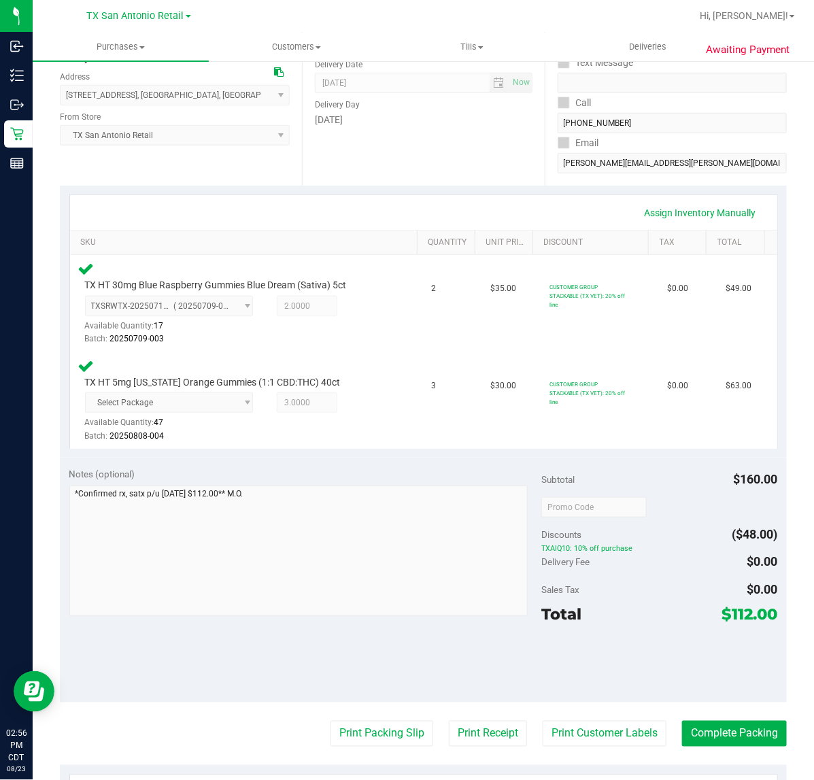
scroll to position [170, 0]
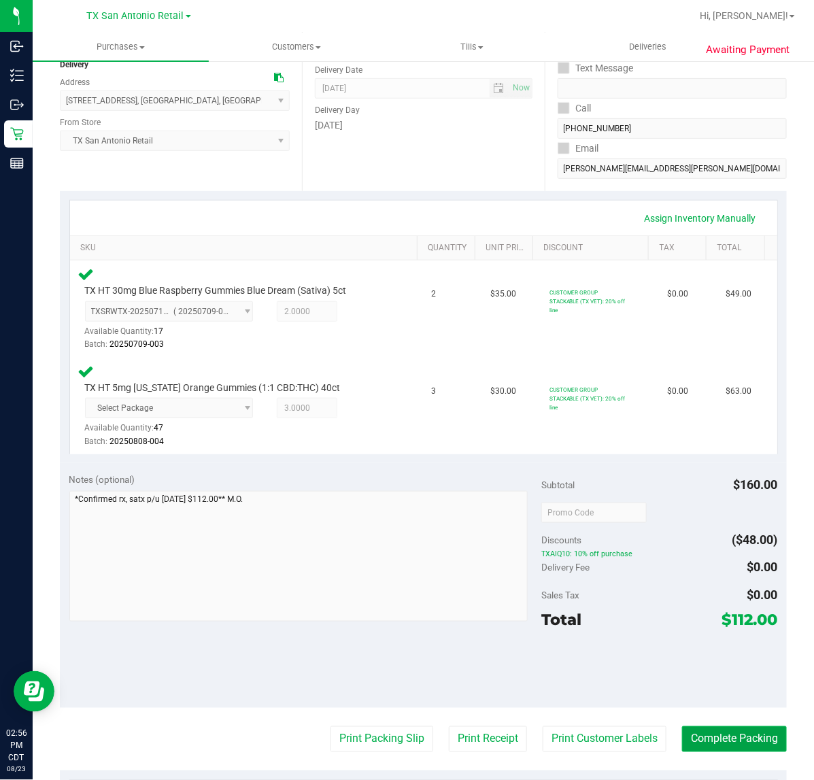
click at [687, 739] on button "Complete Packing" at bounding box center [734, 739] width 105 height 26
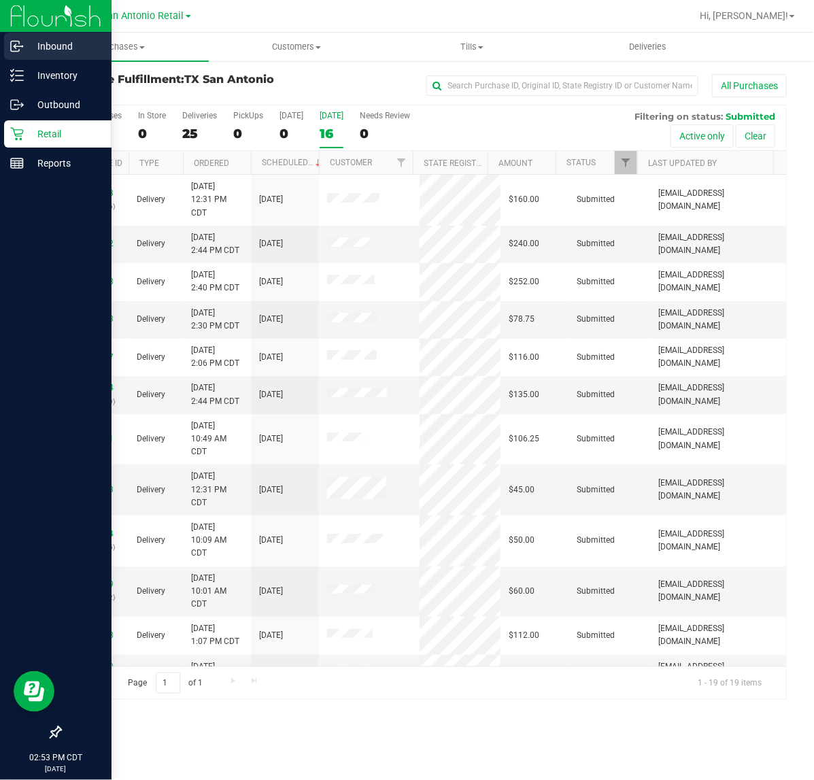
click at [22, 52] on icon at bounding box center [17, 46] width 14 height 14
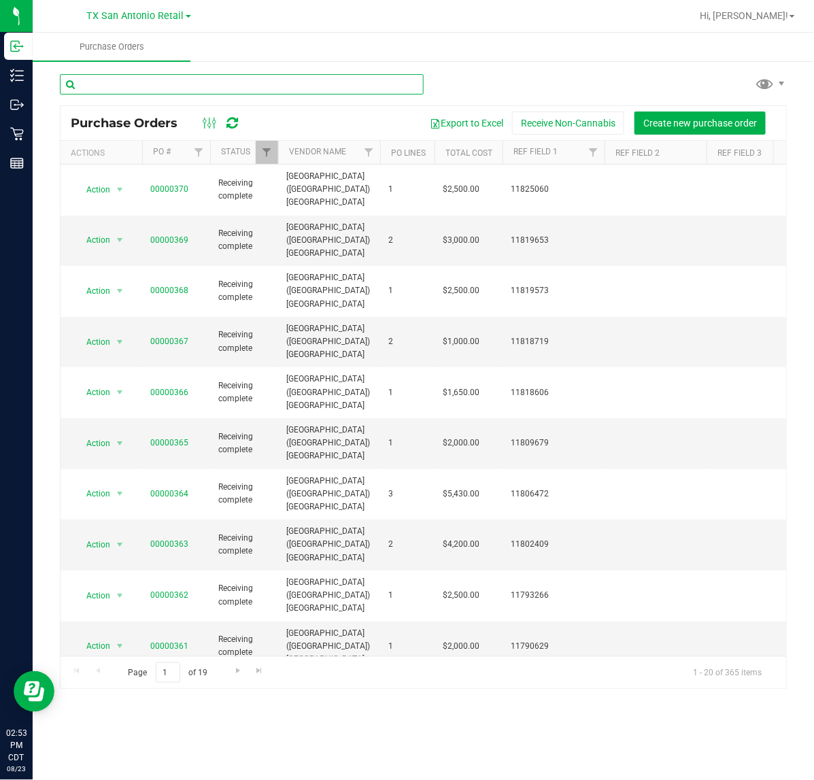
click at [367, 86] on input "text" at bounding box center [242, 84] width 364 height 20
click at [237, 116] on icon at bounding box center [233, 123] width 12 height 14
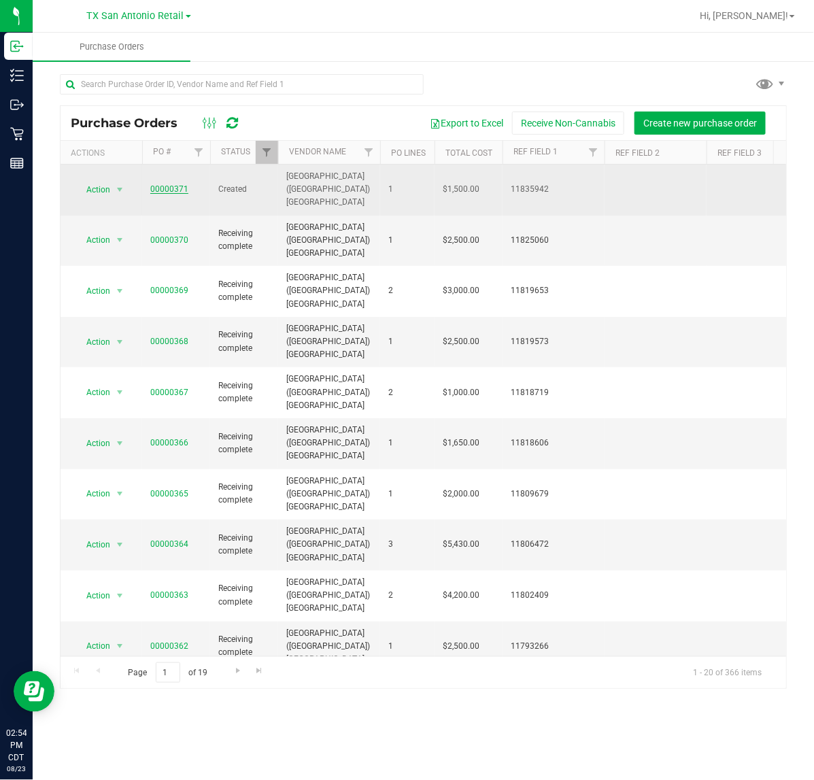
click at [175, 184] on link "00000371" at bounding box center [169, 189] width 38 height 10
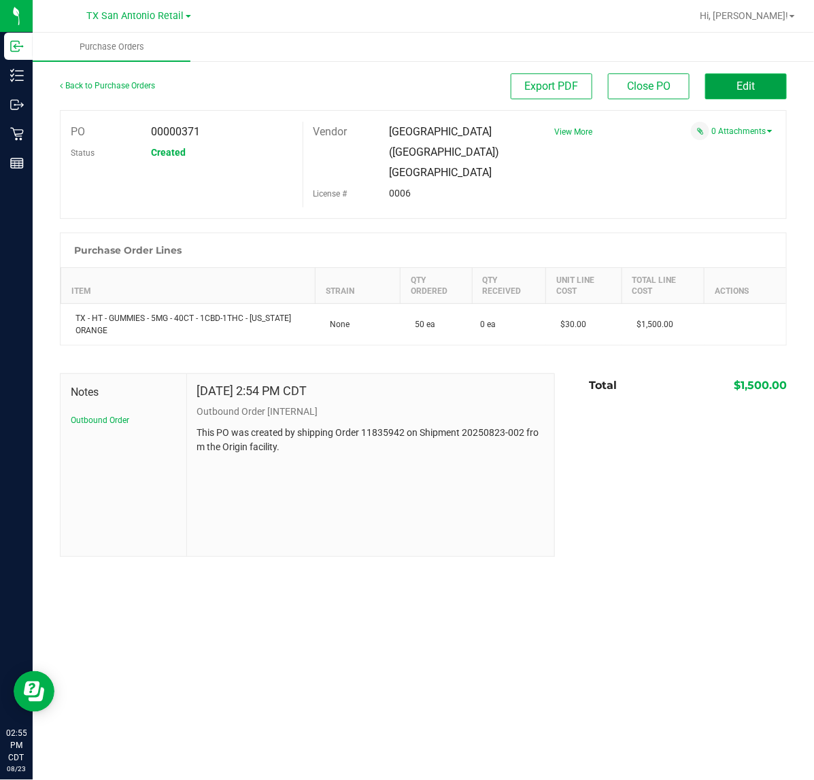
click at [769, 82] on button "Edit" at bounding box center [746, 86] width 82 height 26
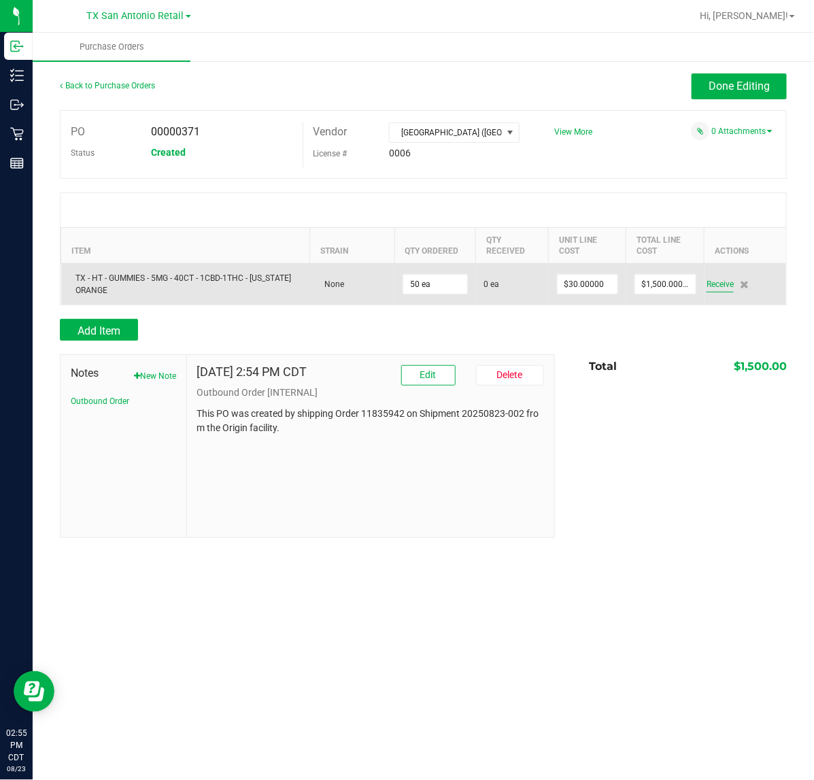
click at [709, 282] on span "Receive" at bounding box center [719, 284] width 27 height 16
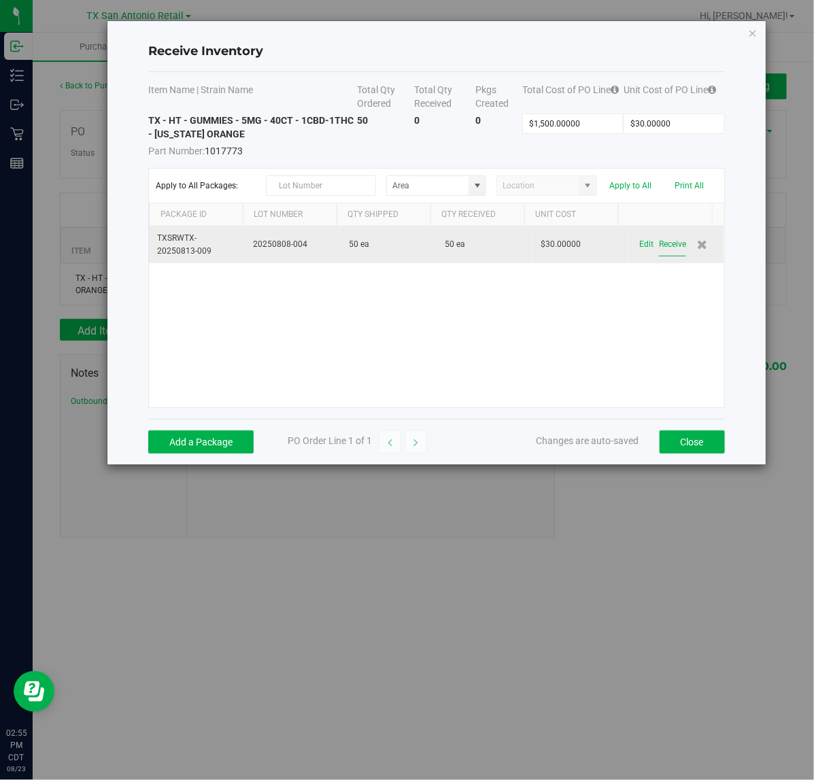
click at [659, 241] on button "Receive" at bounding box center [672, 245] width 27 height 24
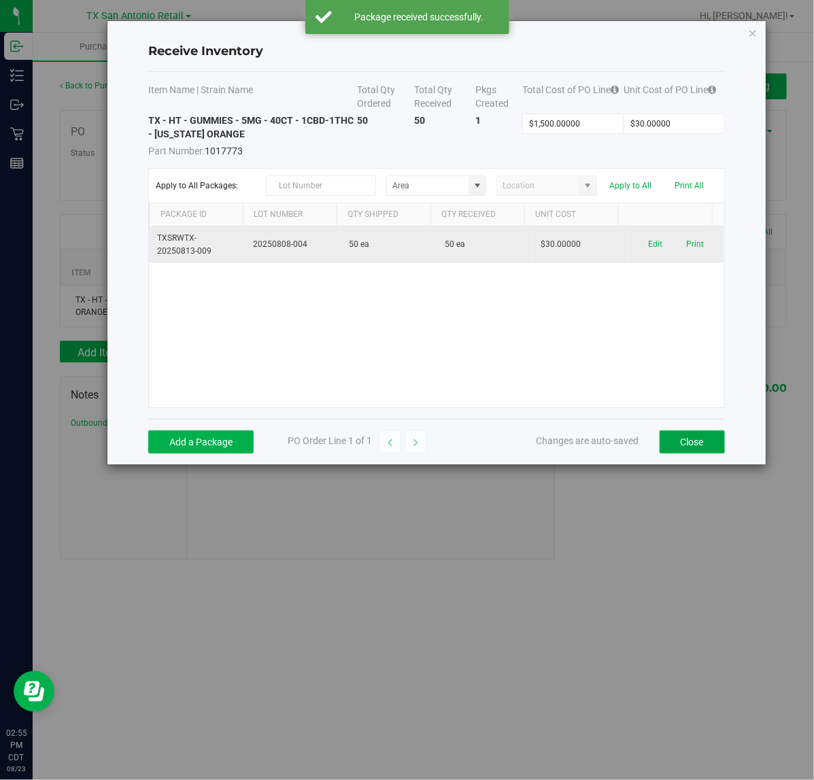
click at [695, 439] on button "Close" at bounding box center [692, 441] width 65 height 23
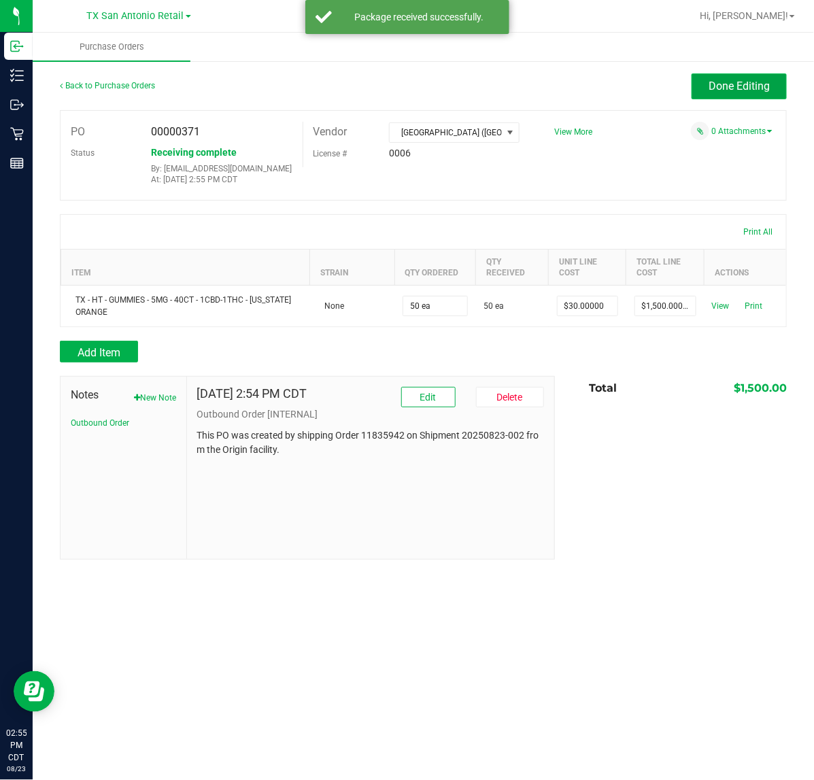
click at [751, 86] on span "Done Editing" at bounding box center [738, 86] width 61 height 13
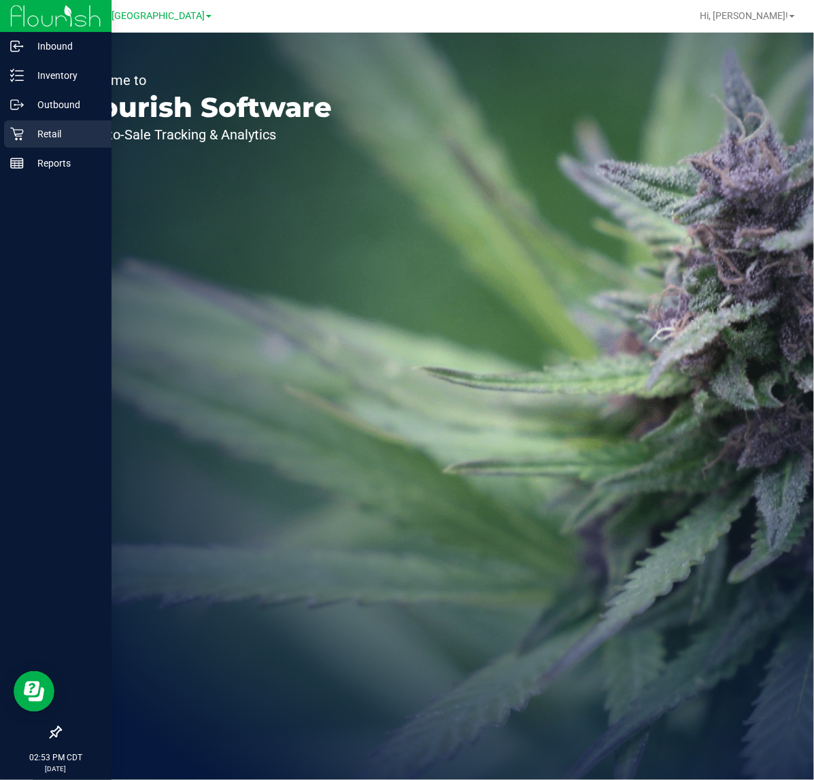
click at [11, 124] on div "Retail" at bounding box center [57, 133] width 107 height 27
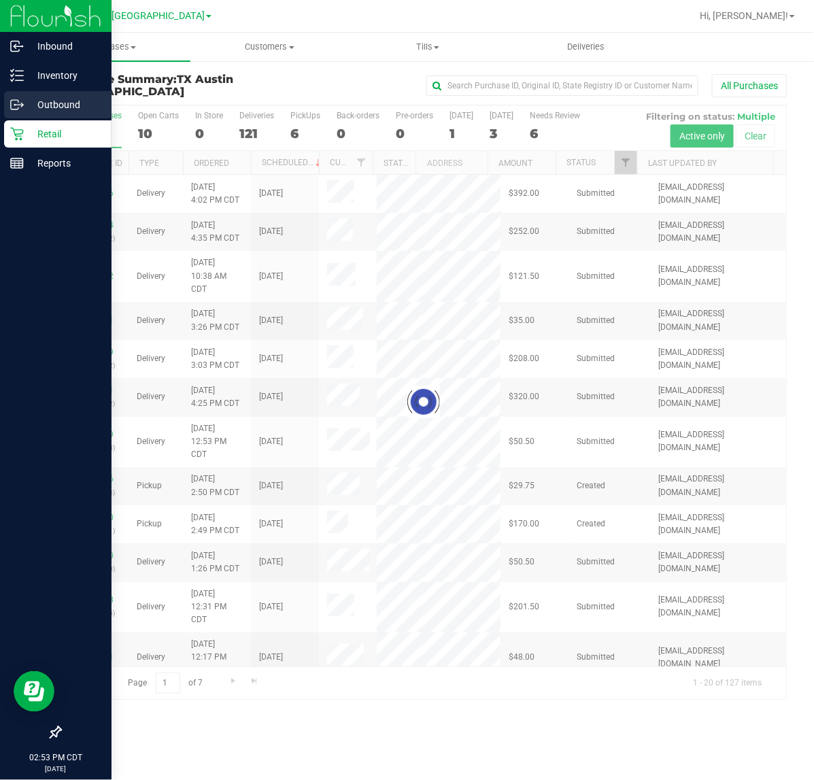
click at [29, 101] on p "Outbound" at bounding box center [65, 105] width 82 height 16
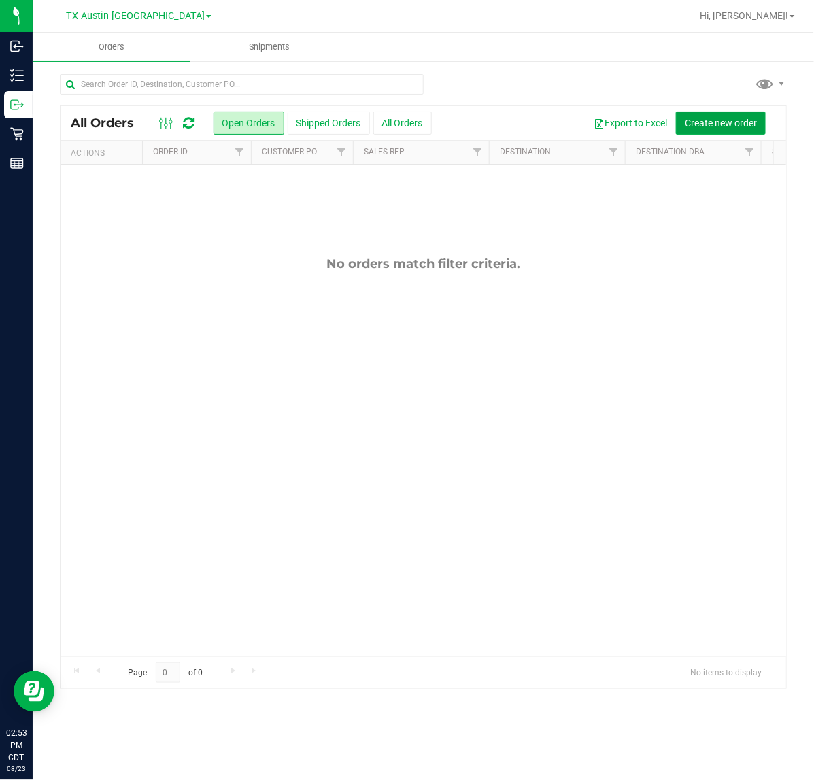
click at [735, 126] on span "Create new order" at bounding box center [721, 123] width 72 height 11
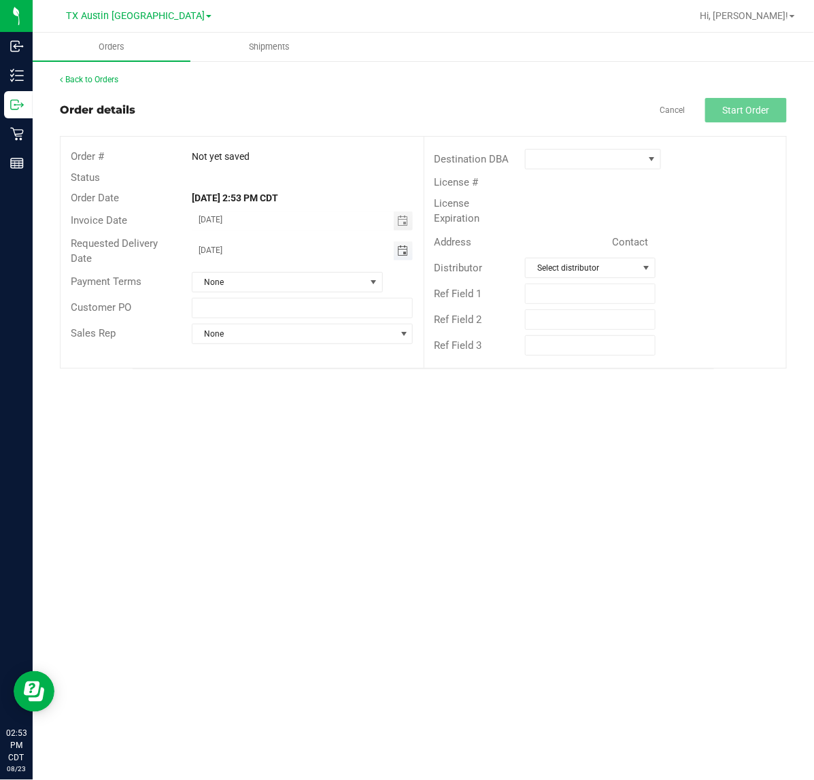
click at [405, 245] on span "Toggle calendar" at bounding box center [402, 250] width 11 height 11
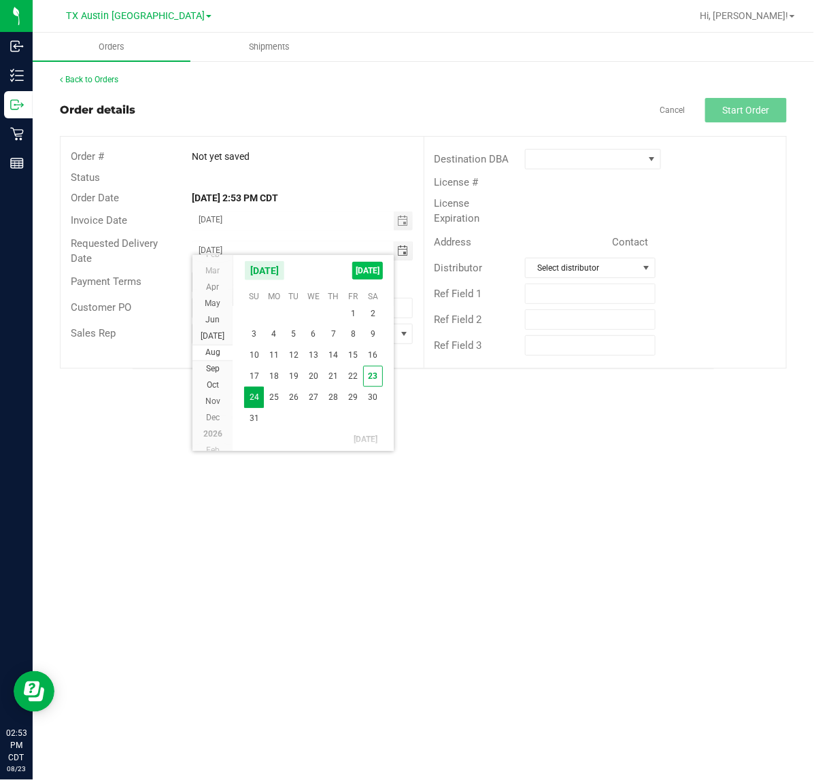
click at [369, 269] on span "TODAY" at bounding box center [367, 271] width 31 height 18
type input "[DATE]"
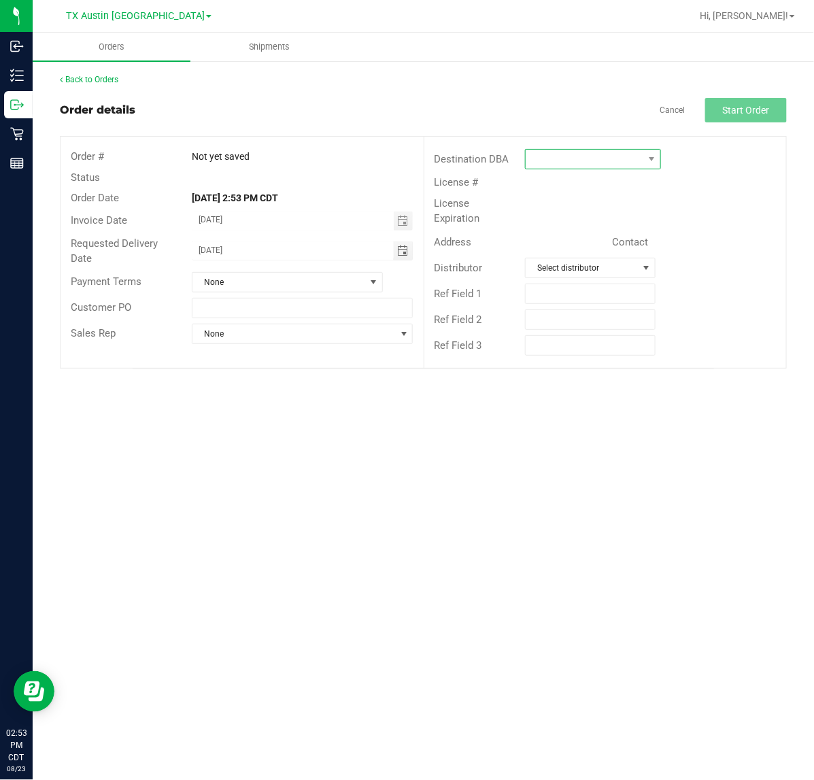
click at [645, 154] on span at bounding box center [651, 159] width 17 height 19
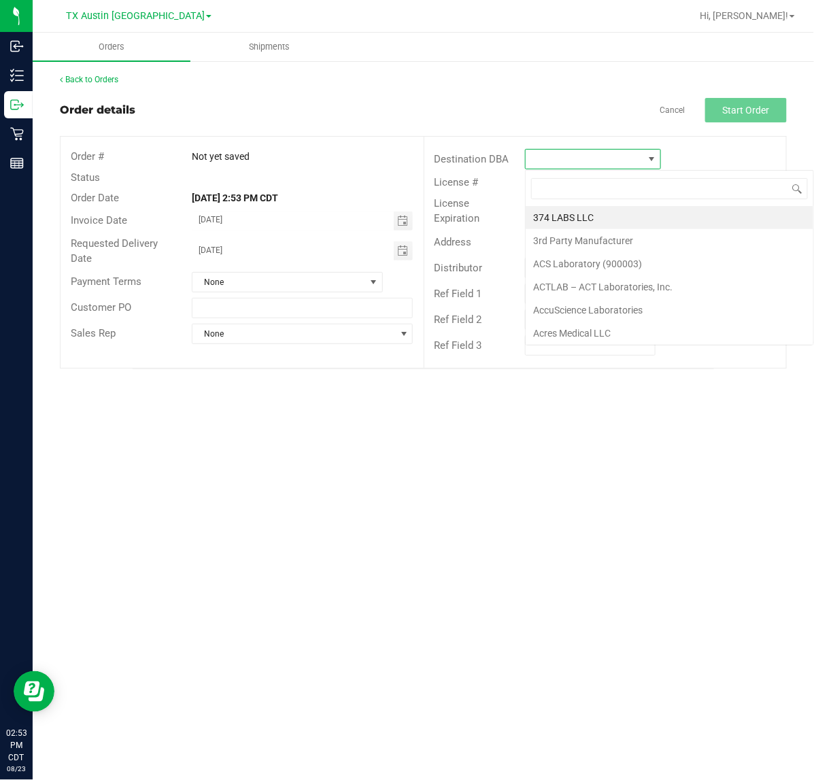
scroll to position [21, 136]
type input "tx"
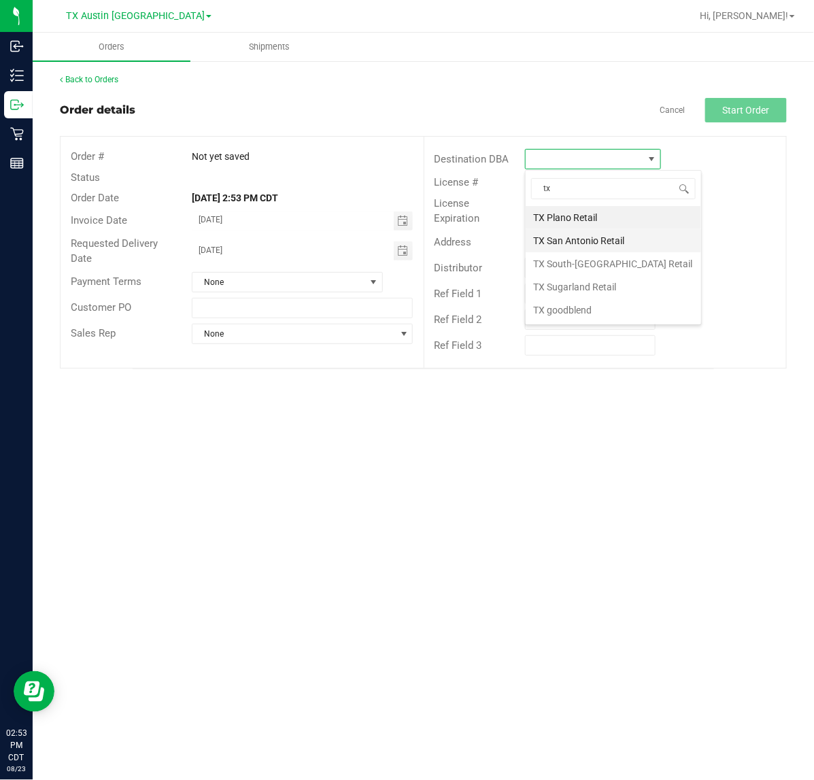
click at [585, 238] on li "TX San Antonio Retail" at bounding box center [613, 240] width 175 height 23
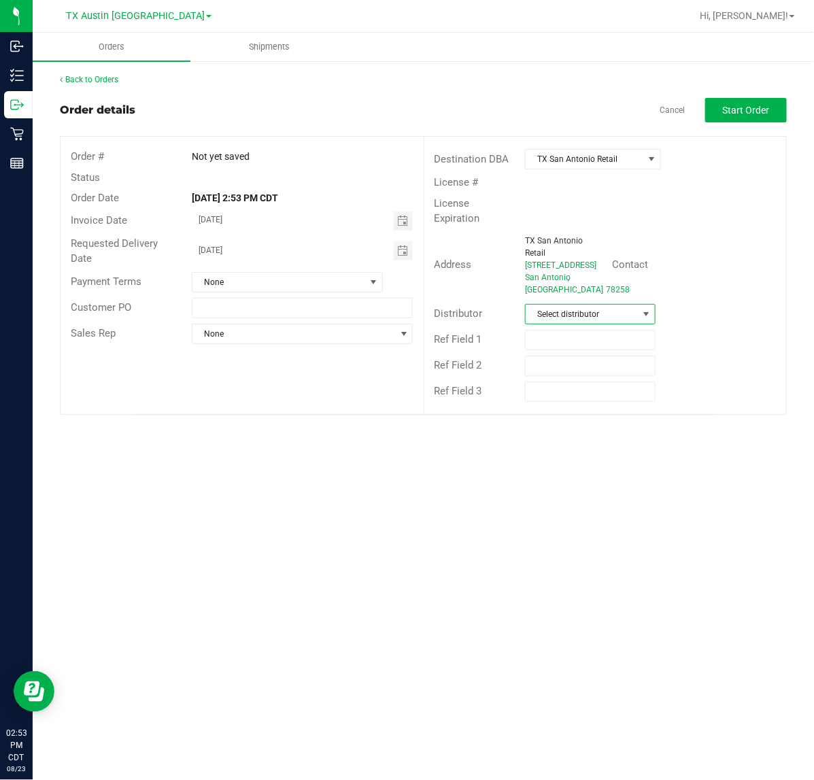
click at [654, 320] on span at bounding box center [645, 314] width 17 height 19
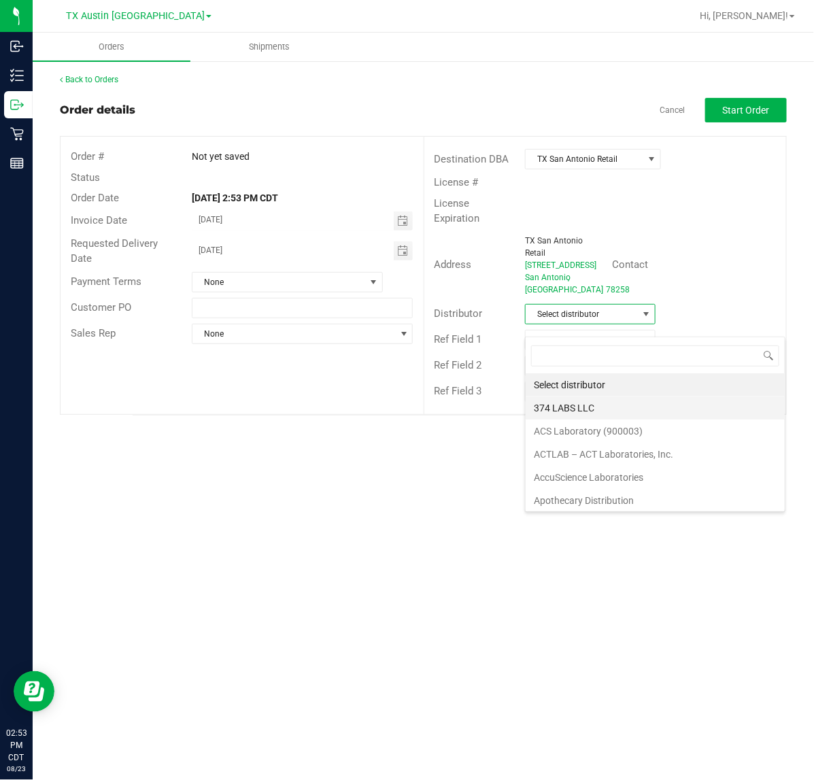
scroll to position [85, 0]
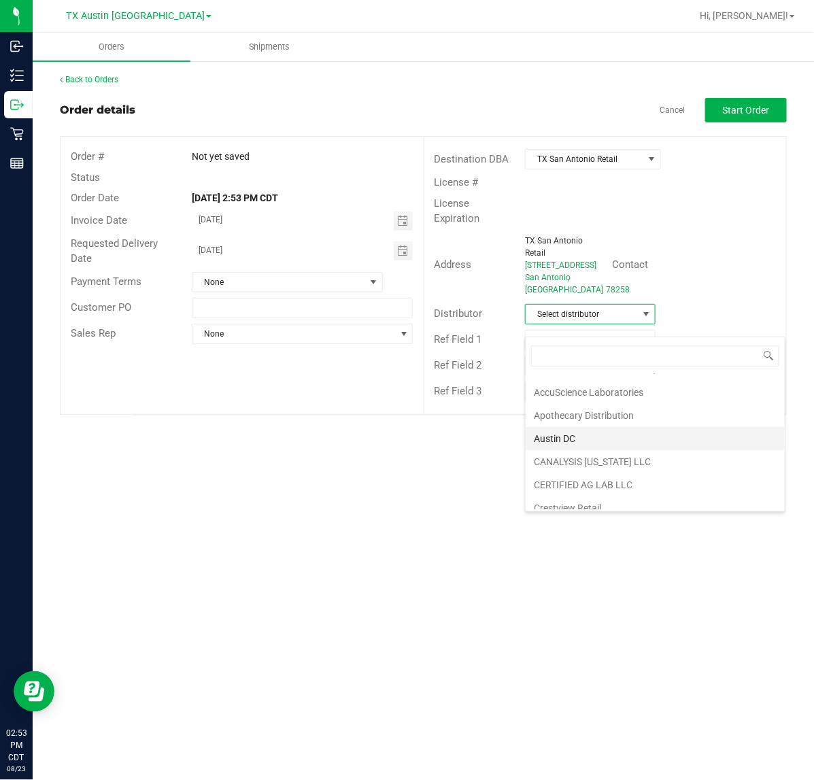
click at [631, 432] on li "Austin DC" at bounding box center [655, 438] width 259 height 23
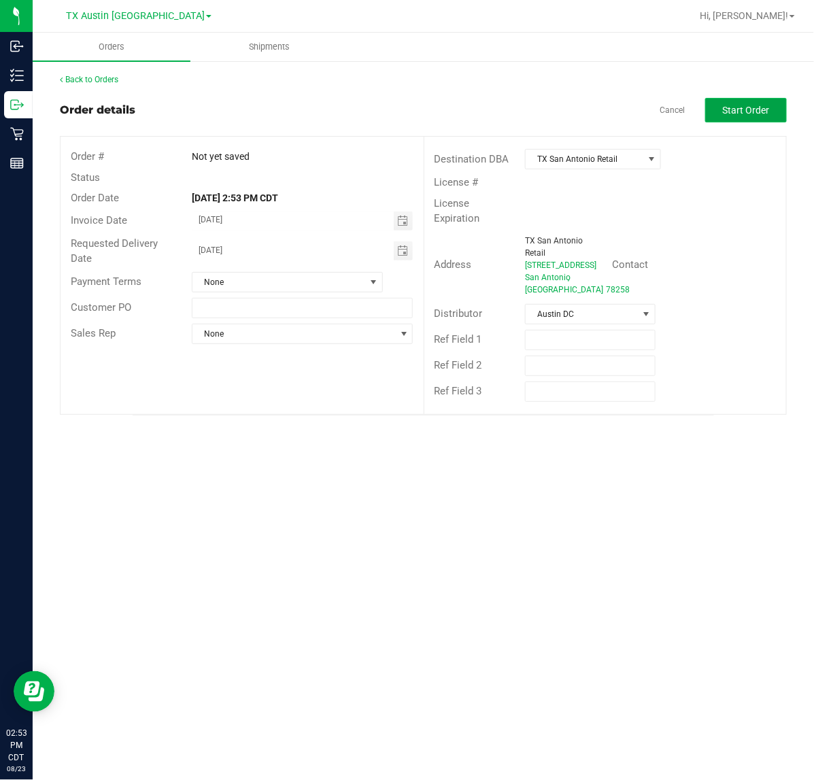
click at [755, 117] on button "Start Order" at bounding box center [746, 110] width 82 height 24
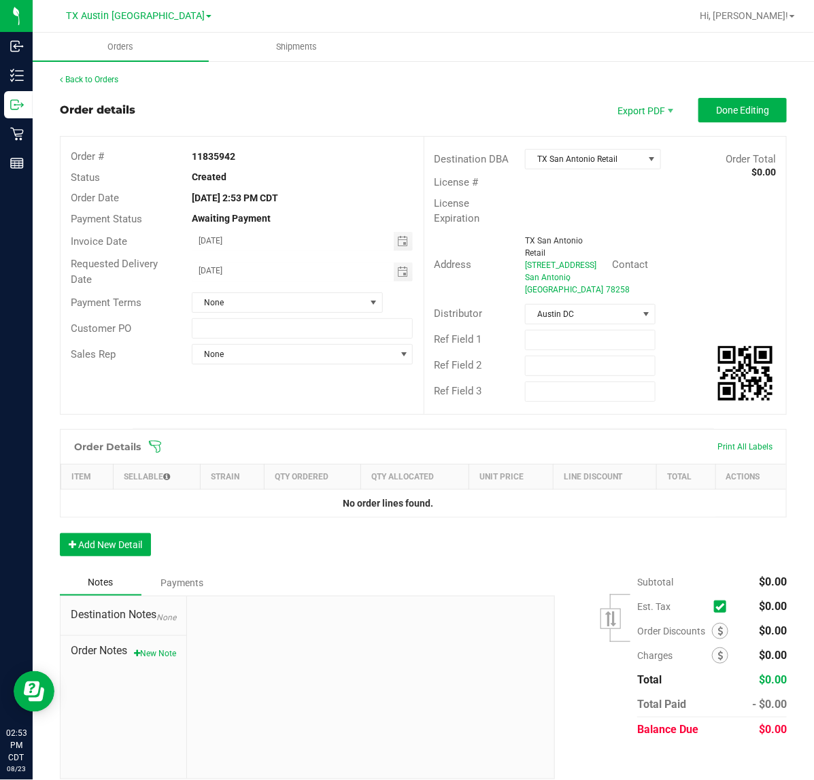
click at [158, 454] on icon at bounding box center [155, 447] width 14 height 14
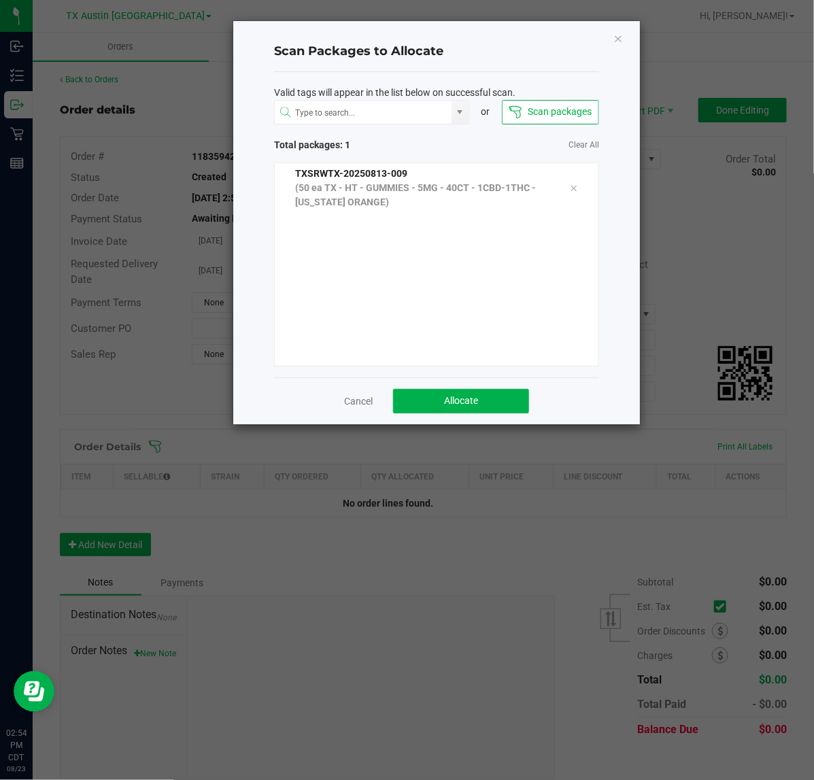
click at [447, 388] on div "Cancel Allocate" at bounding box center [436, 400] width 325 height 47
click at [447, 392] on button "Allocate" at bounding box center [461, 401] width 136 height 24
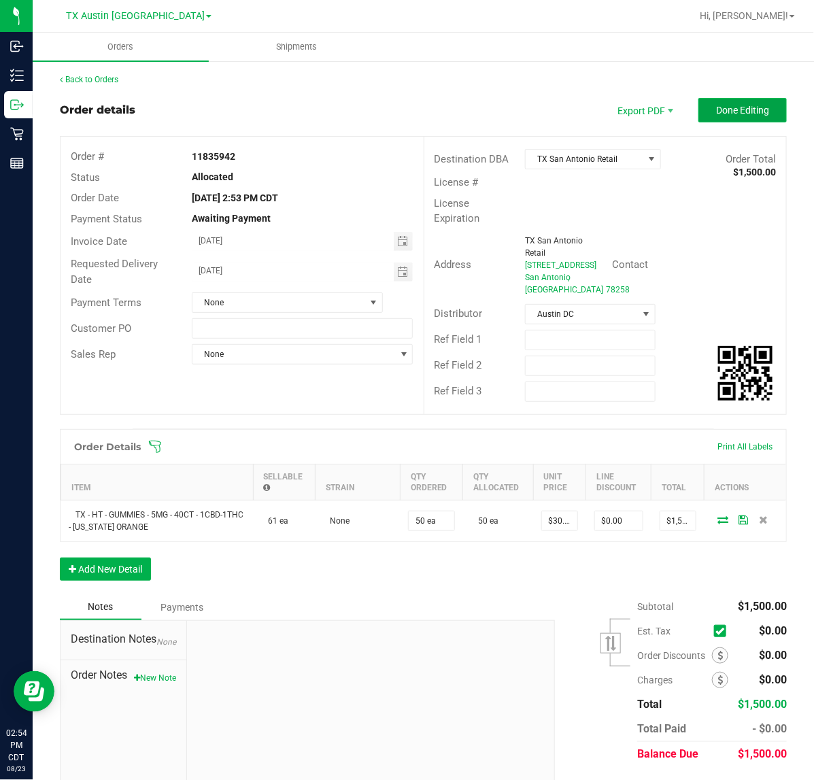
click at [750, 114] on span "Done Editing" at bounding box center [742, 110] width 53 height 11
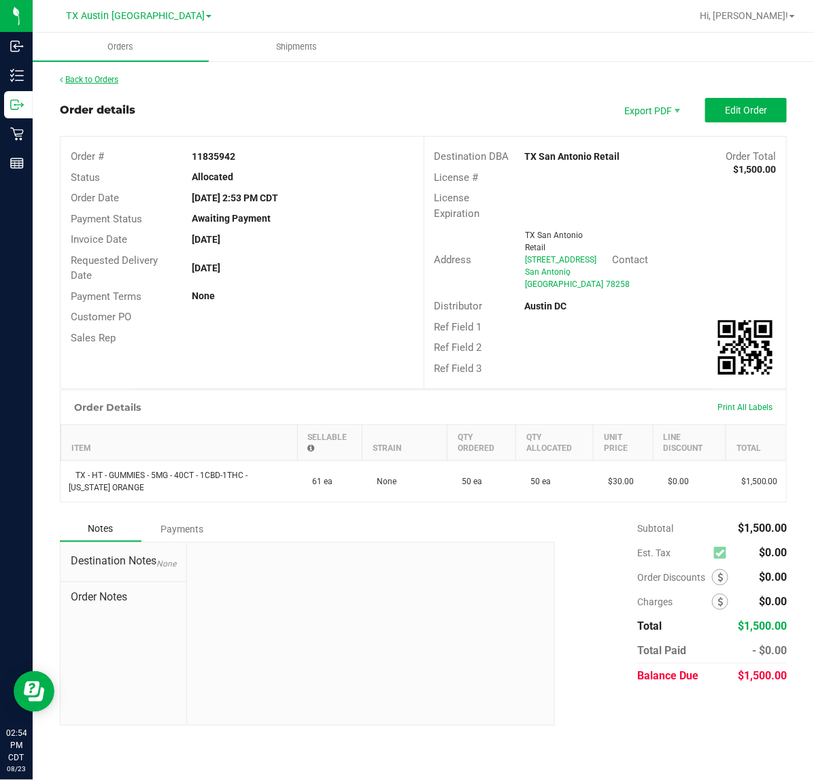
click at [116, 79] on link "Back to Orders" at bounding box center [89, 80] width 58 height 10
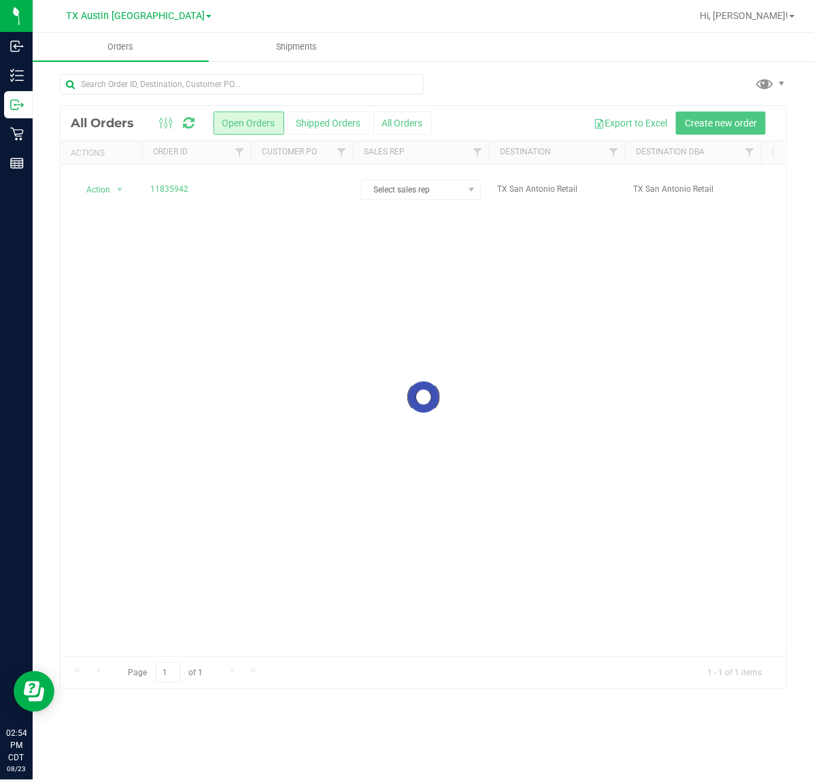
click at [237, 186] on div at bounding box center [423, 397] width 725 height 583
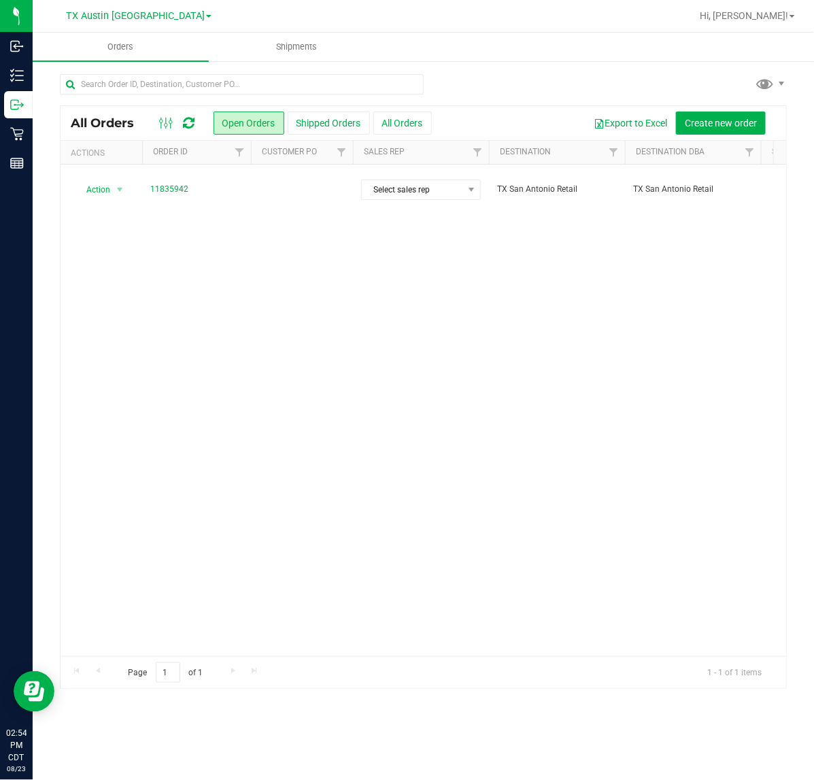
click at [237, 186] on span "11835942" at bounding box center [196, 189] width 92 height 13
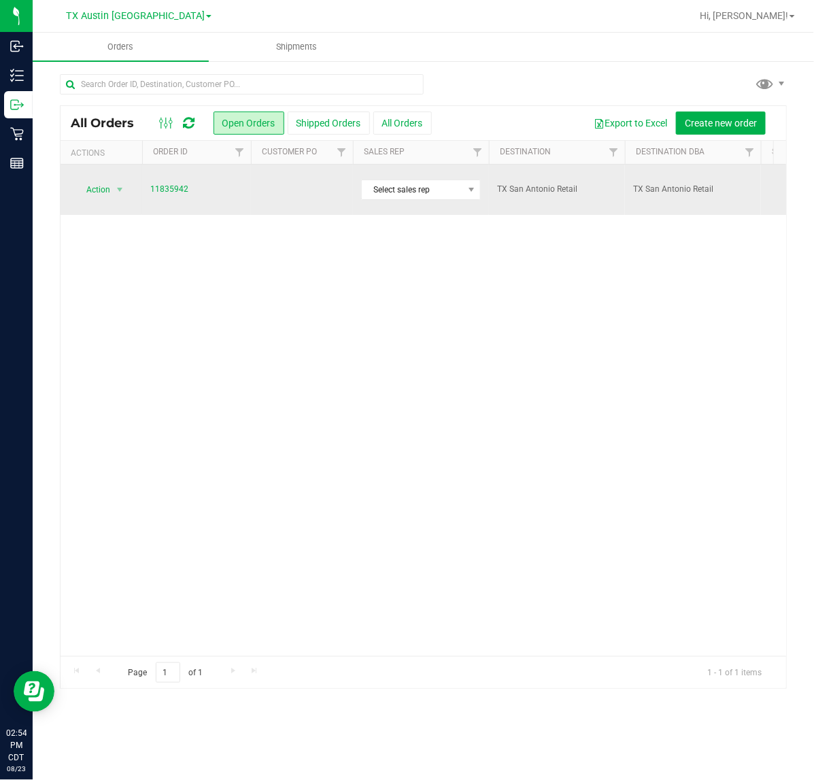
click at [311, 191] on td at bounding box center [302, 190] width 102 height 50
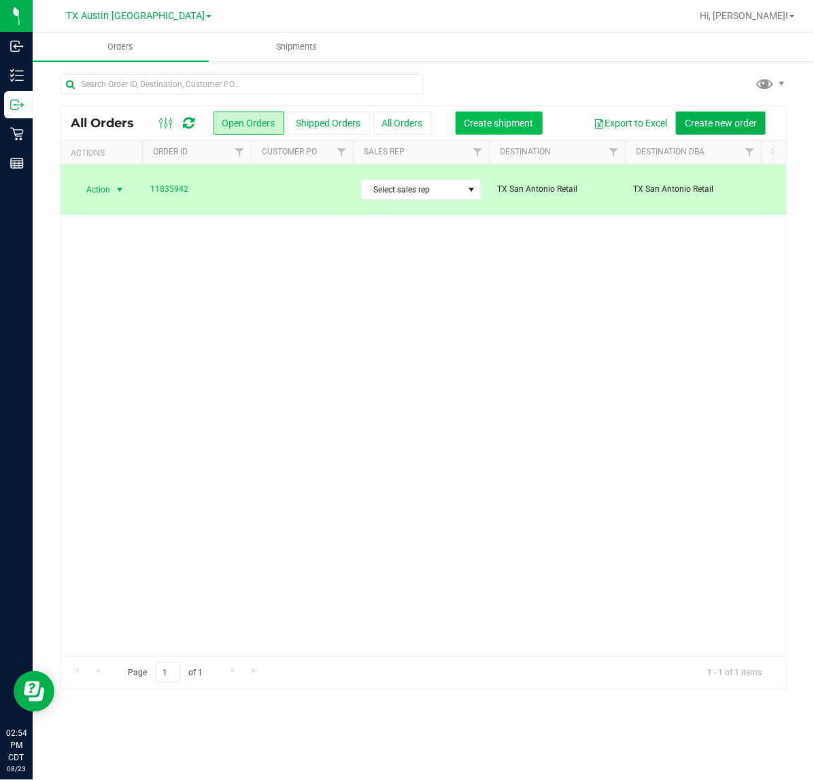
click at [471, 118] on span "Create shipment" at bounding box center [498, 123] width 69 height 11
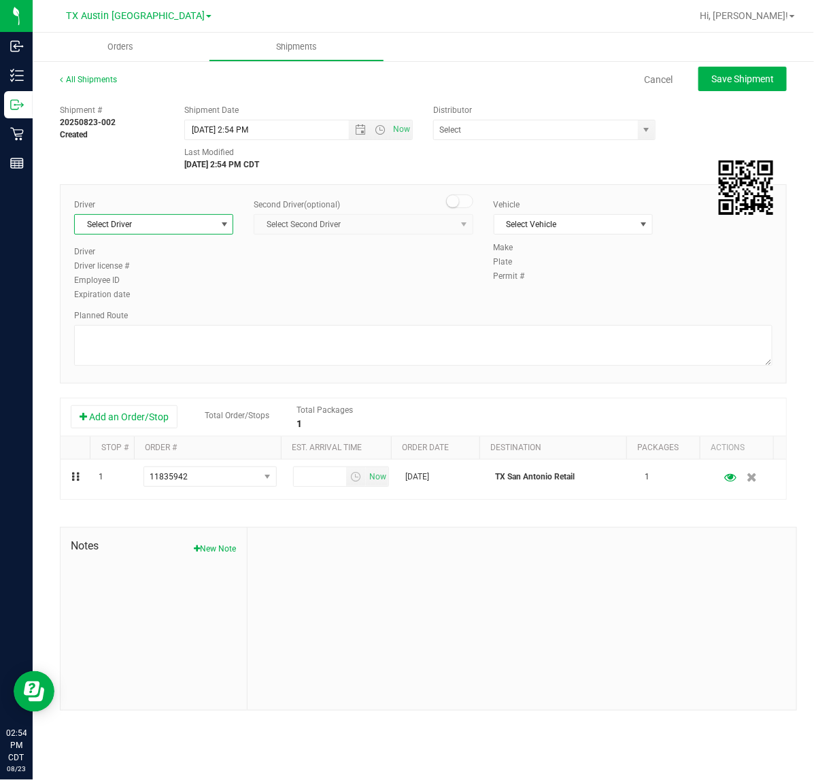
click at [216, 222] on span "select" at bounding box center [224, 224] width 17 height 19
click at [192, 284] on li "Lindsey Sherman" at bounding box center [154, 281] width 158 height 20
type input "sherm"
click at [403, 131] on span "Now" at bounding box center [401, 130] width 23 height 20
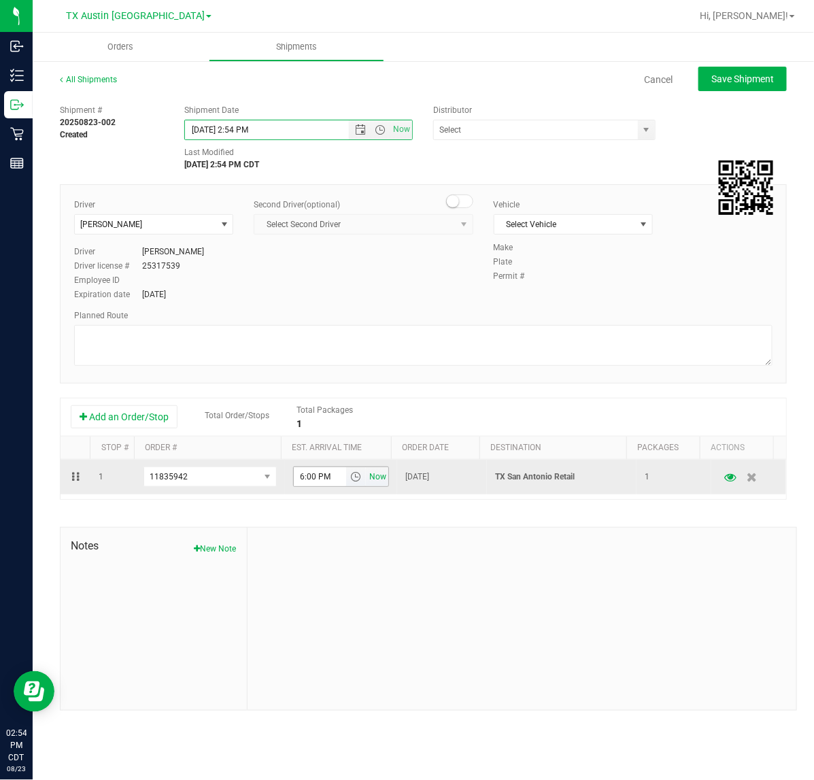
click at [372, 483] on span "Now" at bounding box center [377, 477] width 23 height 20
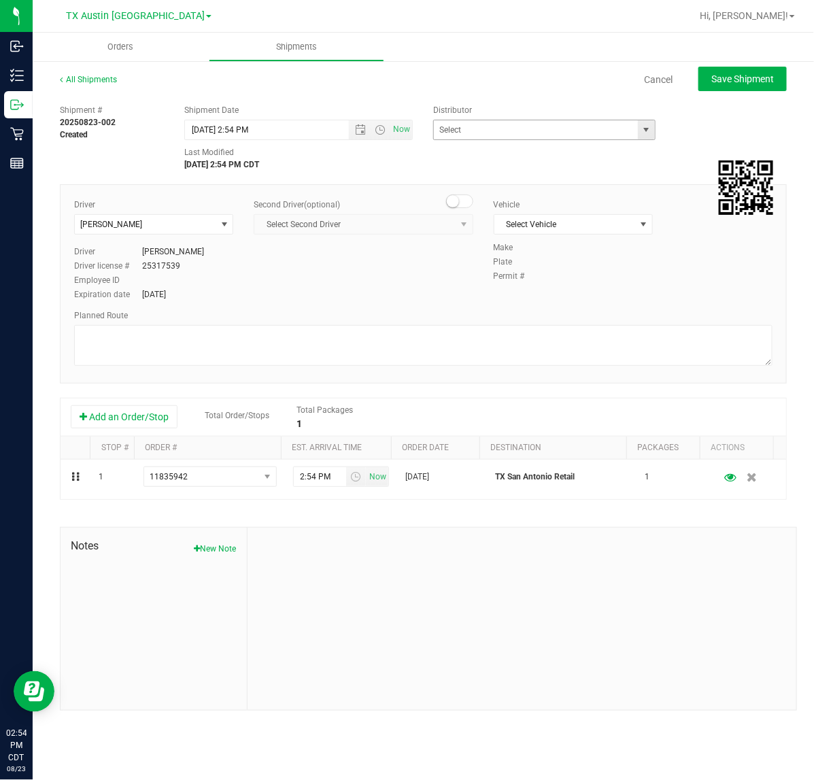
click at [646, 130] on span "select" at bounding box center [645, 129] width 11 height 11
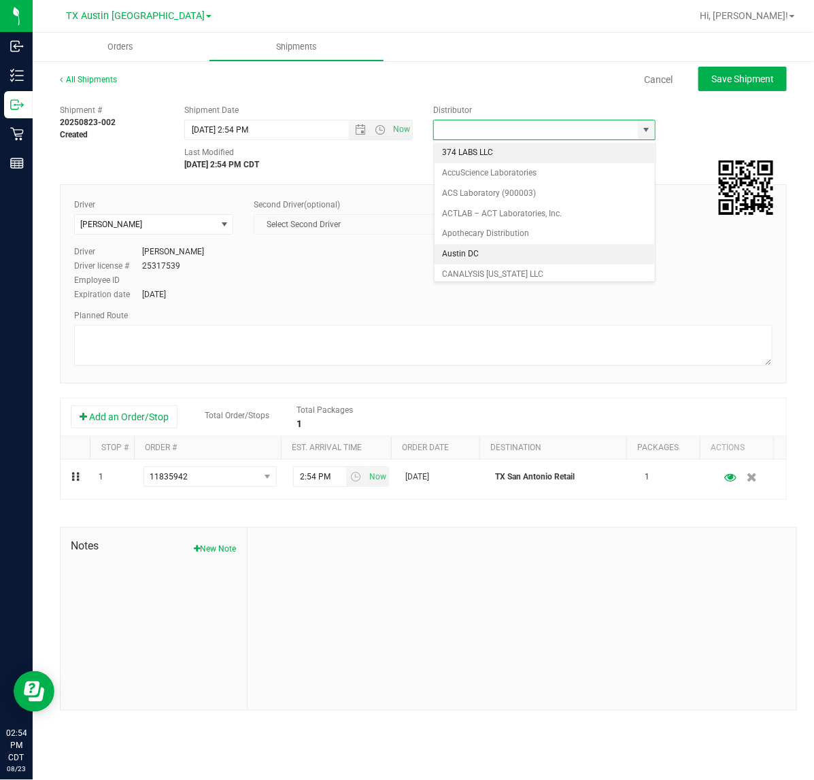
click at [583, 262] on li "Austin DC" at bounding box center [544, 254] width 220 height 20
type input "Austin DC"
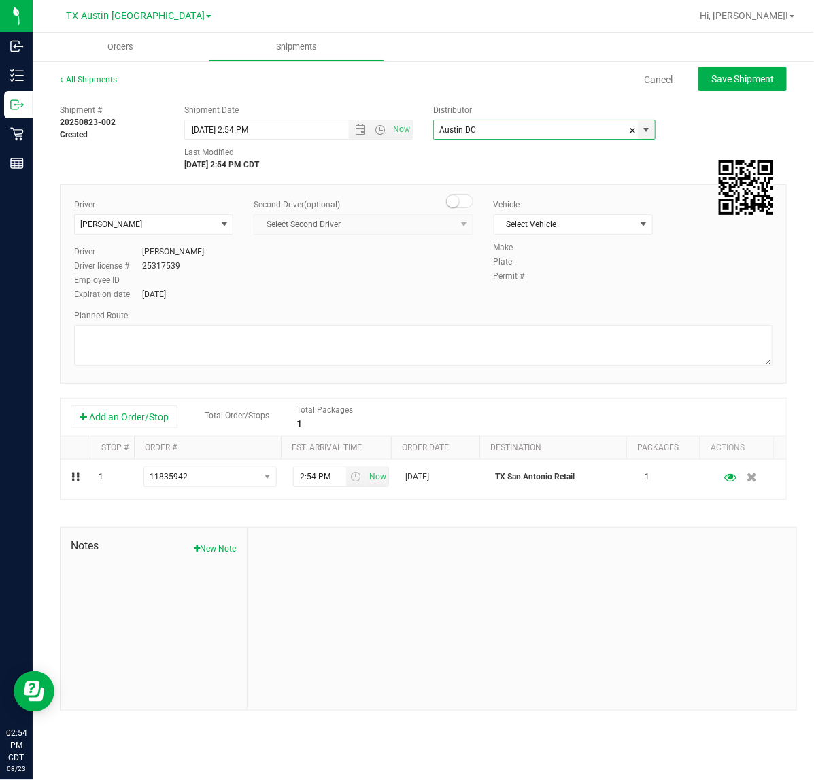
click at [590, 238] on div "Vehicle Select Vehicle Select Vehicle Aa BT Vehicle Dolly FEDEX FL-CHEROKEE-02 …" at bounding box center [573, 220] width 180 height 43
click at [595, 228] on span "Select Vehicle" at bounding box center [564, 224] width 141 height 19
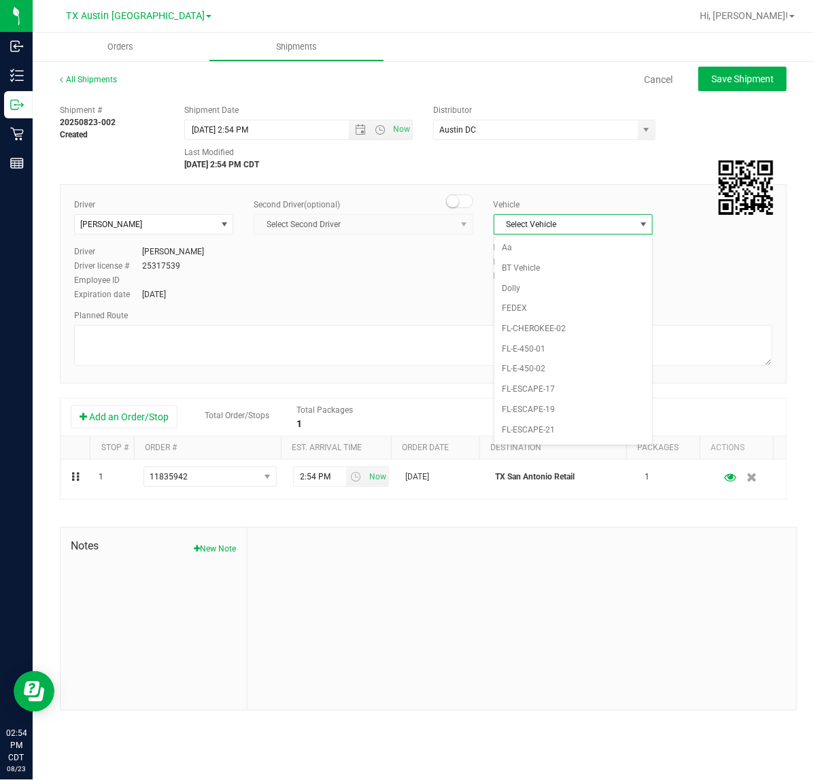
scroll to position [905, 0]
click at [558, 424] on li "NO VEHICLE" at bounding box center [573, 414] width 158 height 20
click at [747, 70] on button "Save Shipment" at bounding box center [742, 79] width 88 height 24
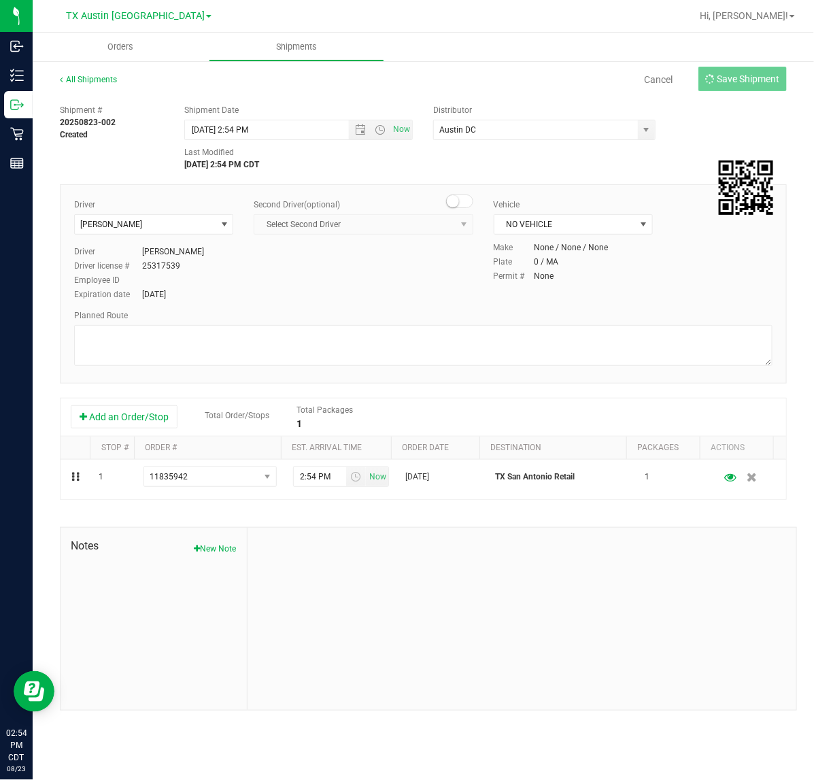
type input "8/23/2025 7:54 PM"
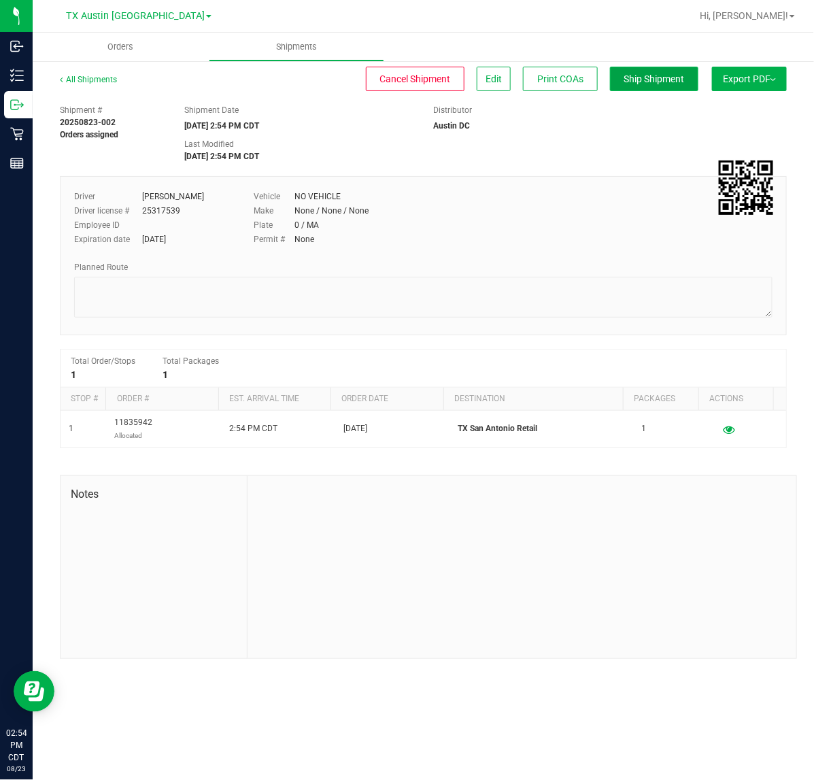
click at [628, 71] on button "Ship Shipment" at bounding box center [654, 79] width 88 height 24
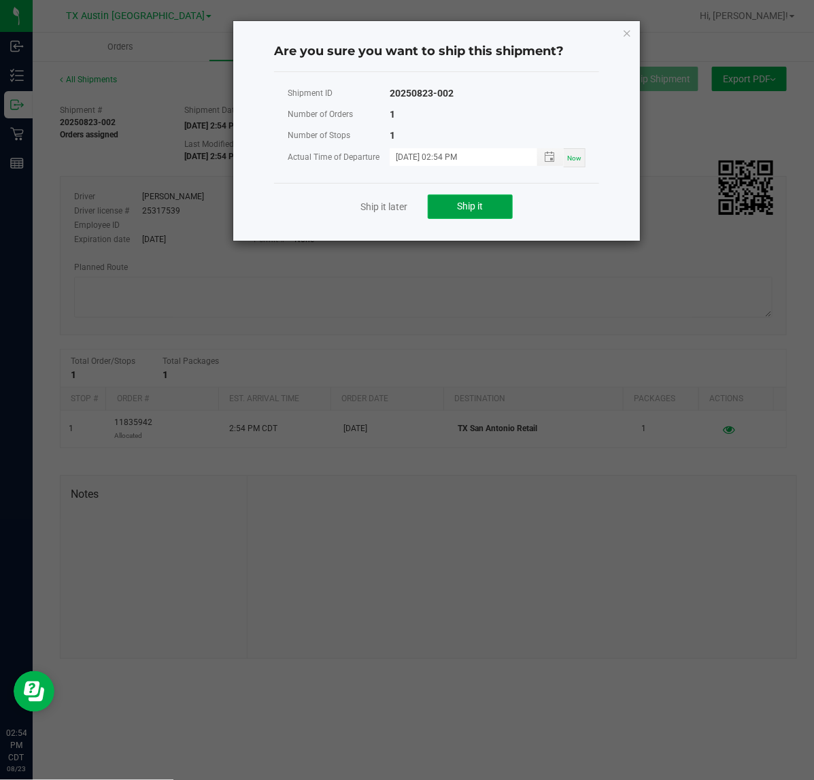
click at [474, 203] on span "Ship it" at bounding box center [471, 206] width 26 height 11
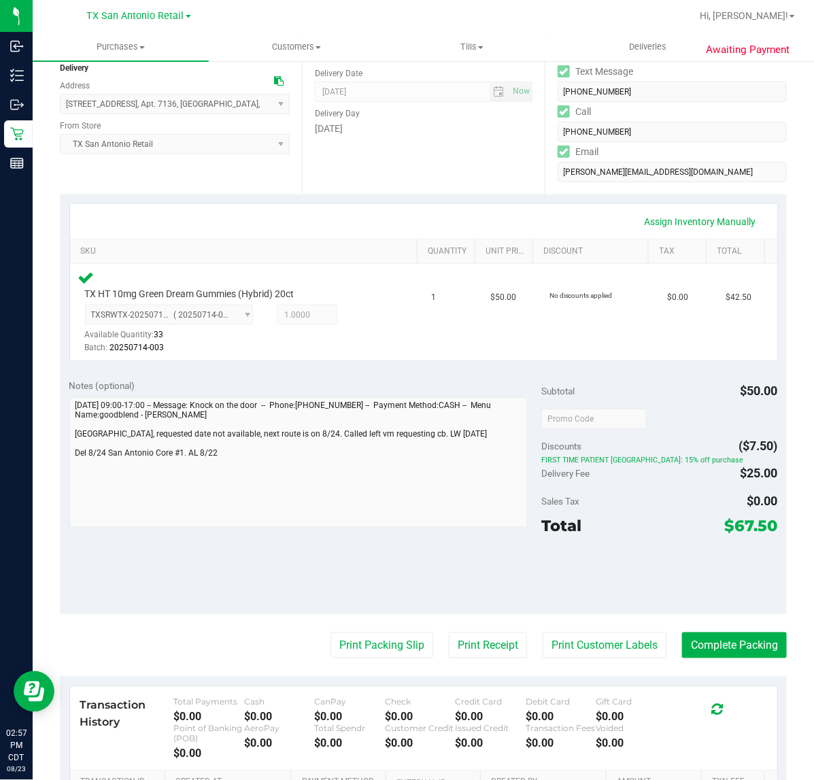
scroll to position [170, 0]
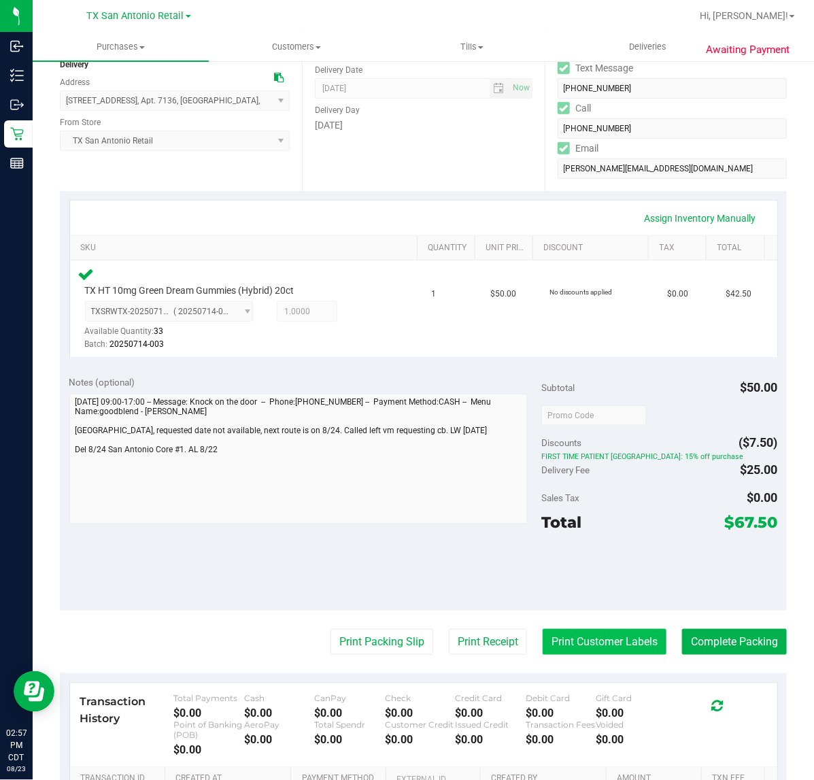
click at [606, 647] on button "Print Customer Labels" at bounding box center [605, 642] width 124 height 26
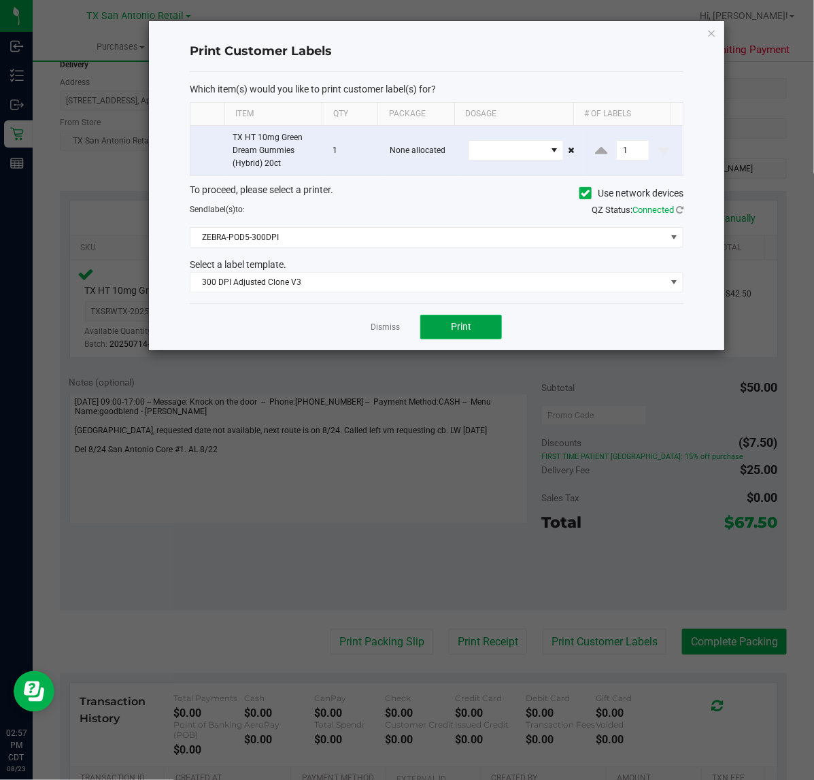
click at [440, 337] on button "Print" at bounding box center [461, 327] width 82 height 24
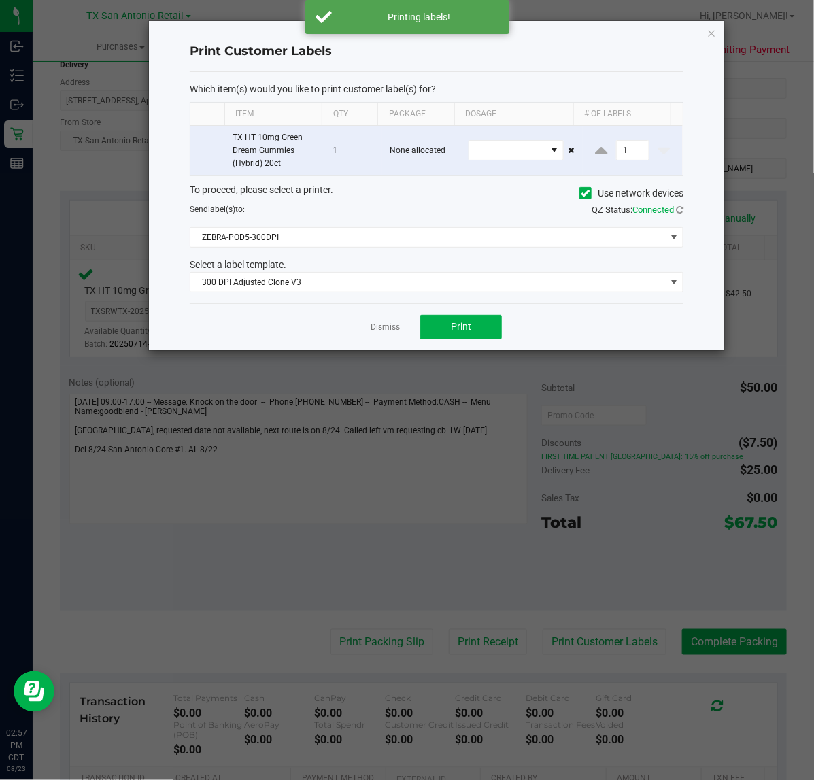
drag, startPoint x: 384, startPoint y: 327, endPoint x: 396, endPoint y: 362, distance: 37.2
click at [385, 327] on link "Dismiss" at bounding box center [385, 328] width 29 height 12
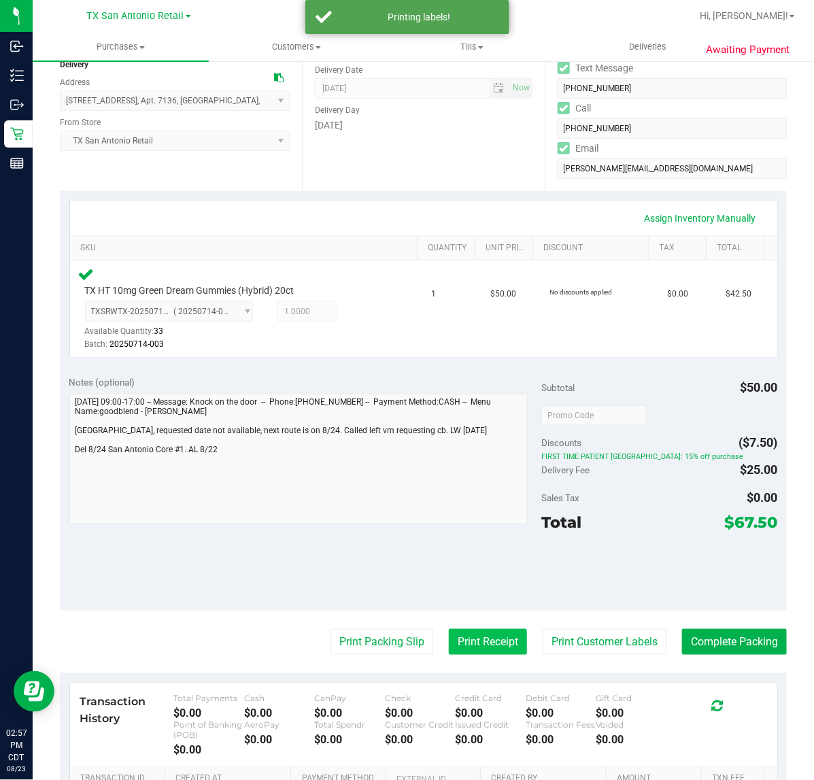
click at [464, 632] on button "Print Receipt" at bounding box center [488, 642] width 78 height 26
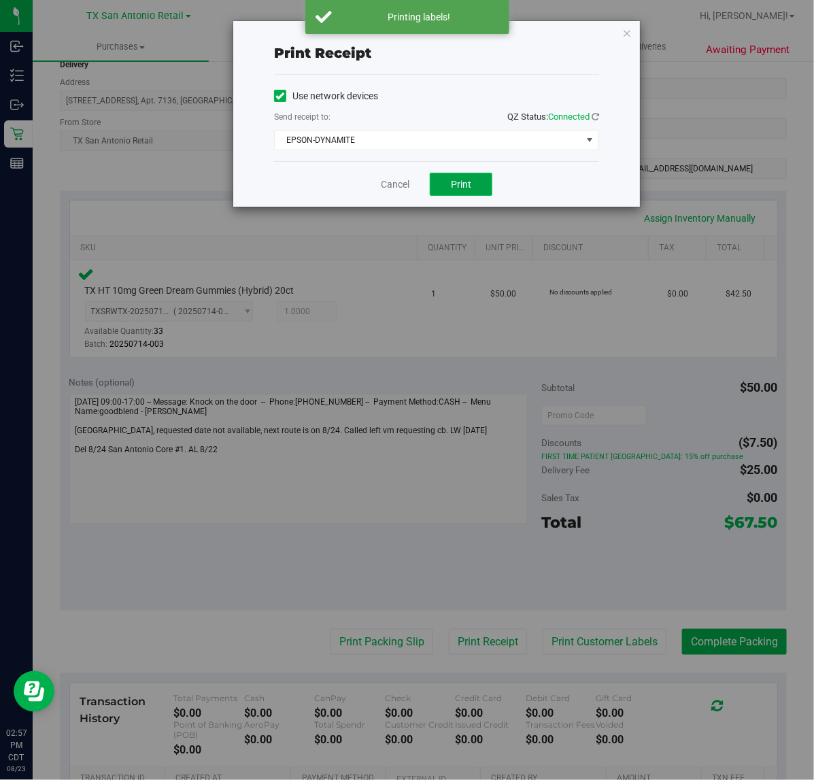
click at [436, 192] on button "Print" at bounding box center [461, 184] width 63 height 23
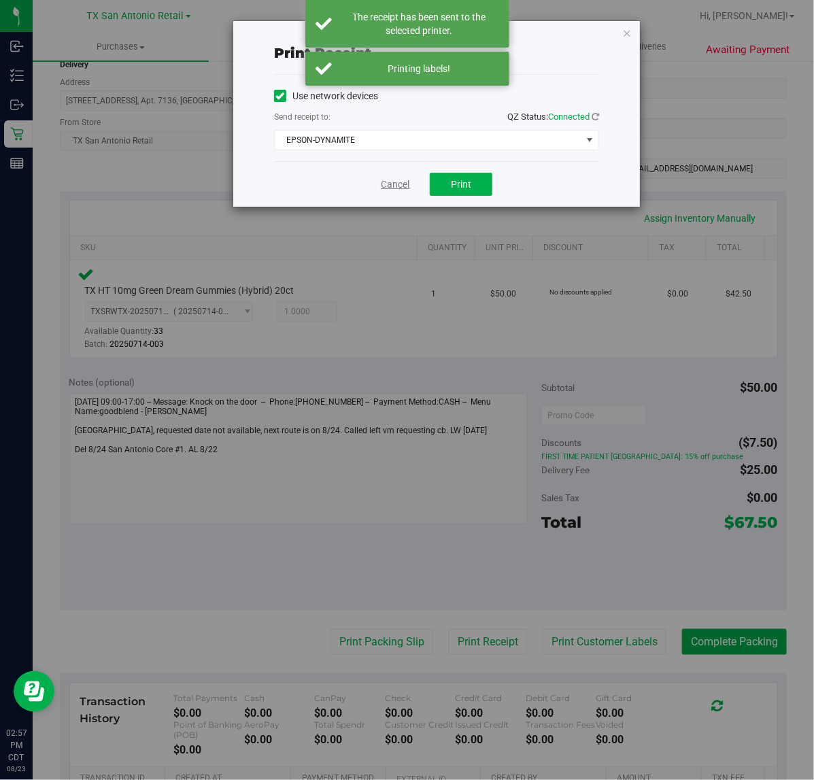
click at [393, 187] on link "Cancel" at bounding box center [395, 184] width 29 height 14
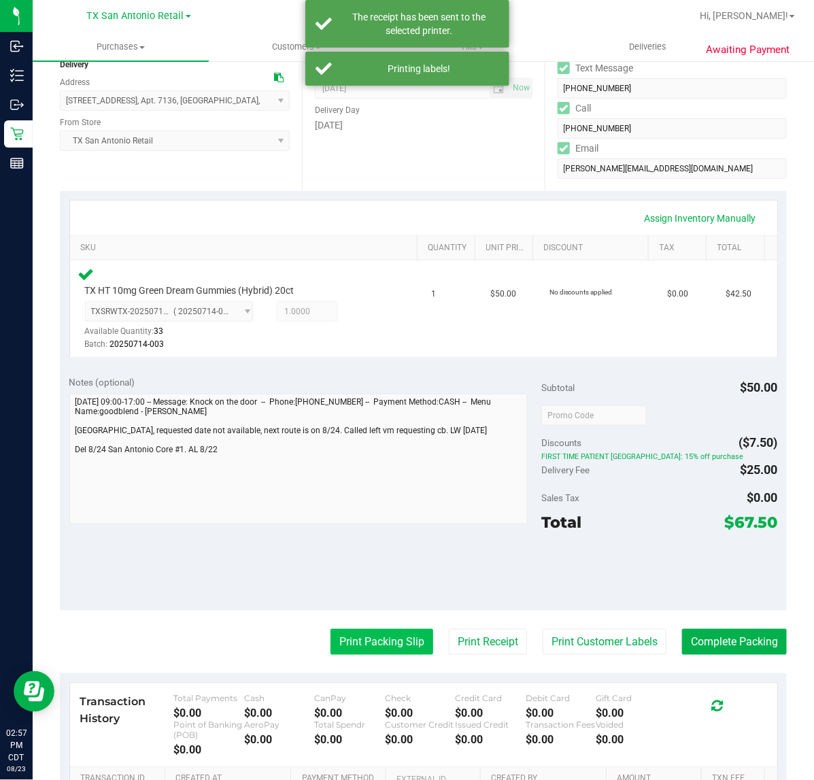
click at [331, 633] on button "Print Packing Slip" at bounding box center [381, 642] width 103 height 26
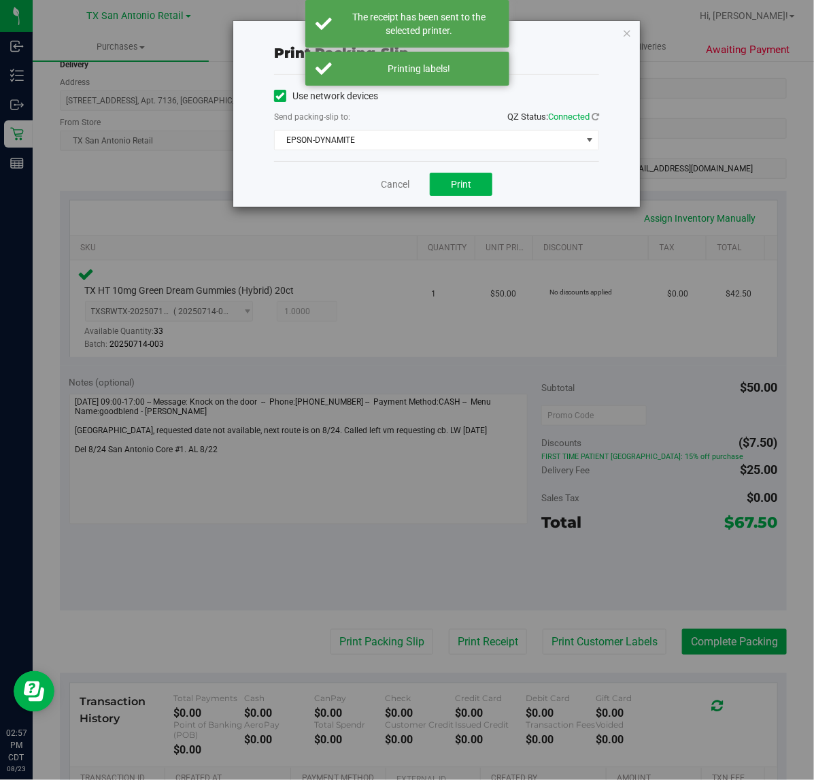
click at [447, 171] on div "Cancel Print" at bounding box center [436, 184] width 325 height 46
click at [447, 186] on button "Print" at bounding box center [461, 184] width 63 height 23
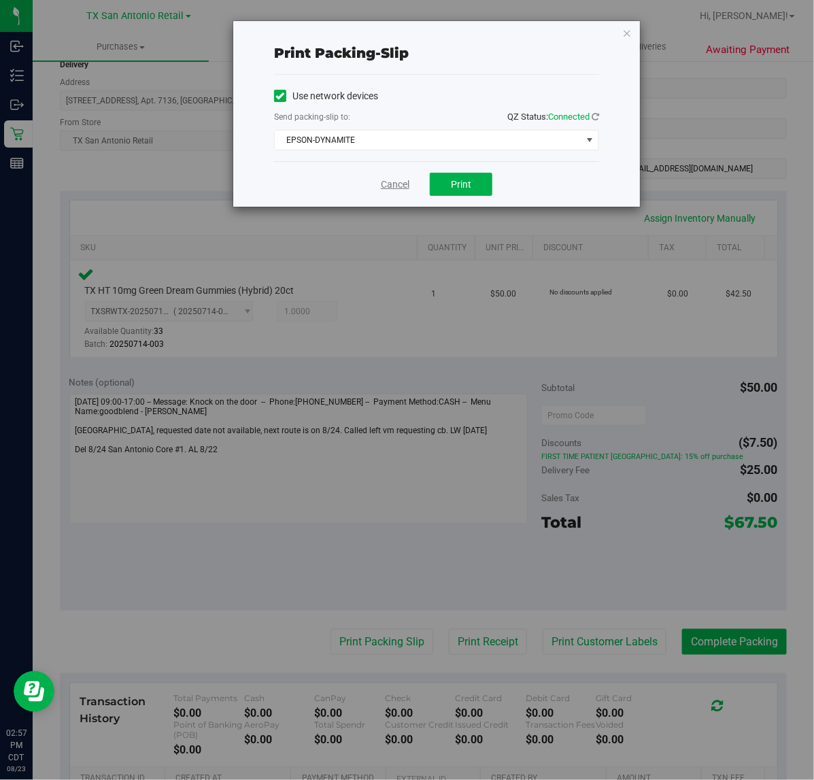
click at [390, 187] on link "Cancel" at bounding box center [395, 184] width 29 height 14
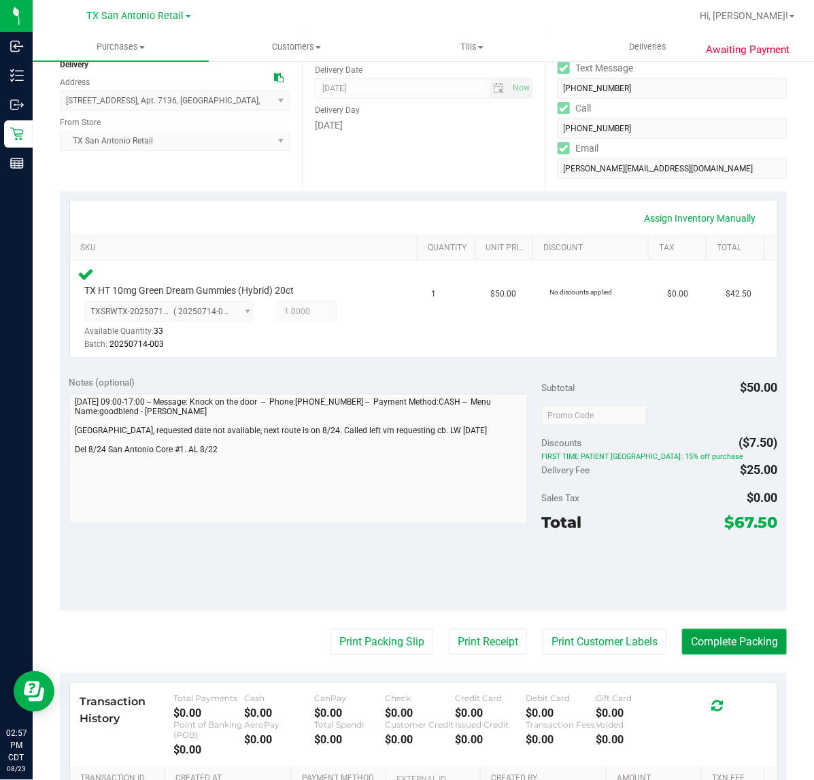
click at [728, 648] on button "Complete Packing" at bounding box center [734, 642] width 105 height 26
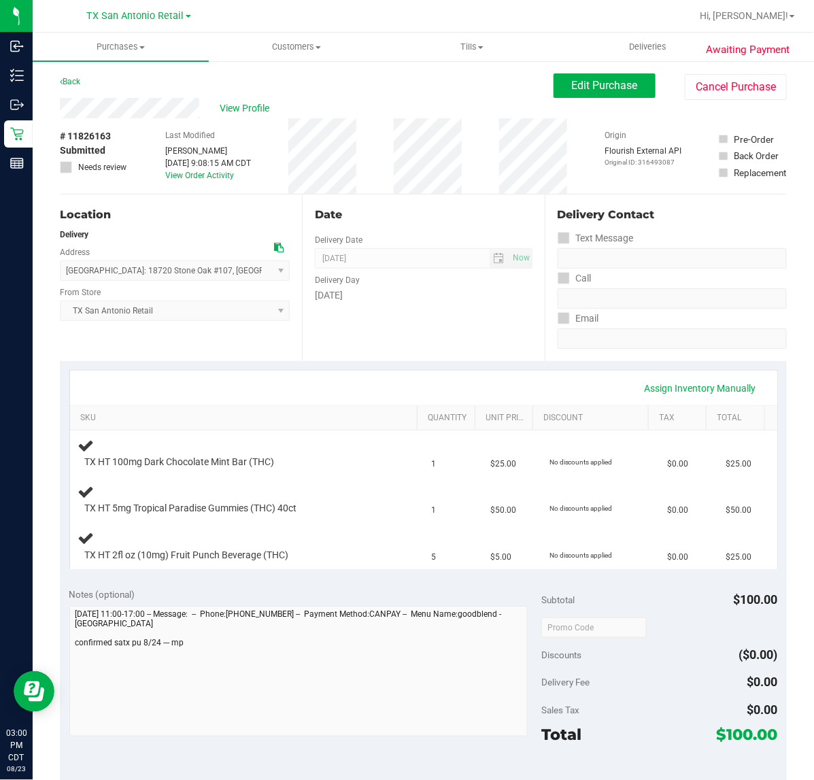
click at [403, 343] on div "Date Delivery Date [DATE] Now [DATE] 07:00 AM Now Delivery Day [DATE]" at bounding box center [423, 277] width 242 height 167
click at [403, 342] on div "Date Delivery Date [DATE] Now [DATE] 07:00 AM Now Delivery Day [DATE]" at bounding box center [423, 277] width 242 height 167
